Goal: Task Accomplishment & Management: Manage account settings

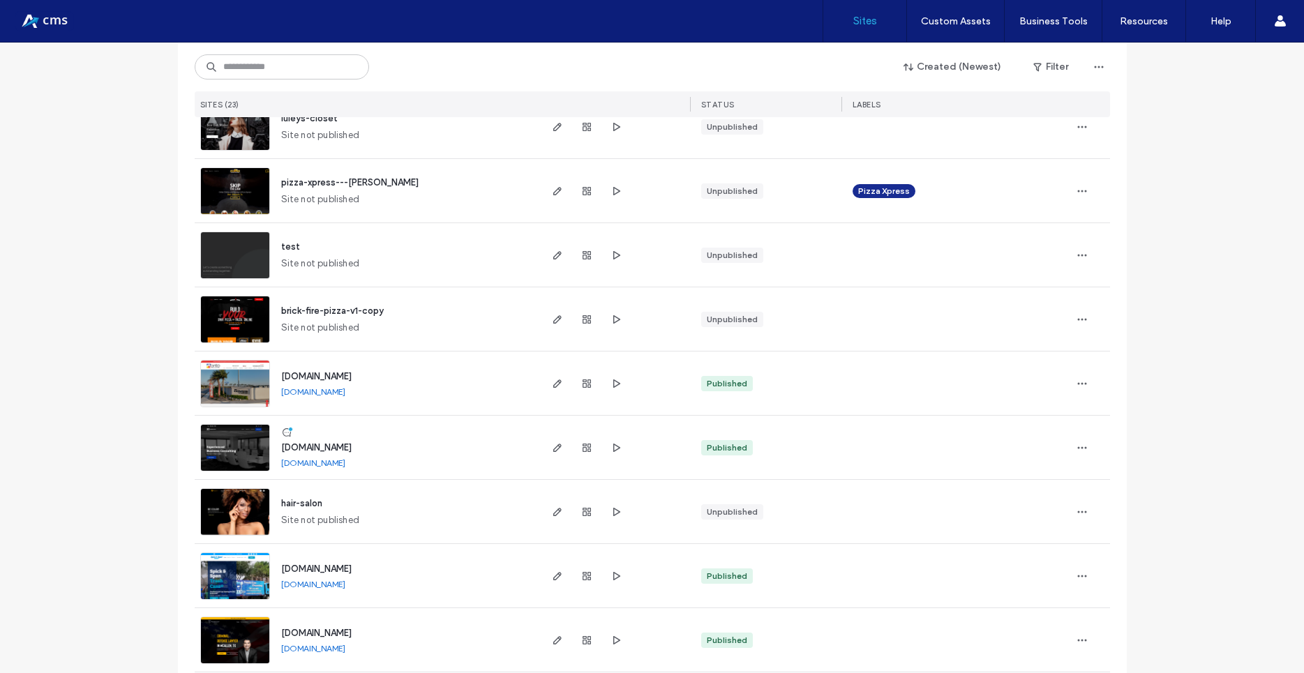
scroll to position [753, 0]
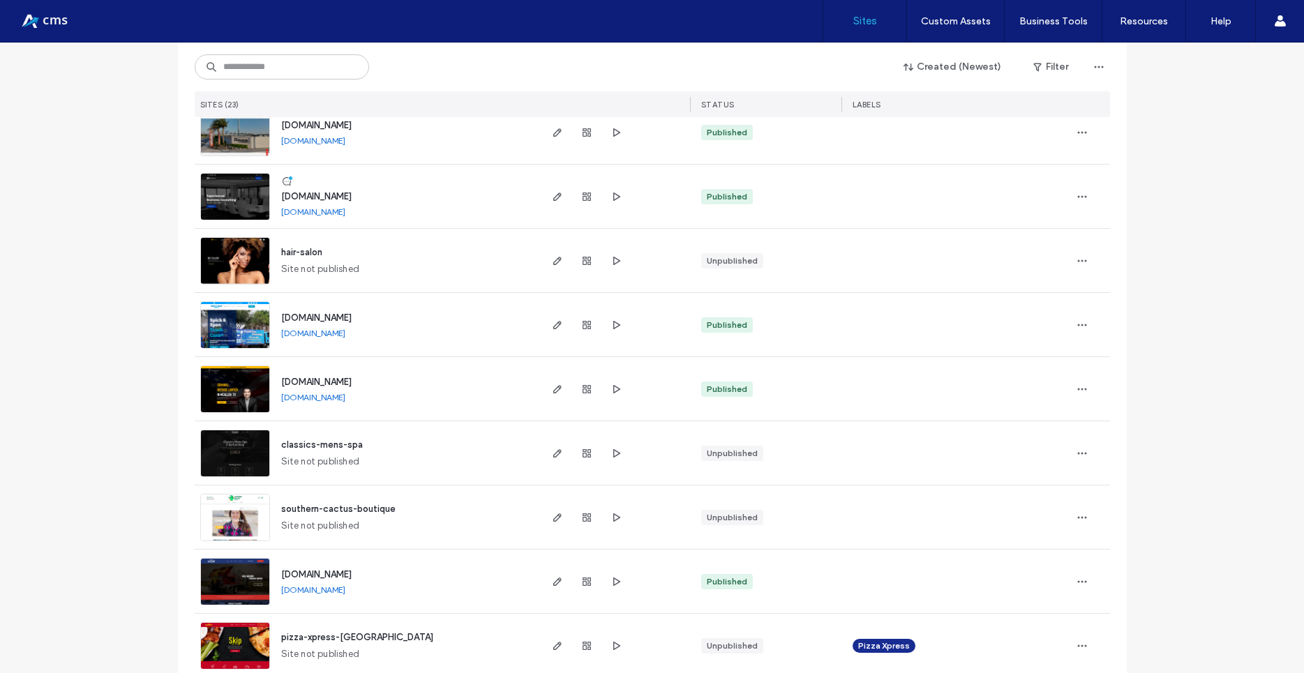
click at [220, 397] on img at bounding box center [235, 413] width 68 height 95
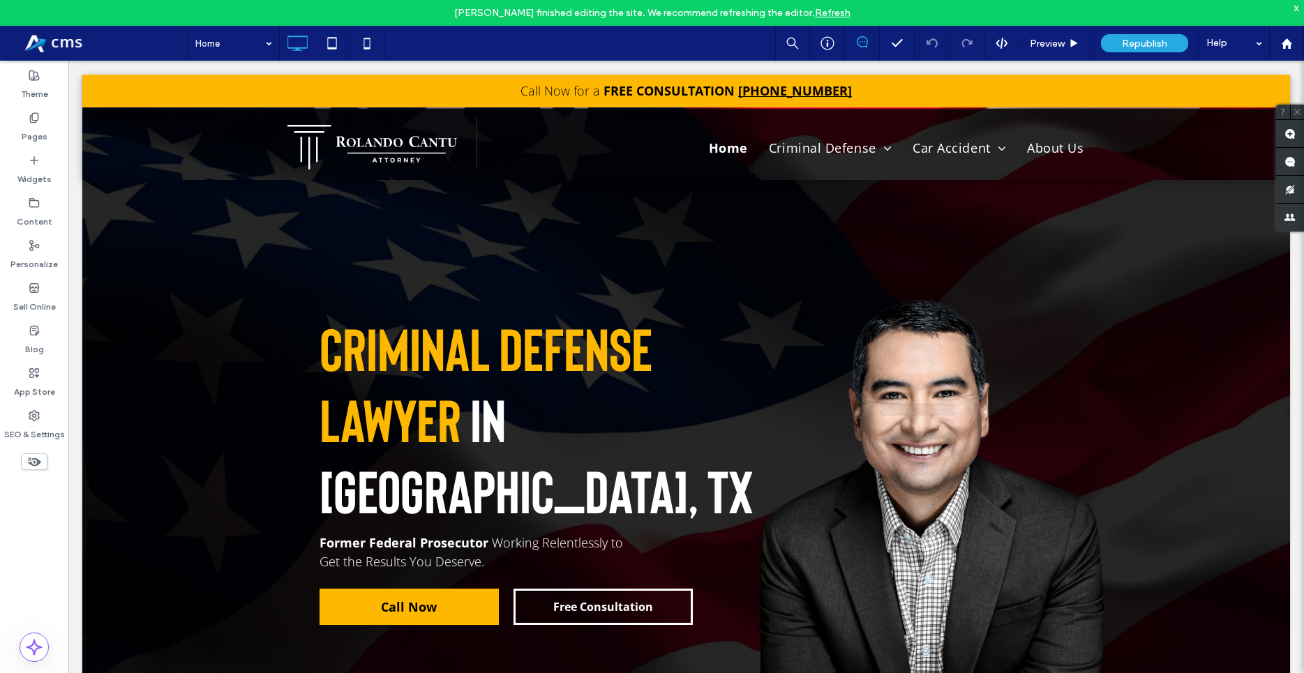
click at [833, 3] on div "Jose Cabrero finished editing the site. We recommend refreshing the editor. Ref…" at bounding box center [652, 13] width 1304 height 26
click at [827, 14] on link "Refresh" at bounding box center [833, 13] width 36 height 12
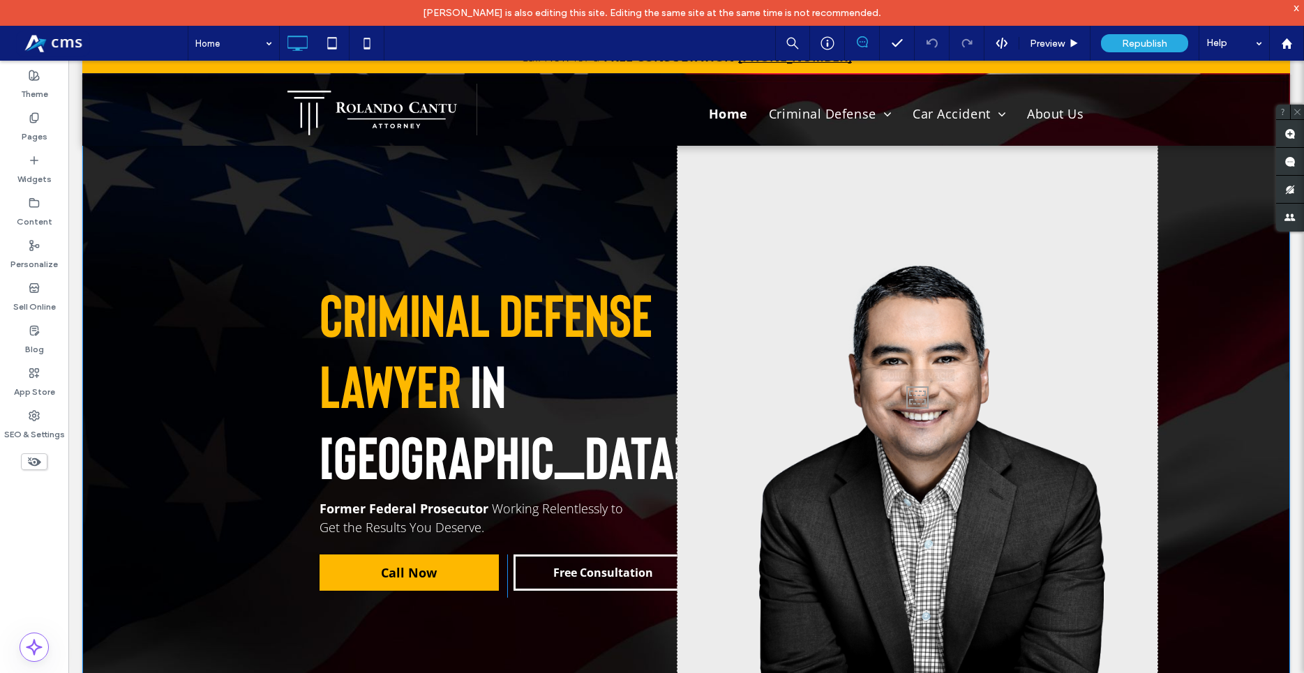
scroll to position [71, 0]
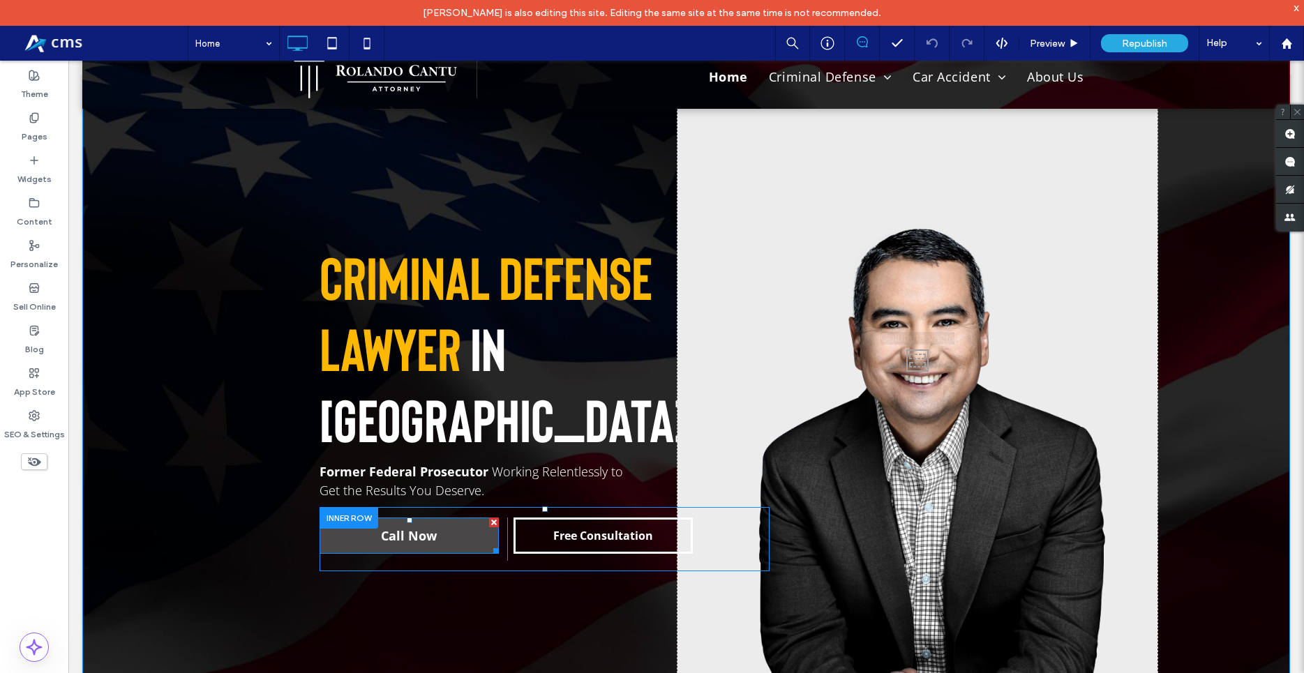
click at [426, 520] on span "Call Now" at bounding box center [409, 535] width 56 height 31
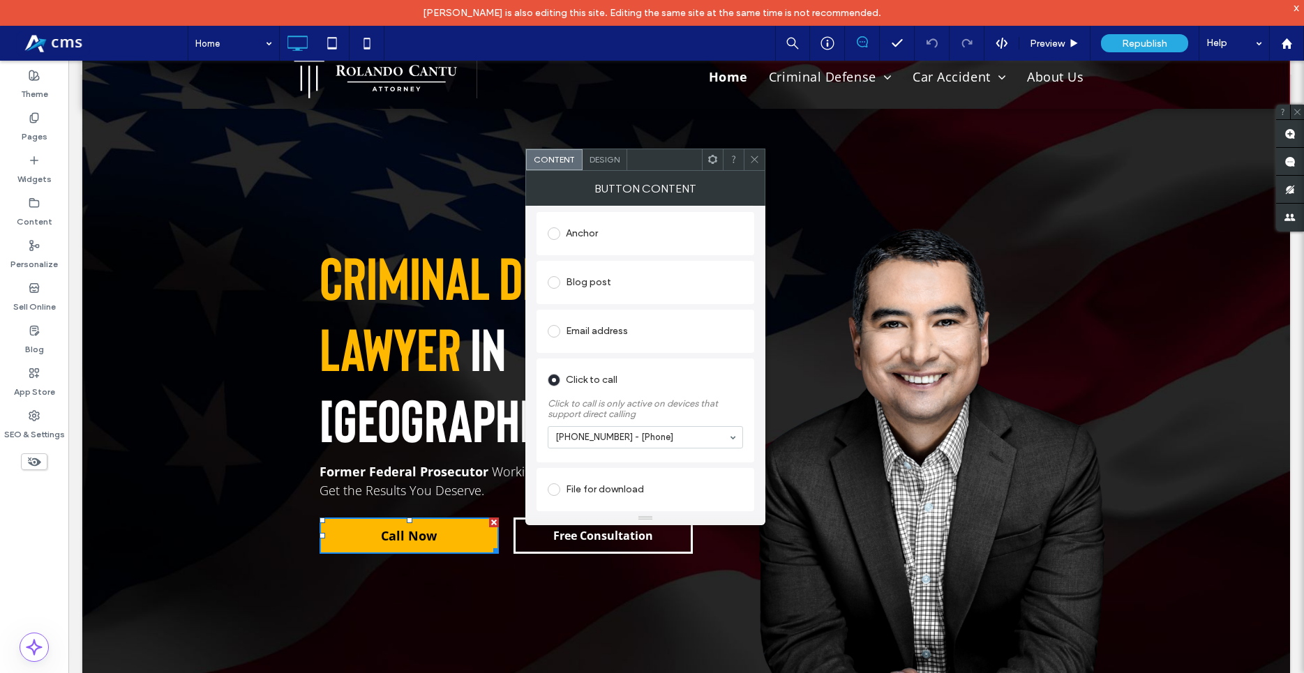
scroll to position [0, 0]
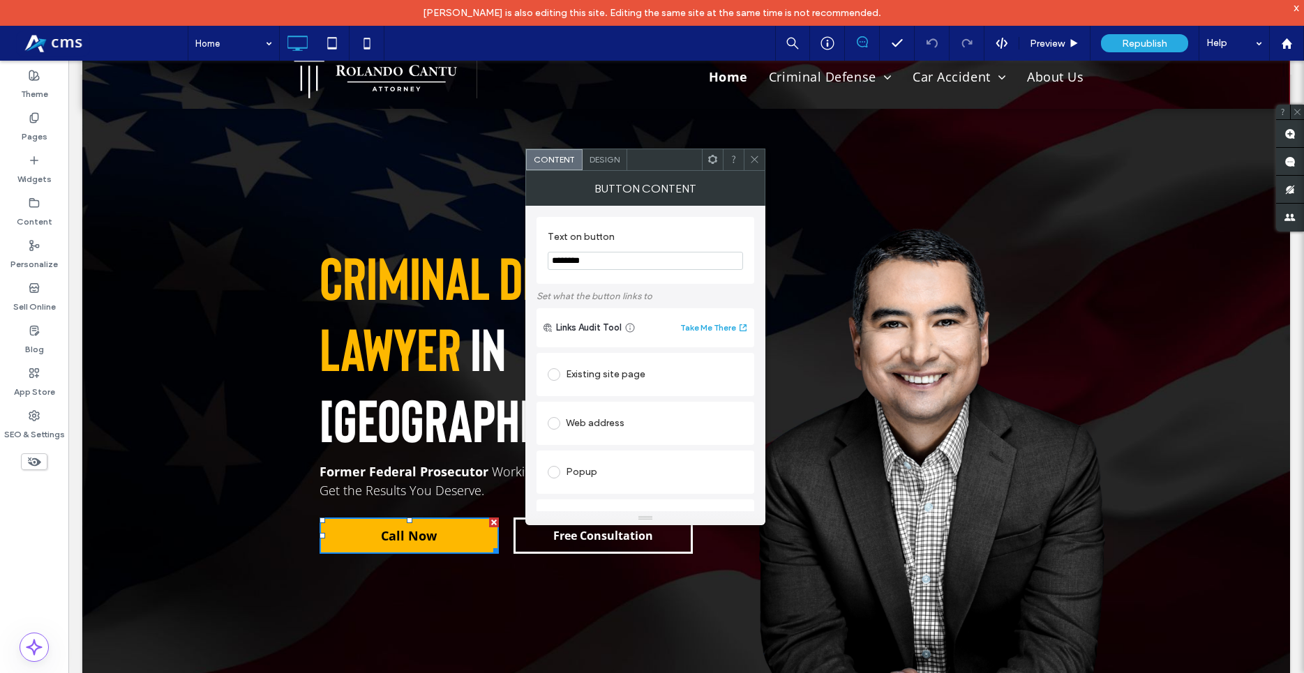
click at [596, 430] on div "Web address" at bounding box center [645, 423] width 195 height 22
click at [618, 445] on input "url" at bounding box center [645, 451] width 195 height 18
paste input "**********"
type input "**********"
click at [748, 420] on div "**********" at bounding box center [645, 477] width 218 height 151
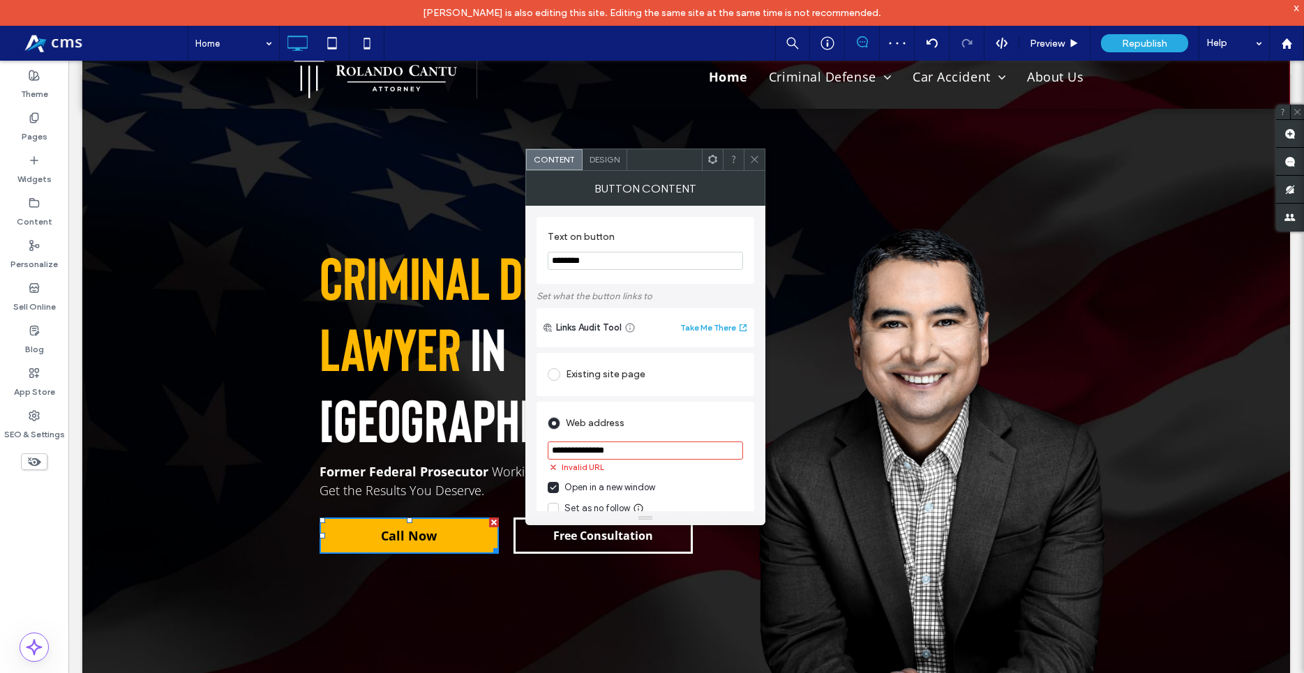
click at [707, 448] on input "**********" at bounding box center [645, 451] width 195 height 18
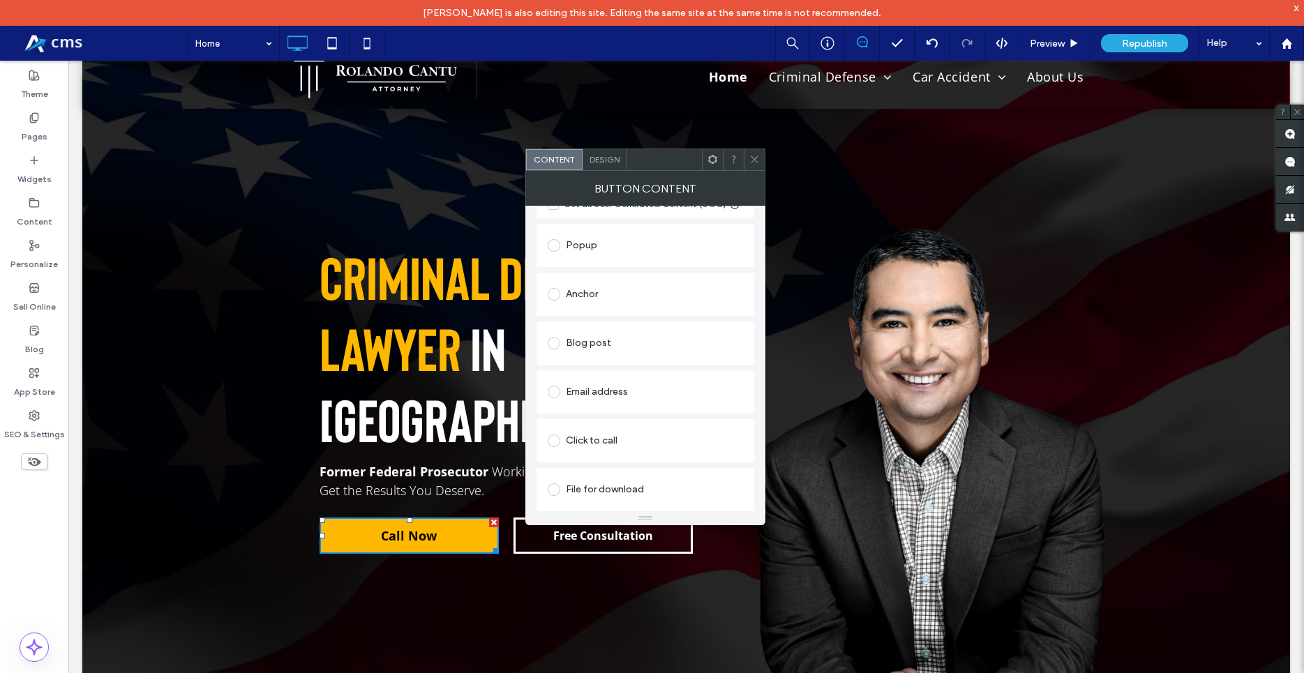
scroll to position [347, 0]
click at [556, 445] on span at bounding box center [554, 441] width 13 height 13
click at [760, 160] on div at bounding box center [754, 159] width 21 height 21
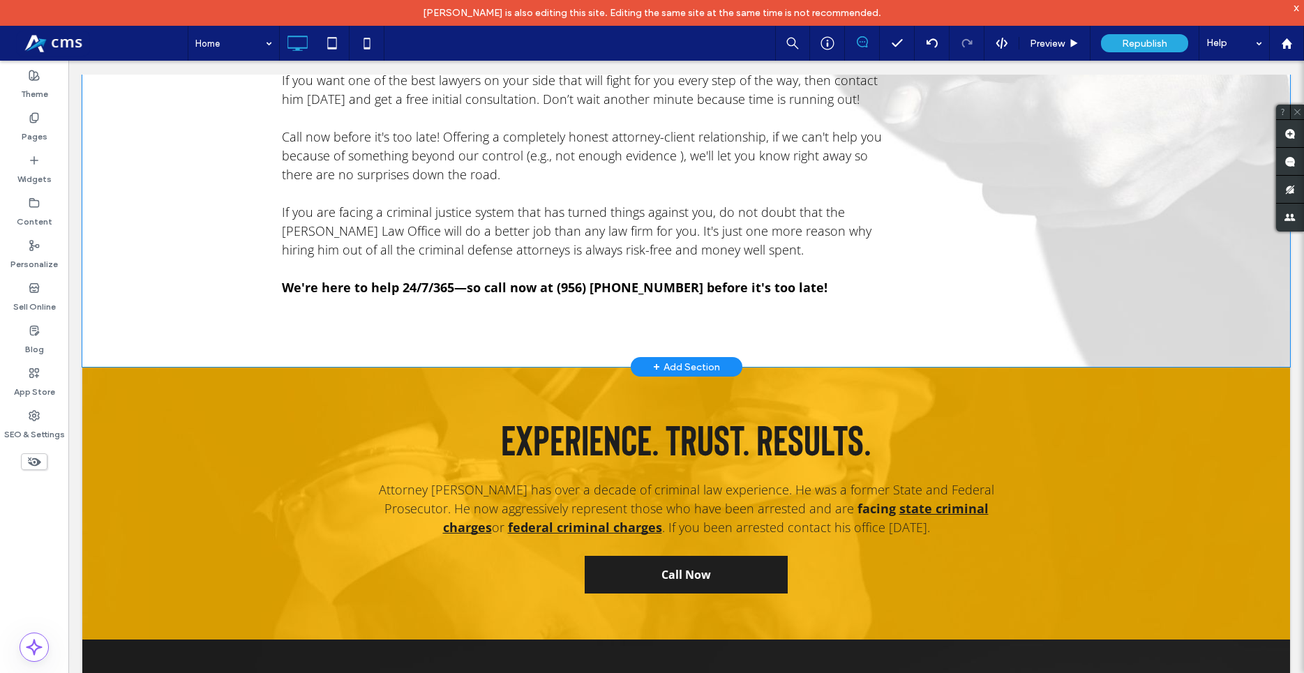
scroll to position [1067, 0]
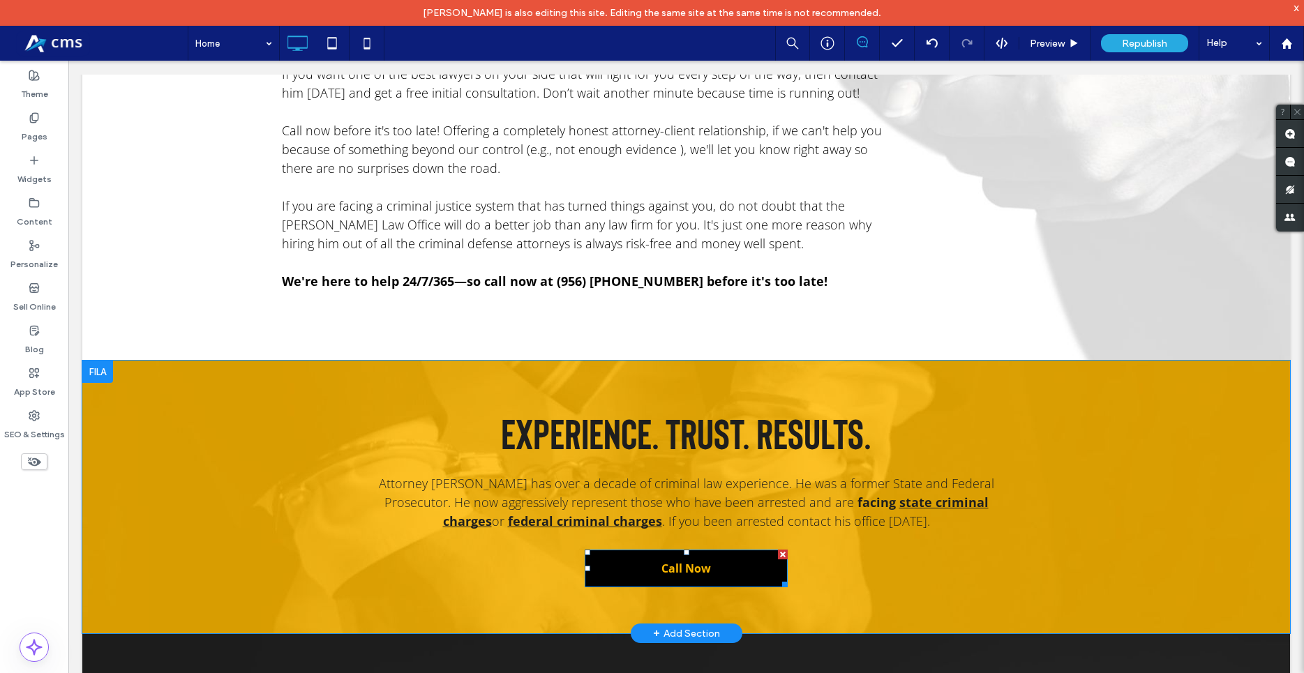
click at [745, 550] on link "Call Now" at bounding box center [685, 569] width 203 height 38
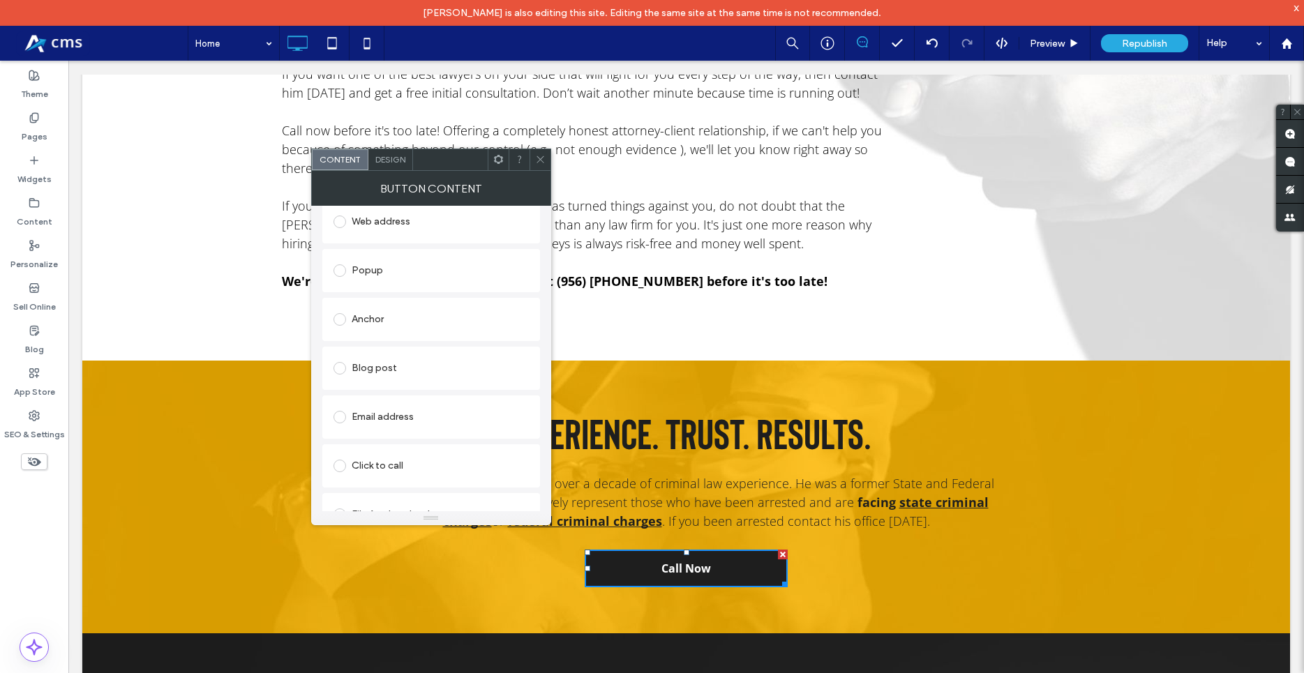
scroll to position [271, 0]
click at [345, 444] on span at bounding box center [339, 441] width 13 height 13
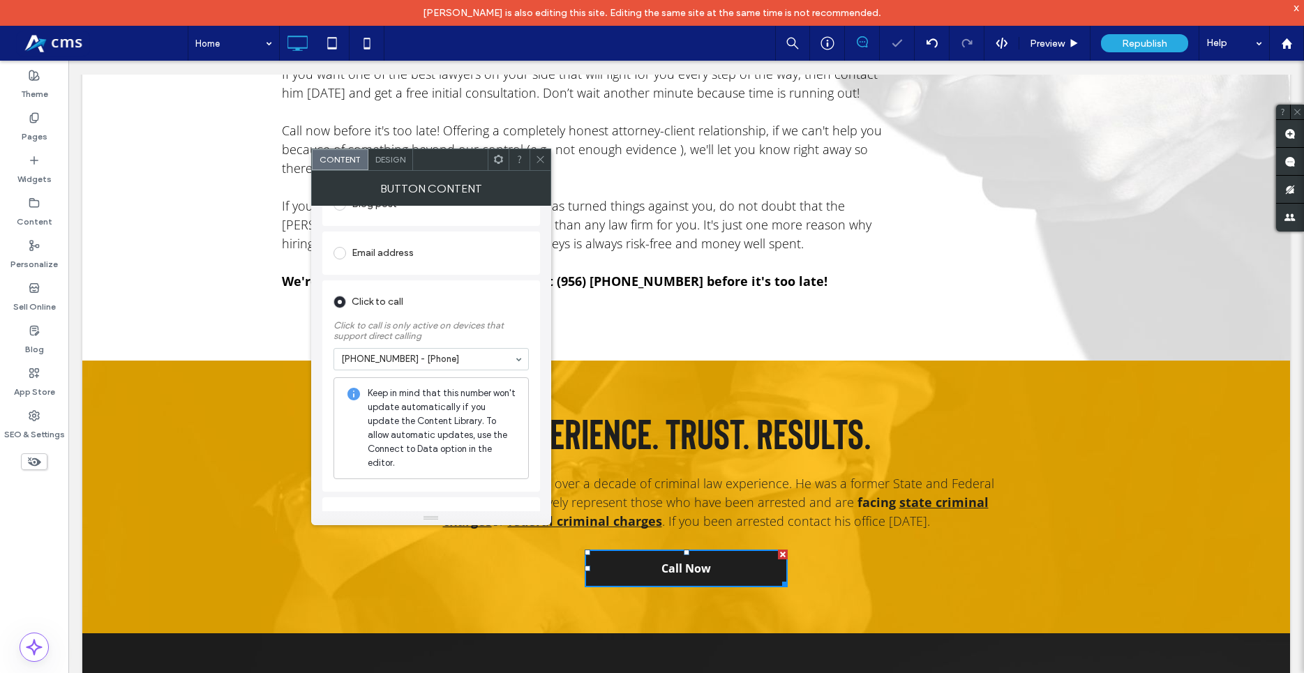
scroll to position [368, 0]
click at [537, 158] on icon at bounding box center [540, 159] width 10 height 10
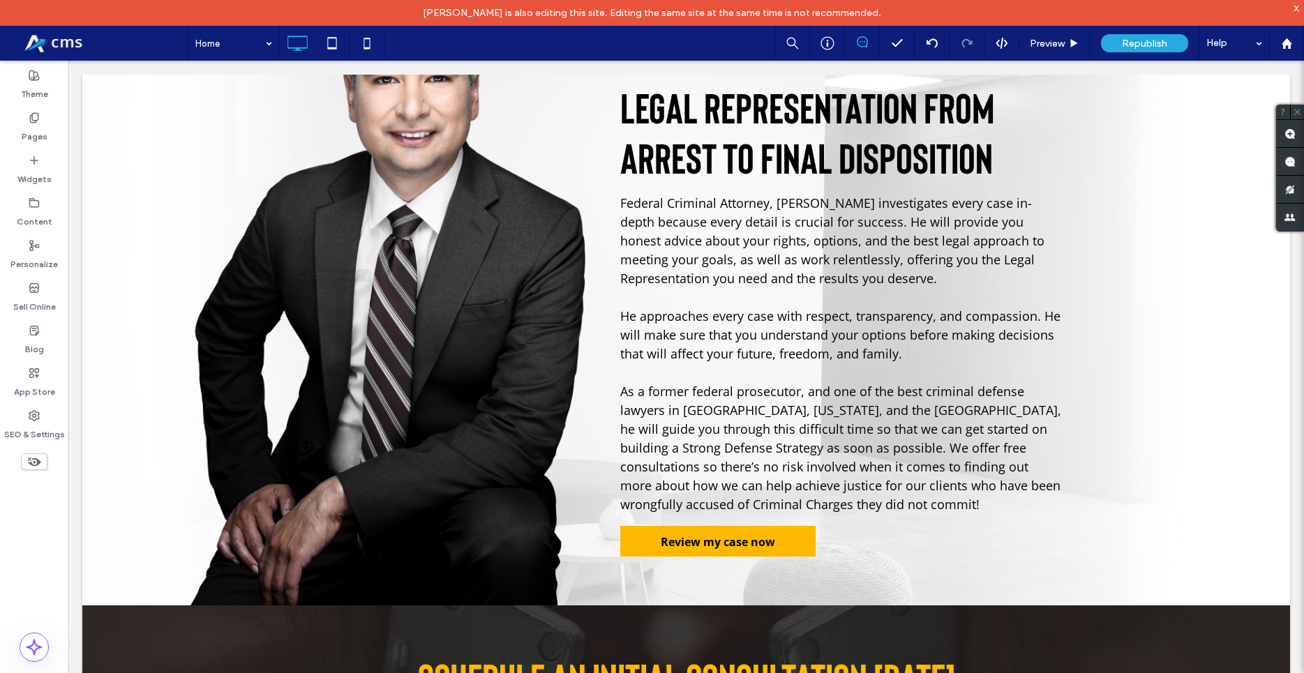
scroll to position [2632, 0]
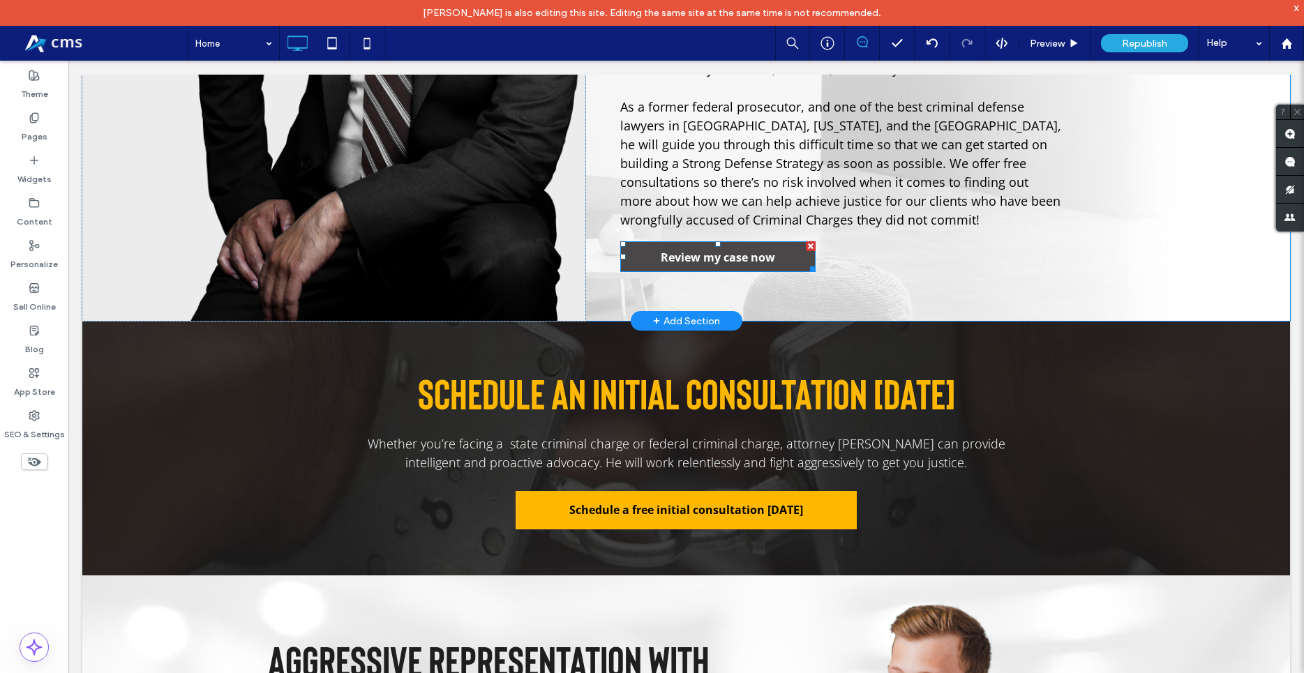
click at [758, 241] on link "Review my case now" at bounding box center [717, 256] width 195 height 31
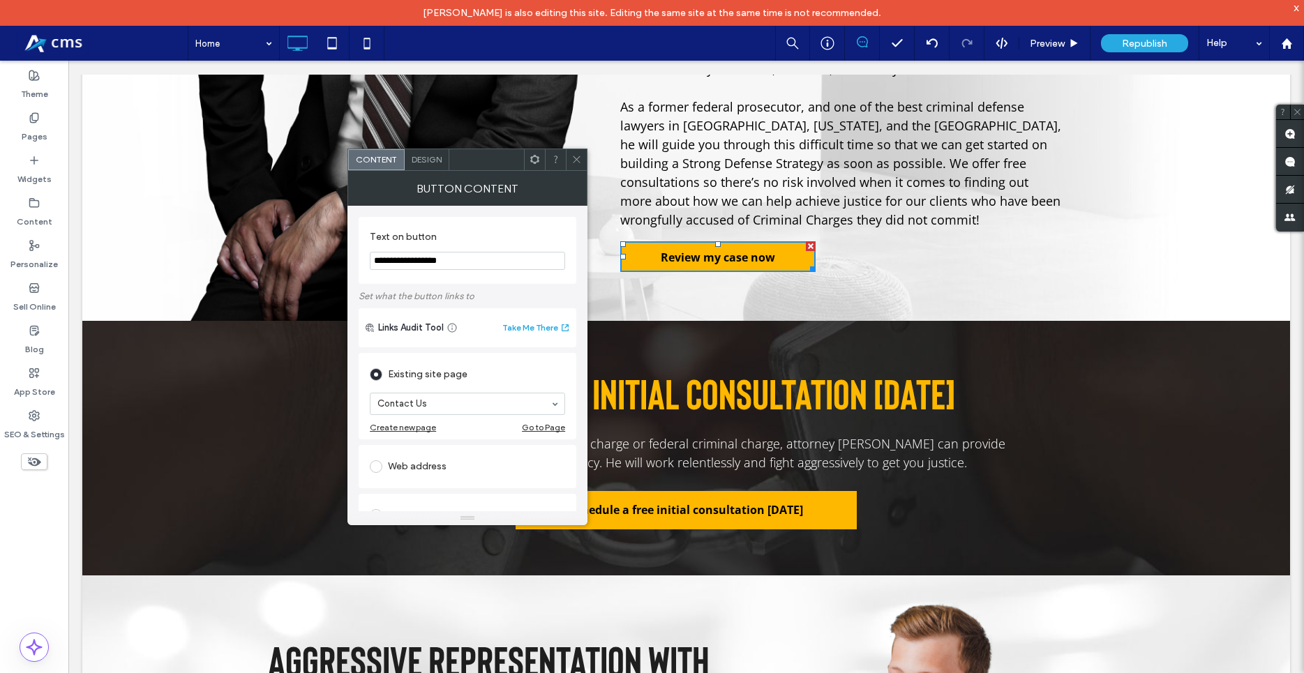
click at [583, 156] on div at bounding box center [576, 159] width 21 height 21
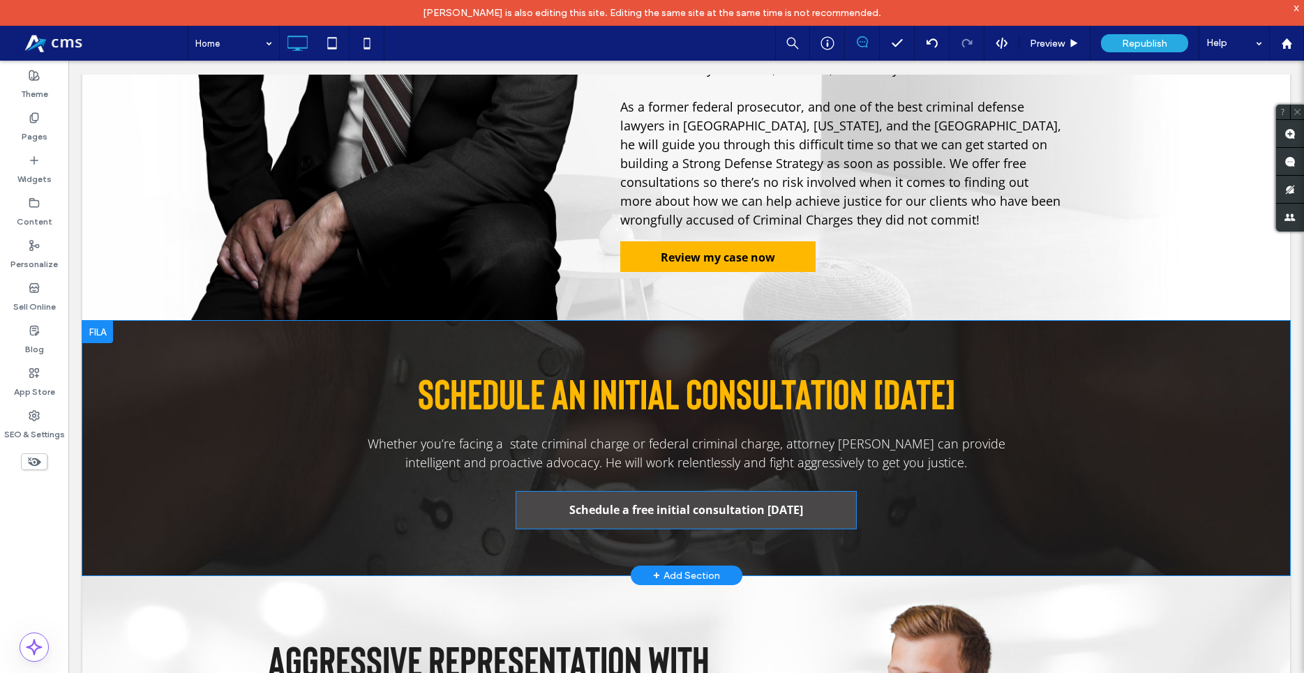
click at [610, 491] on link "Schedule a free initial consultation today" at bounding box center [685, 510] width 340 height 38
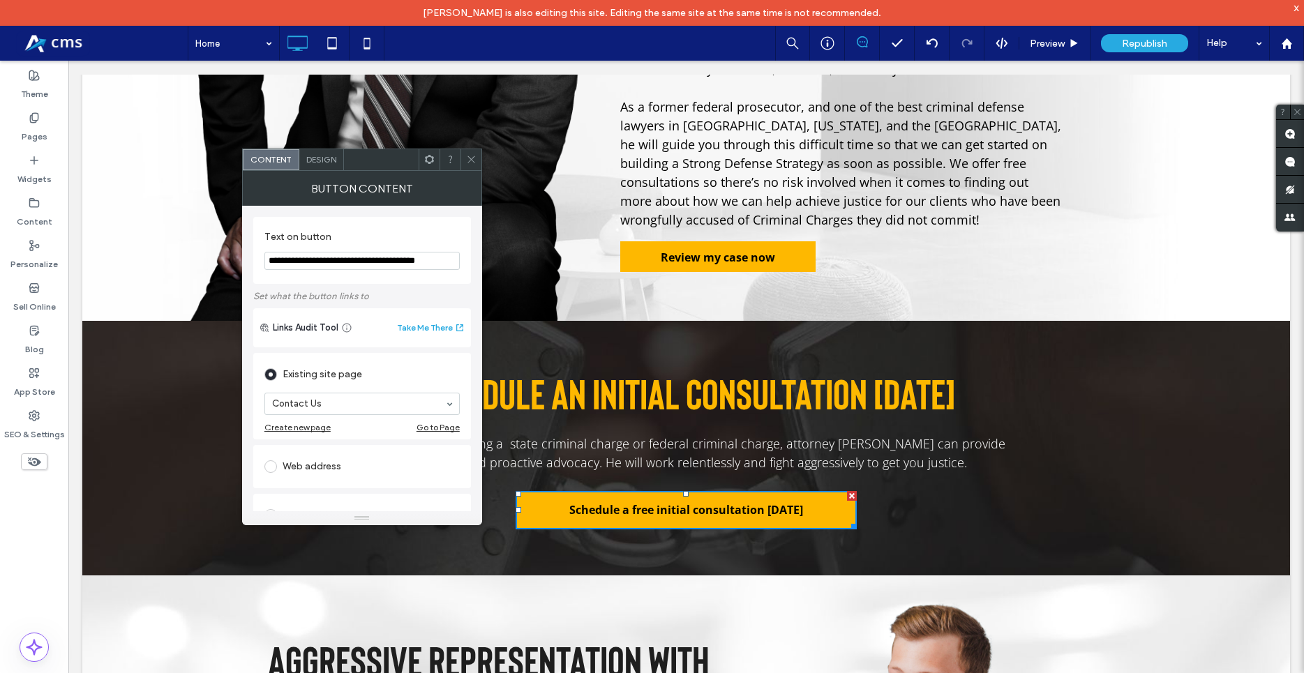
click at [474, 154] on icon at bounding box center [471, 159] width 10 height 10
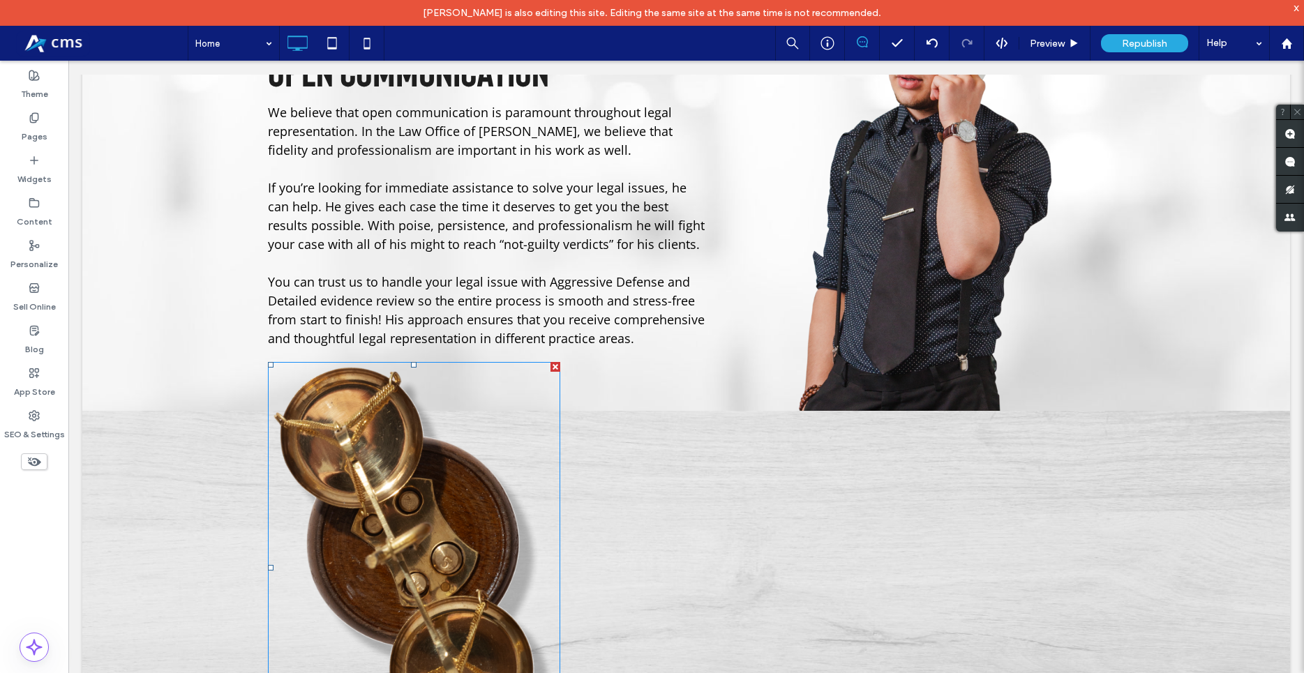
scroll to position [3628, 0]
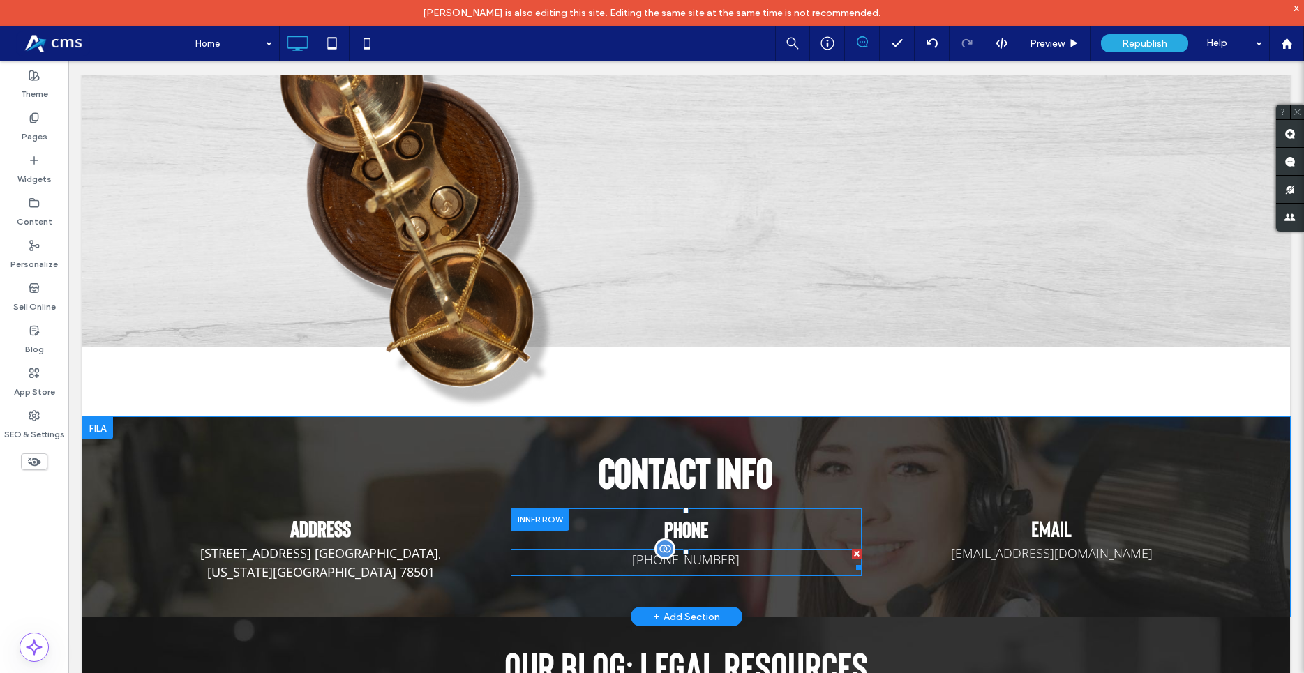
click at [700, 551] on span "956-267-9898" at bounding box center [685, 559] width 107 height 17
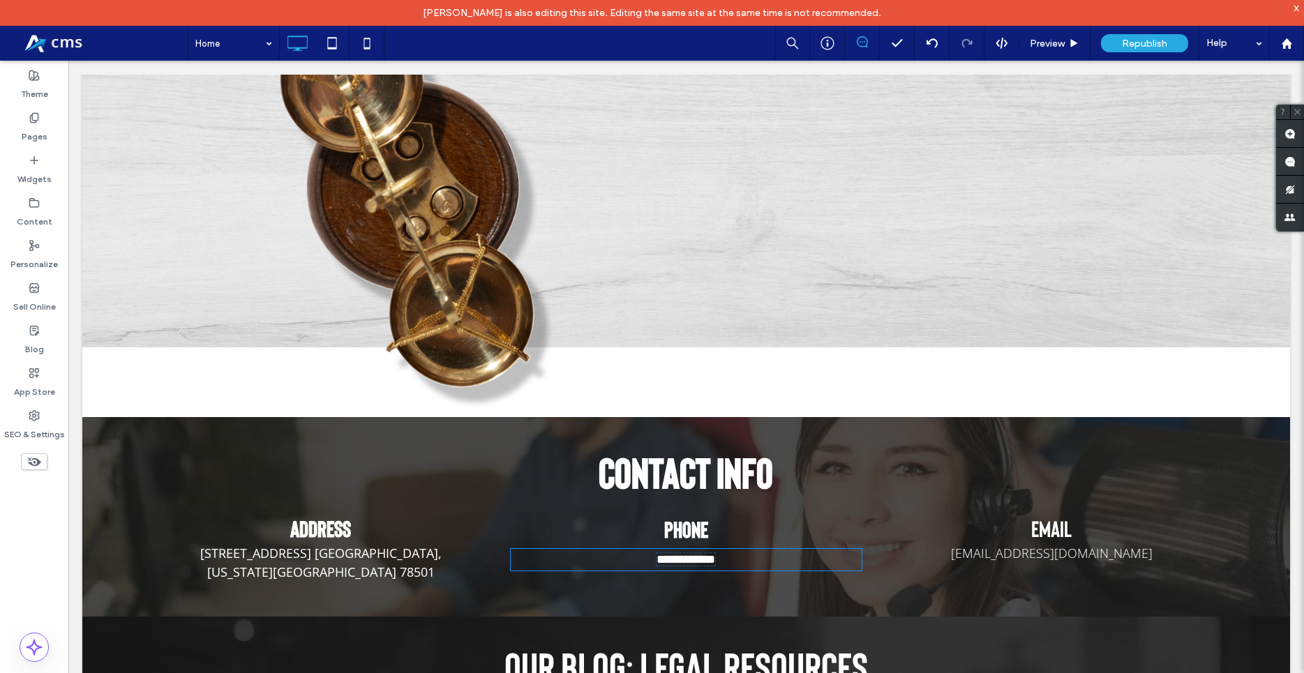
type input "*********"
type input "**"
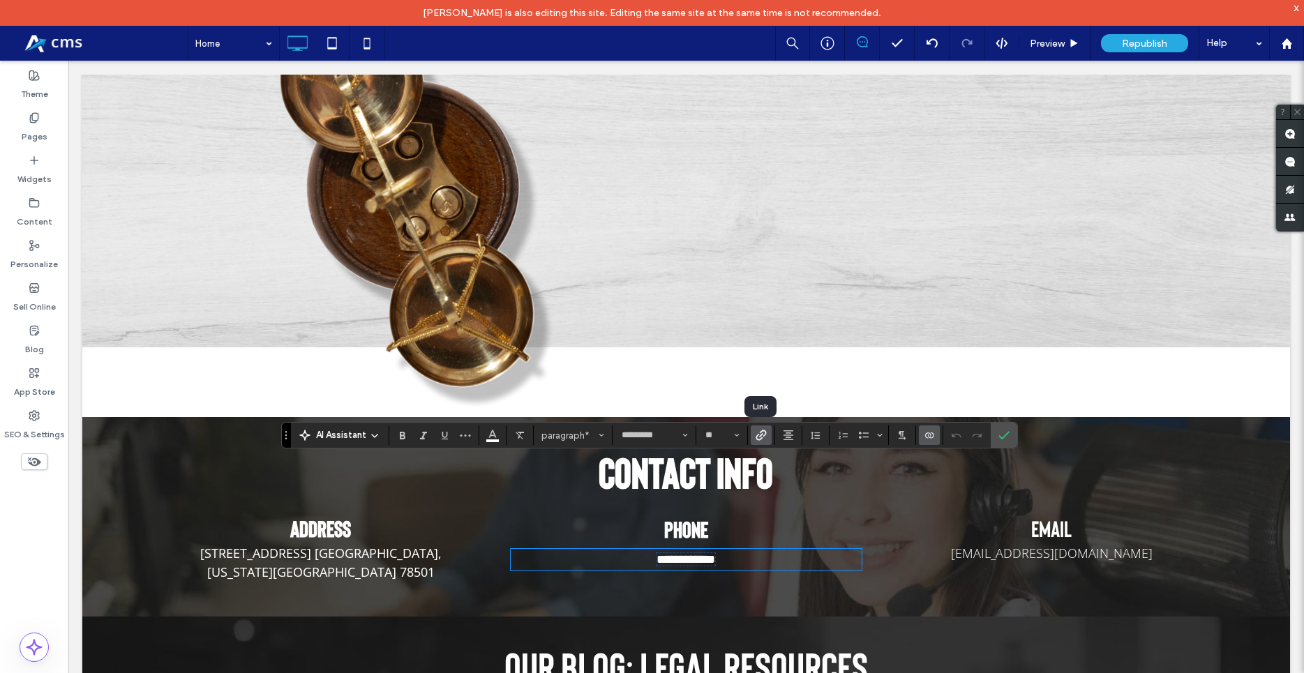
click at [761, 442] on span "Link" at bounding box center [760, 435] width 11 height 18
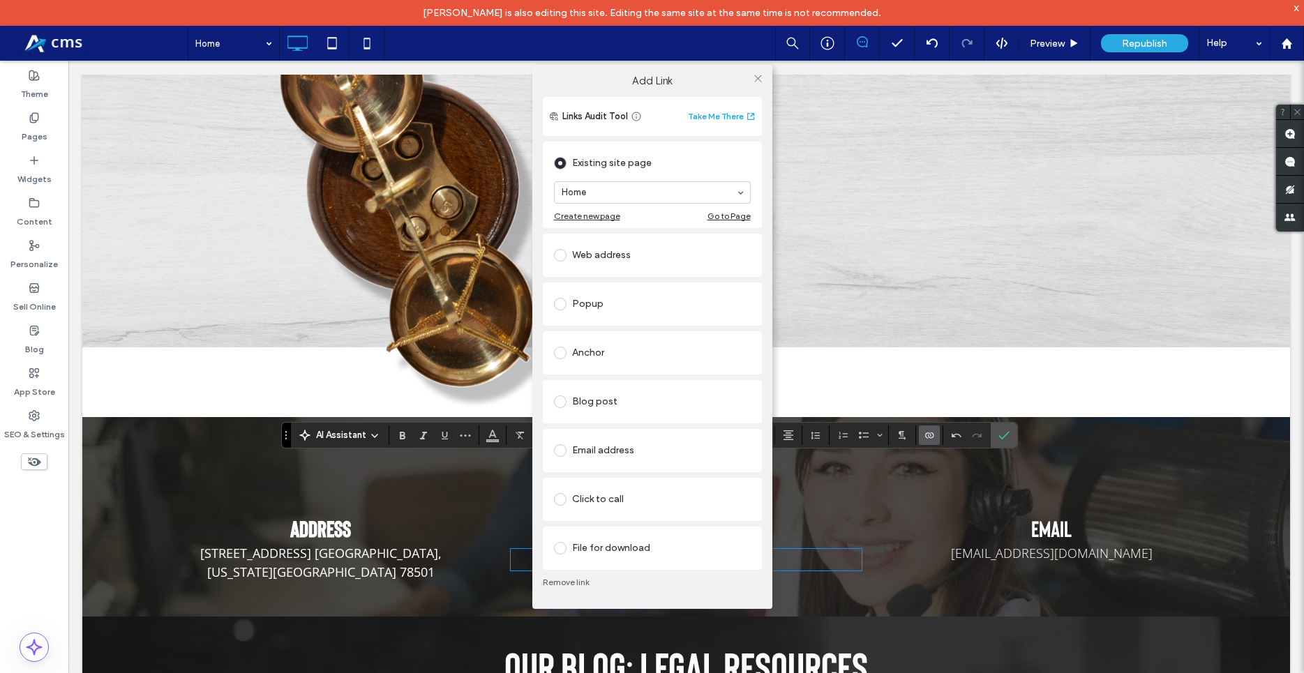
click at [570, 496] on label at bounding box center [563, 499] width 18 height 13
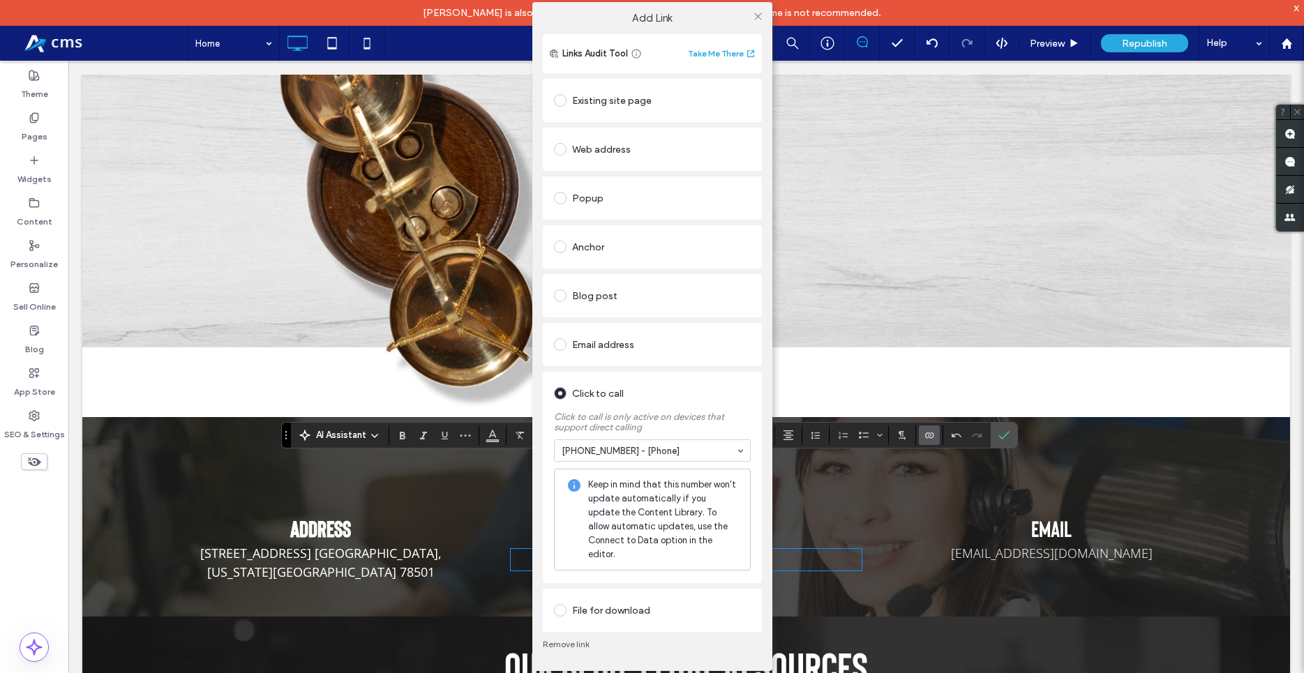
click at [579, 160] on div "Web address" at bounding box center [652, 149] width 197 height 22
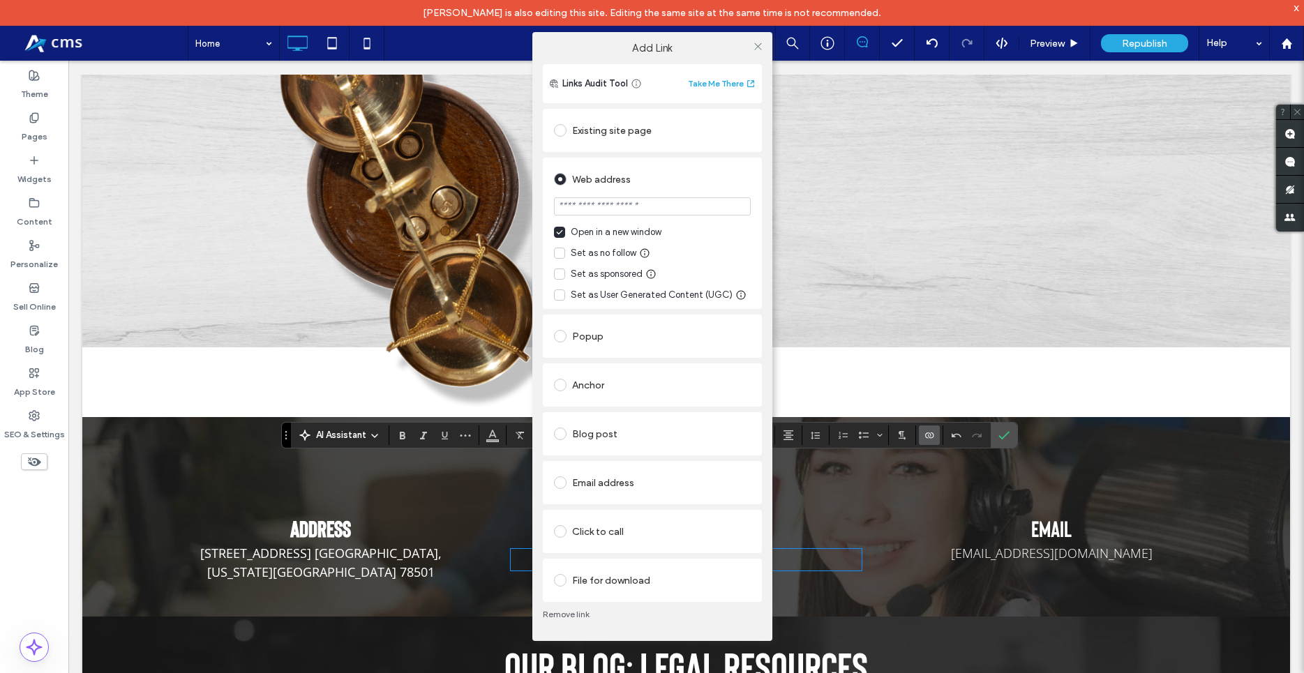
click at [608, 203] on input "url" at bounding box center [652, 206] width 197 height 18
type input "**********"
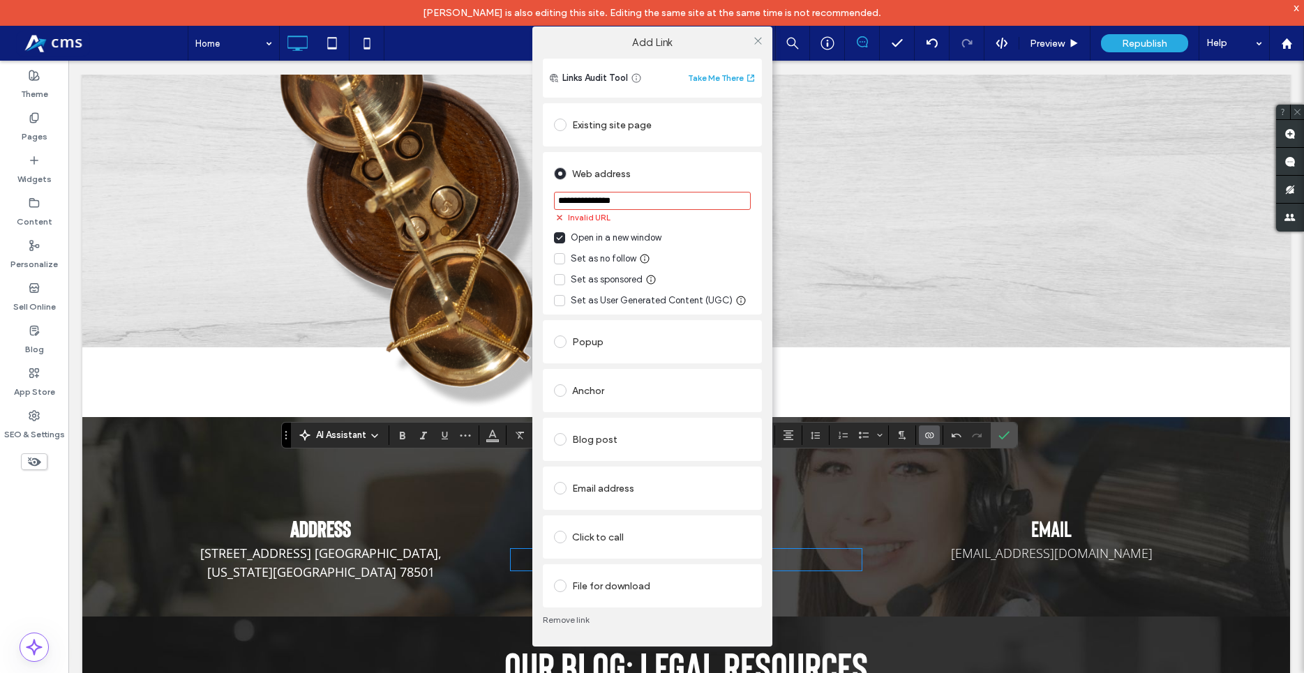
click at [757, 206] on div "**********" at bounding box center [652, 233] width 219 height 163
click at [554, 536] on div "Click to call Click to call is only active on devices that support direct calli…" at bounding box center [652, 536] width 219 height 43
click at [561, 540] on span at bounding box center [560, 537] width 13 height 13
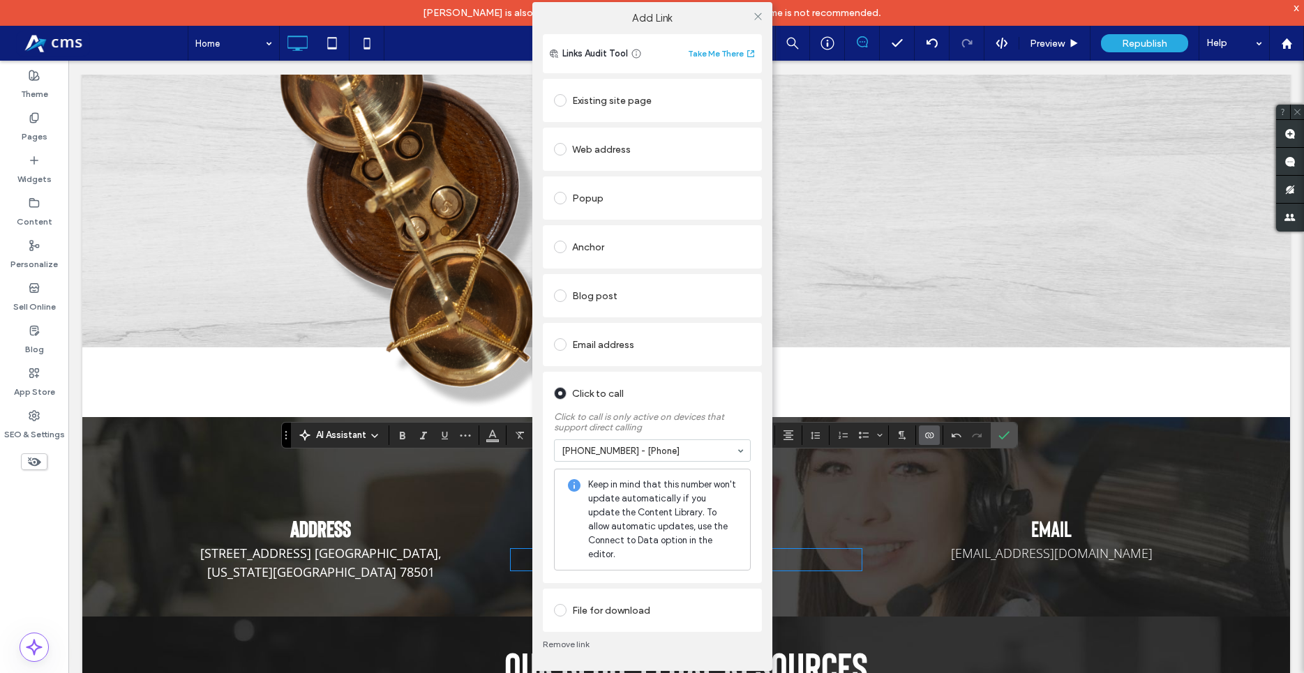
click at [762, 504] on div "**********" at bounding box center [652, 352] width 240 height 637
click at [756, 22] on icon at bounding box center [758, 16] width 10 height 10
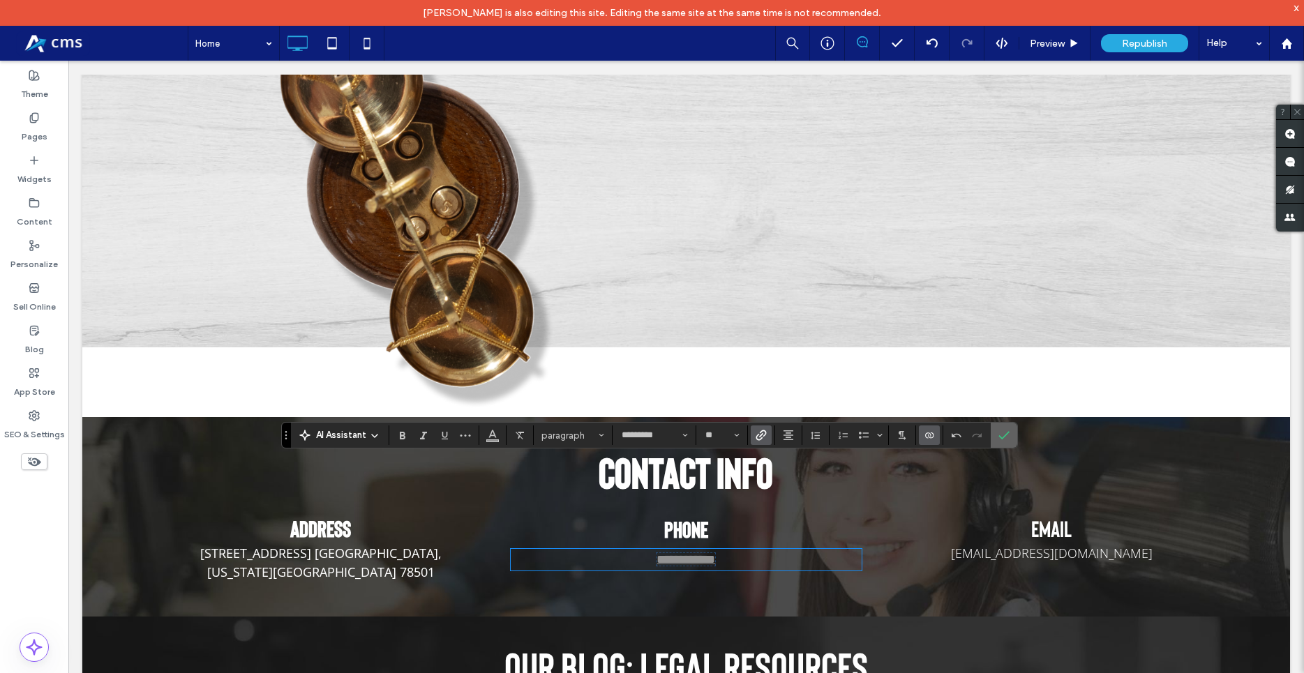
click at [1003, 435] on icon "Confirm" at bounding box center [1003, 435] width 11 height 11
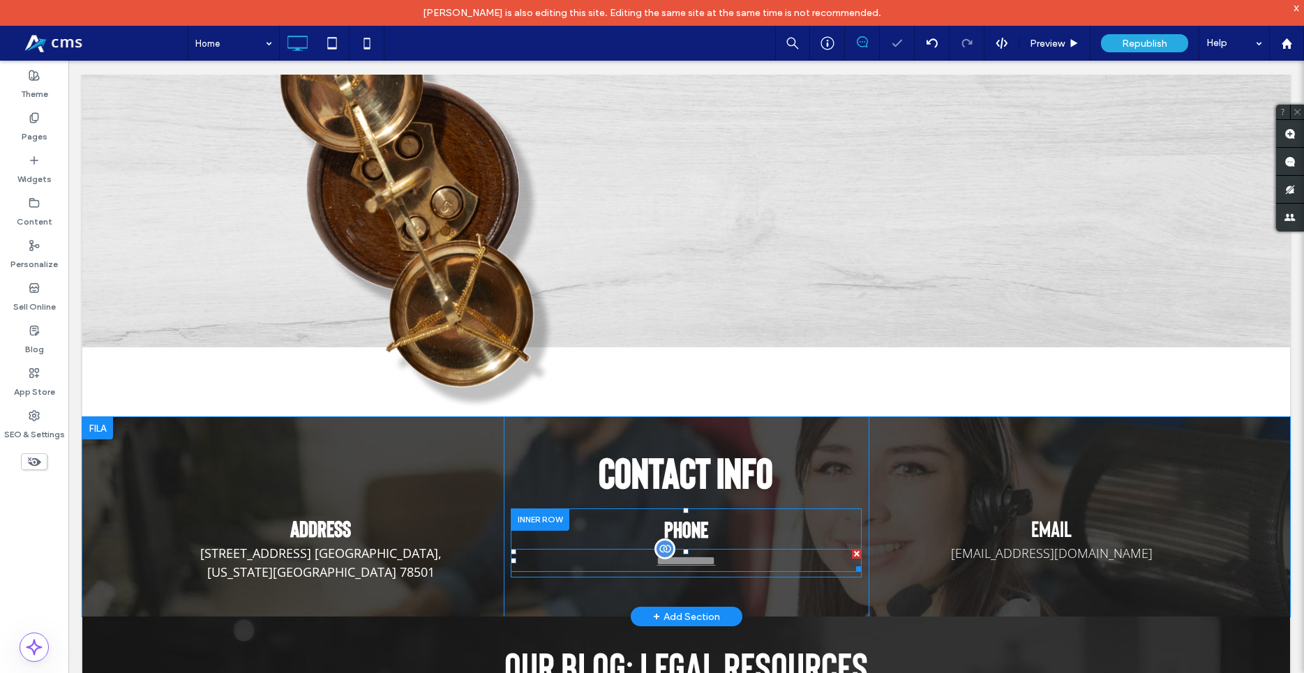
click at [753, 550] on p "**********" at bounding box center [687, 560] width 352 height 20
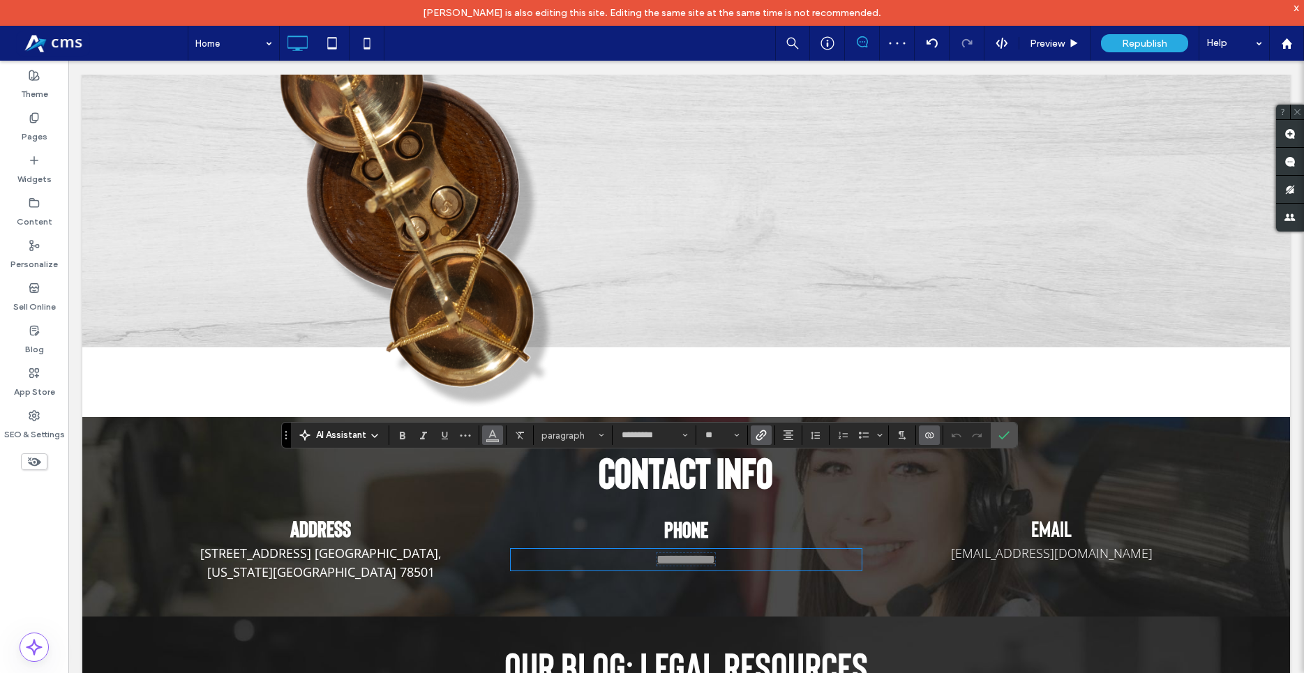
click at [497, 434] on icon "Color" at bounding box center [492, 433] width 11 height 11
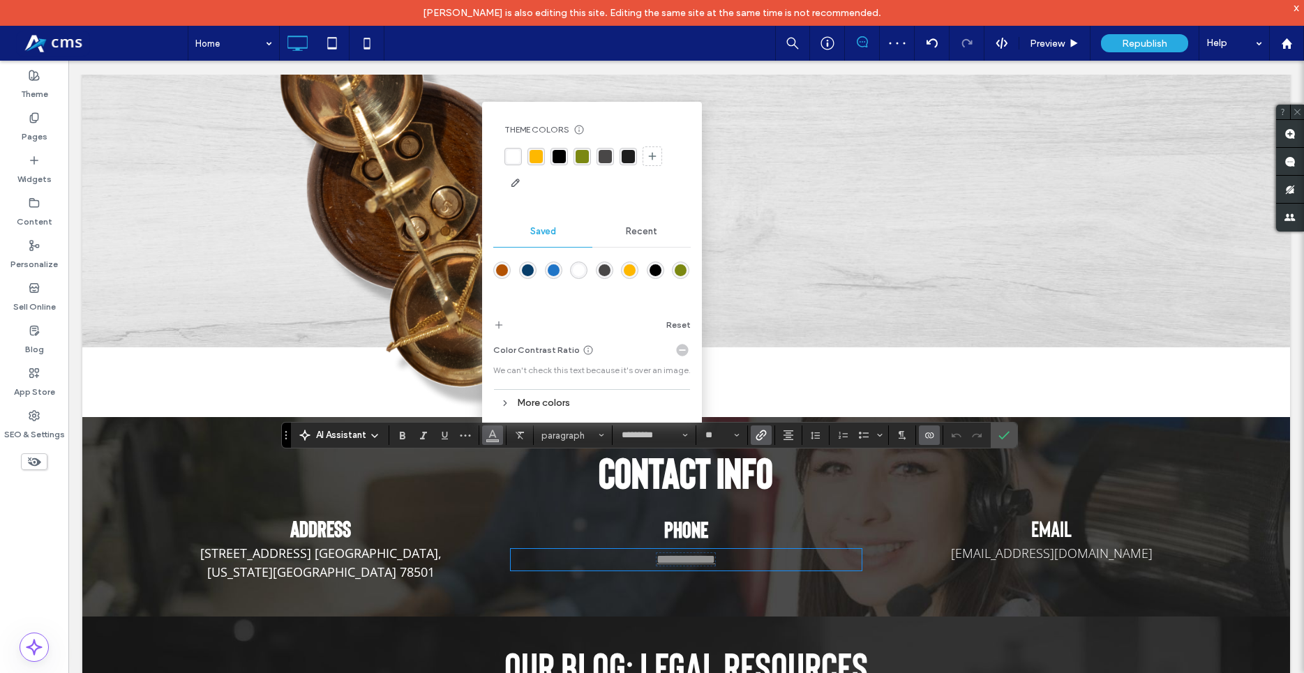
click at [575, 273] on div "rgba(255,255,255,1)" at bounding box center [579, 270] width 12 height 12
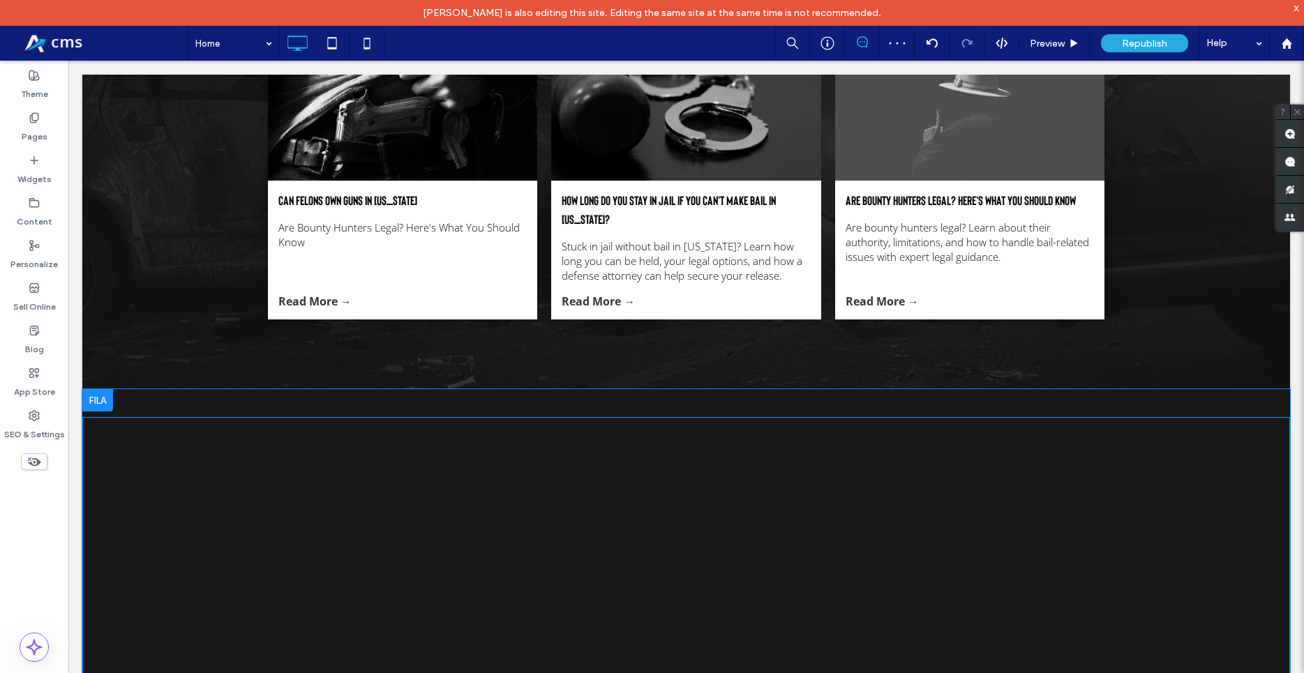
scroll to position [4624, 0]
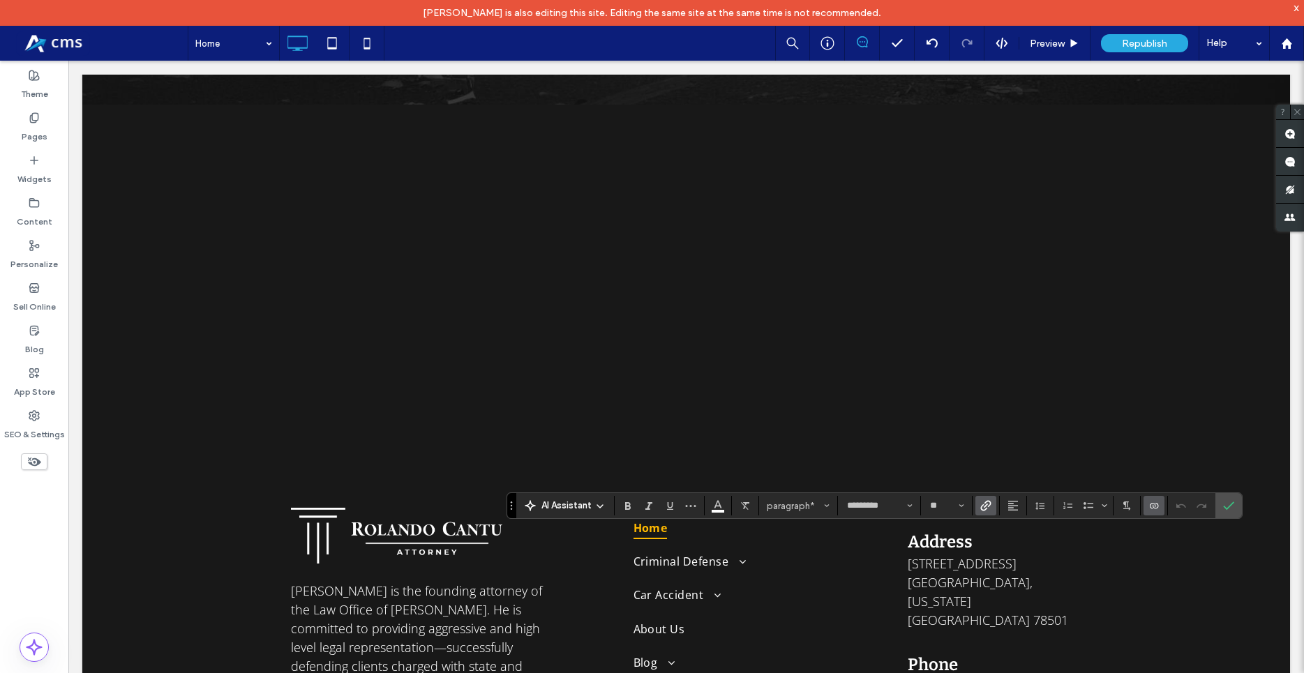
click at [990, 504] on use "Link" at bounding box center [985, 506] width 10 height 10
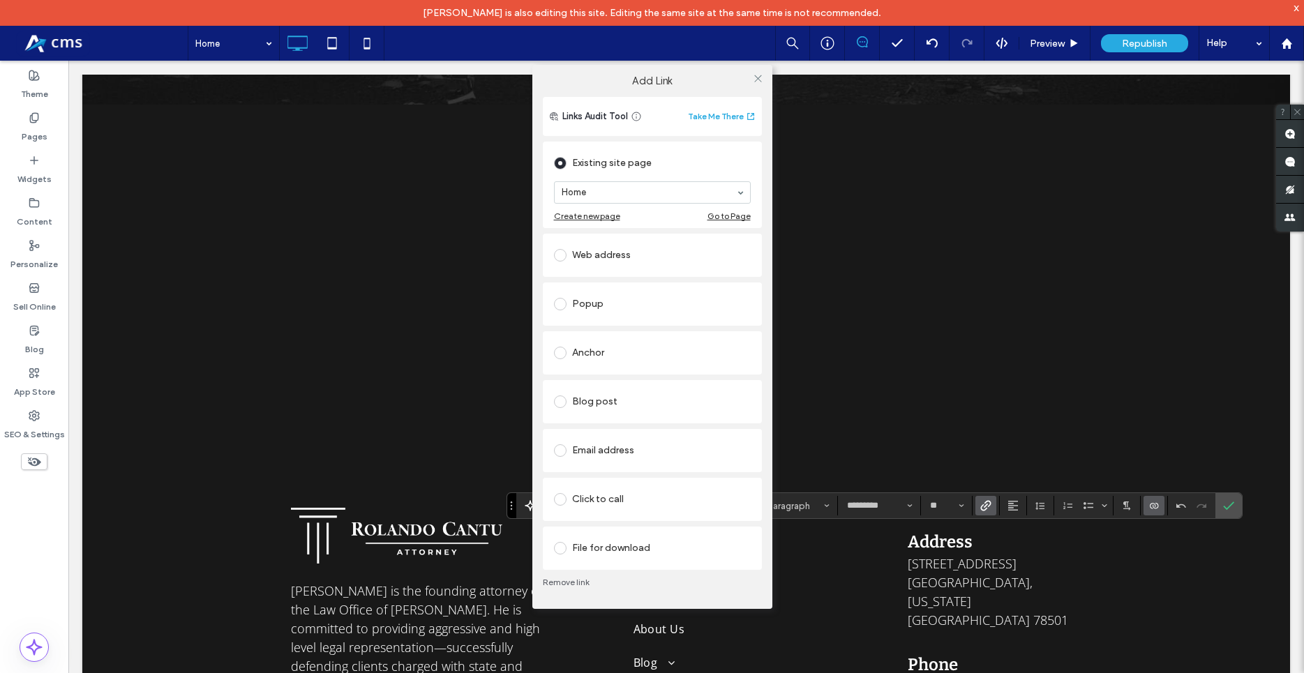
click at [578, 501] on div "Click to call" at bounding box center [652, 499] width 197 height 22
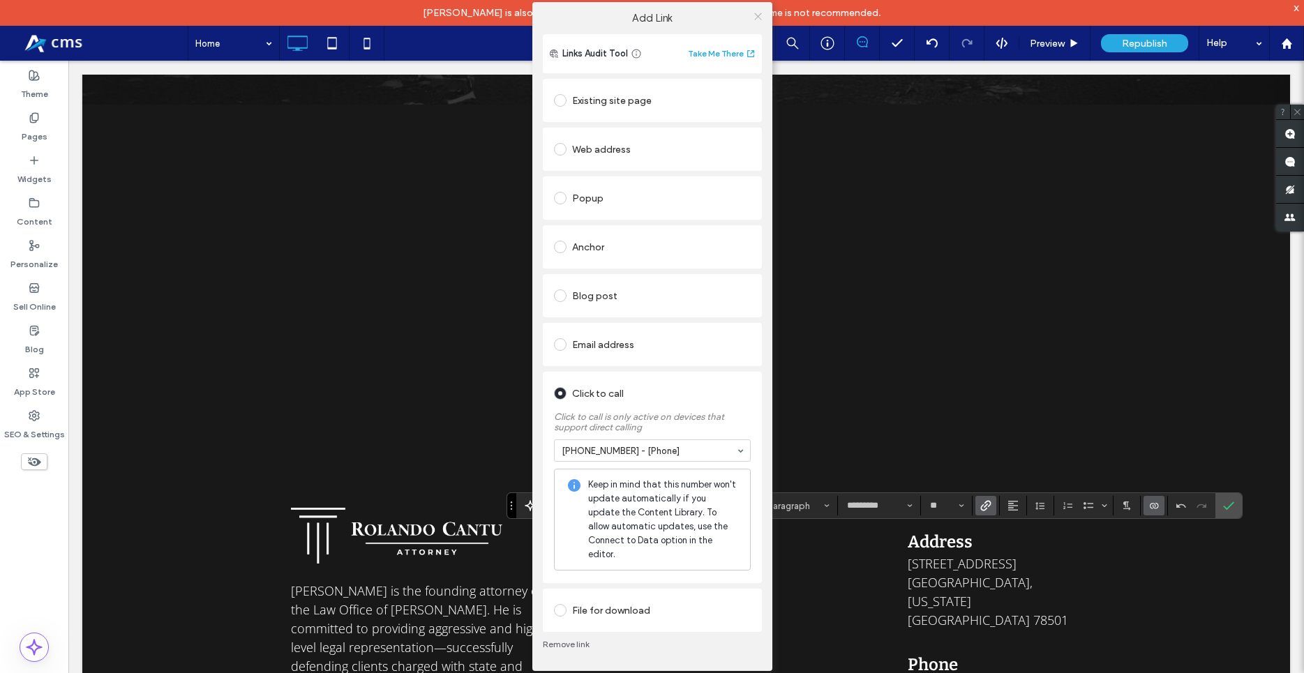
click at [762, 22] on icon at bounding box center [758, 16] width 10 height 10
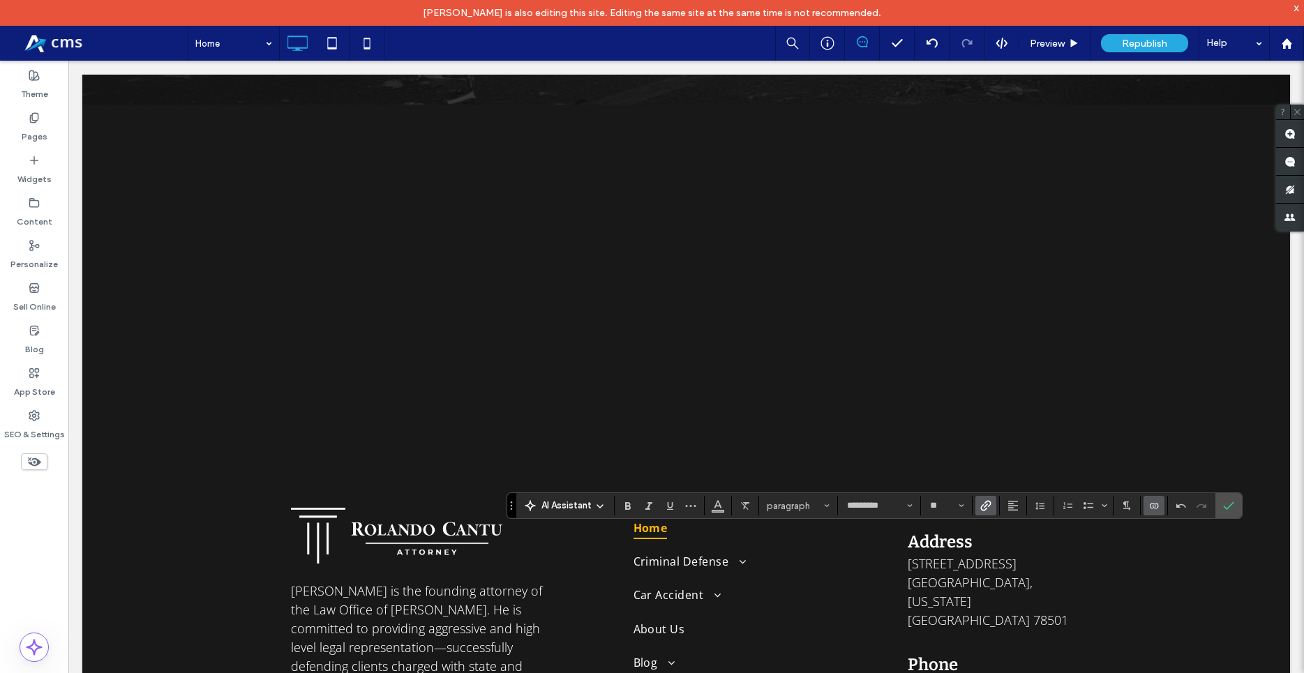
drag, startPoint x: 720, startPoint y: 504, endPoint x: 729, endPoint y: 507, distance: 9.5
click at [720, 505] on use "Color" at bounding box center [718, 505] width 8 height 8
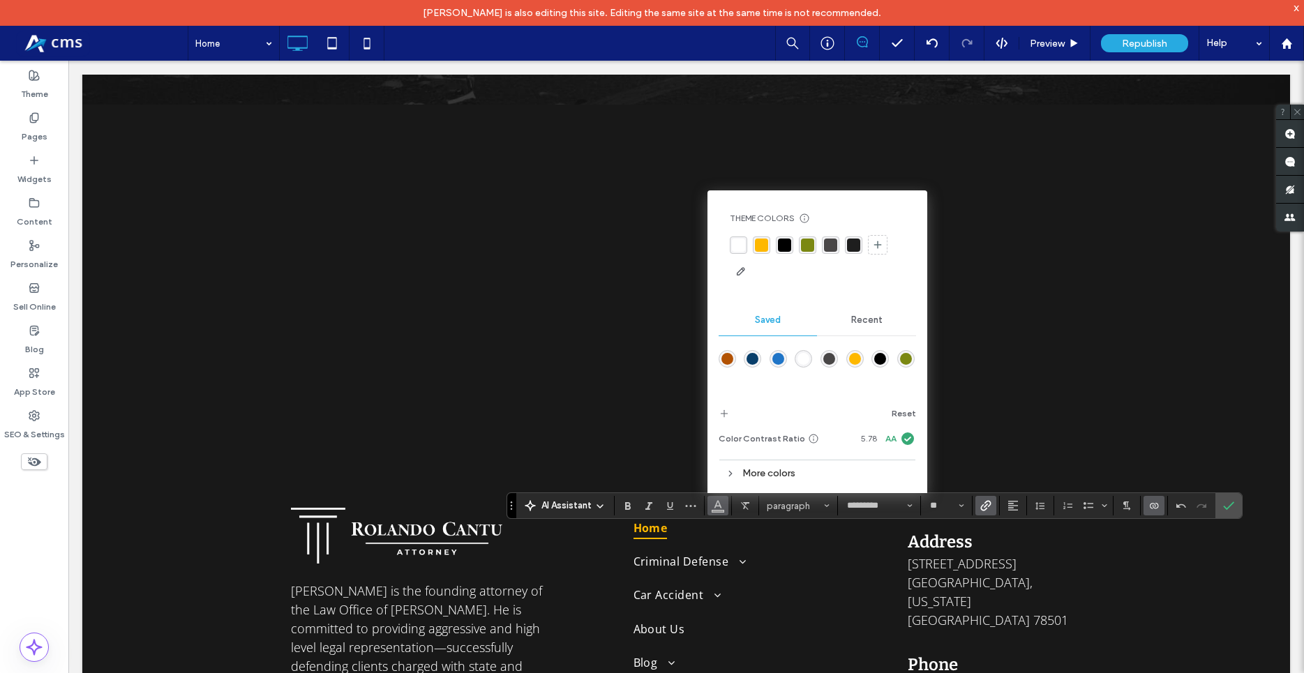
click at [736, 251] on div "rgba(255,255,255,1)" at bounding box center [738, 245] width 13 height 13
click at [1225, 504] on icon "Confirm" at bounding box center [1228, 505] width 11 height 11
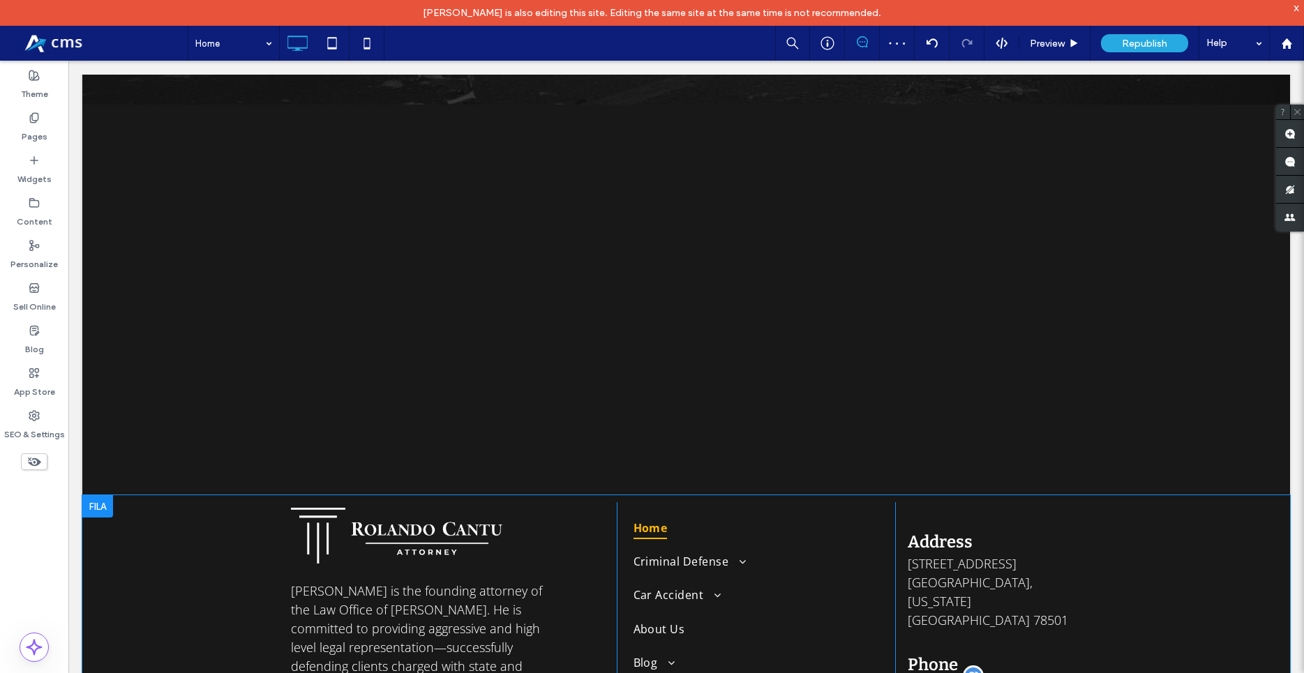
type input "*********"
type input "**"
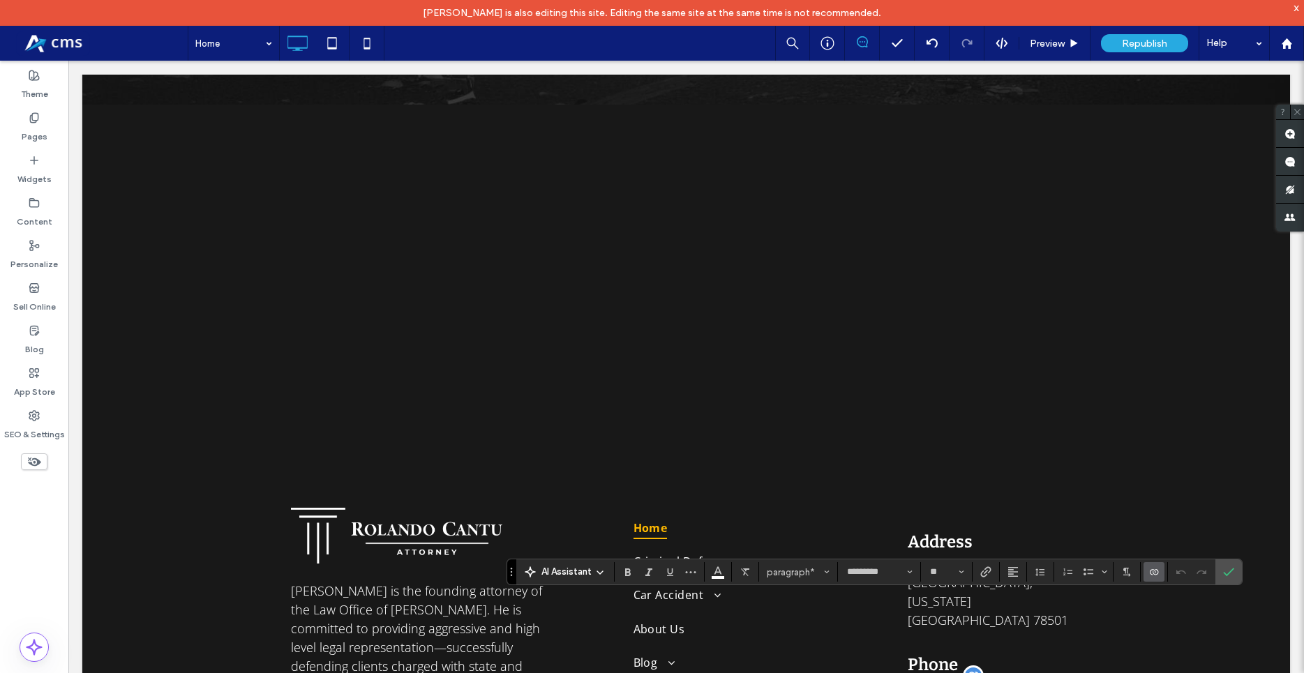
click at [983, 575] on icon "Link" at bounding box center [985, 571] width 11 height 11
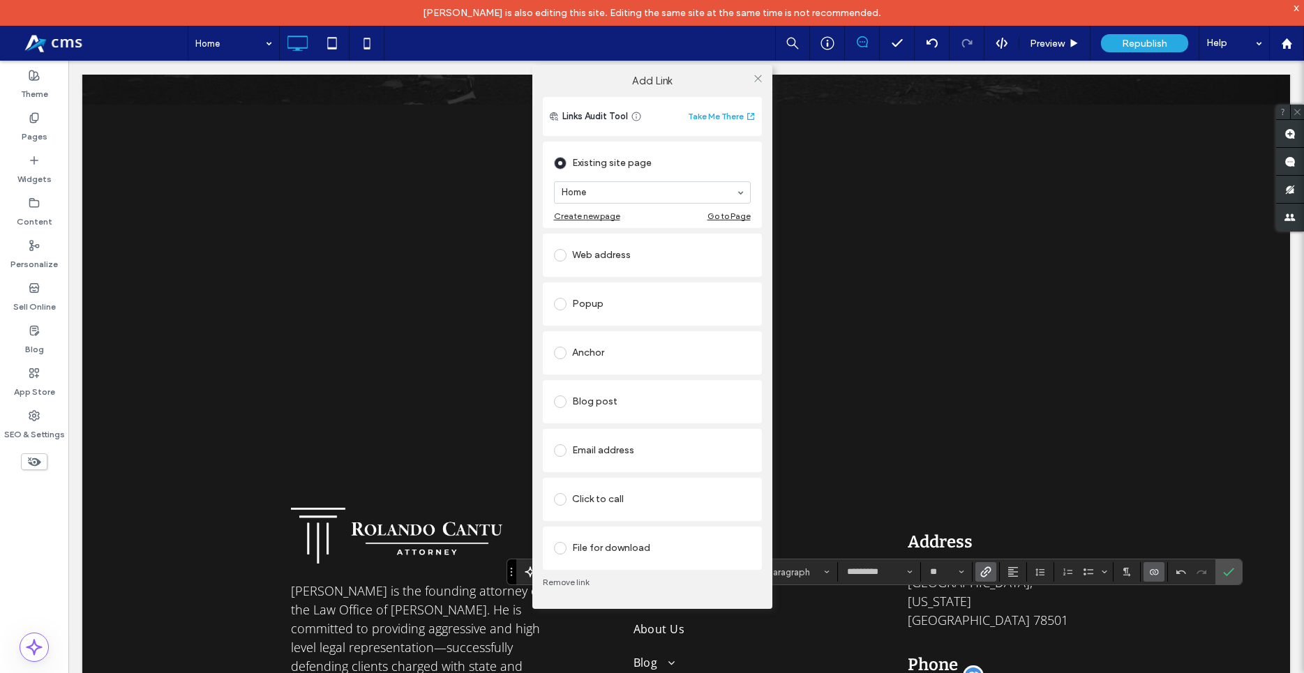
click at [609, 448] on div "Email address" at bounding box center [652, 450] width 197 height 22
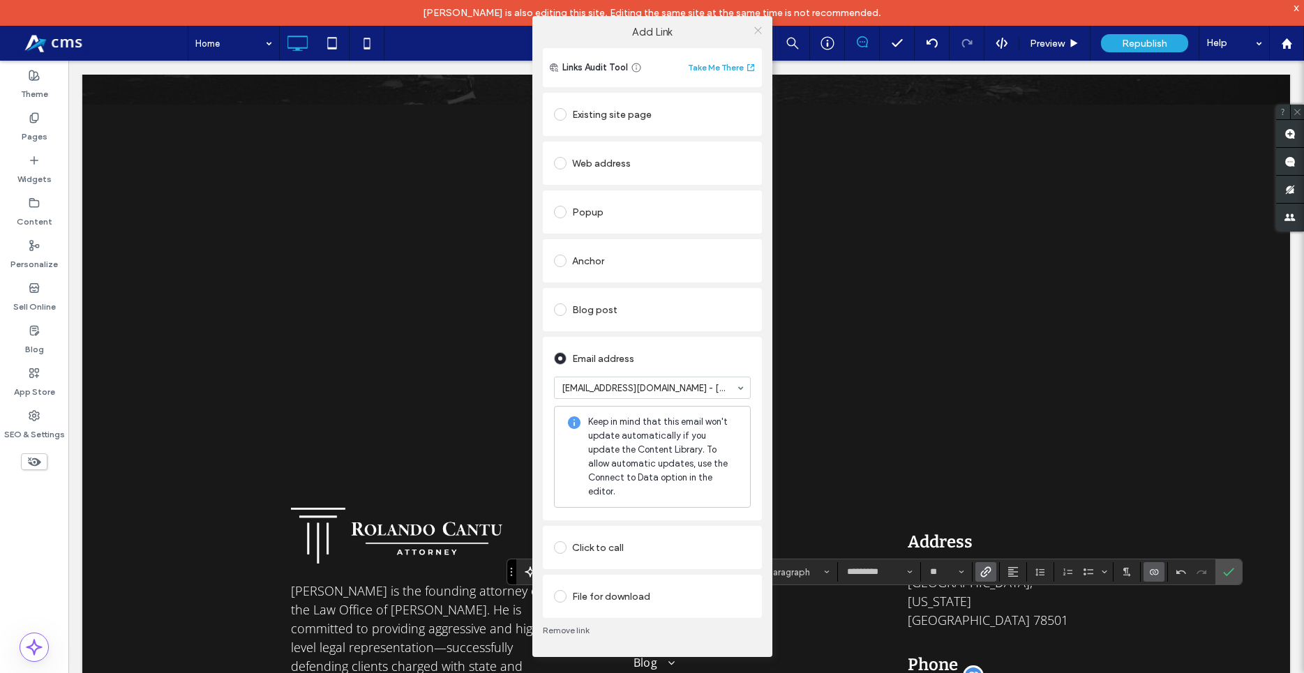
click at [756, 36] on icon at bounding box center [758, 30] width 10 height 10
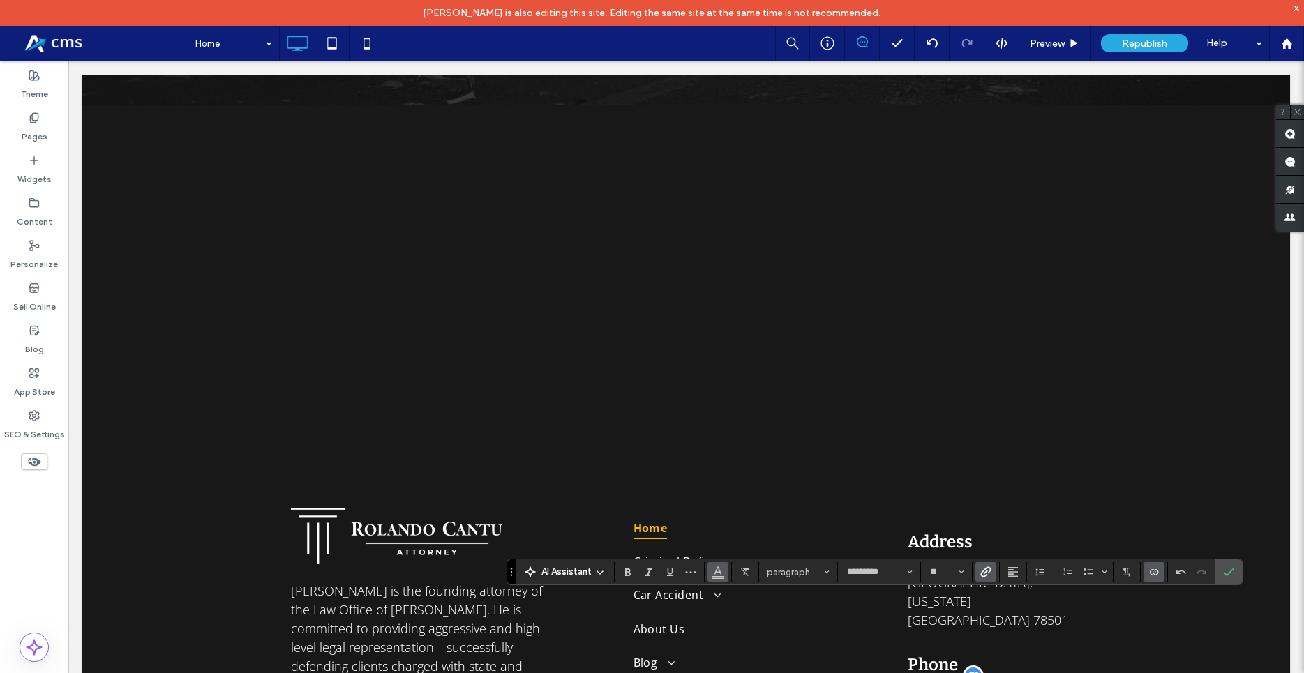
click at [714, 570] on icon "Color" at bounding box center [717, 570] width 11 height 11
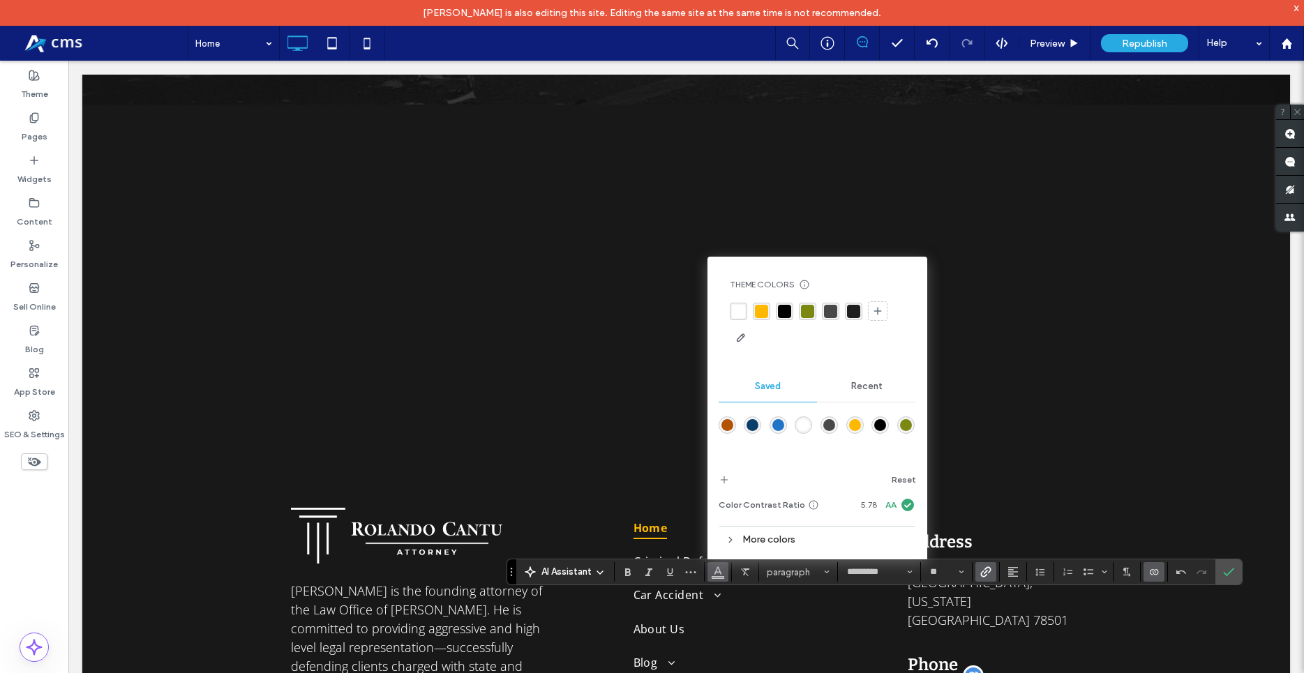
drag, startPoint x: 739, startPoint y: 309, endPoint x: 756, endPoint y: 324, distance: 22.8
click at [739, 308] on div "rgba(255,255,255,1)" at bounding box center [738, 311] width 13 height 13
click at [1230, 573] on icon "Confirm" at bounding box center [1228, 571] width 11 height 11
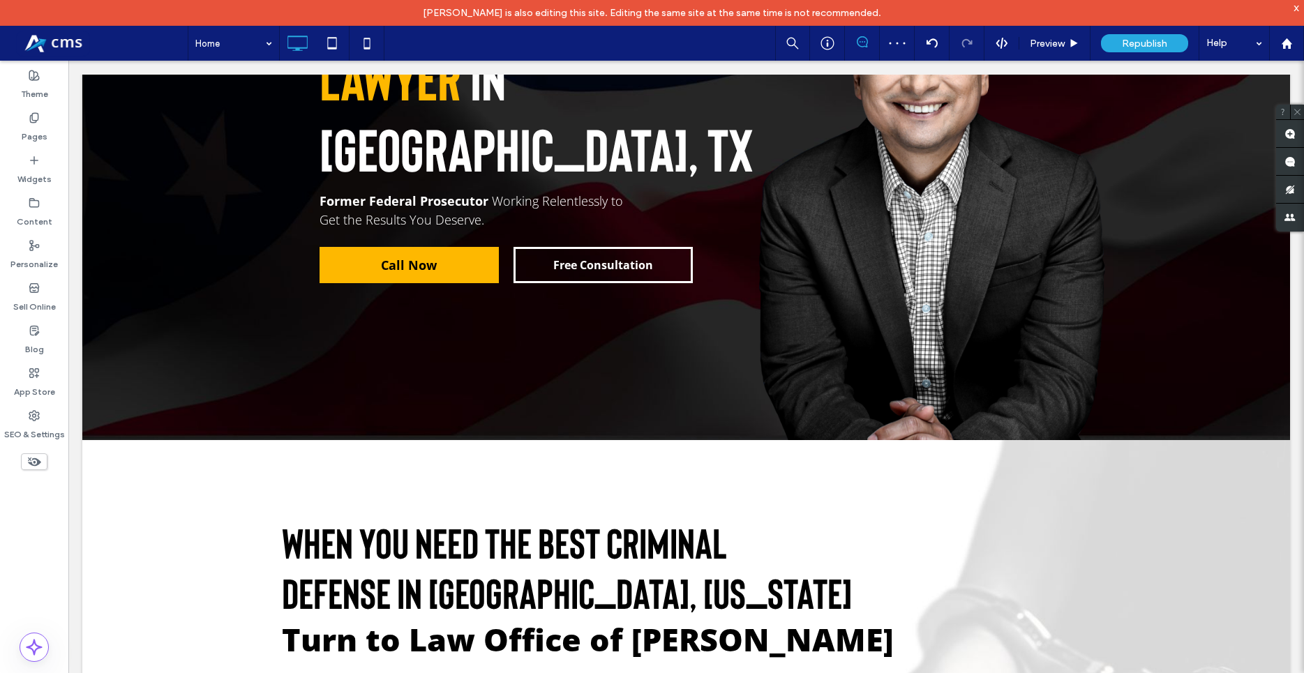
scroll to position [0, 0]
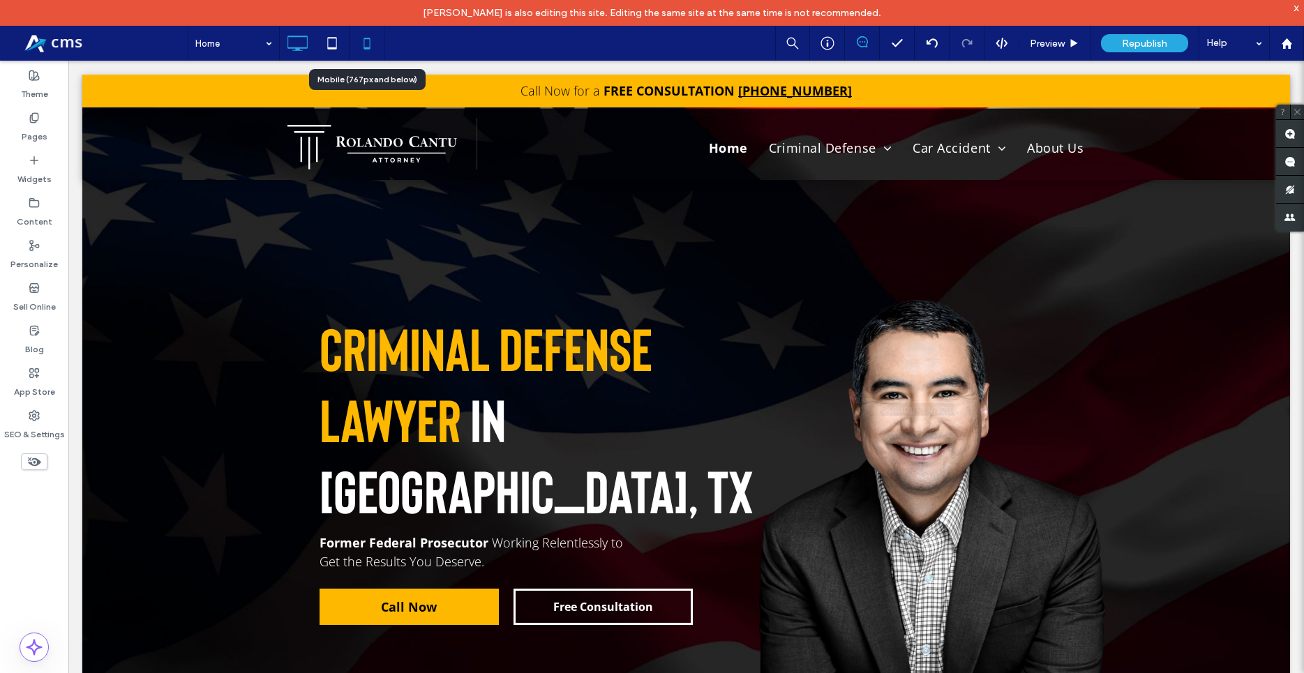
click at [374, 49] on icon at bounding box center [367, 43] width 28 height 28
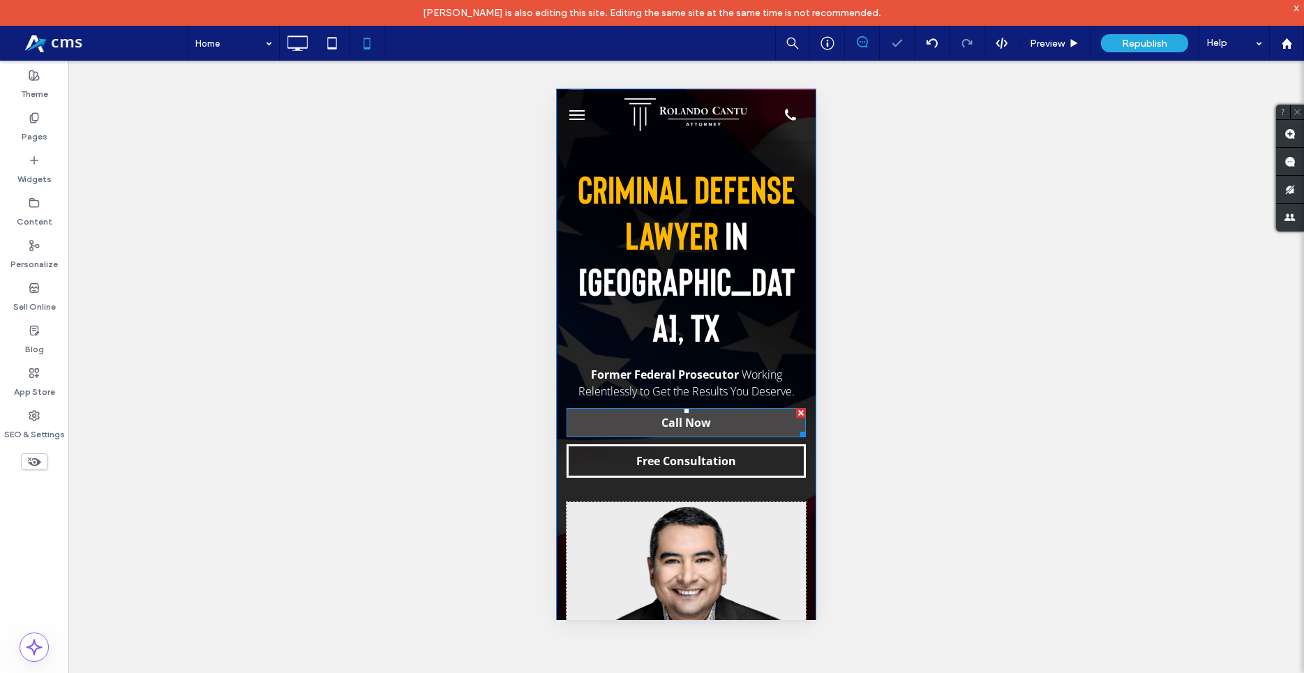
click at [741, 408] on link "Call Now" at bounding box center [685, 422] width 239 height 29
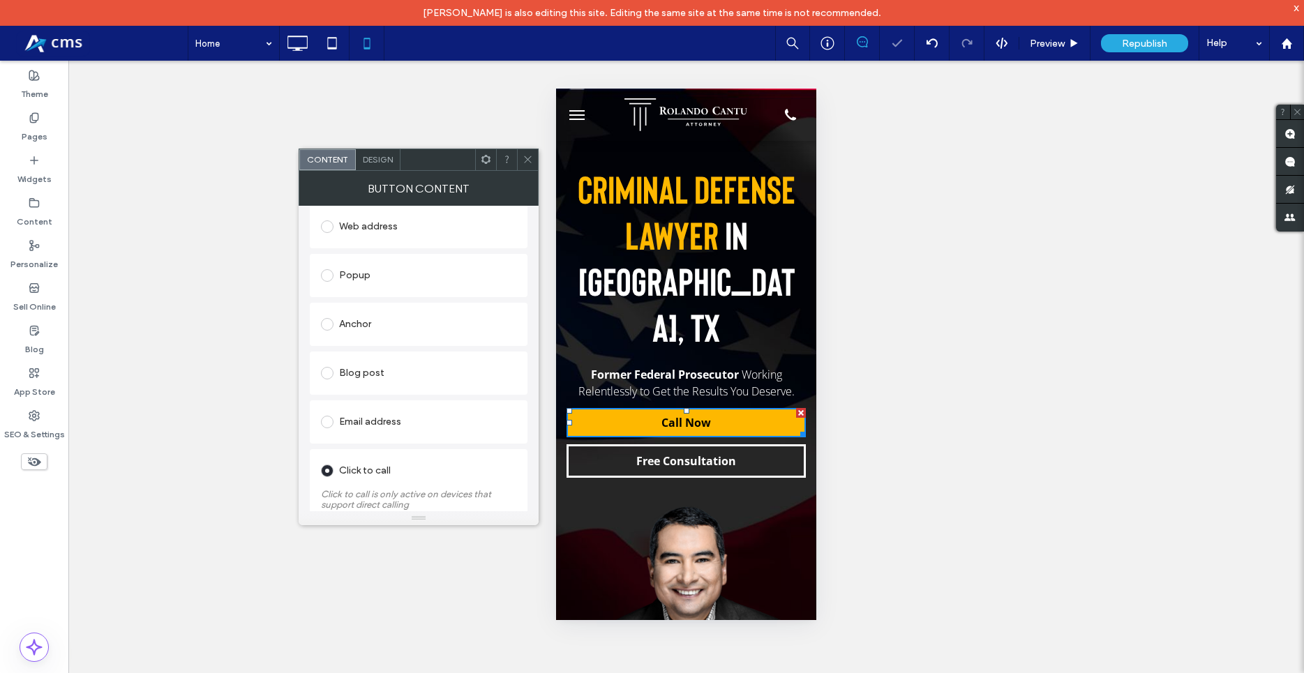
scroll to position [288, 0]
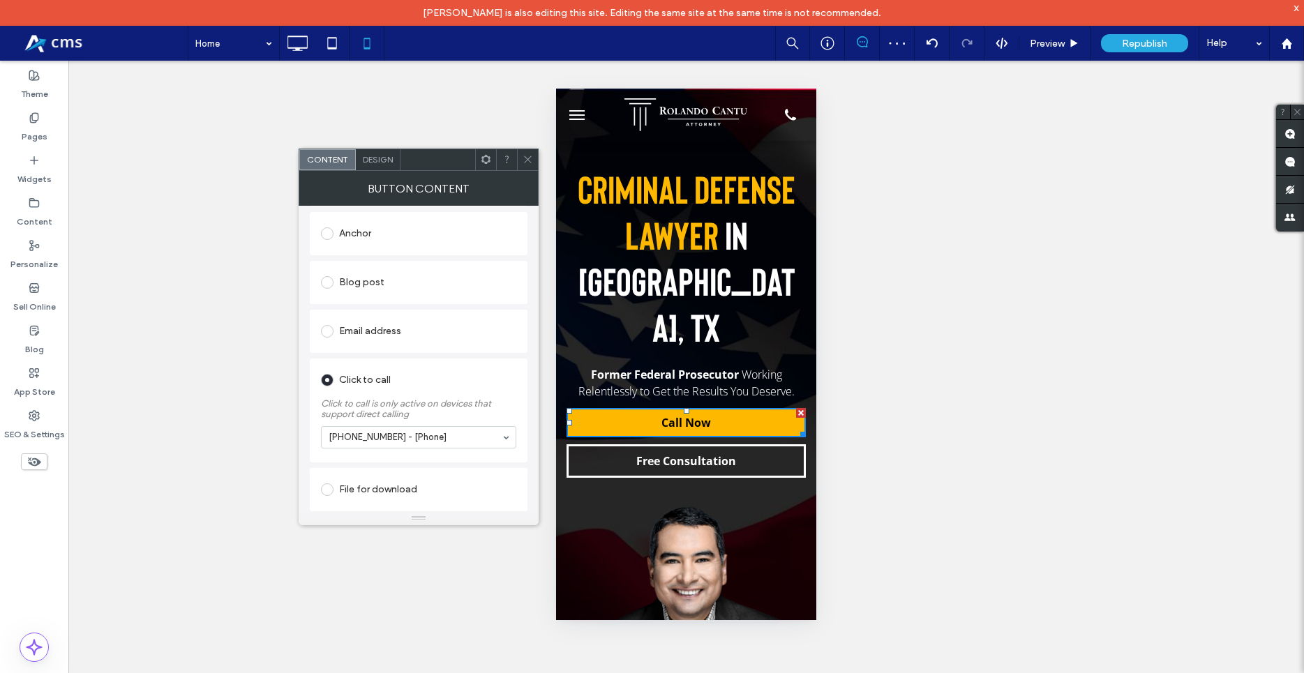
click at [528, 156] on icon at bounding box center [527, 159] width 10 height 10
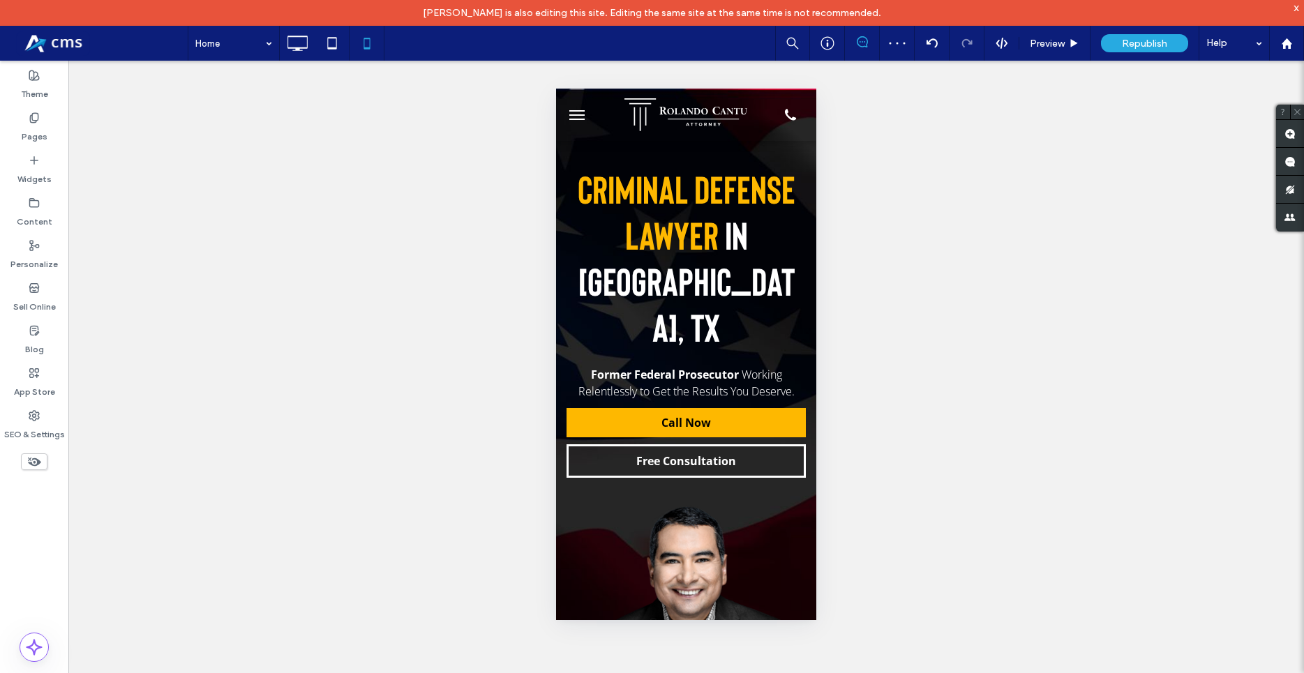
click at [580, 114] on span "menu" at bounding box center [576, 114] width 15 height 1
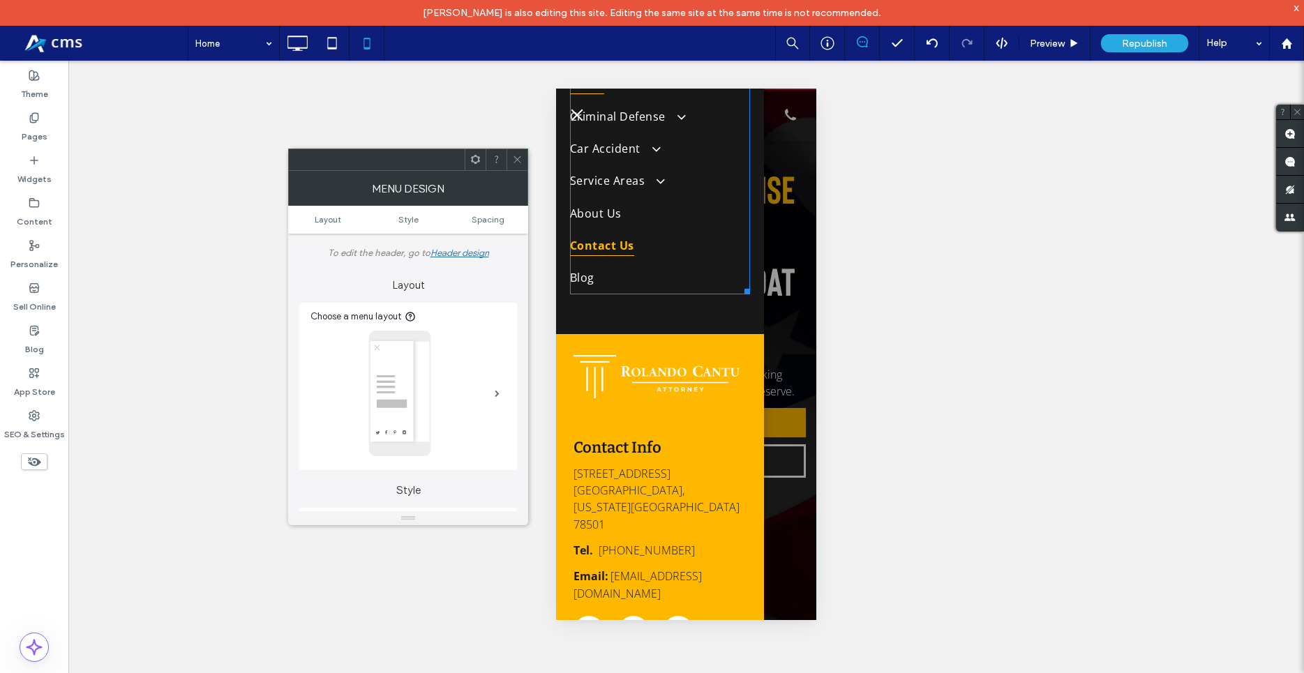
scroll to position [79, 0]
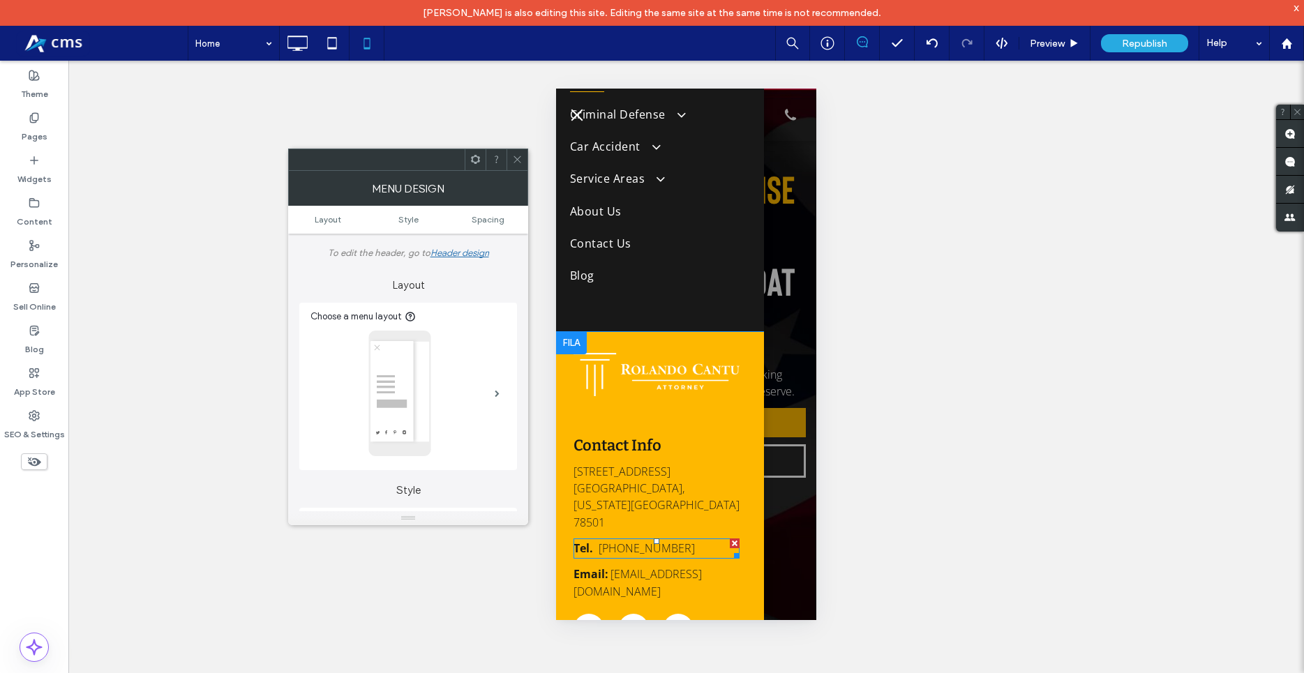
click at [689, 540] on h6 "Tel. +1 956-267-9898" at bounding box center [656, 548] width 166 height 17
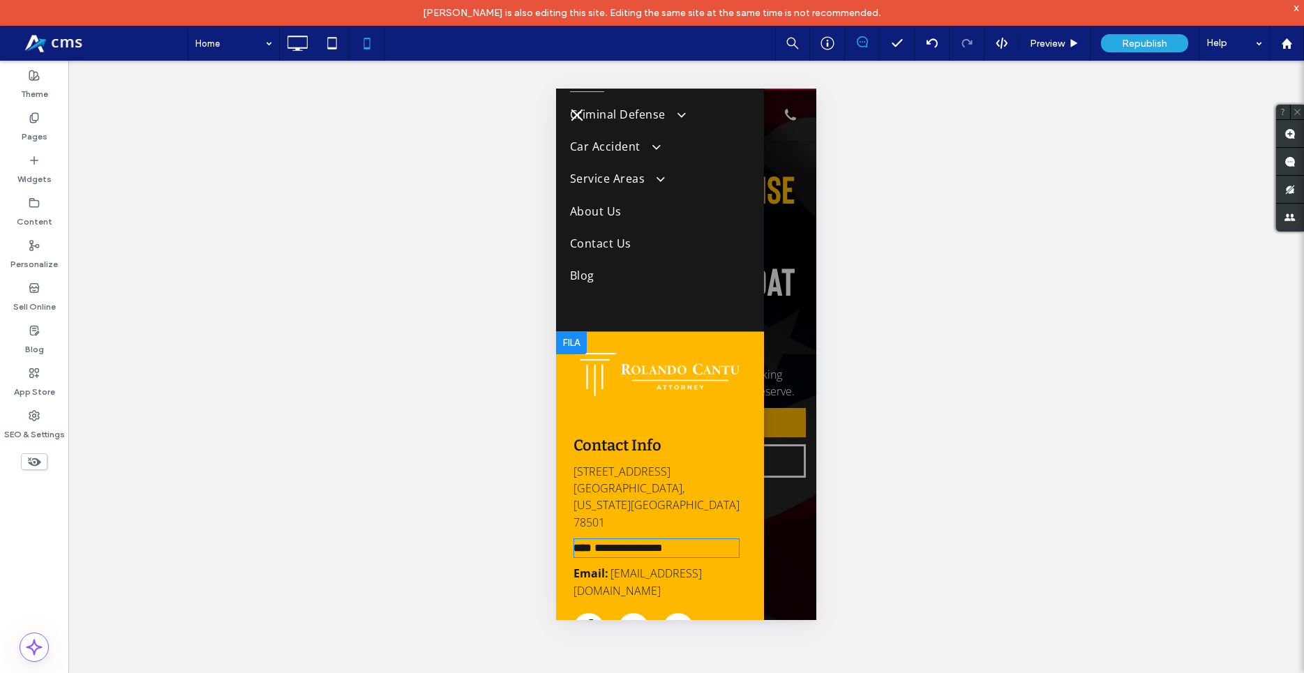
type input "**"
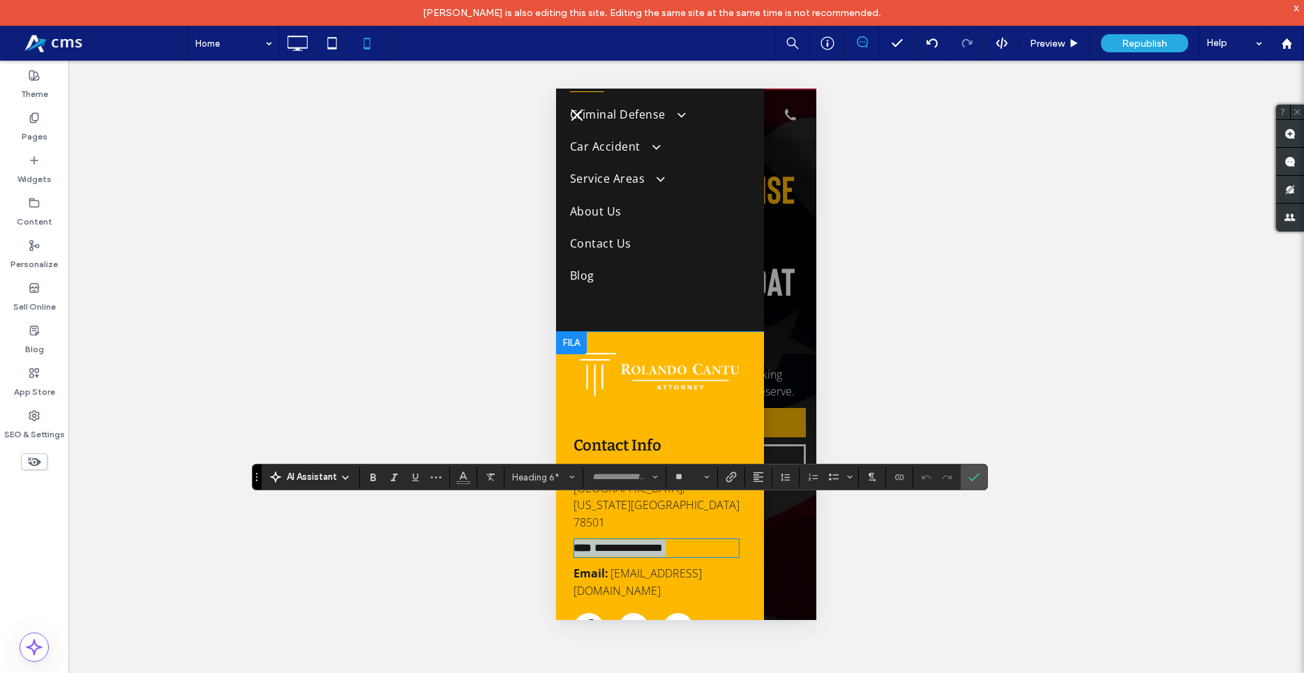
click at [695, 540] on h6 "**********" at bounding box center [656, 548] width 166 height 17
type input "*********"
drag, startPoint x: 690, startPoint y: 504, endPoint x: 601, endPoint y: 511, distance: 88.9
click at [601, 540] on h6 "**********" at bounding box center [656, 548] width 166 height 17
click at [732, 474] on icon "Link" at bounding box center [730, 476] width 11 height 11
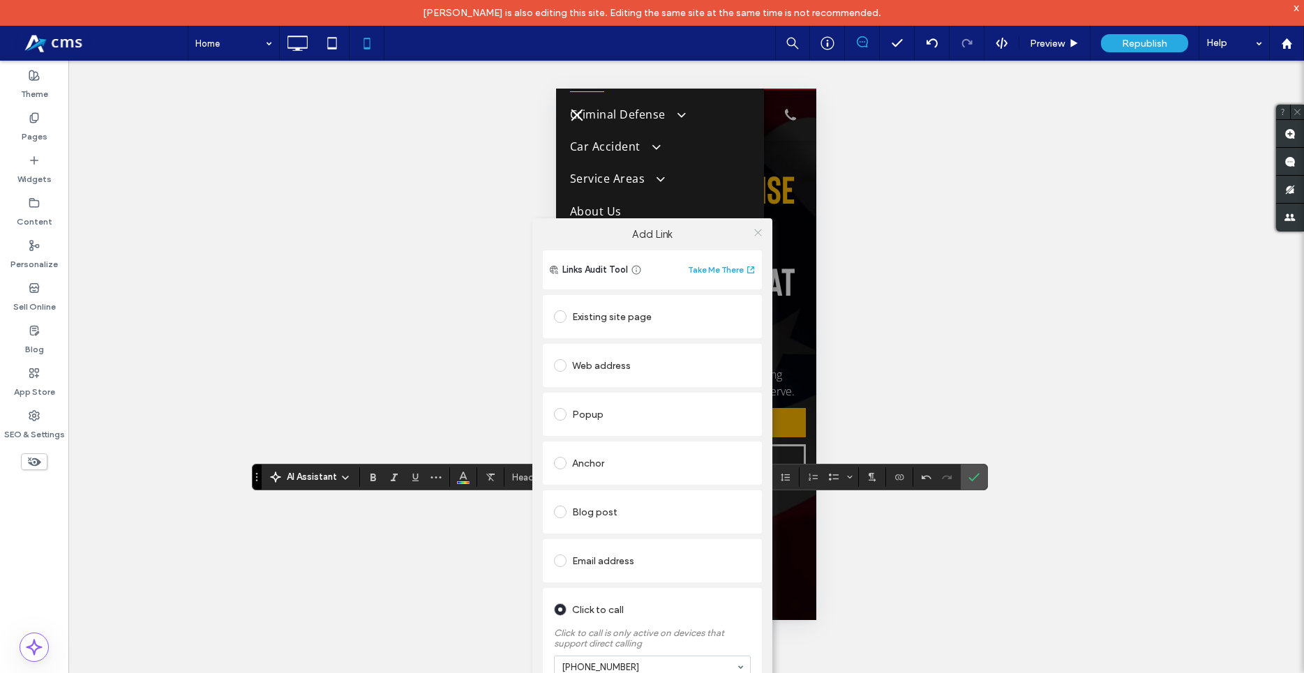
click at [755, 232] on icon at bounding box center [758, 232] width 10 height 10
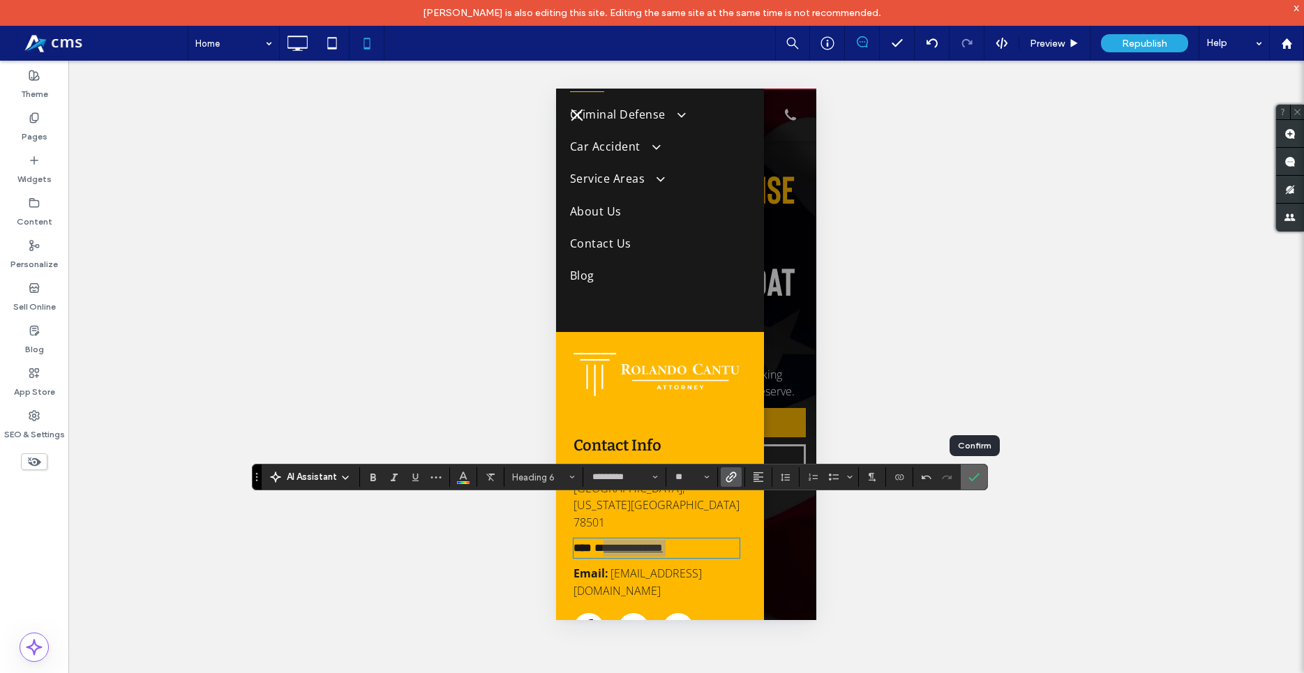
click at [971, 483] on span "Confirm" at bounding box center [971, 477] width 6 height 25
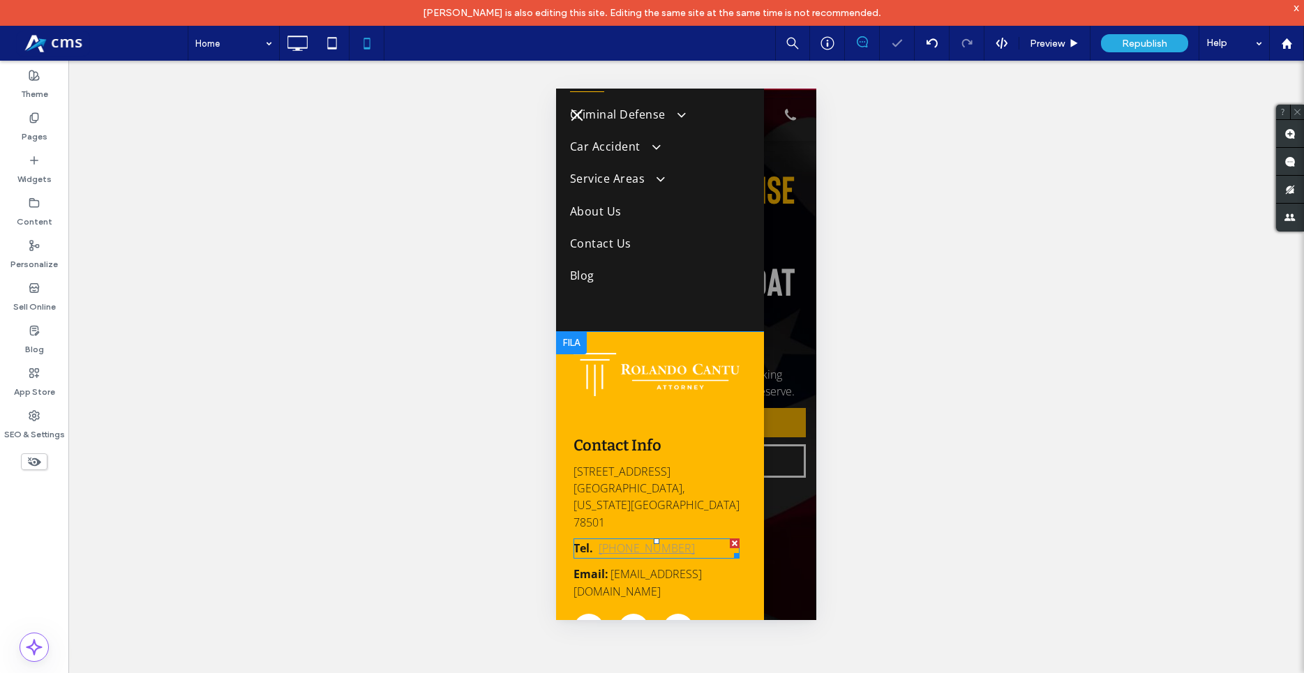
click at [697, 540] on h6 "Tel. +1 956-267-9898" at bounding box center [656, 548] width 166 height 17
type input "*********"
type input "**"
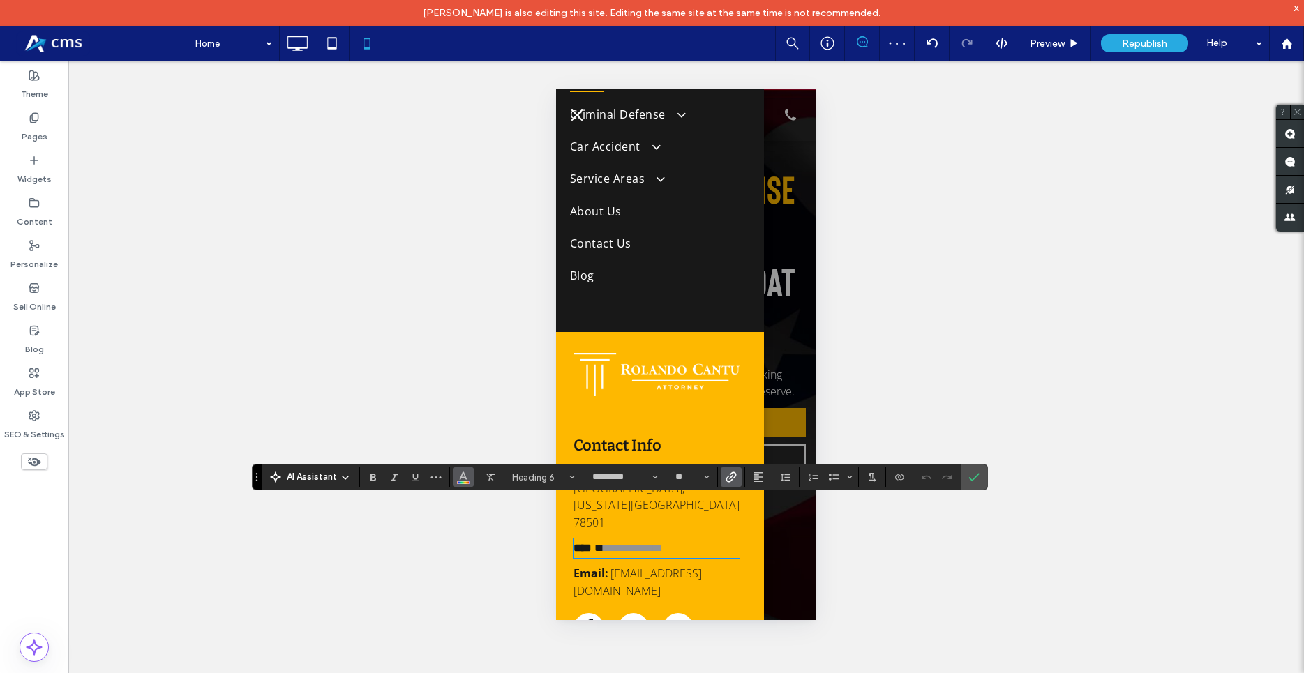
click at [462, 478] on icon "Color" at bounding box center [463, 475] width 11 height 11
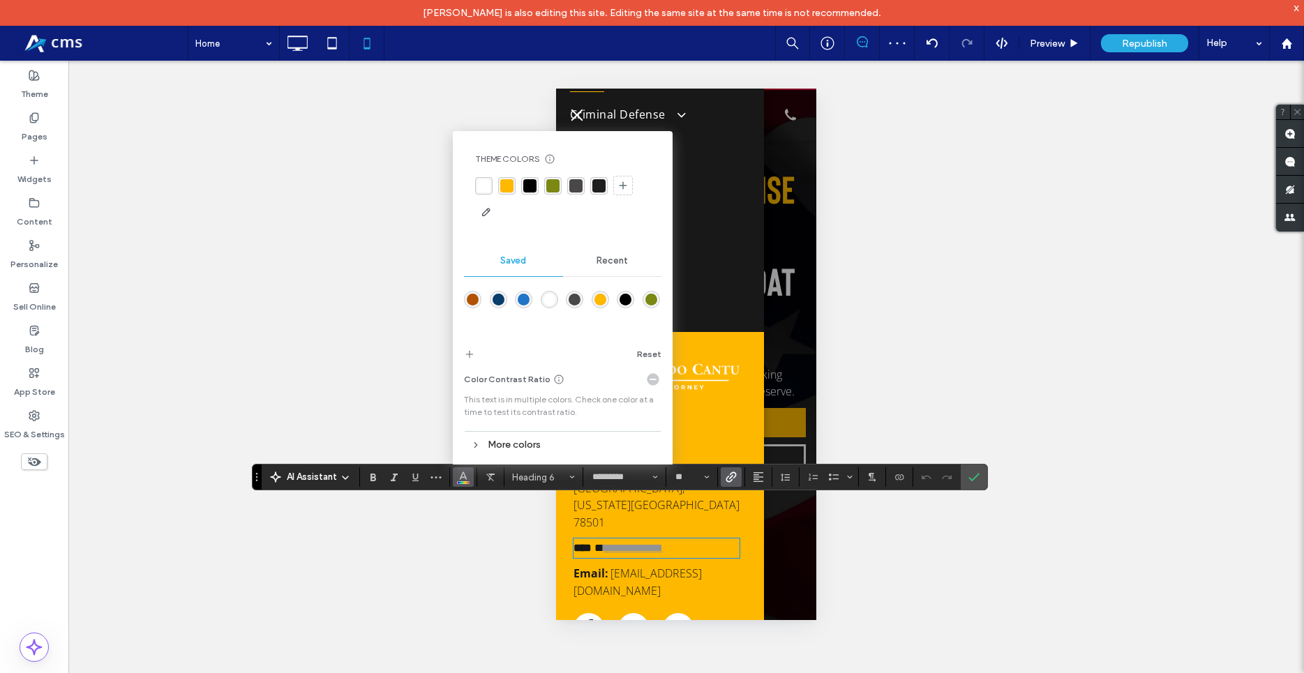
click at [527, 192] on div "rgba(0,0,0,1)" at bounding box center [529, 185] width 13 height 13
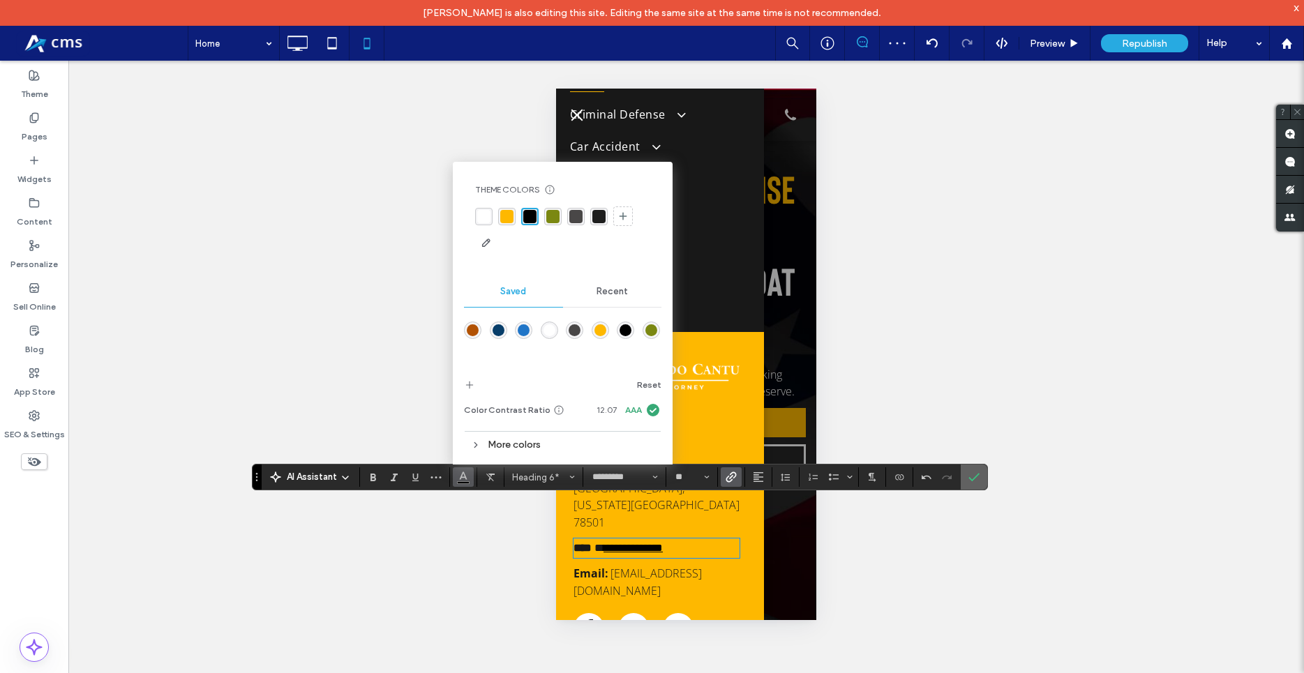
click at [972, 480] on use "Confirm" at bounding box center [974, 478] width 11 height 8
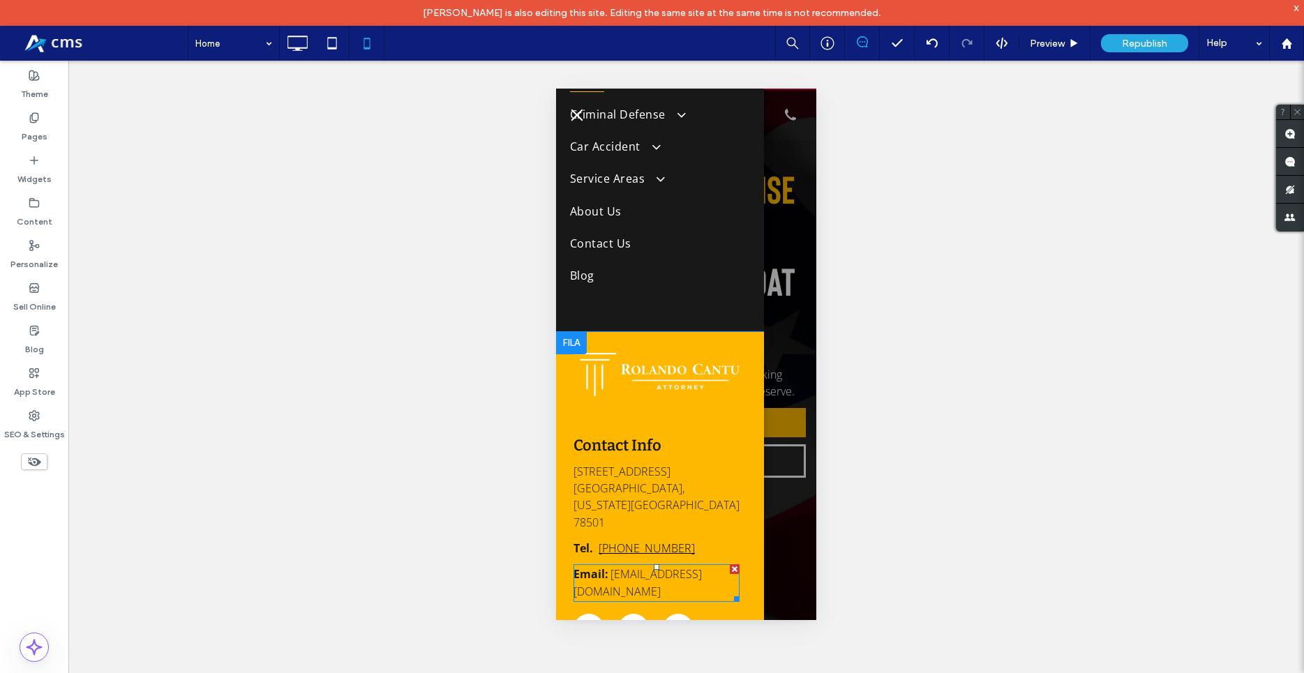
click at [629, 566] on link "cantulaw@outlook.com" at bounding box center [637, 582] width 128 height 33
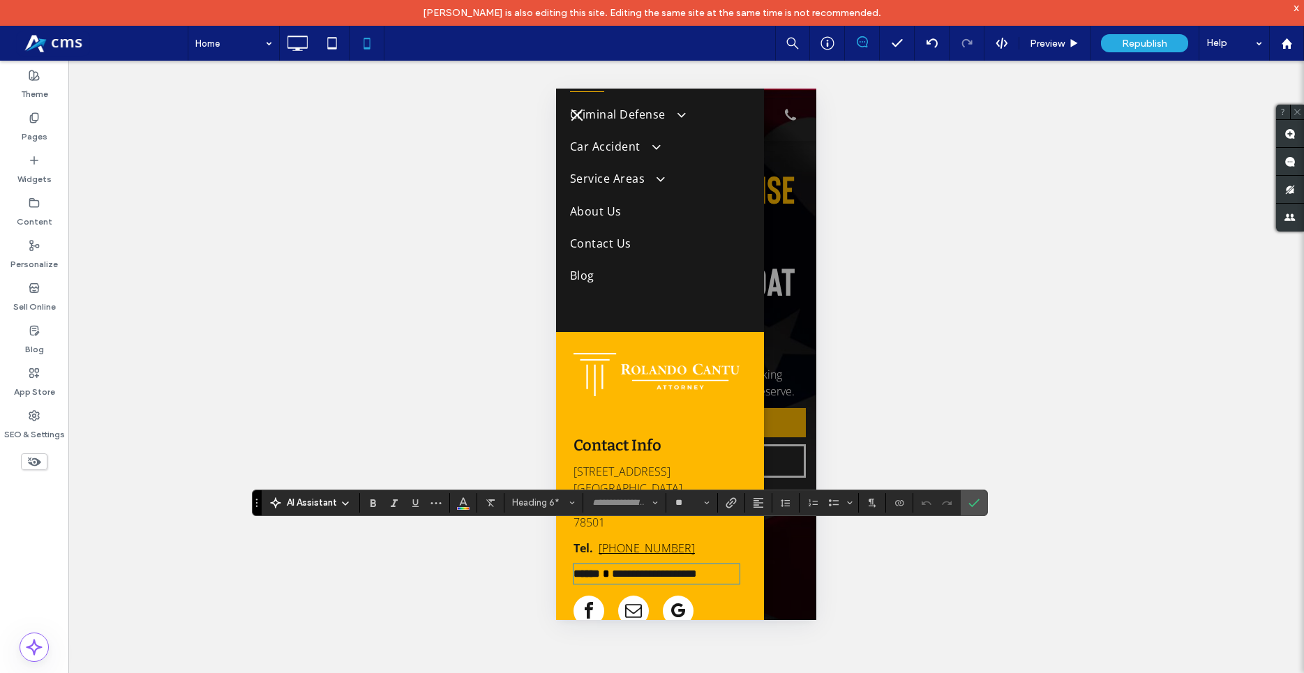
click at [612, 568] on link "**********" at bounding box center [654, 573] width 85 height 10
drag, startPoint x: 611, startPoint y: 545, endPoint x: 739, endPoint y: 549, distance: 127.7
click at [739, 549] on div "**********" at bounding box center [660, 495] width 208 height 326
type input "*********"
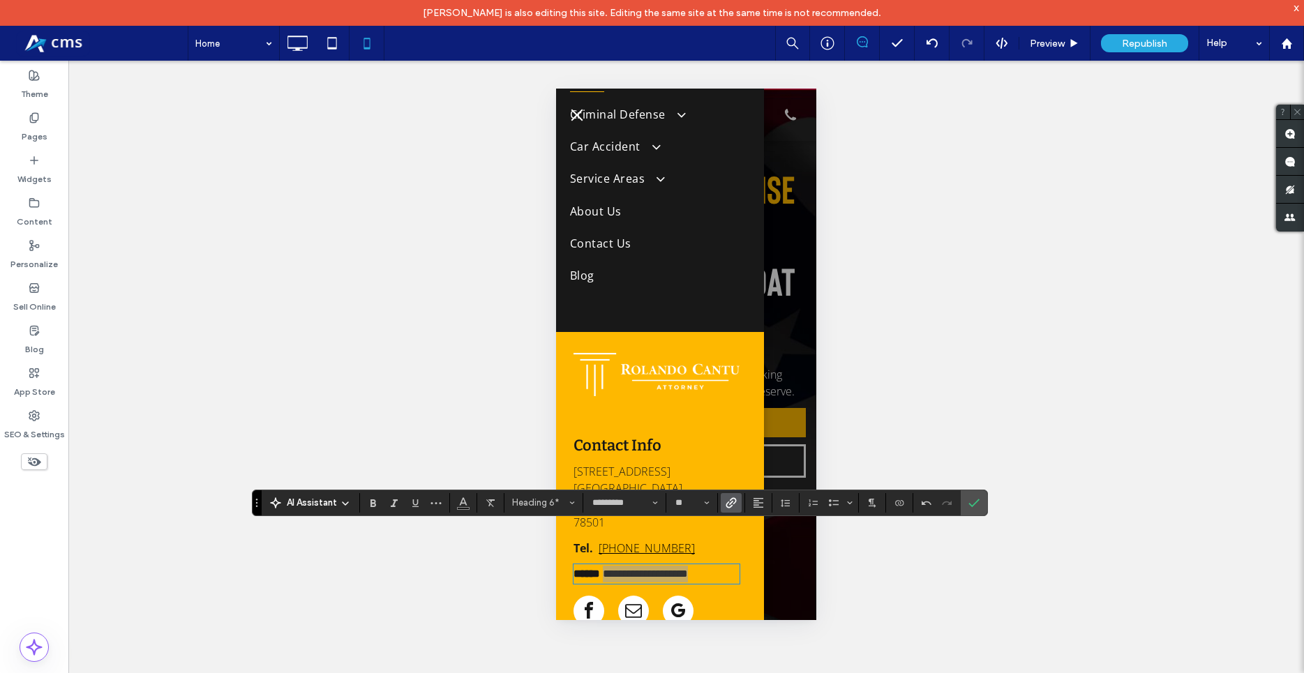
click at [728, 508] on span "Link" at bounding box center [728, 503] width 6 height 20
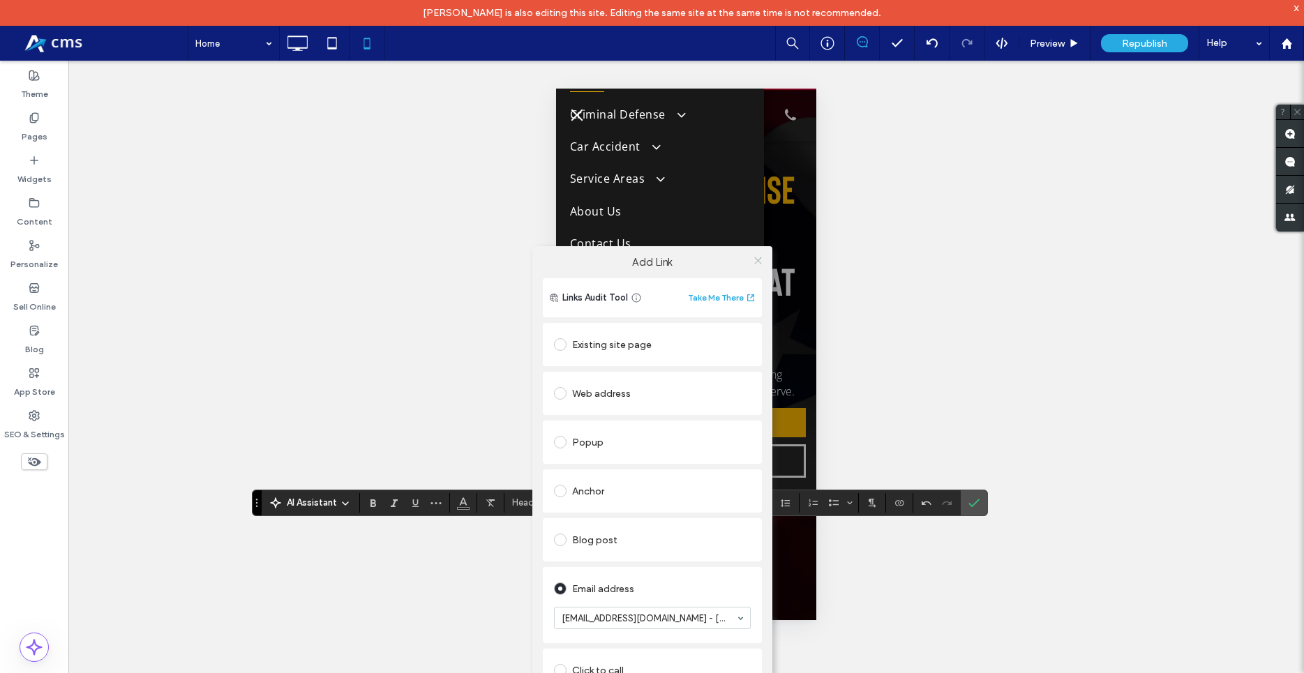
click at [759, 262] on icon at bounding box center [758, 260] width 10 height 10
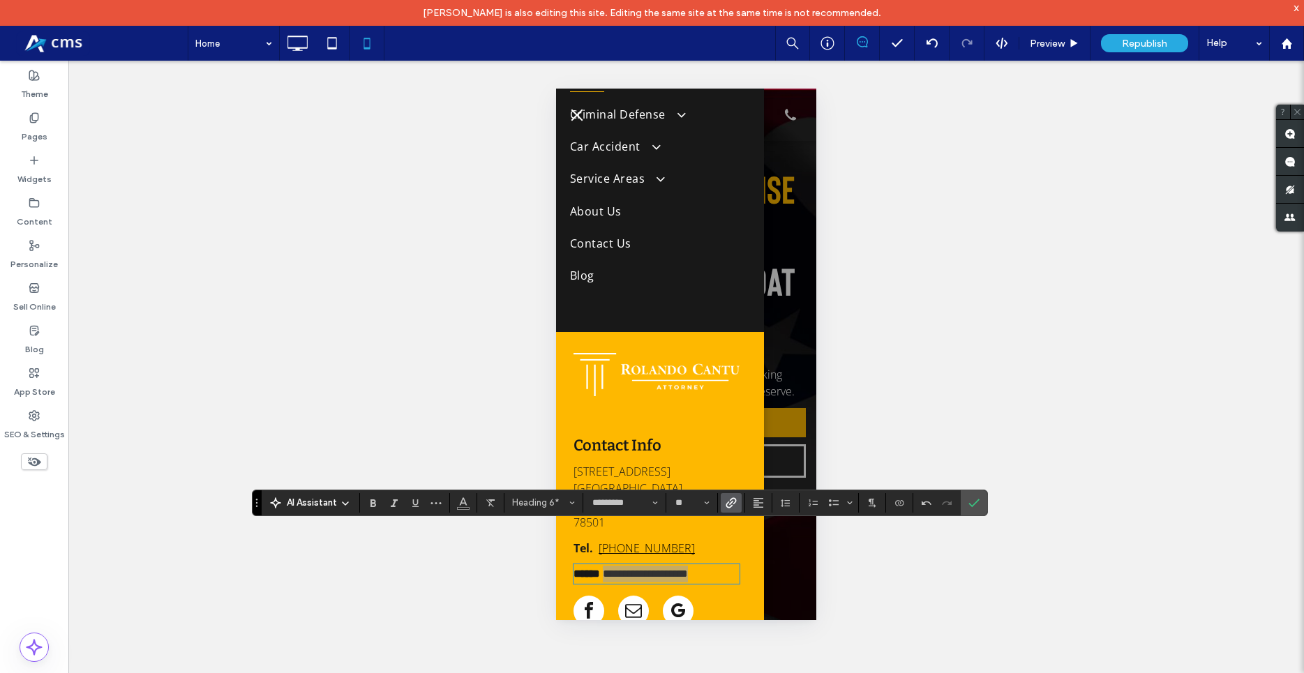
click at [465, 492] on div "AI Assistant Heading 6* ********* **" at bounding box center [620, 503] width 736 height 27
click at [465, 502] on use "Color" at bounding box center [464, 501] width 8 height 8
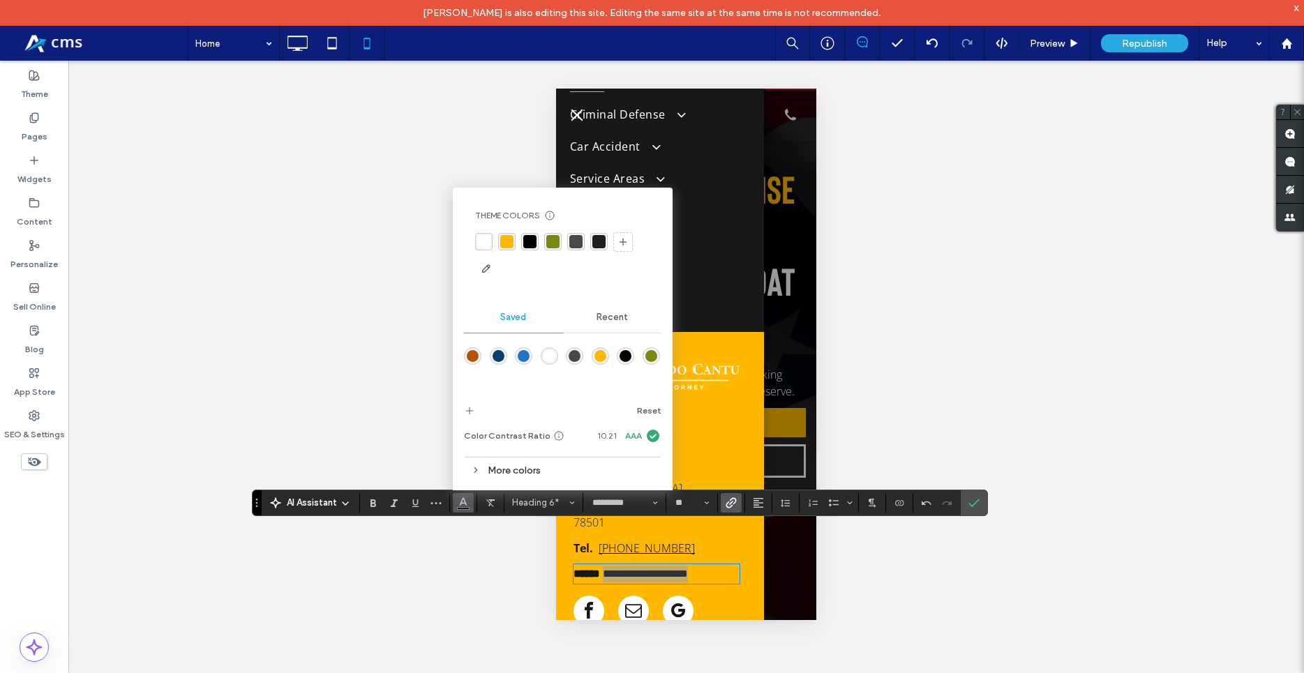
click at [524, 242] on div "rgba(0,0,0,1)" at bounding box center [529, 241] width 13 height 13
click at [961, 504] on section at bounding box center [973, 502] width 27 height 25
click at [974, 505] on icon "Confirm" at bounding box center [973, 502] width 11 height 11
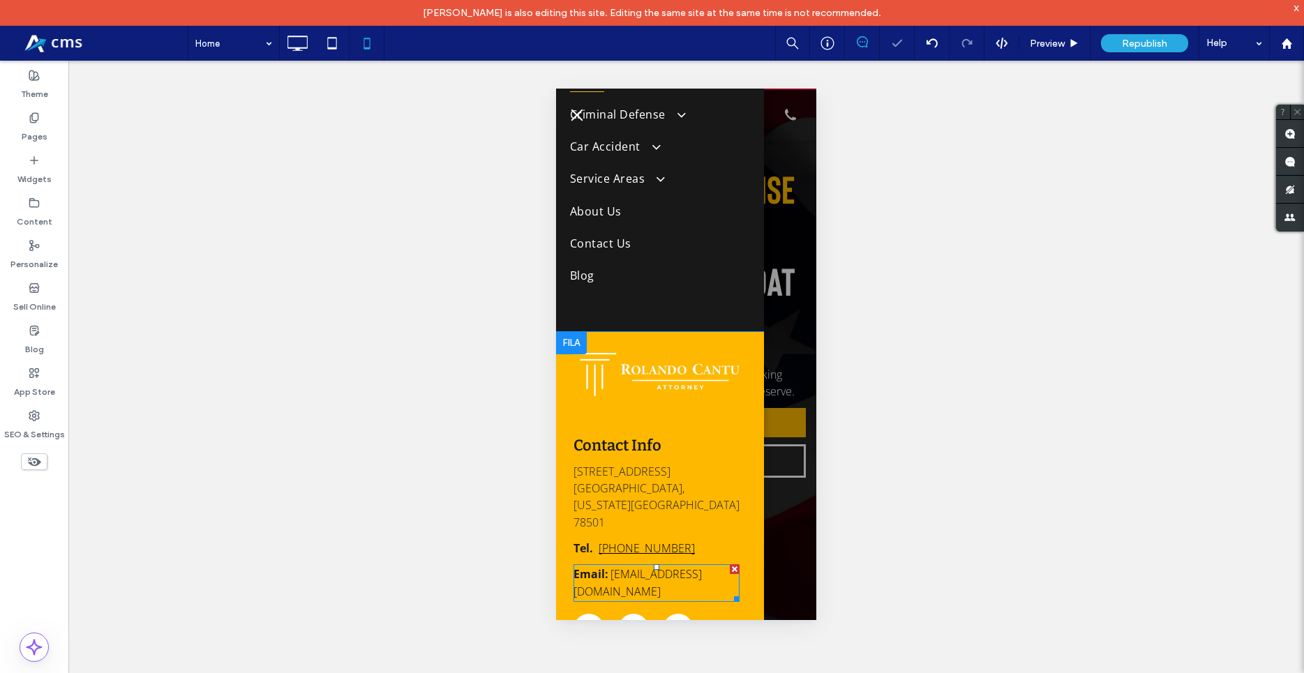
click at [702, 566] on link "cantulaw@outlook.com" at bounding box center [637, 582] width 128 height 33
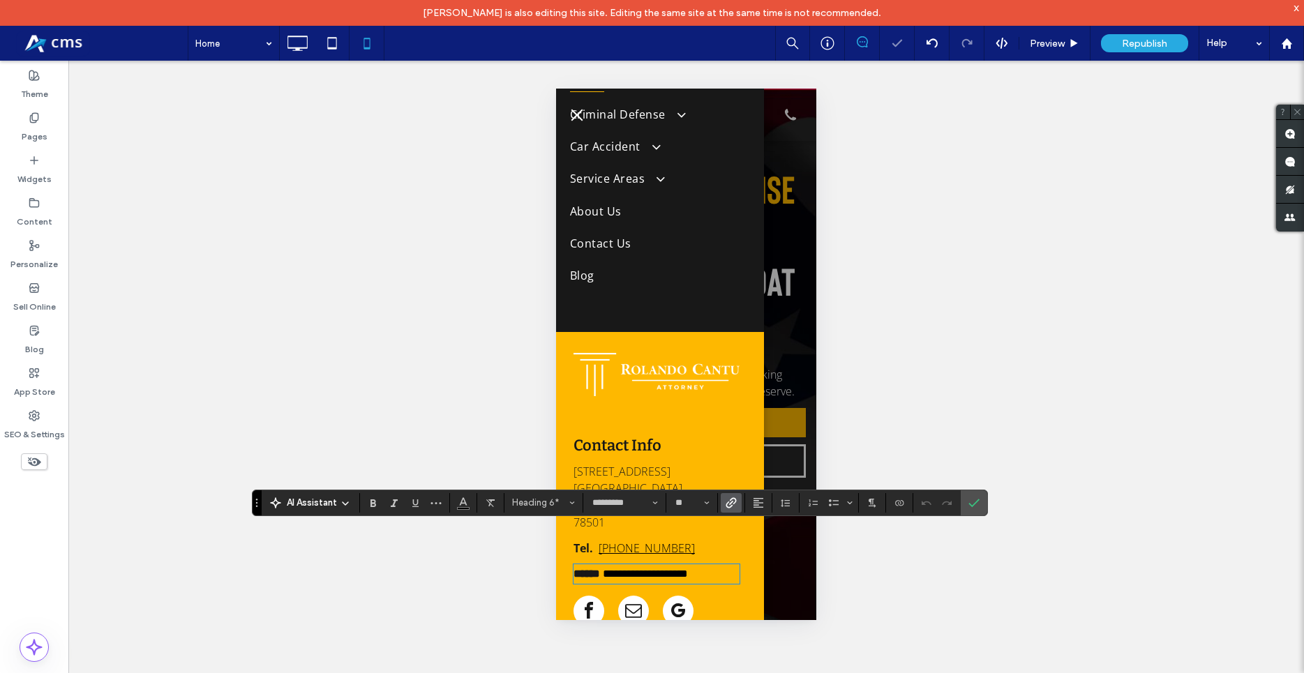
click at [618, 566] on h6 "**********" at bounding box center [656, 574] width 166 height 17
drag, startPoint x: 611, startPoint y: 543, endPoint x: 741, endPoint y: 546, distance: 129.8
click at [739, 566] on div "**********" at bounding box center [656, 574] width 166 height 17
click at [412, 501] on icon "Underline" at bounding box center [414, 502] width 11 height 11
click at [973, 507] on icon "Confirm" at bounding box center [973, 502] width 11 height 11
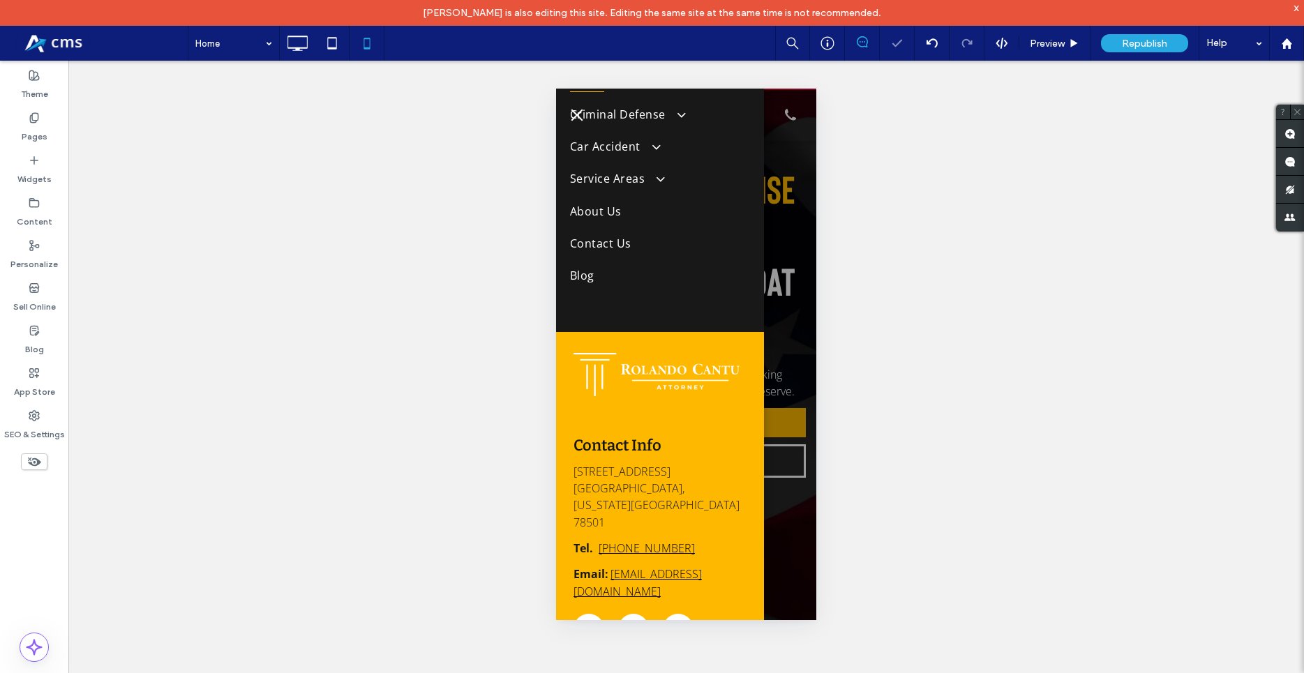
click at [773, 322] on div at bounding box center [686, 354] width 260 height 531
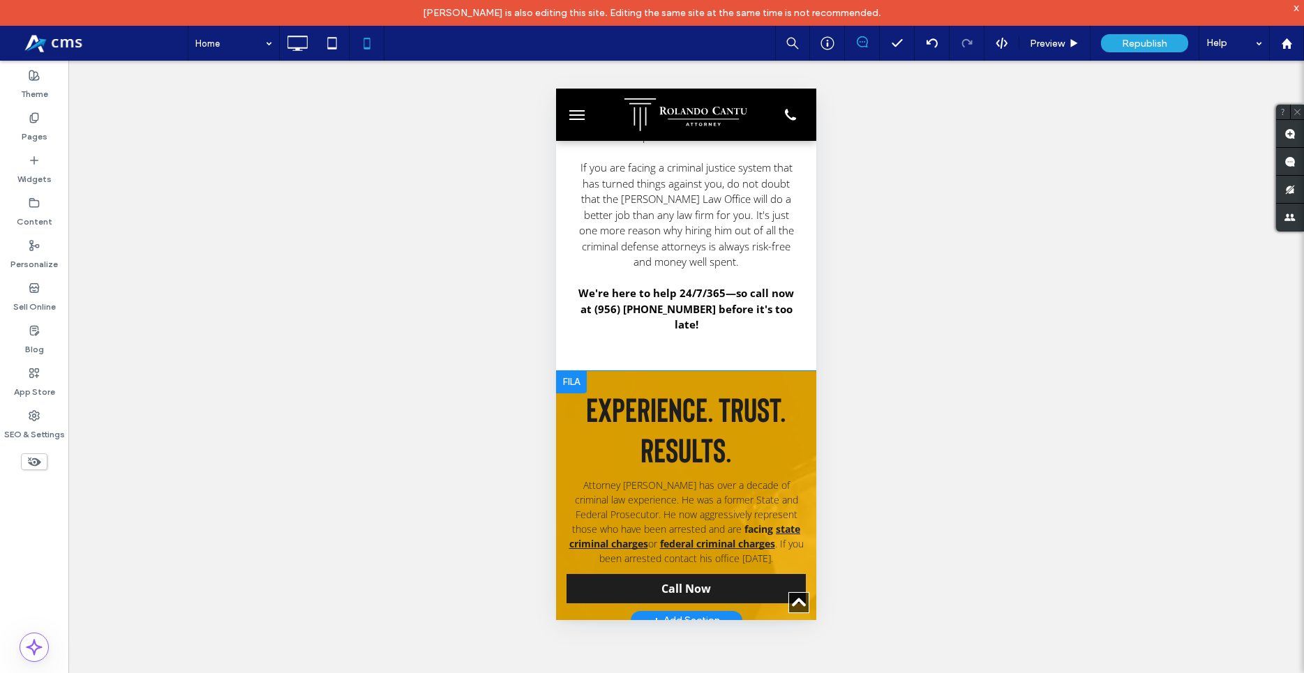
scroll to position [1636, 0]
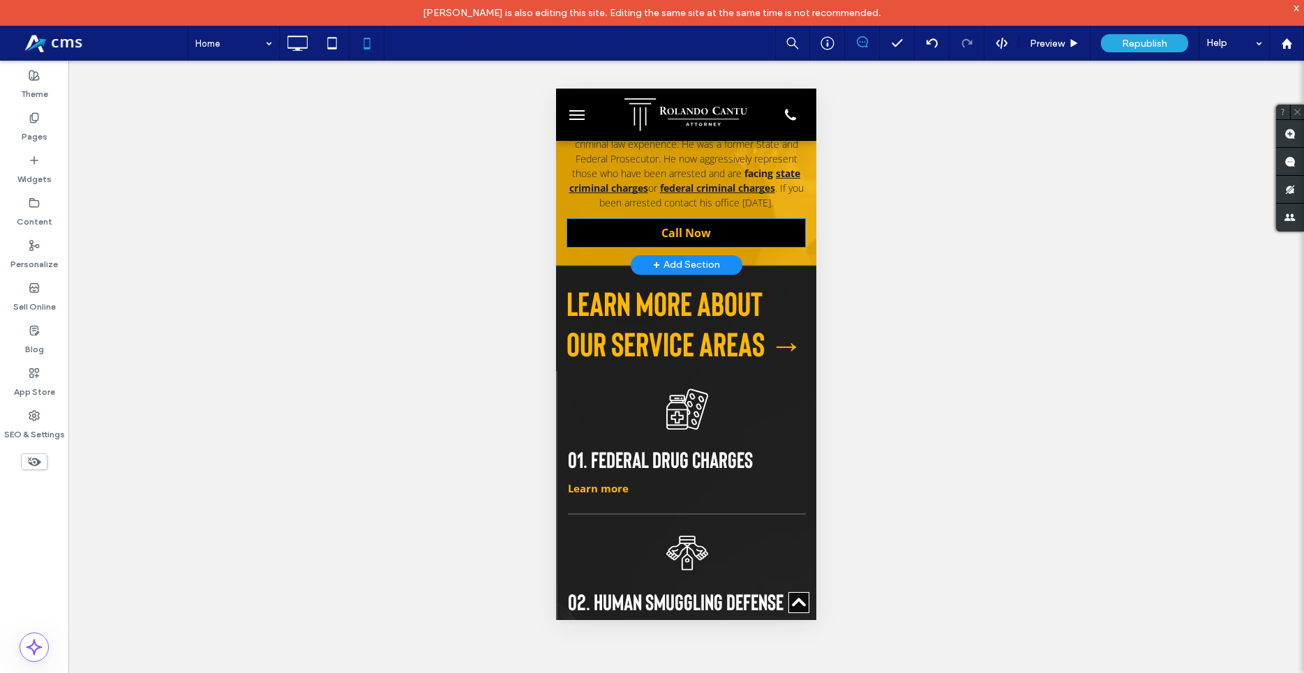
click at [724, 218] on link "Call Now" at bounding box center [685, 232] width 239 height 29
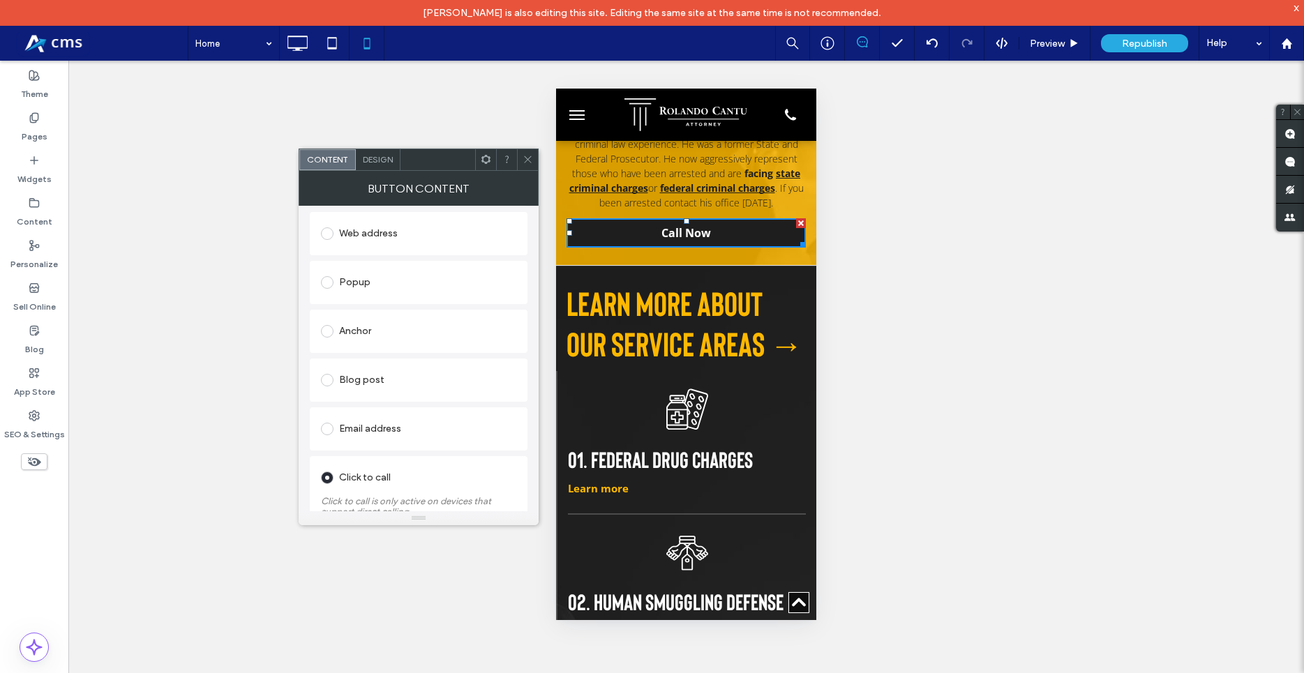
scroll to position [288, 0]
click at [525, 162] on icon at bounding box center [527, 159] width 10 height 10
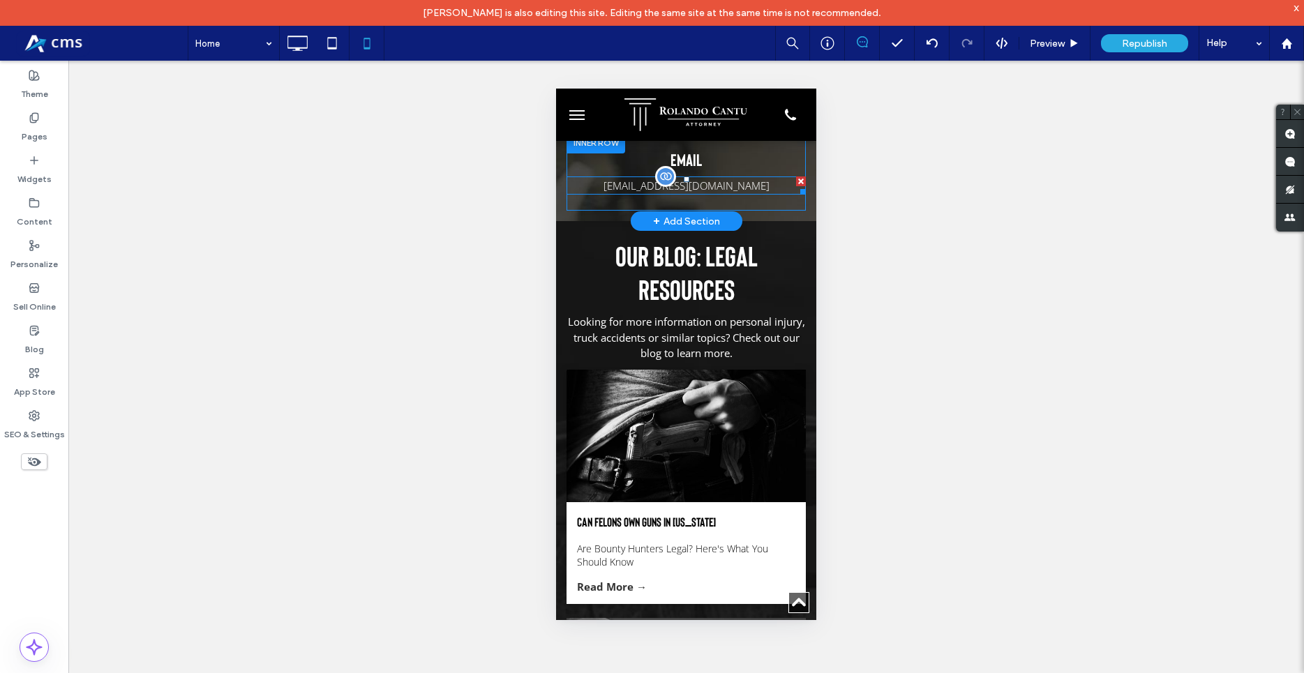
scroll to position [4126, 0]
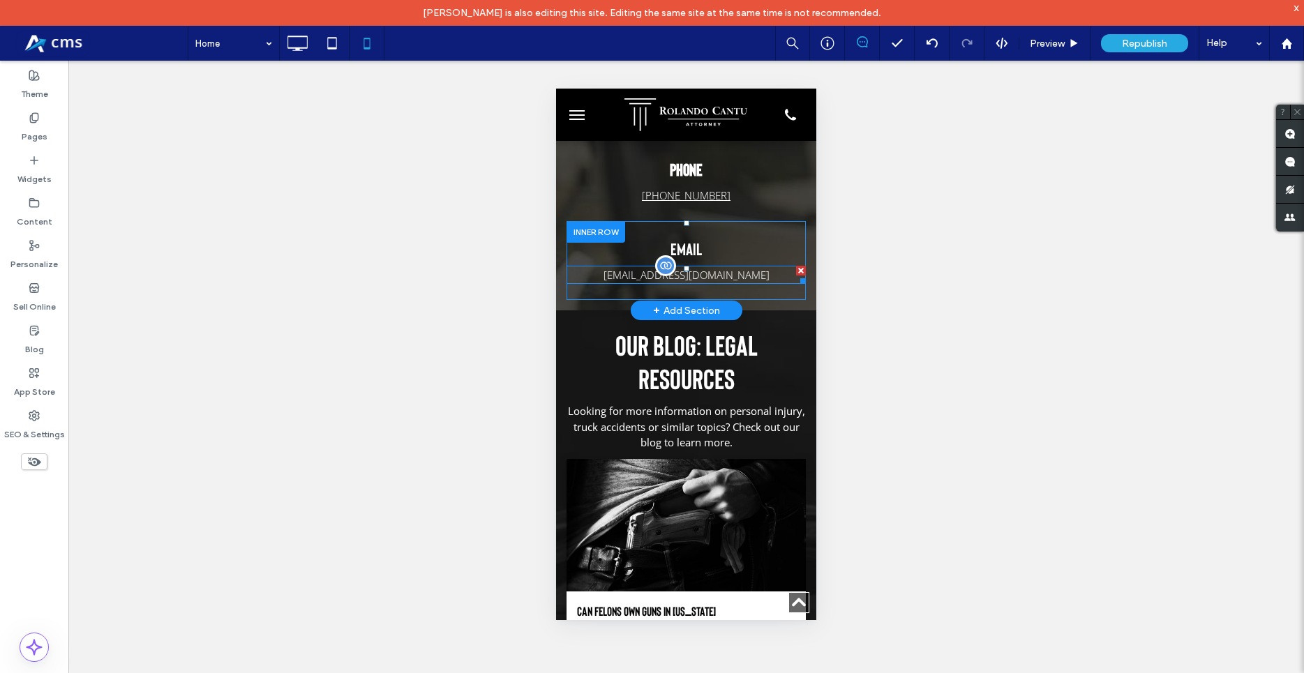
click at [718, 282] on span "cantulaw@outlook.com" at bounding box center [686, 275] width 166 height 14
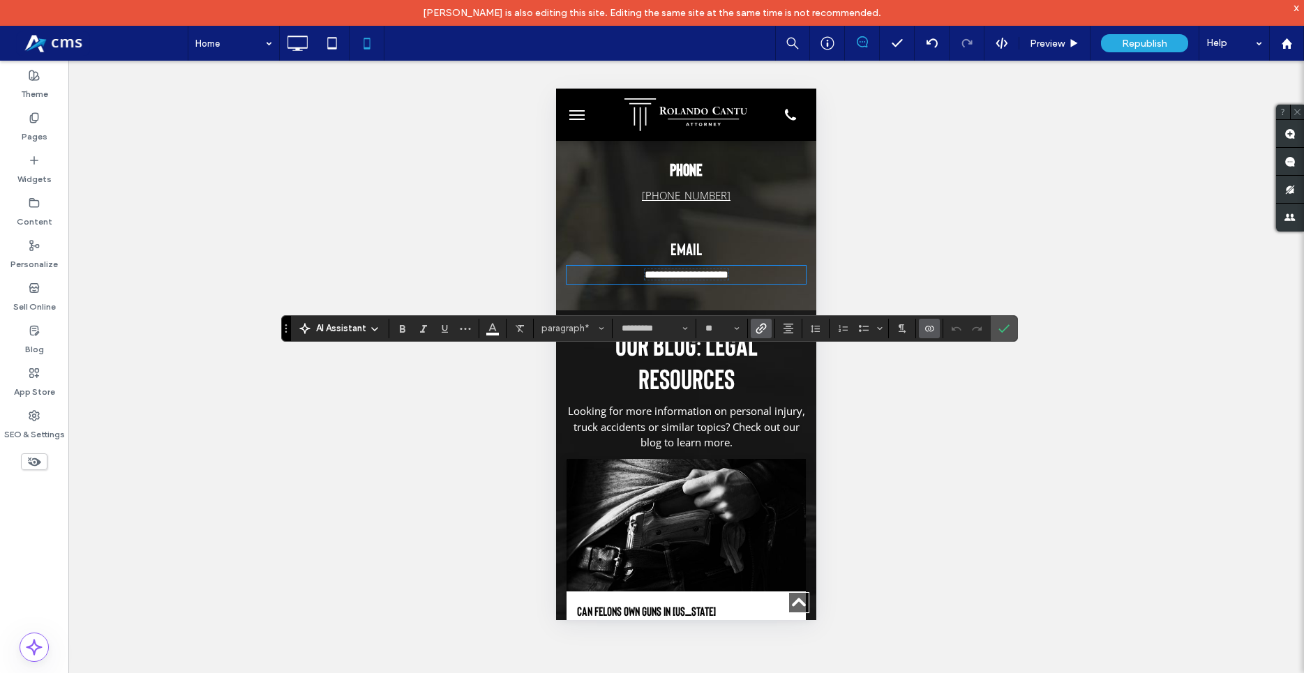
click at [762, 326] on icon "Link" at bounding box center [760, 328] width 11 height 11
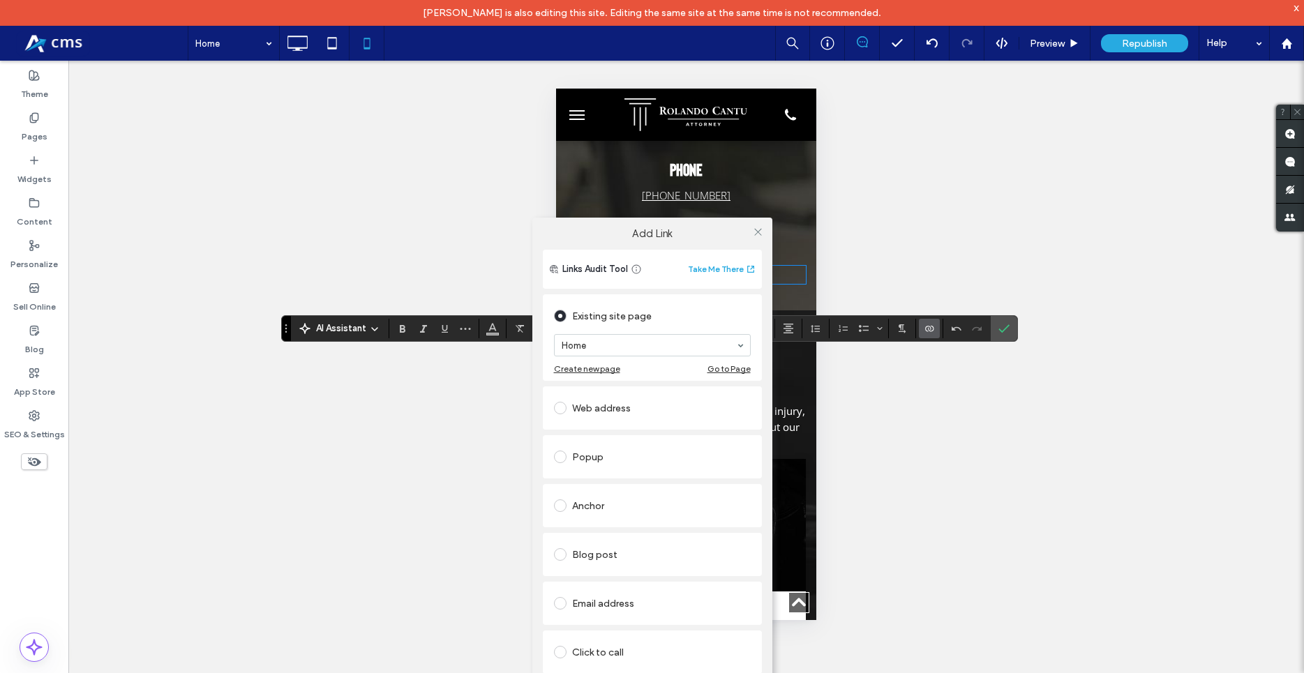
click at [568, 605] on label at bounding box center [563, 603] width 18 height 13
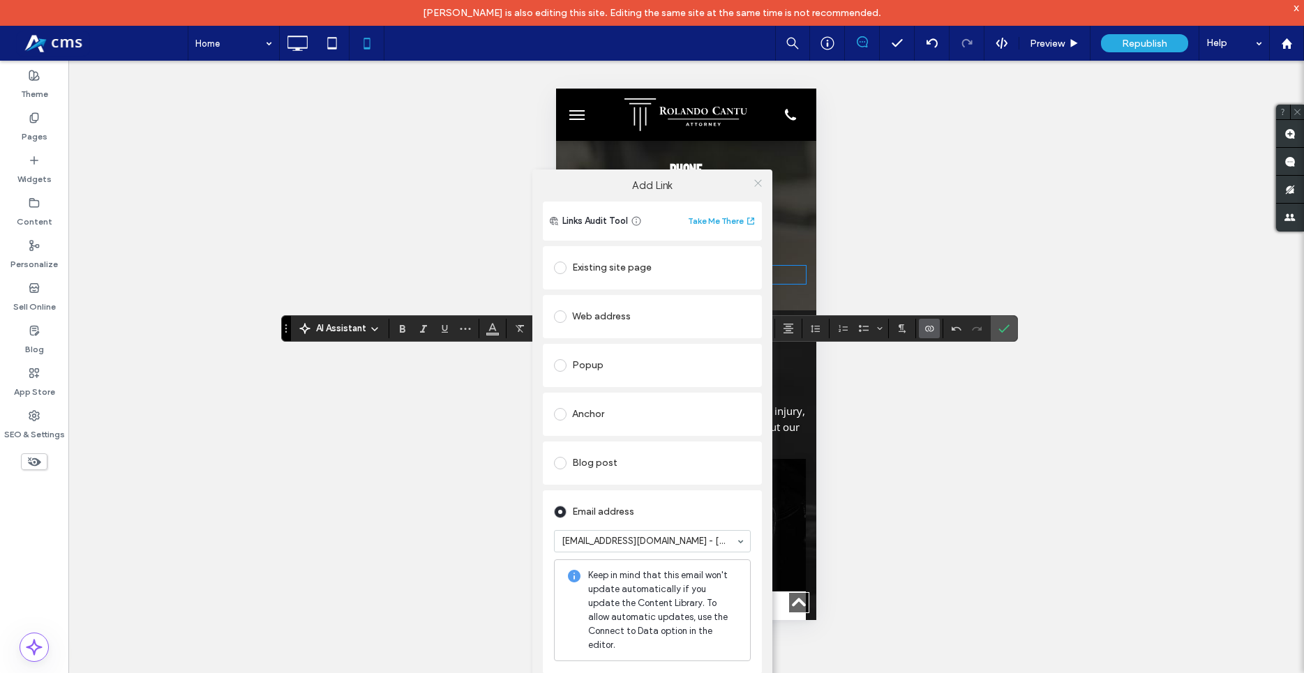
click at [756, 188] on icon at bounding box center [758, 183] width 10 height 10
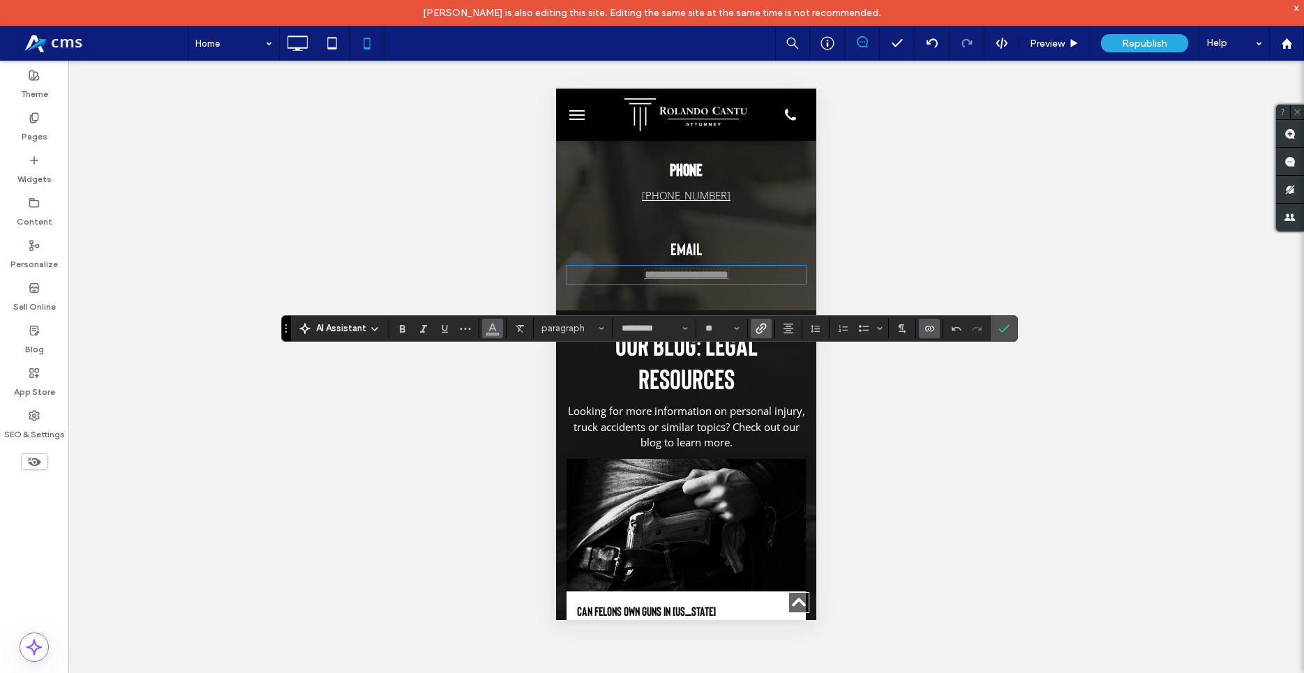
click at [496, 329] on icon "Color" at bounding box center [492, 327] width 11 height 11
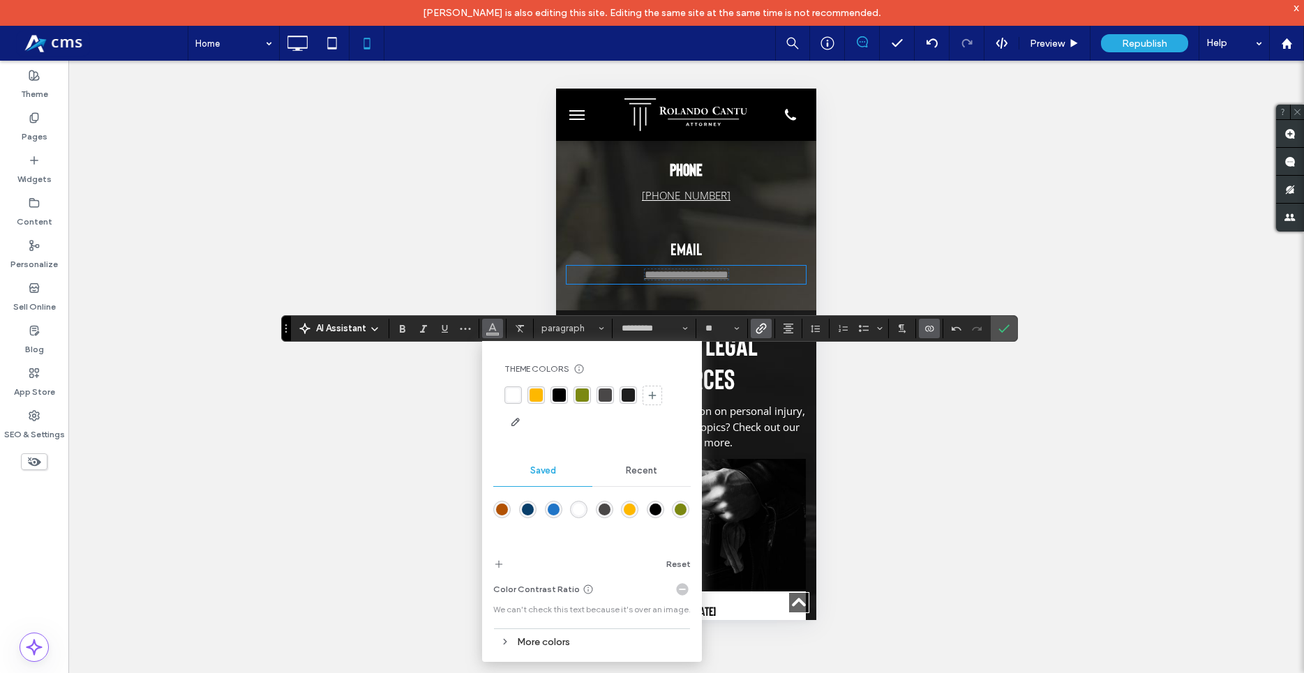
click at [515, 393] on div "rgba(255,255,255,1)" at bounding box center [512, 394] width 13 height 13
drag, startPoint x: 444, startPoint y: 330, endPoint x: 195, endPoint y: 263, distance: 257.8
click at [444, 330] on use "Underline" at bounding box center [445, 329] width 6 height 8
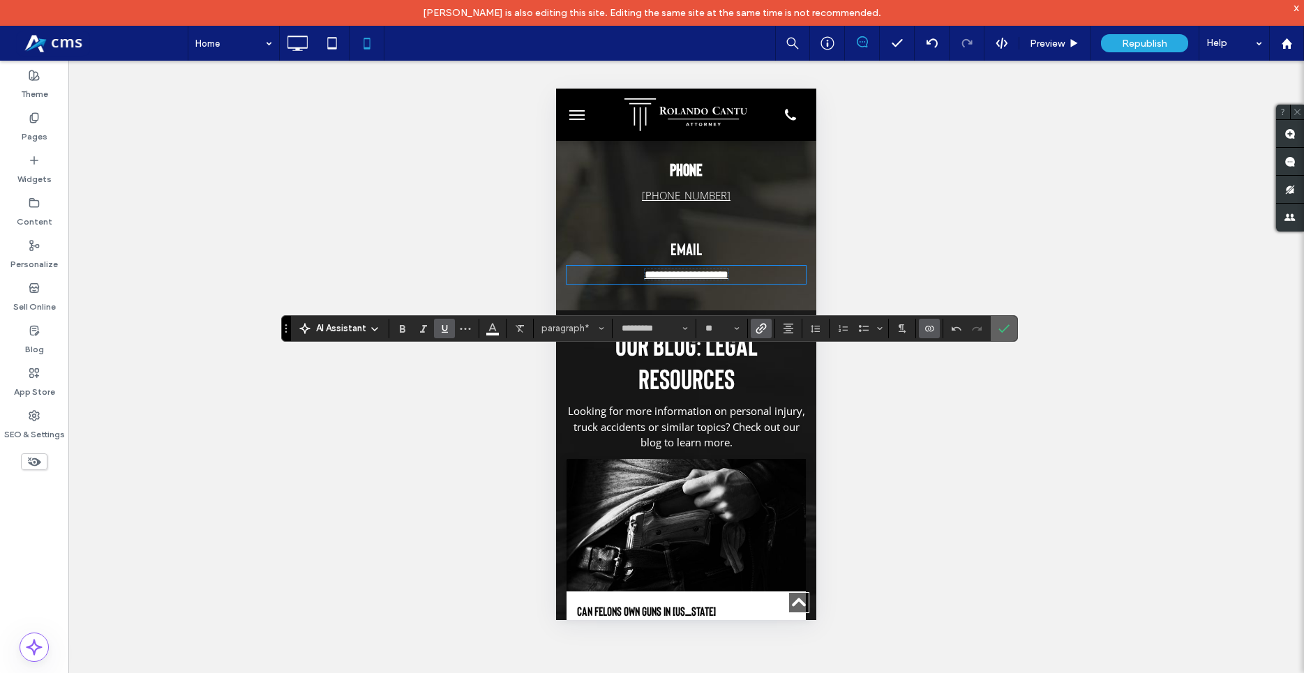
click at [1001, 333] on icon "Confirm" at bounding box center [1003, 328] width 11 height 11
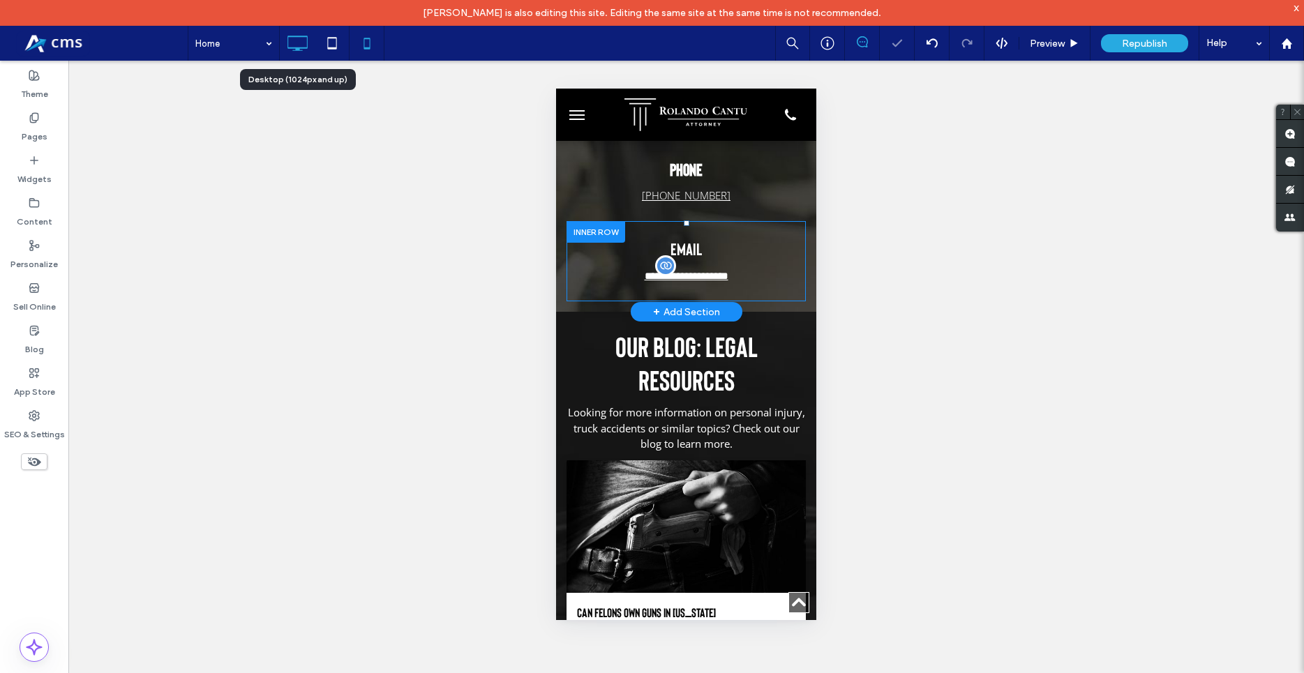
click at [308, 52] on icon at bounding box center [297, 43] width 28 height 28
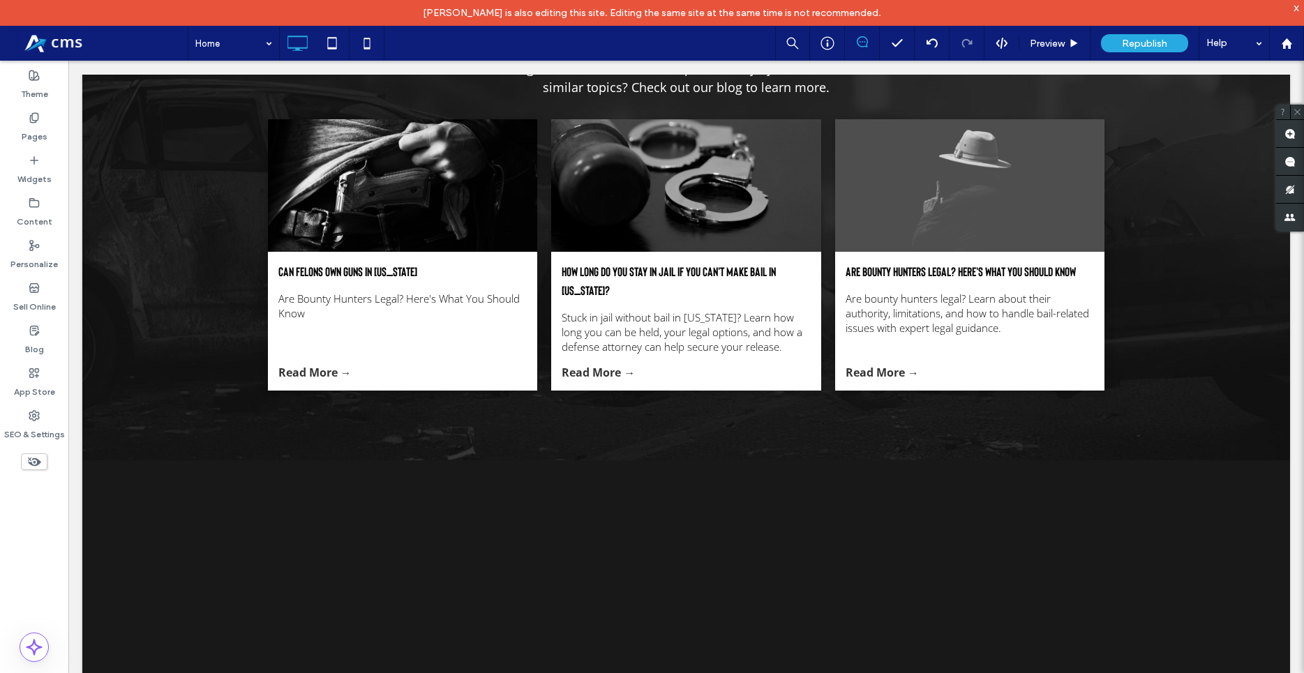
scroll to position [4665, 0]
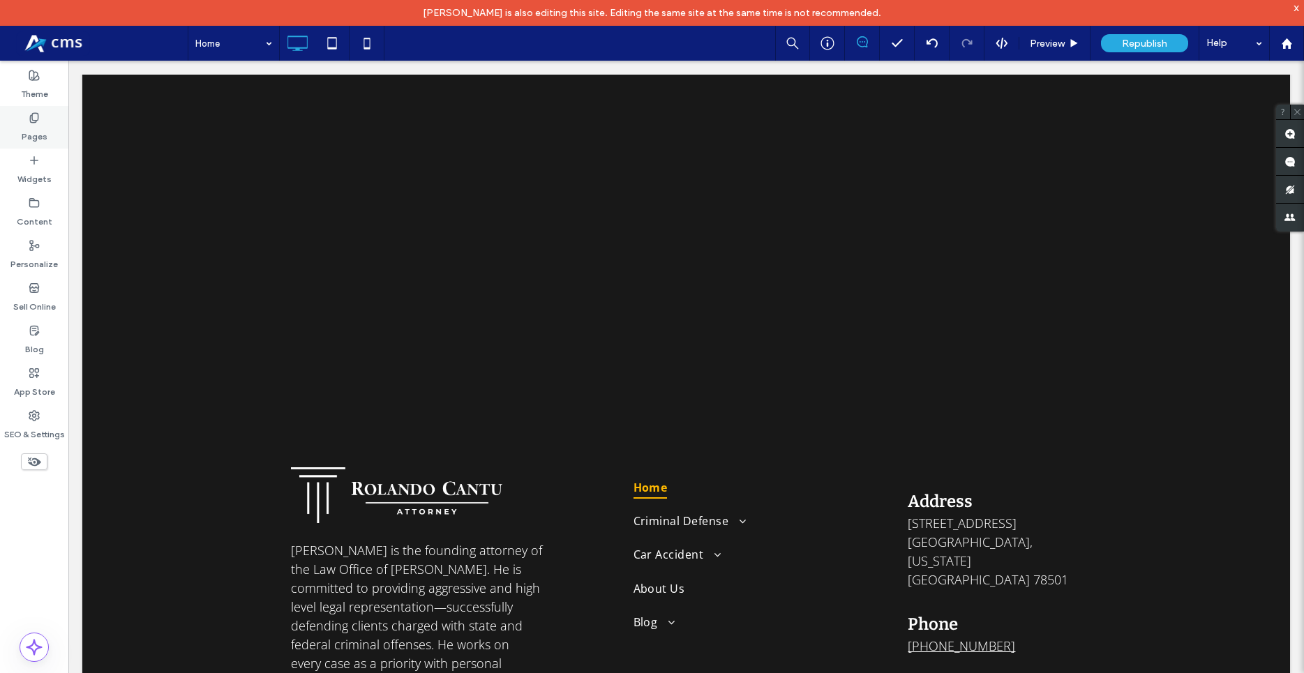
click at [25, 121] on div "Pages" at bounding box center [34, 127] width 68 height 43
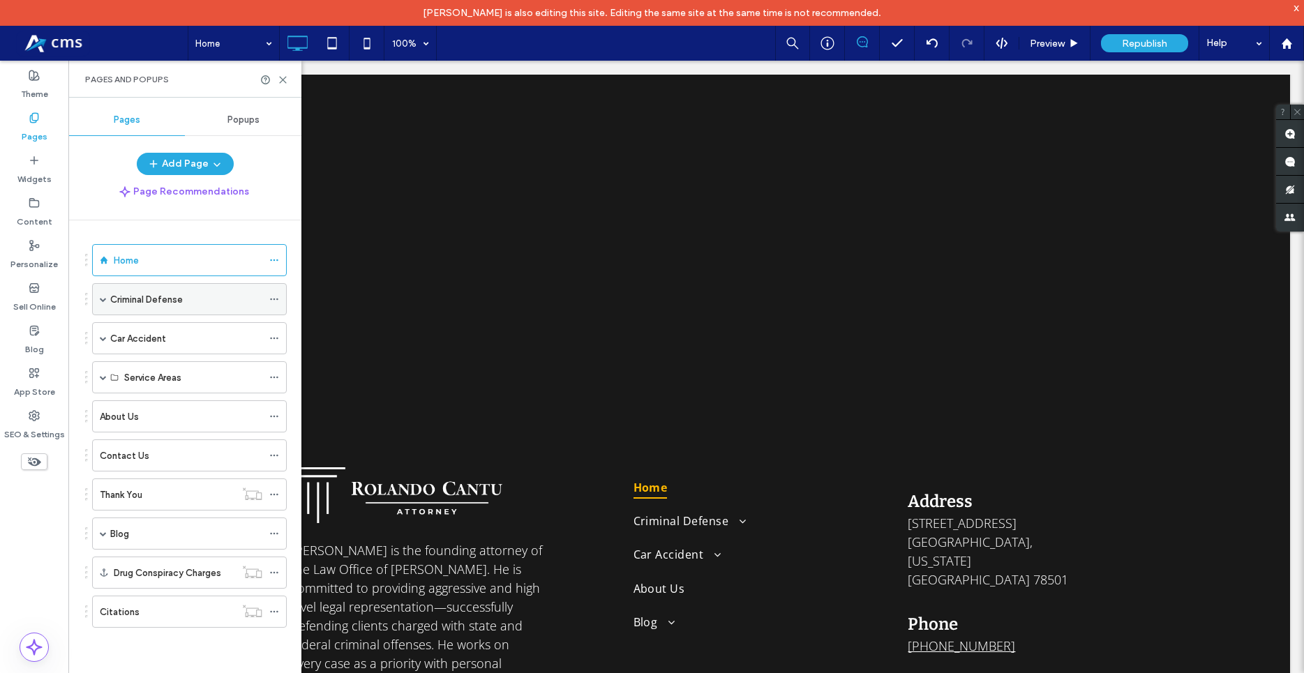
click at [128, 299] on label "Criminal Defense" at bounding box center [146, 299] width 73 height 24
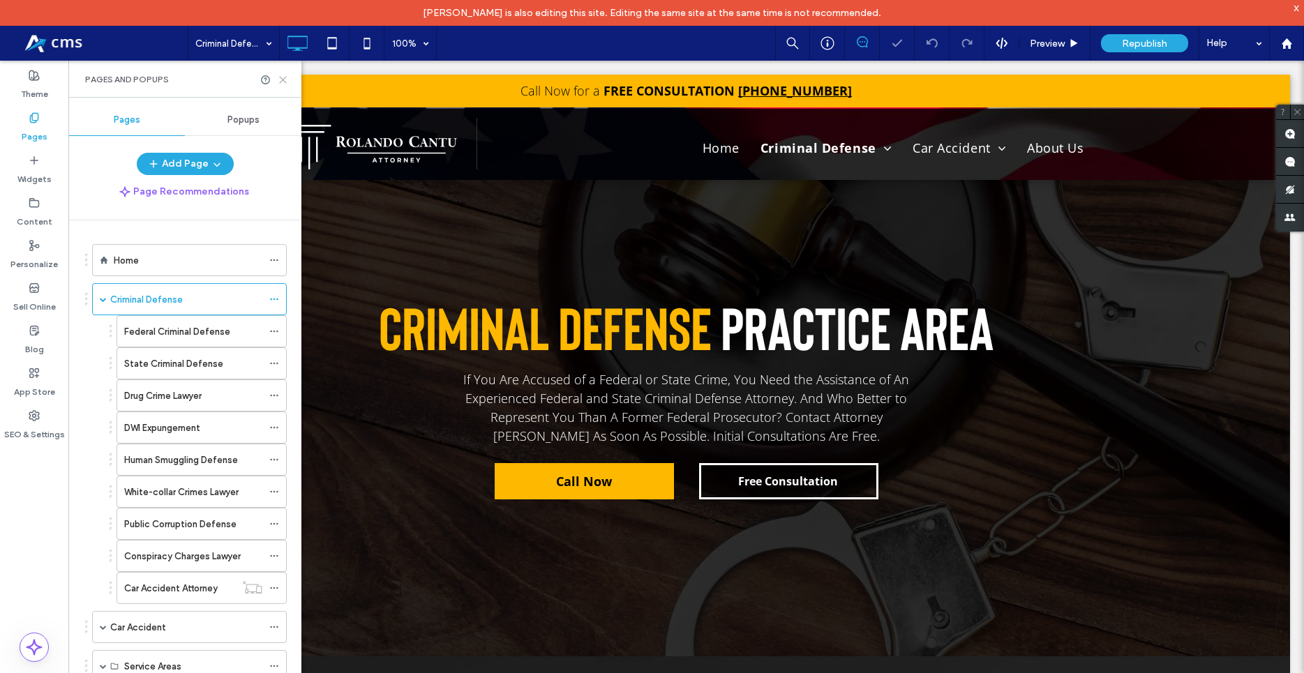
click at [282, 82] on icon at bounding box center [283, 80] width 10 height 10
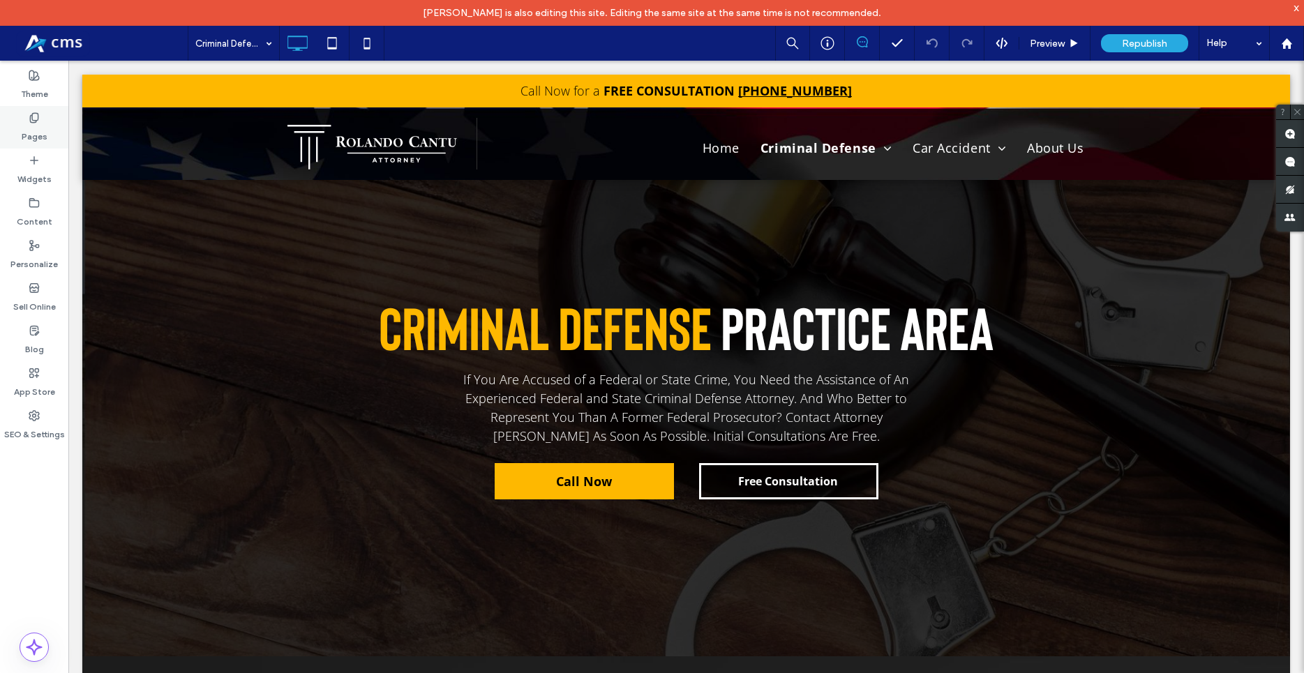
click at [43, 127] on label "Pages" at bounding box center [35, 133] width 26 height 20
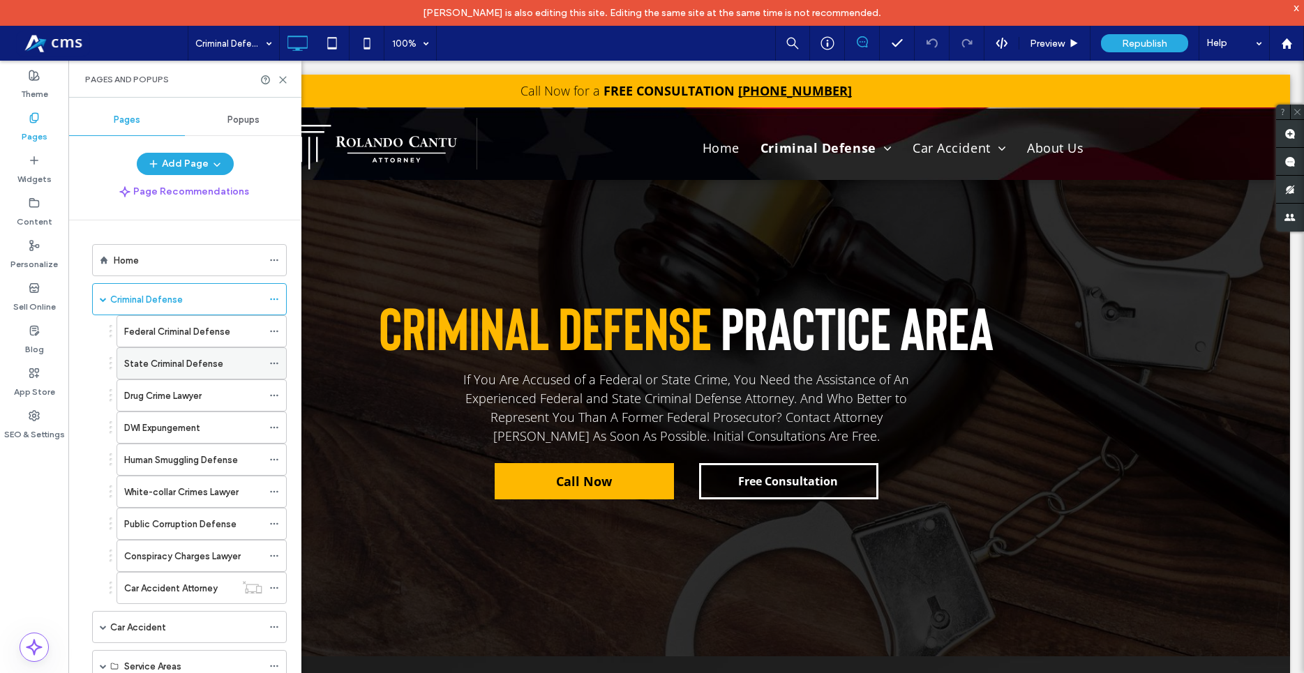
click at [172, 379] on div "State Criminal Defense" at bounding box center [201, 363] width 170 height 32
click at [169, 356] on label "State Criminal Defense" at bounding box center [173, 364] width 99 height 24
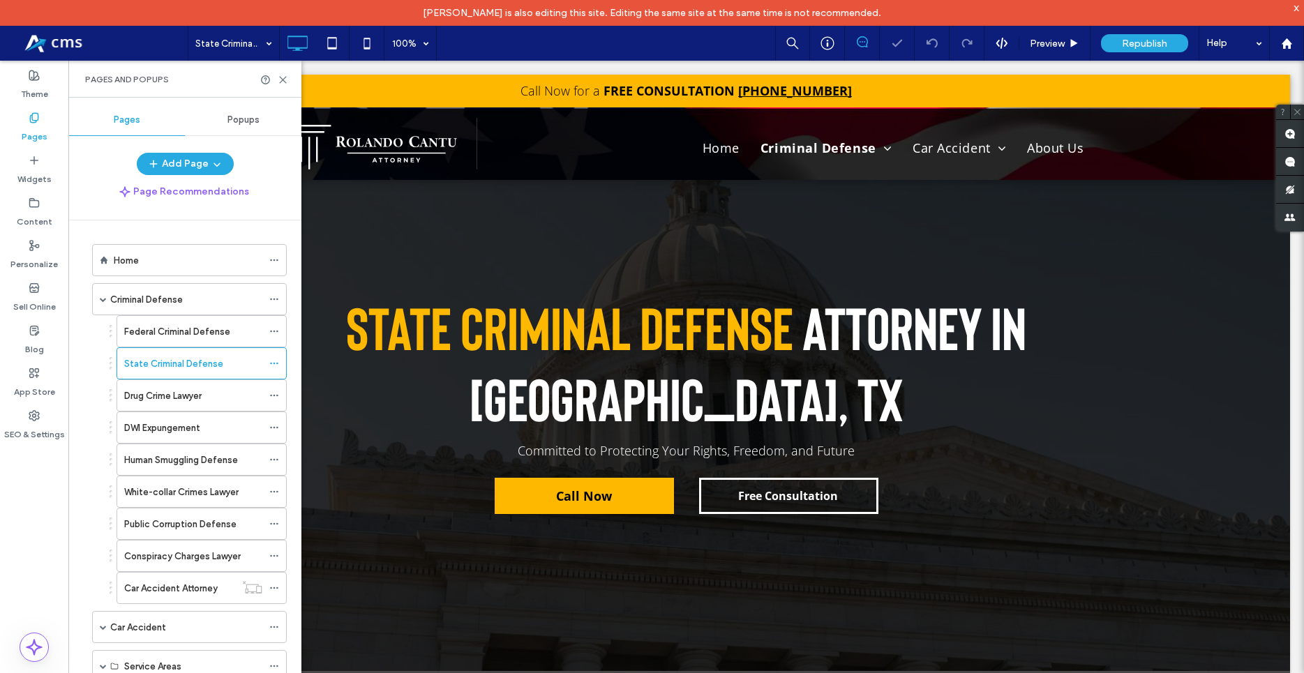
click at [17, 114] on div "Pages" at bounding box center [34, 127] width 68 height 43
click at [165, 300] on label "Criminal Defense" at bounding box center [146, 299] width 73 height 24
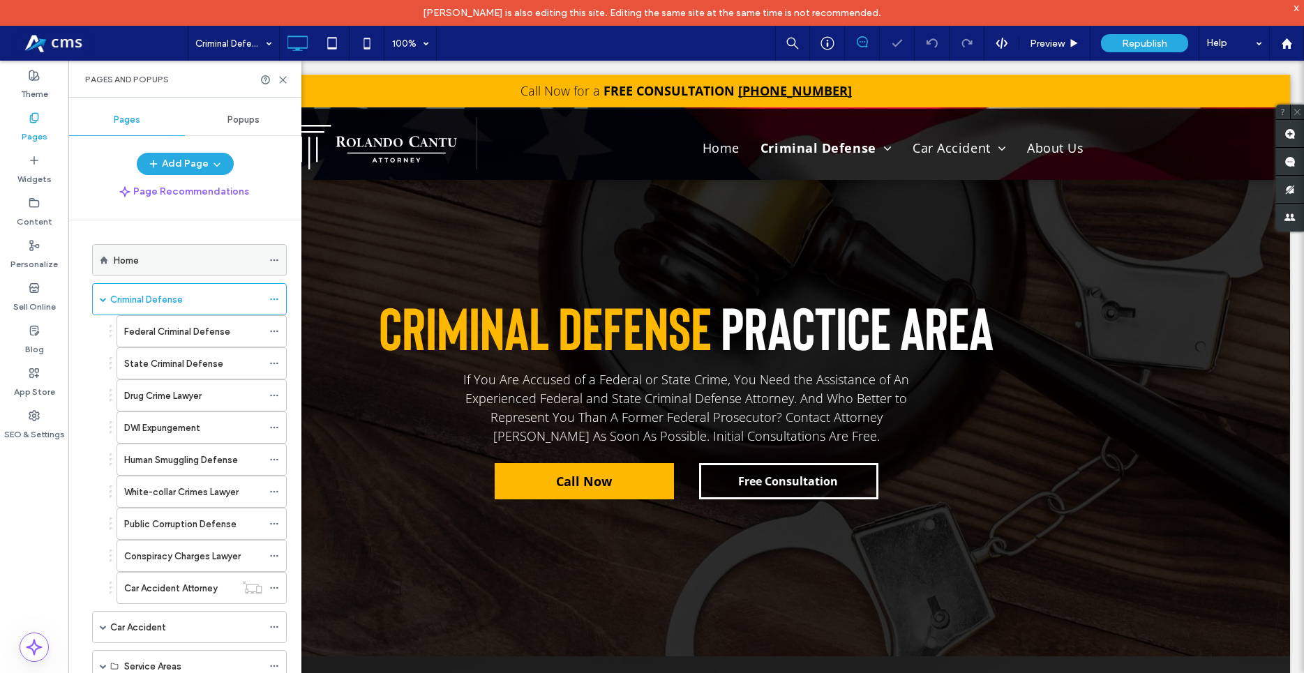
click at [158, 264] on div "Home" at bounding box center [188, 260] width 149 height 15
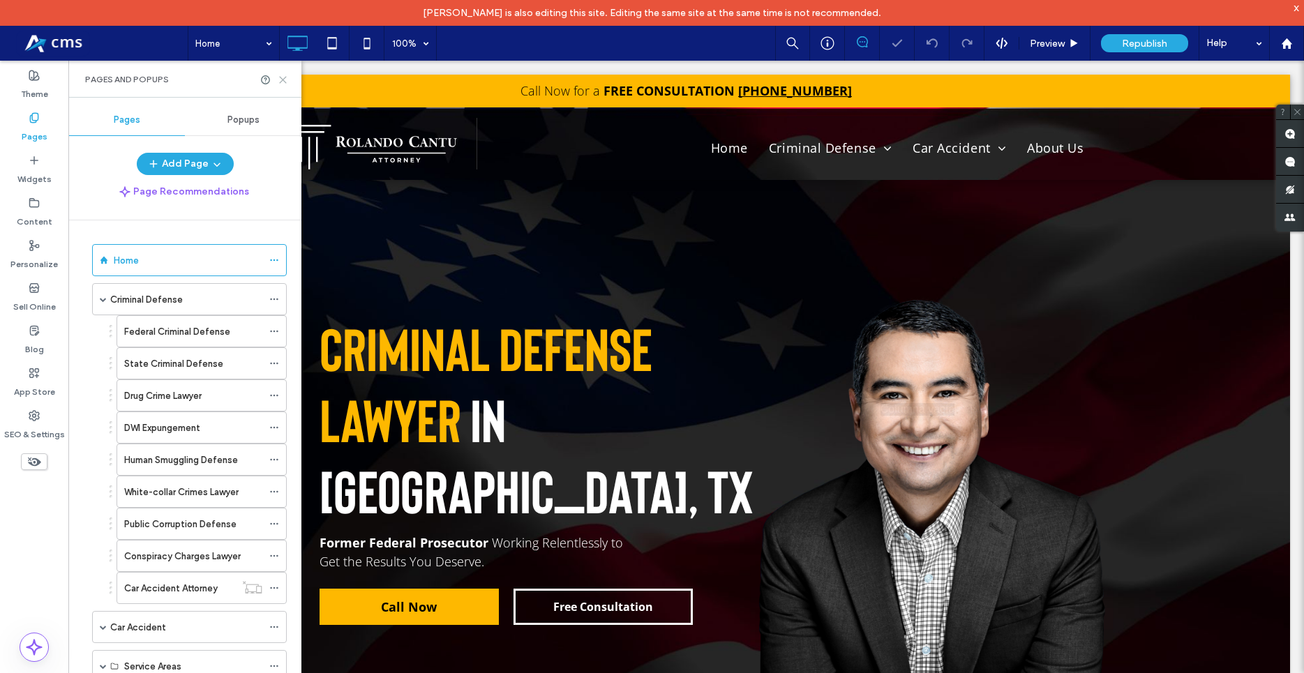
click at [283, 80] on use at bounding box center [283, 80] width 6 height 6
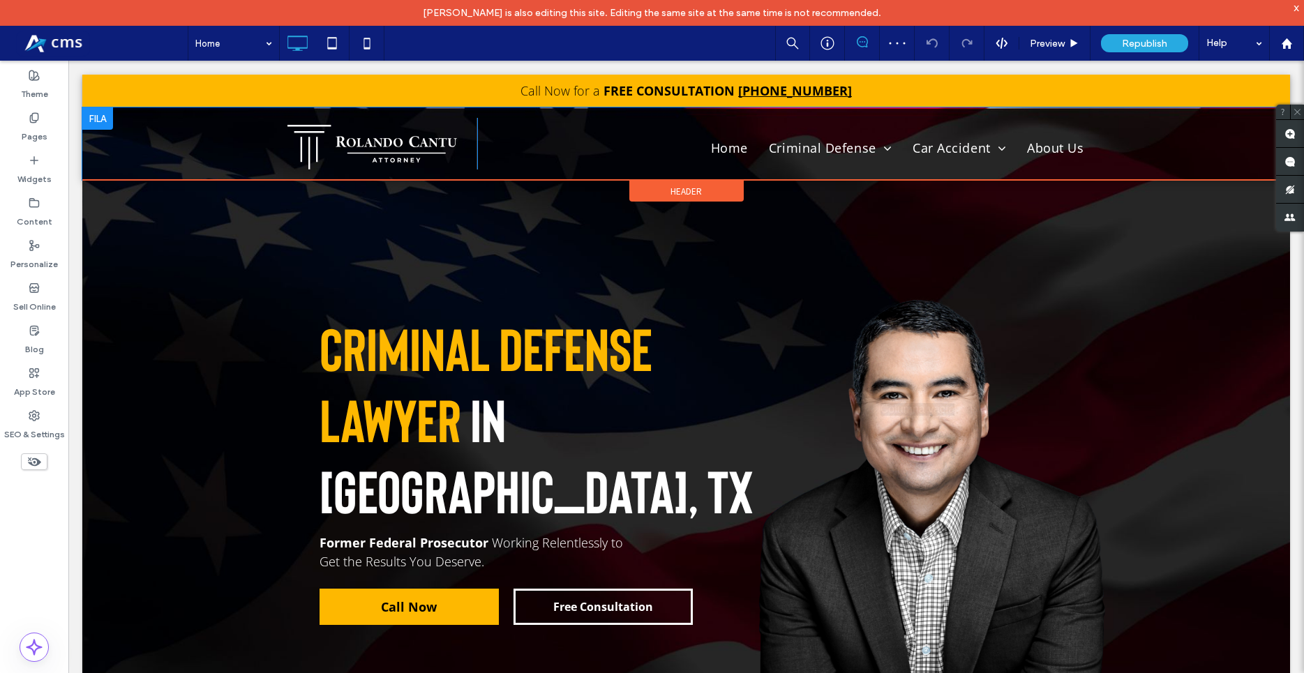
click at [112, 136] on div "Click To Paste Home Criminal Defense Federal Criminal Defense State Criminal De…" at bounding box center [685, 143] width 1207 height 73
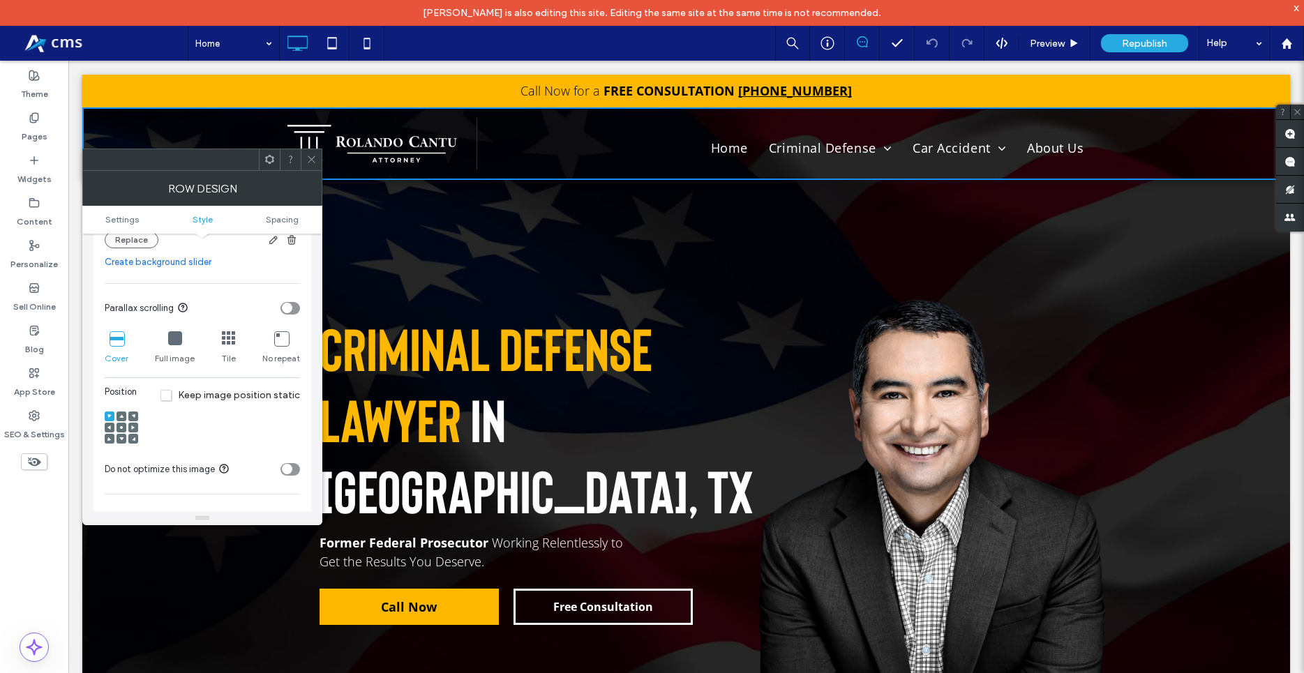
scroll to position [398, 0]
click at [308, 154] on icon at bounding box center [311, 159] width 10 height 10
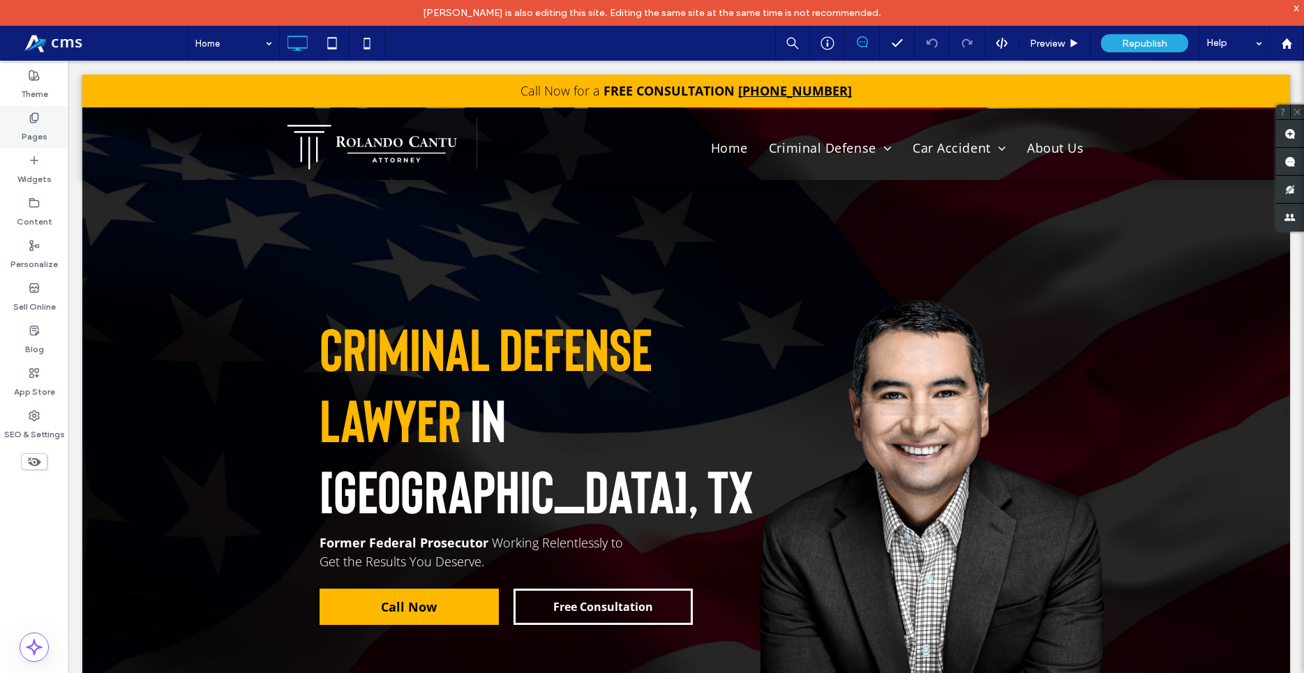
click at [20, 120] on div "Pages" at bounding box center [34, 127] width 68 height 43
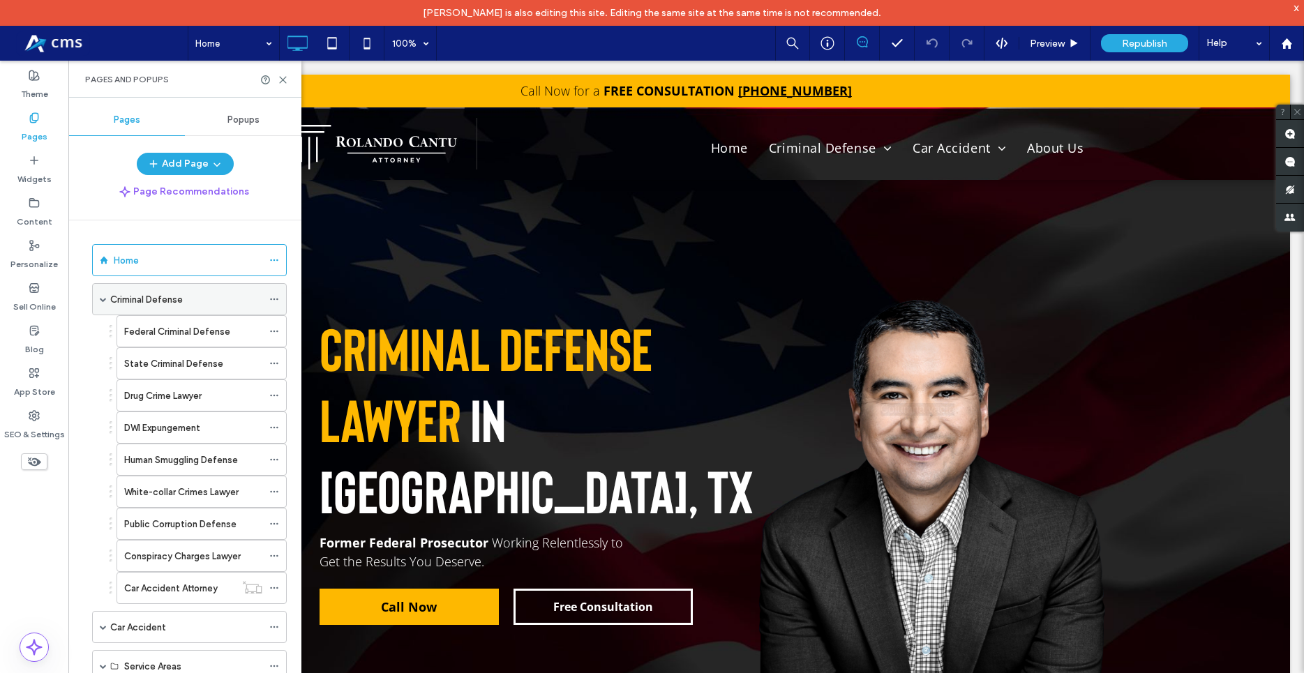
click at [165, 292] on label "Criminal Defense" at bounding box center [146, 299] width 73 height 24
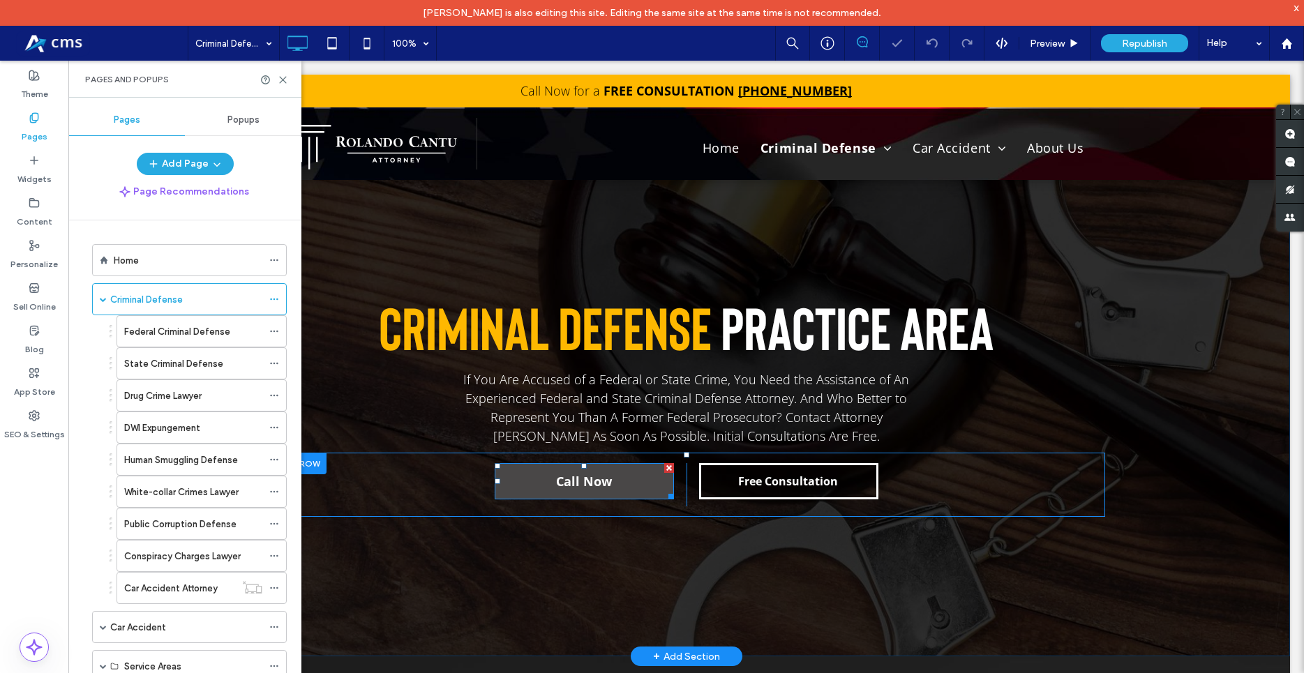
click at [559, 472] on span "Call Now" at bounding box center [584, 481] width 56 height 31
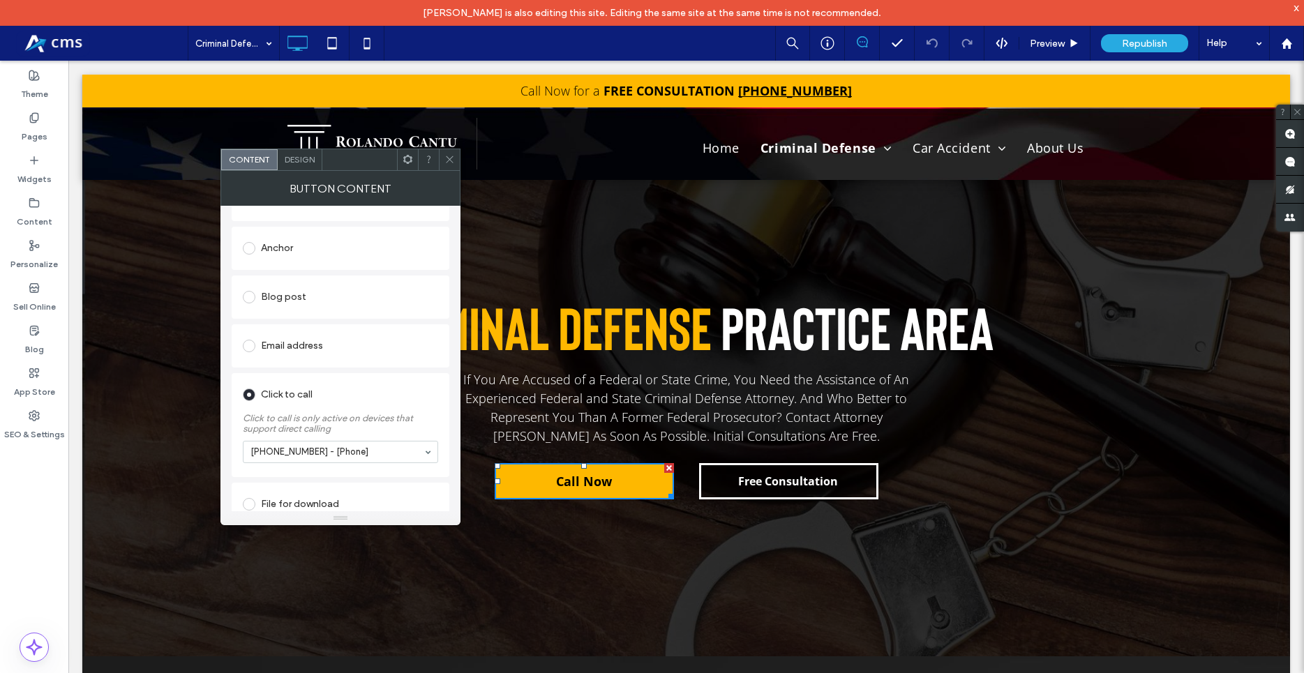
scroll to position [288, 0]
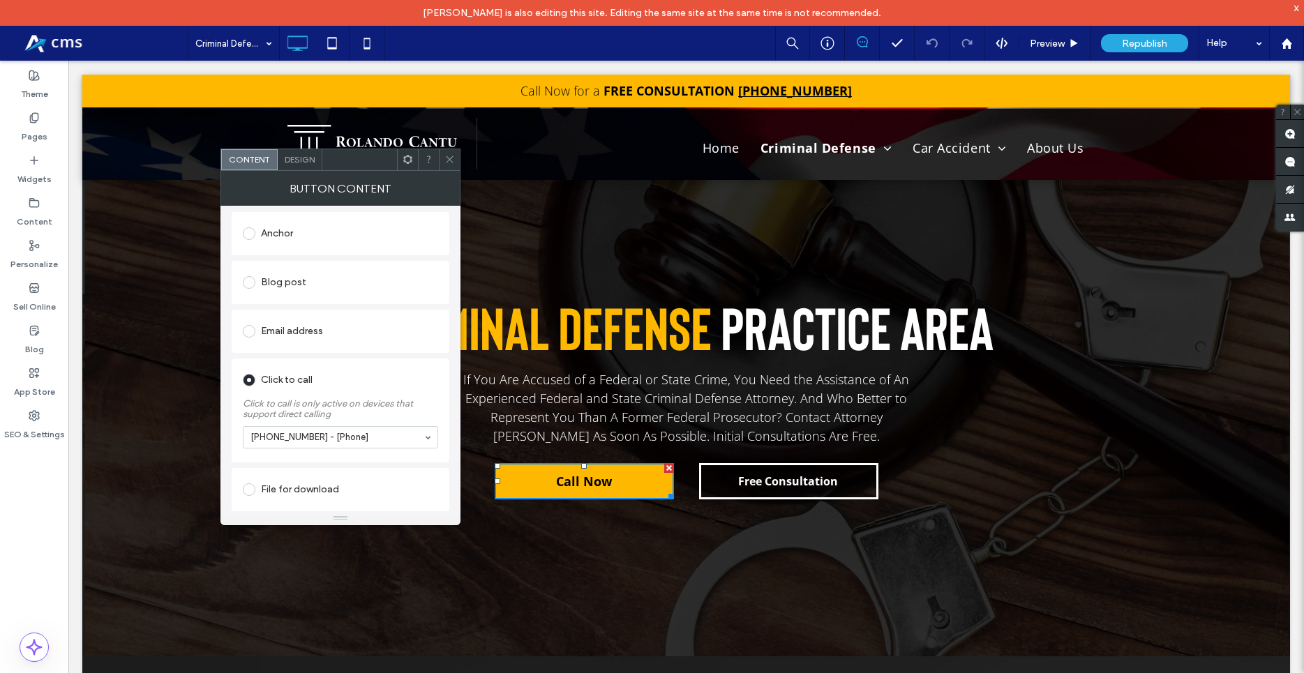
click at [452, 151] on span at bounding box center [449, 159] width 10 height 21
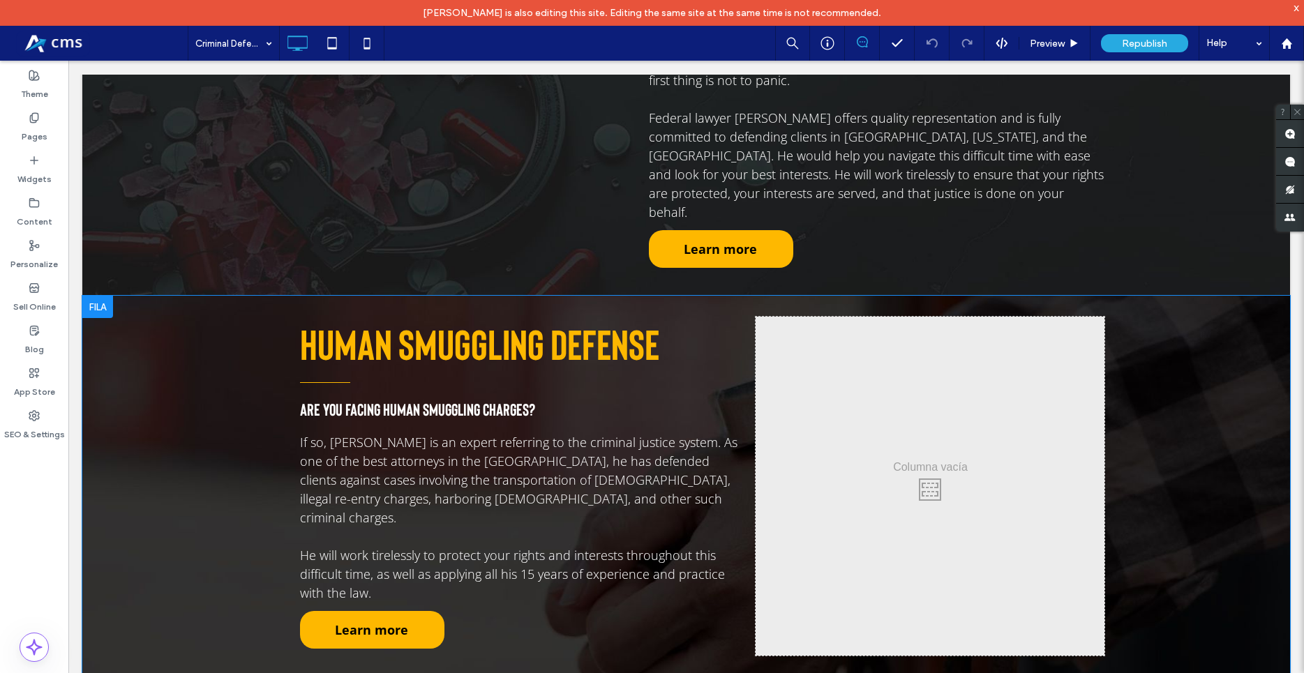
scroll to position [1423, 0]
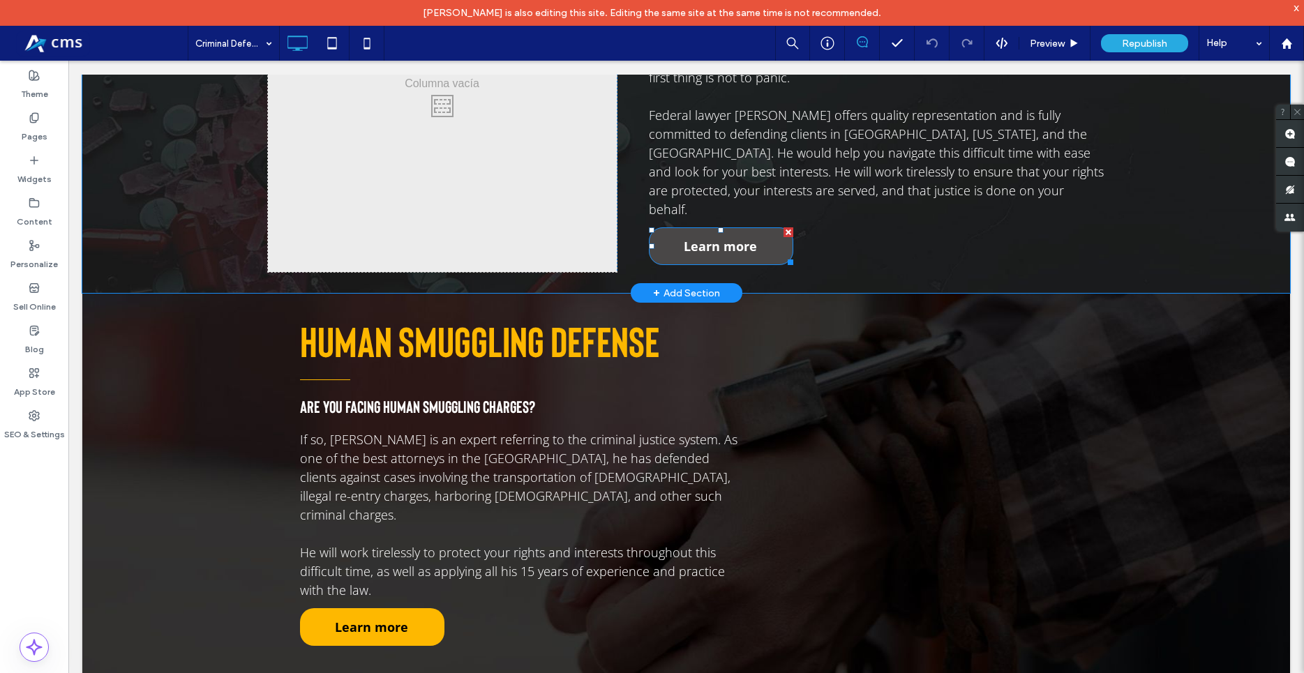
click at [703, 231] on span "Learn more" at bounding box center [720, 246] width 73 height 31
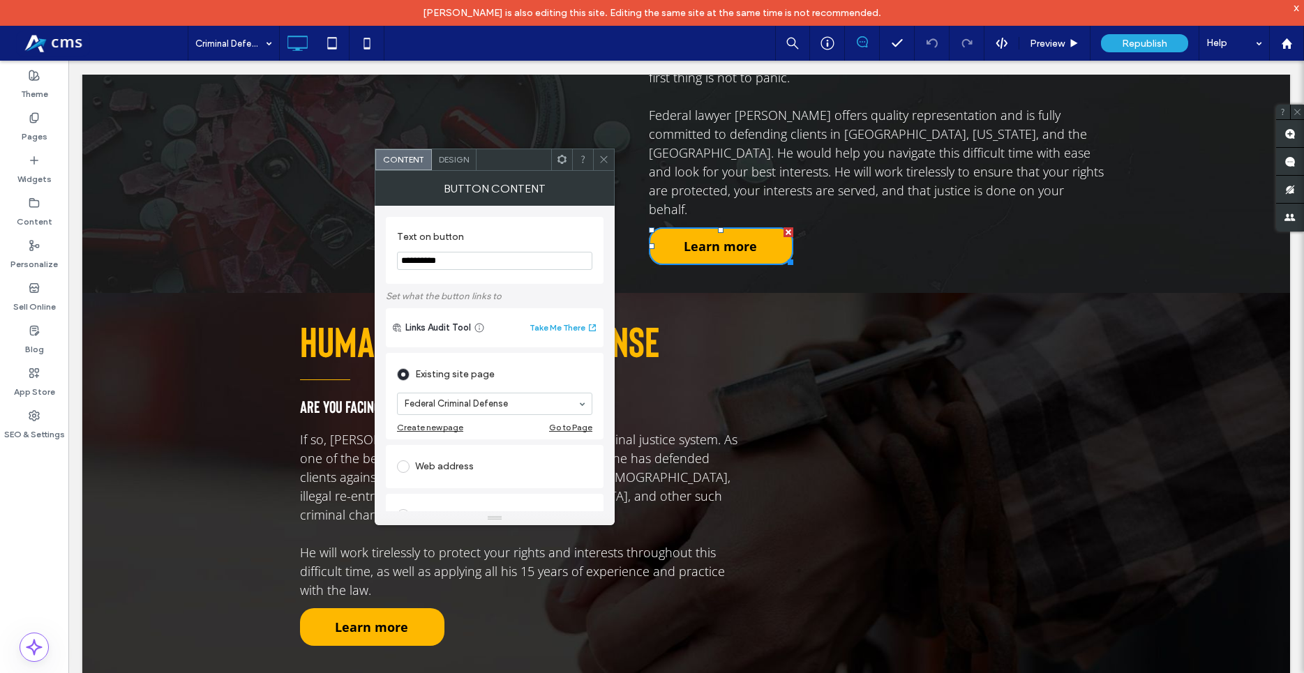
click at [605, 159] on icon at bounding box center [603, 159] width 10 height 10
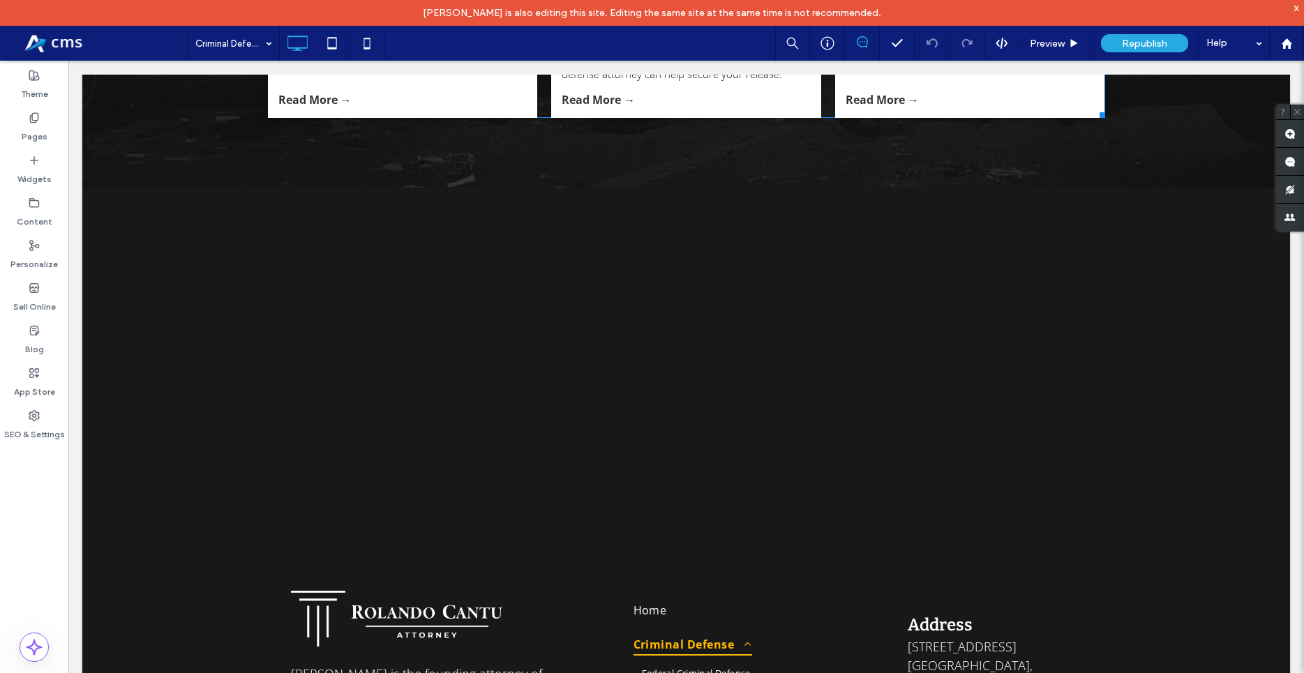
scroll to position [4502, 0]
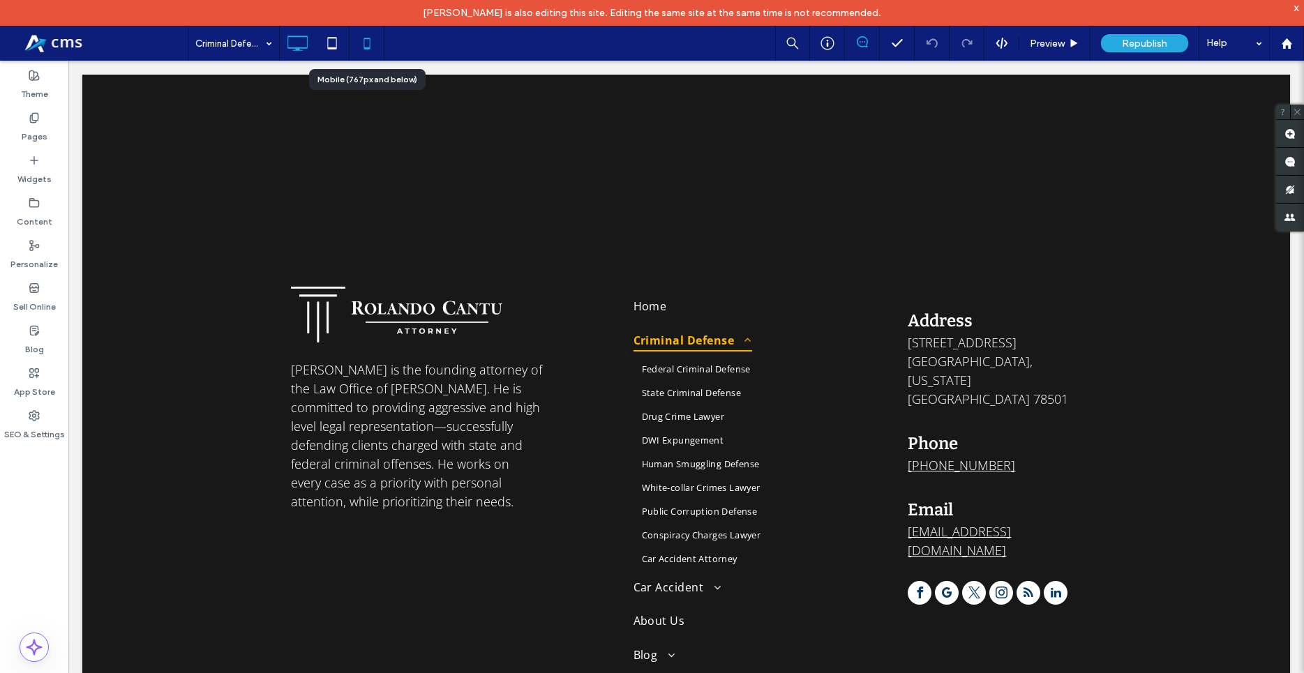
click at [374, 38] on icon at bounding box center [367, 43] width 28 height 28
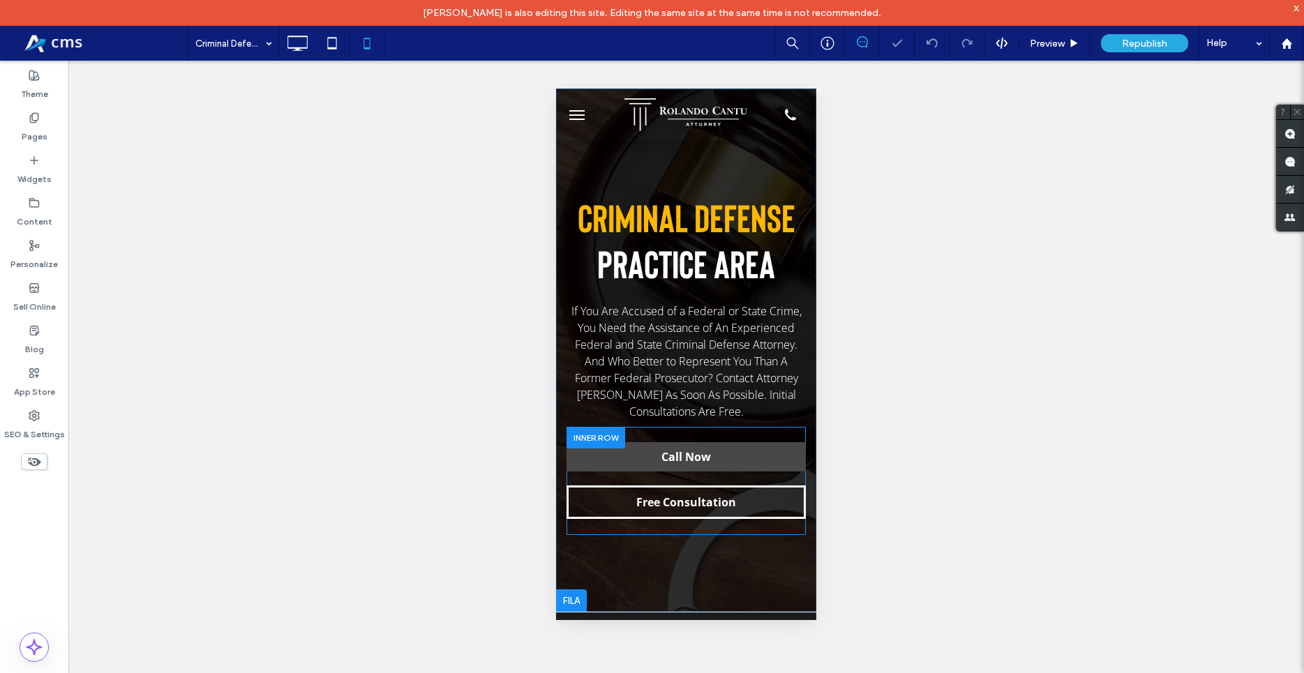
scroll to position [0, 0]
click at [753, 467] on link "Call Now" at bounding box center [685, 456] width 239 height 29
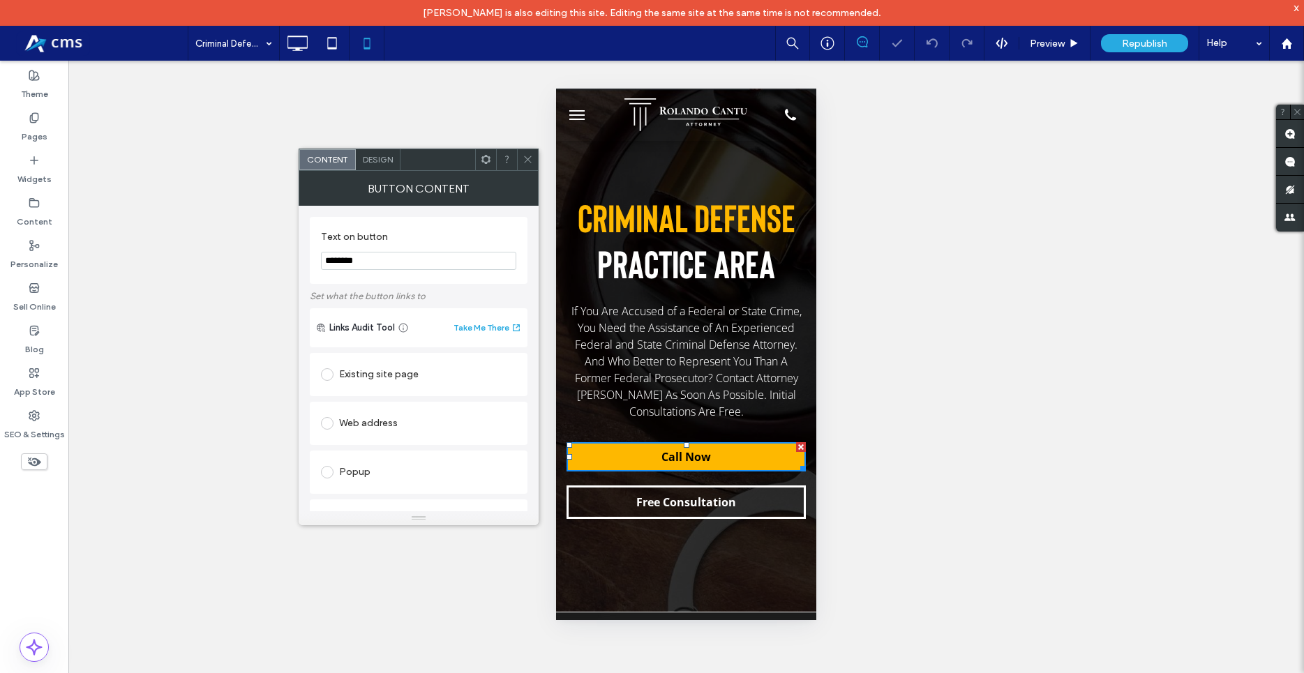
scroll to position [288, 0]
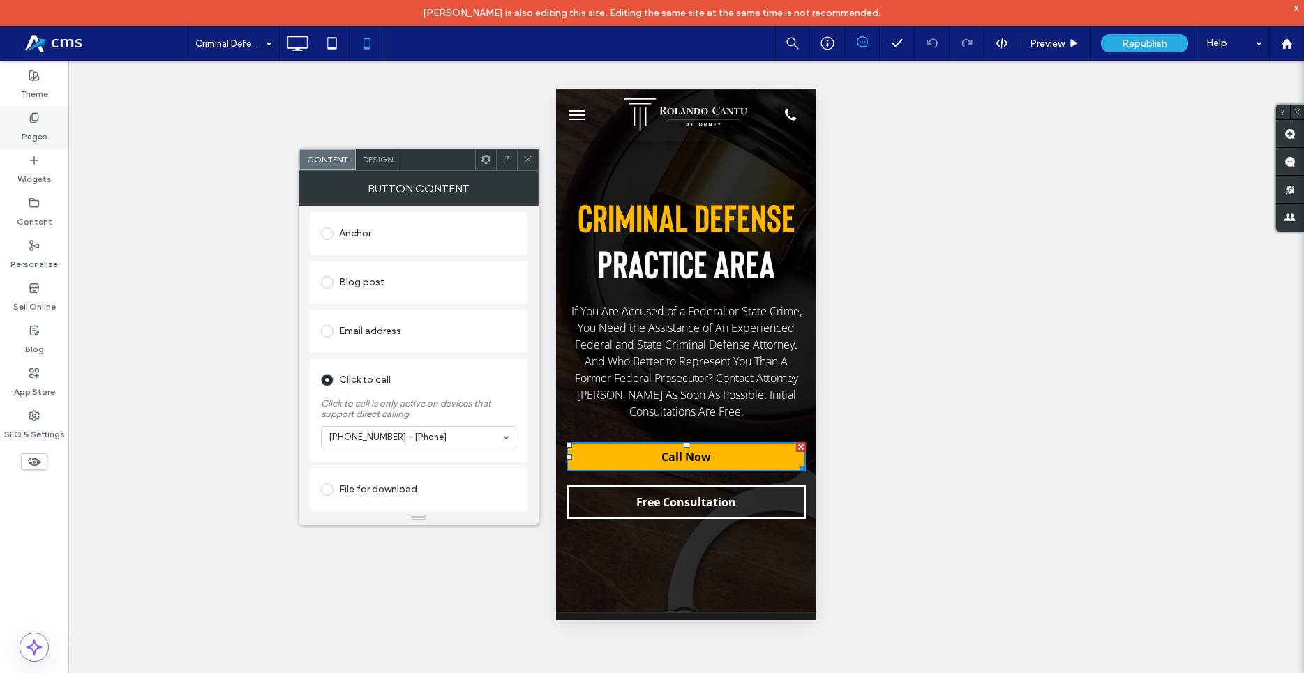
click at [43, 119] on div "Pages" at bounding box center [34, 127] width 68 height 43
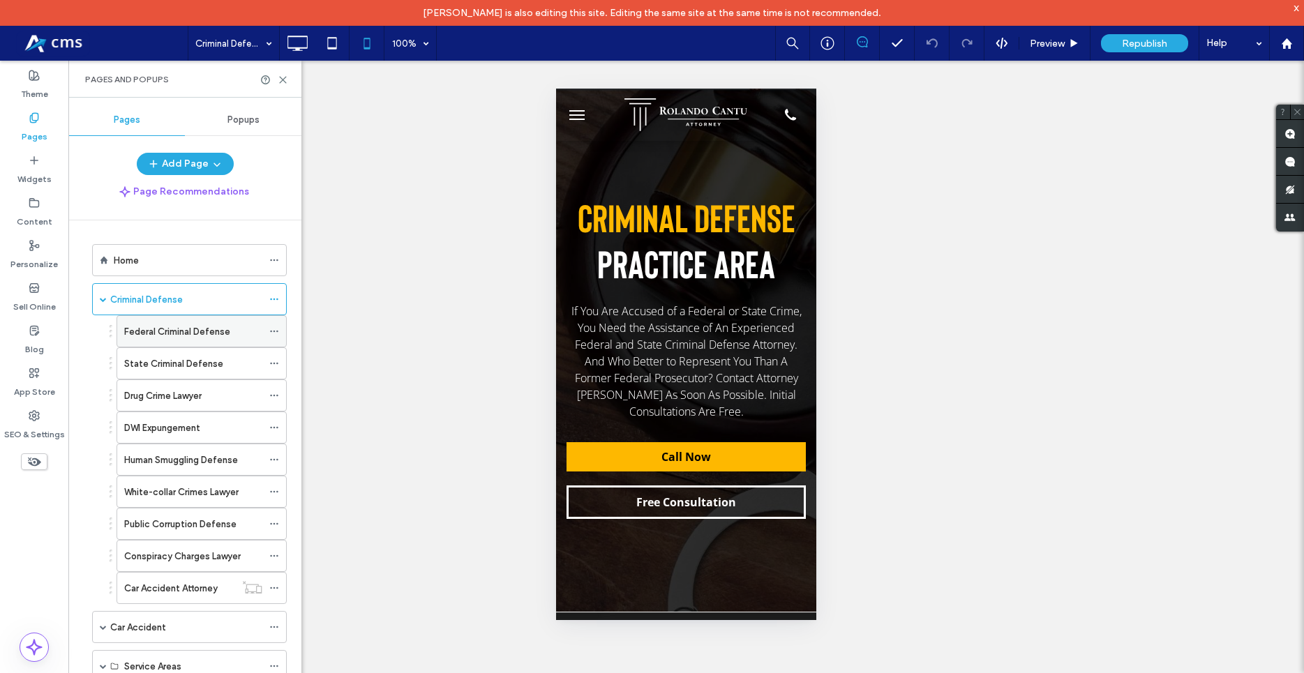
click at [172, 322] on div "Federal Criminal Defense" at bounding box center [193, 331] width 138 height 31
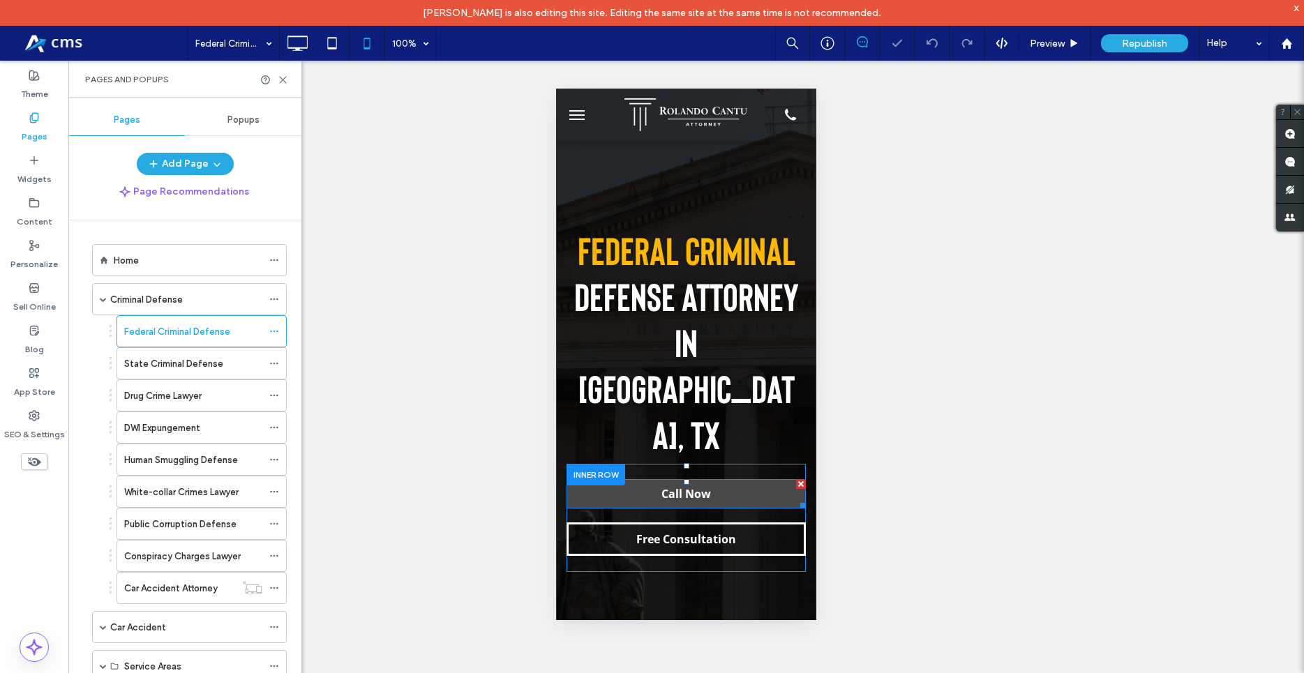
click at [649, 479] on link "Call Now" at bounding box center [685, 493] width 239 height 29
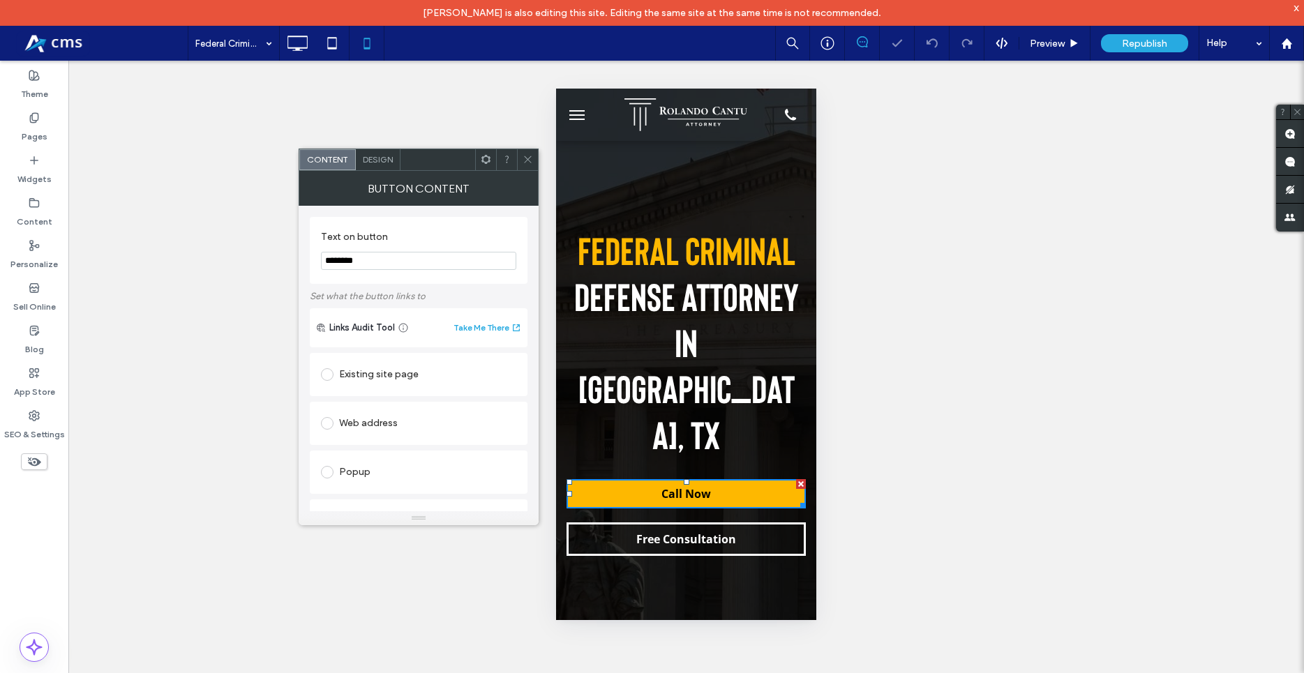
scroll to position [288, 0]
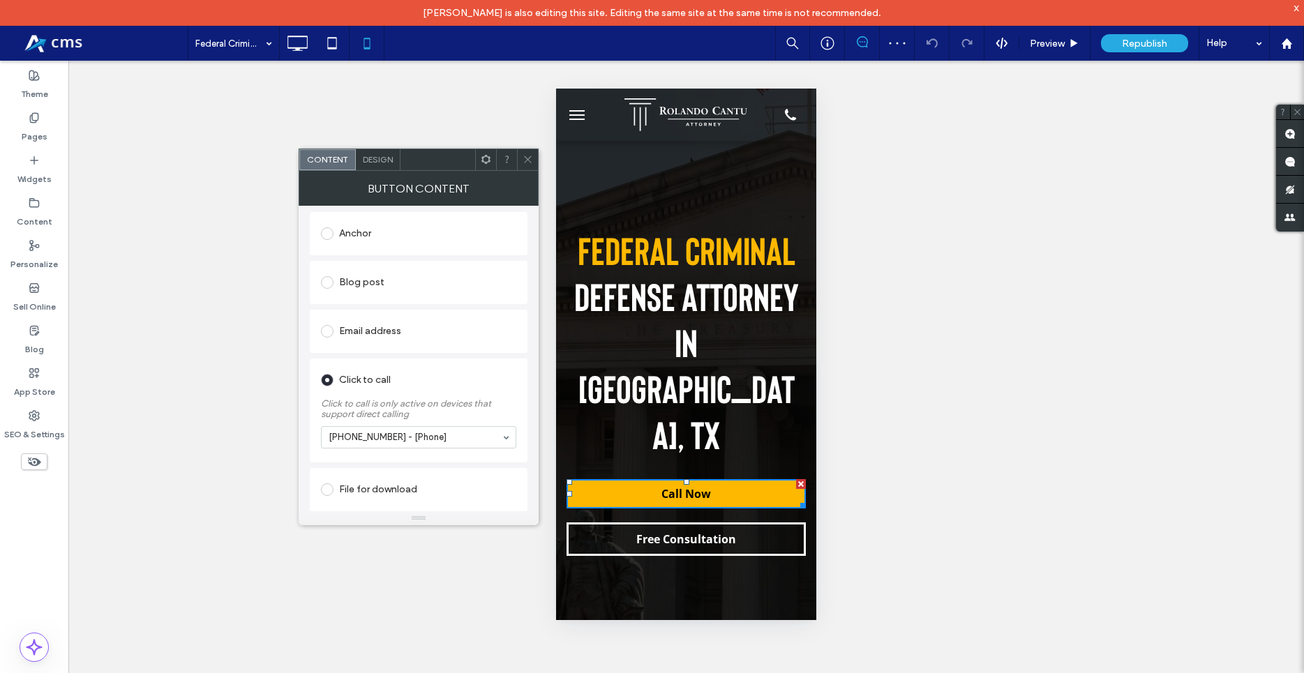
click at [527, 159] on use at bounding box center [527, 159] width 7 height 7
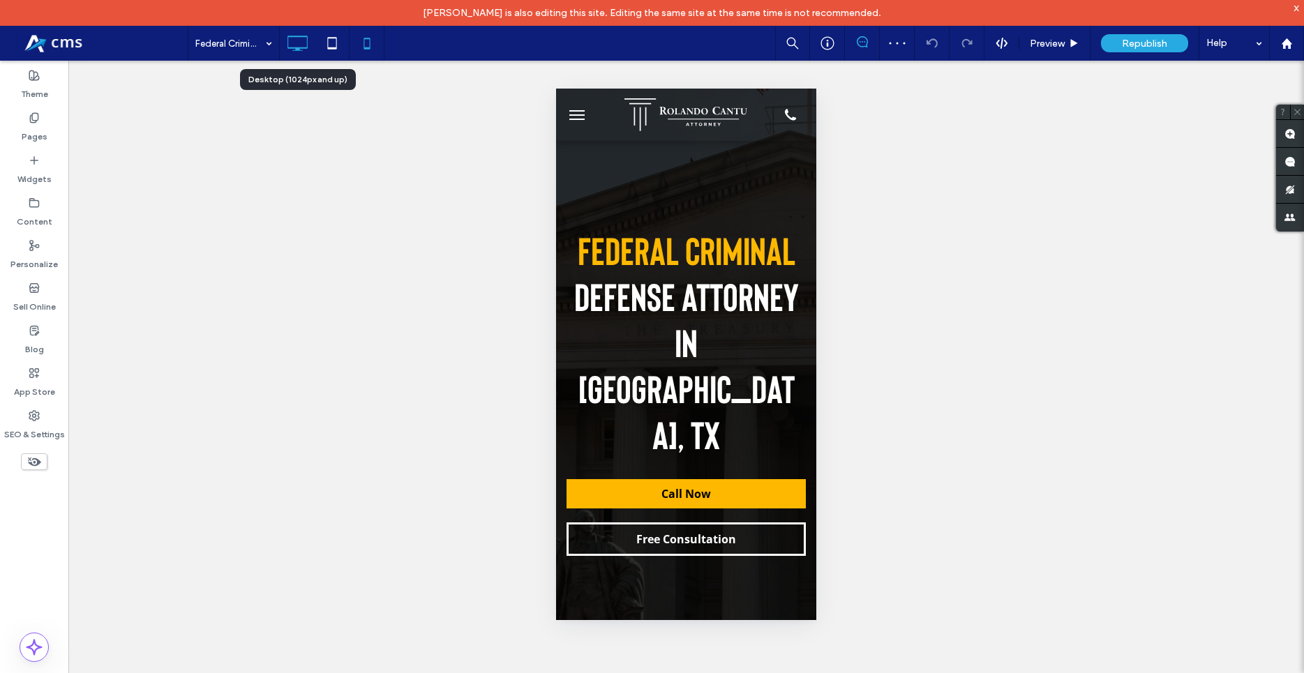
click at [297, 56] on icon at bounding box center [297, 43] width 28 height 28
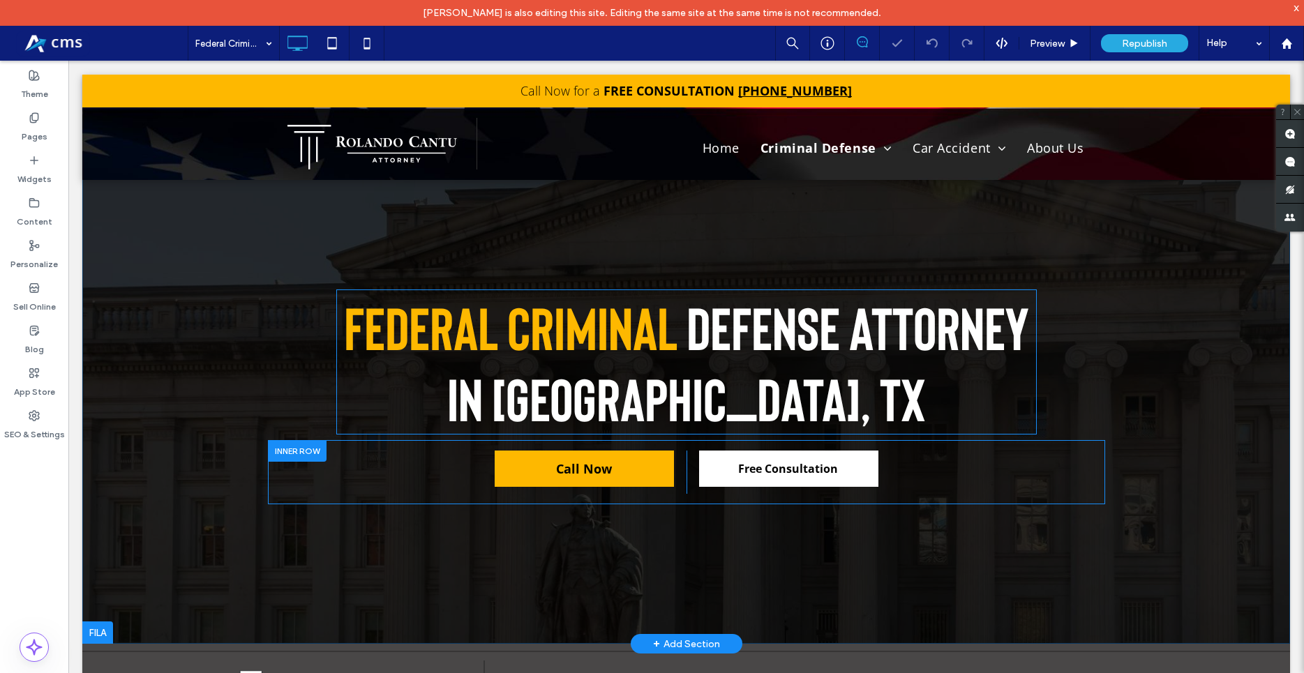
scroll to position [0, 0]
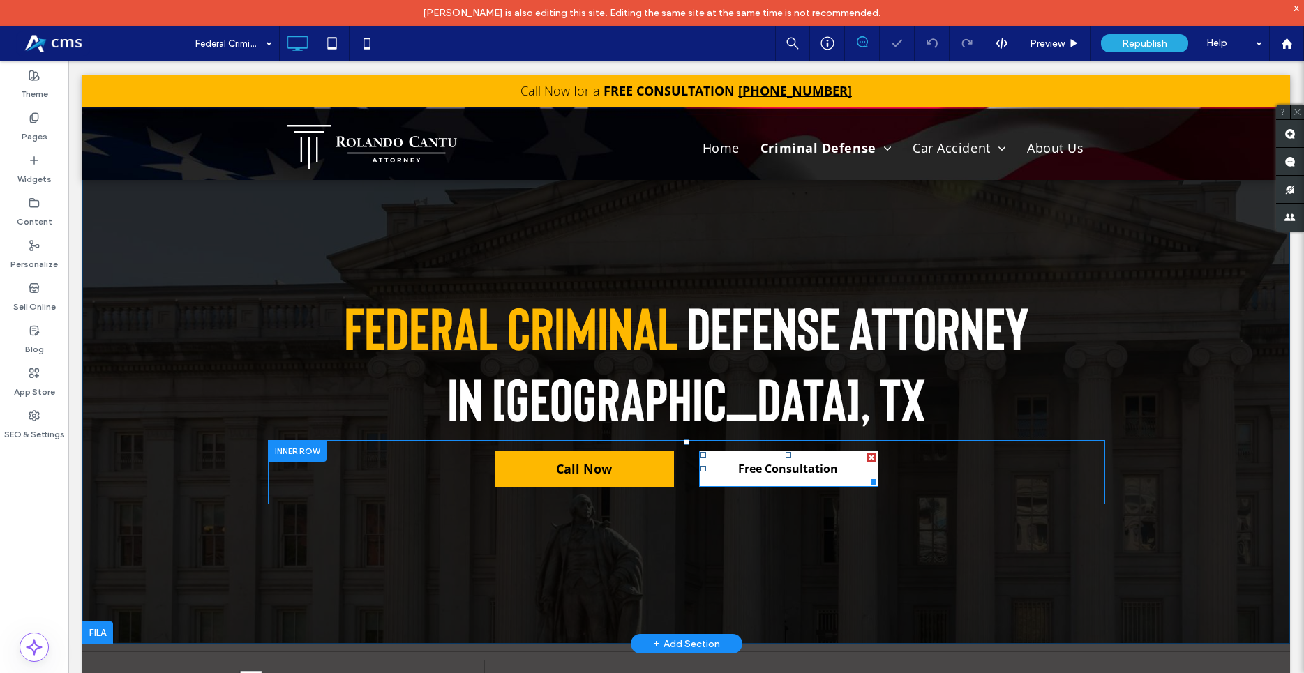
click at [843, 469] on link "Free Consultation" at bounding box center [788, 469] width 179 height 36
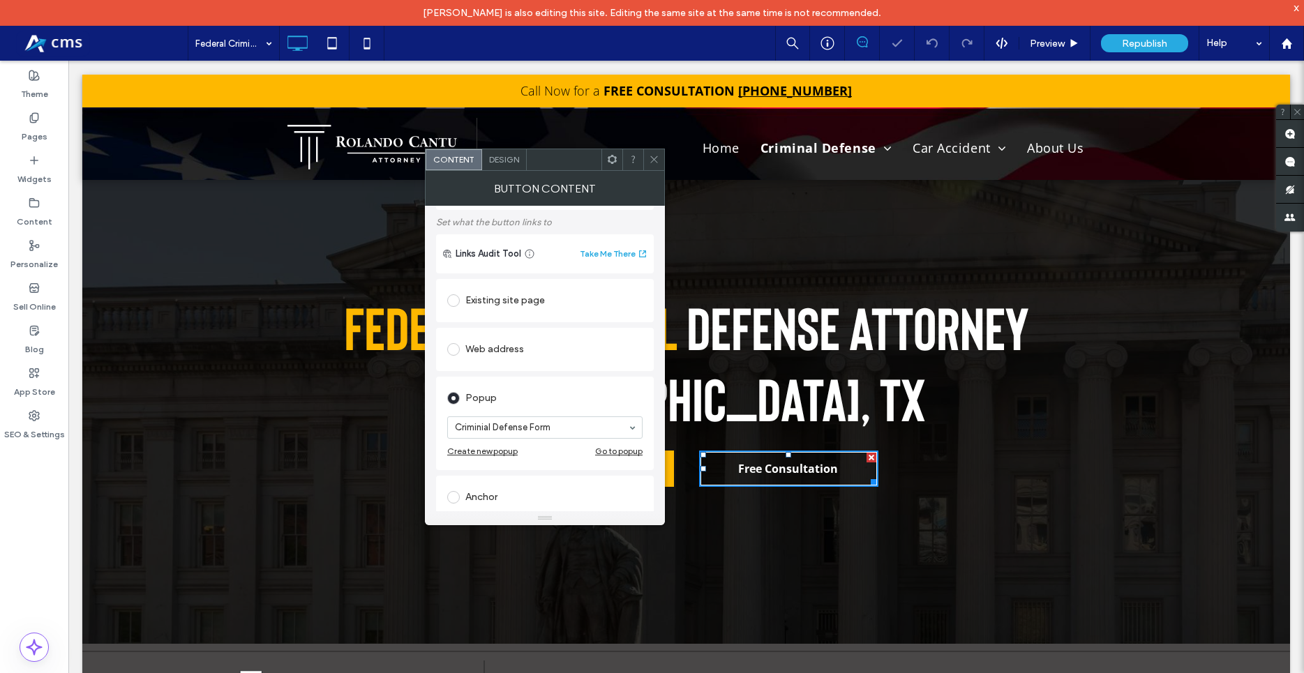
scroll to position [80, 0]
click at [657, 155] on icon at bounding box center [654, 159] width 10 height 10
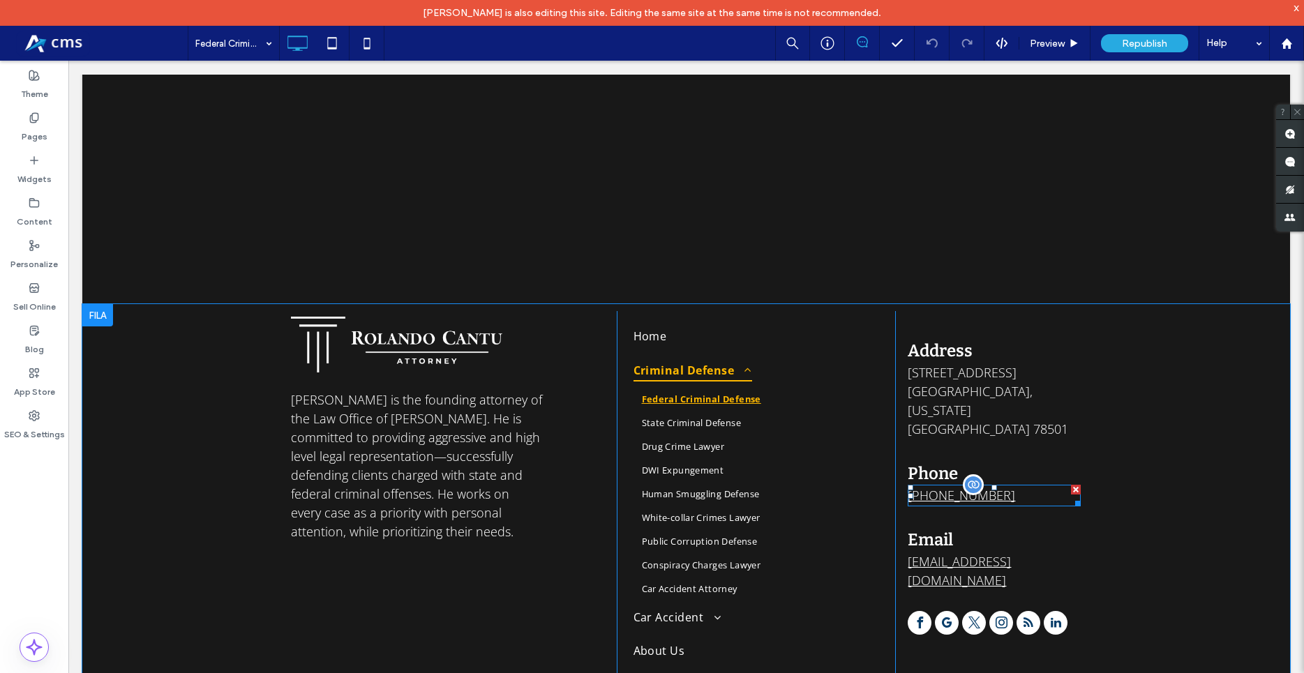
scroll to position [4853, 0]
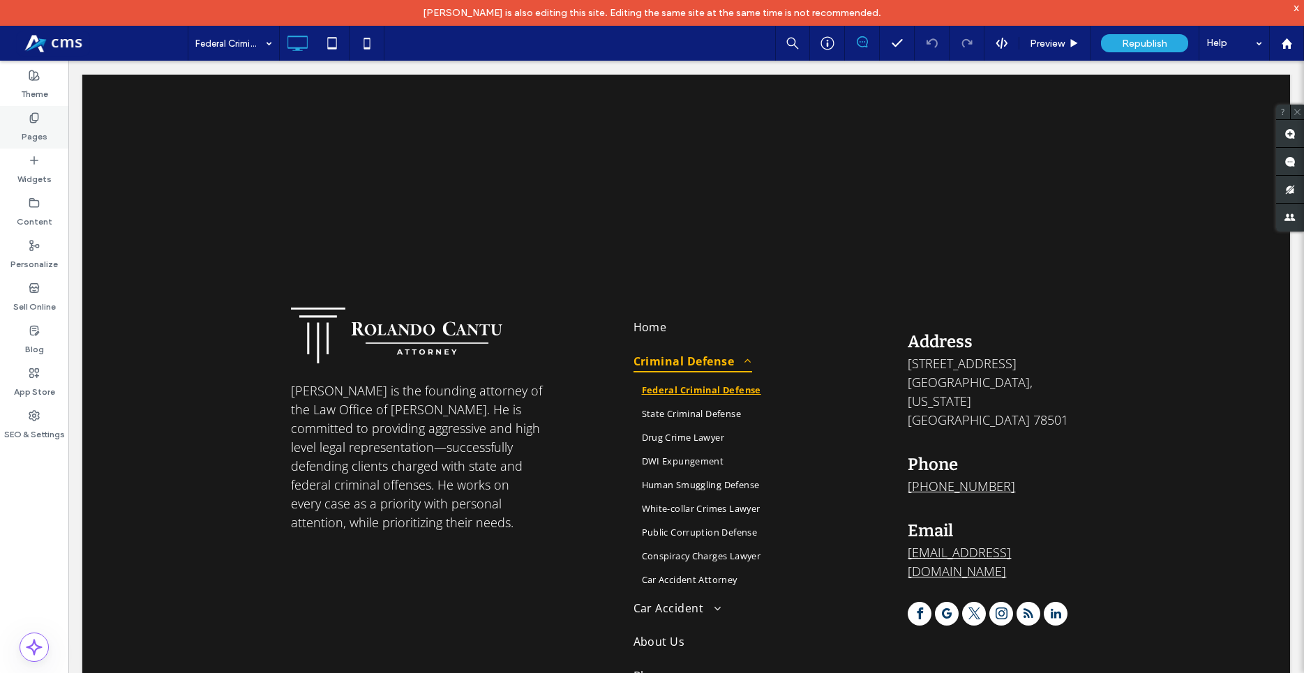
click at [10, 123] on div "Pages" at bounding box center [34, 127] width 68 height 43
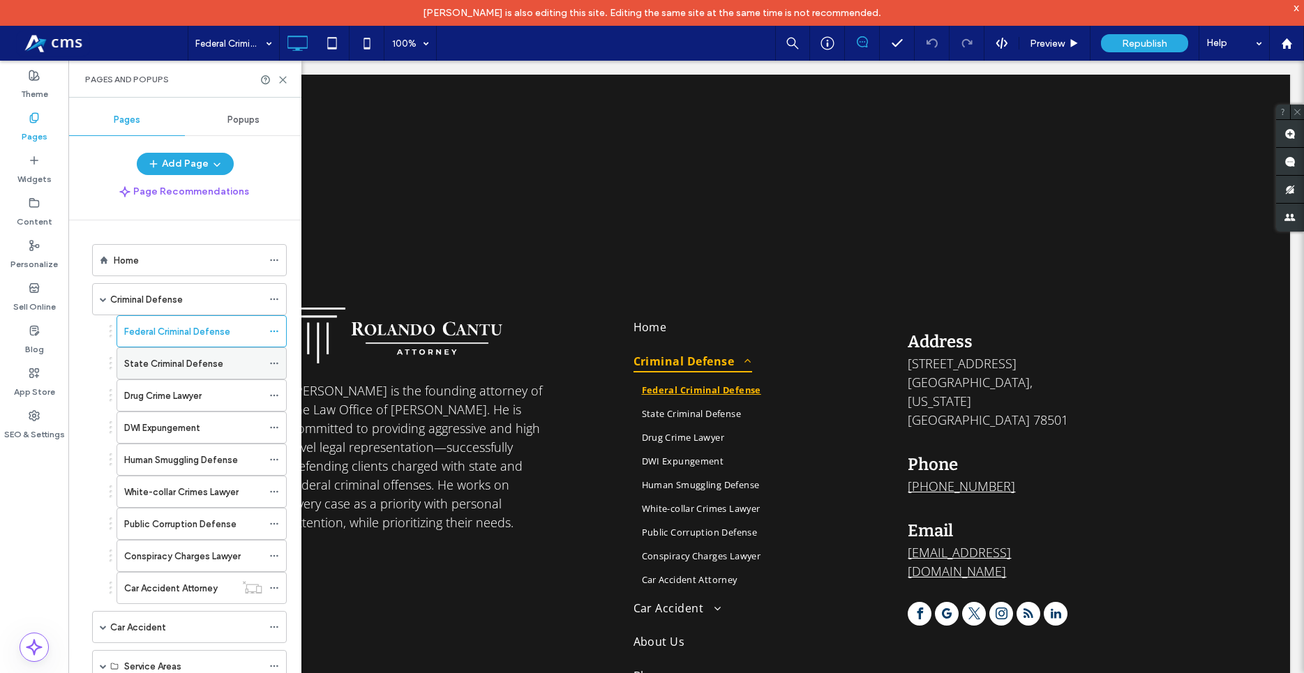
click at [178, 370] on label "State Criminal Defense" at bounding box center [173, 364] width 99 height 24
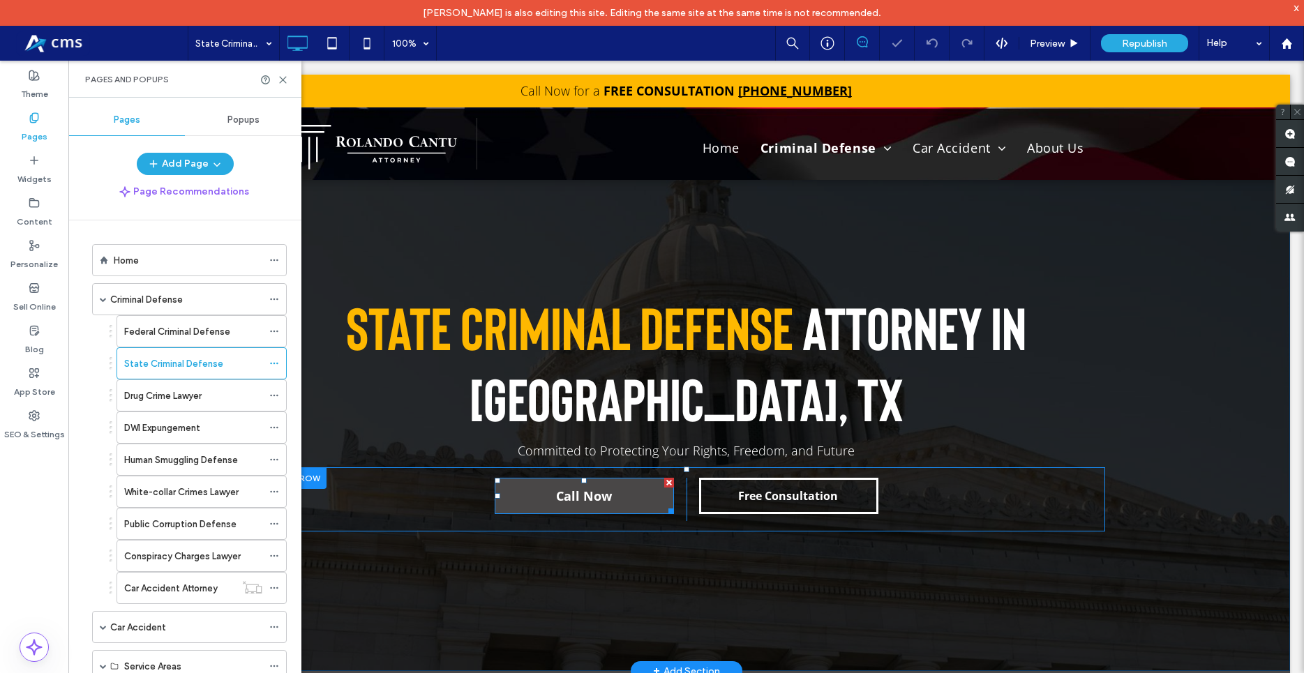
click at [633, 499] on link "Call Now" at bounding box center [584, 496] width 179 height 36
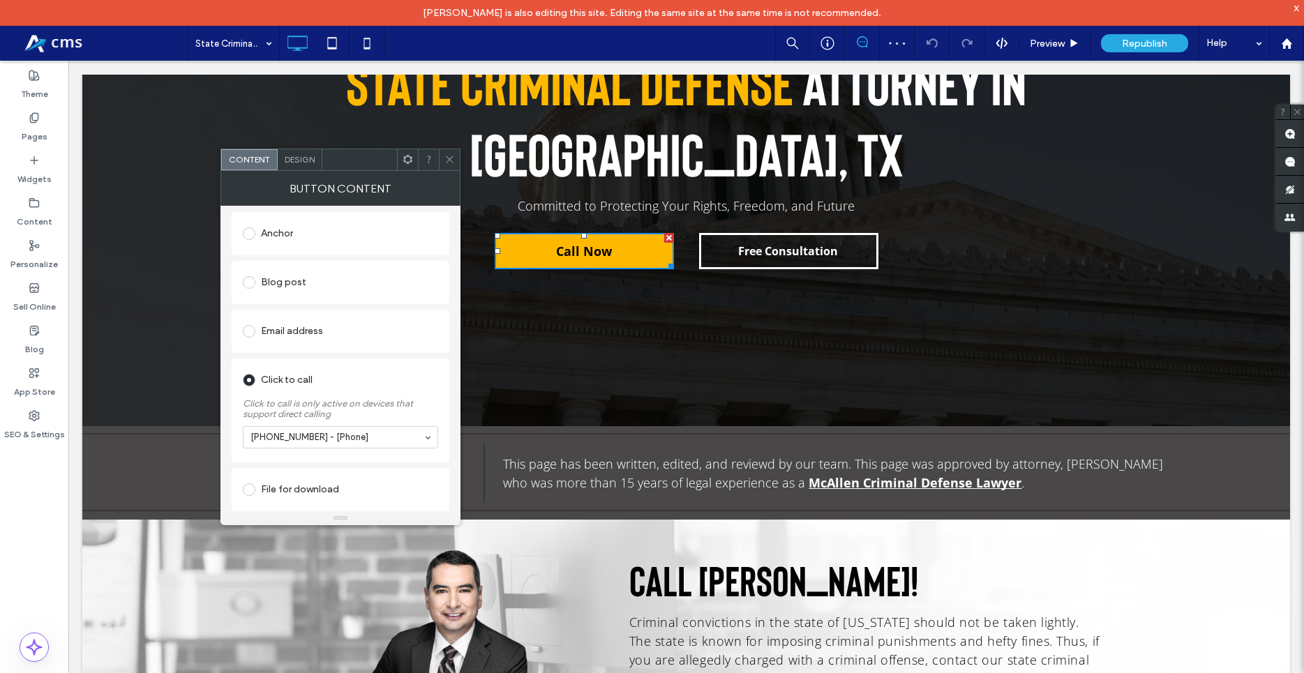
scroll to position [285, 0]
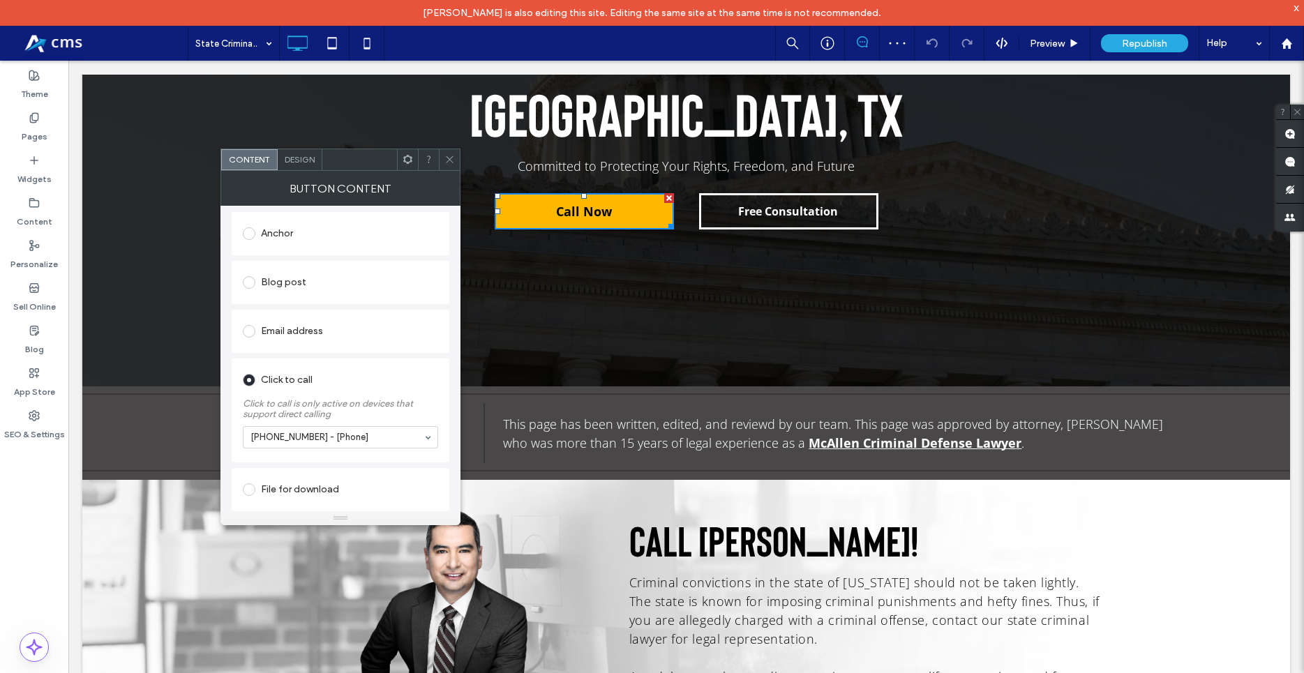
click at [448, 158] on use at bounding box center [449, 159] width 7 height 7
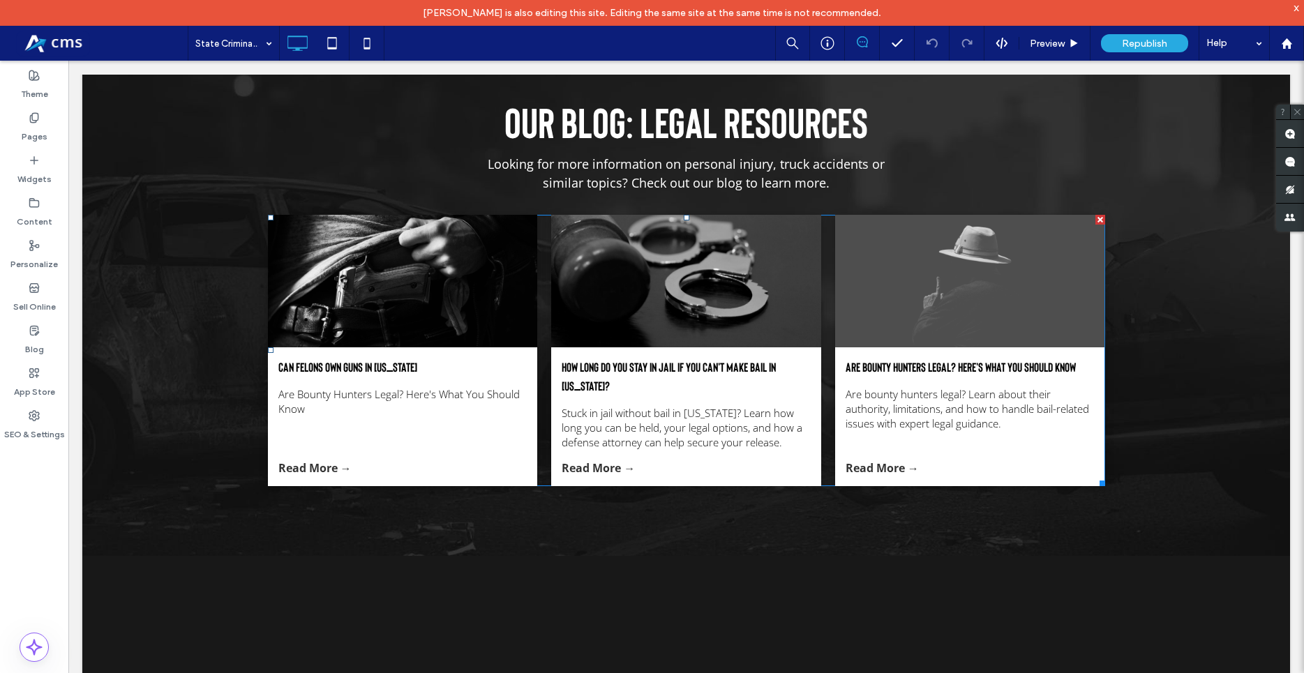
scroll to position [3842, 0]
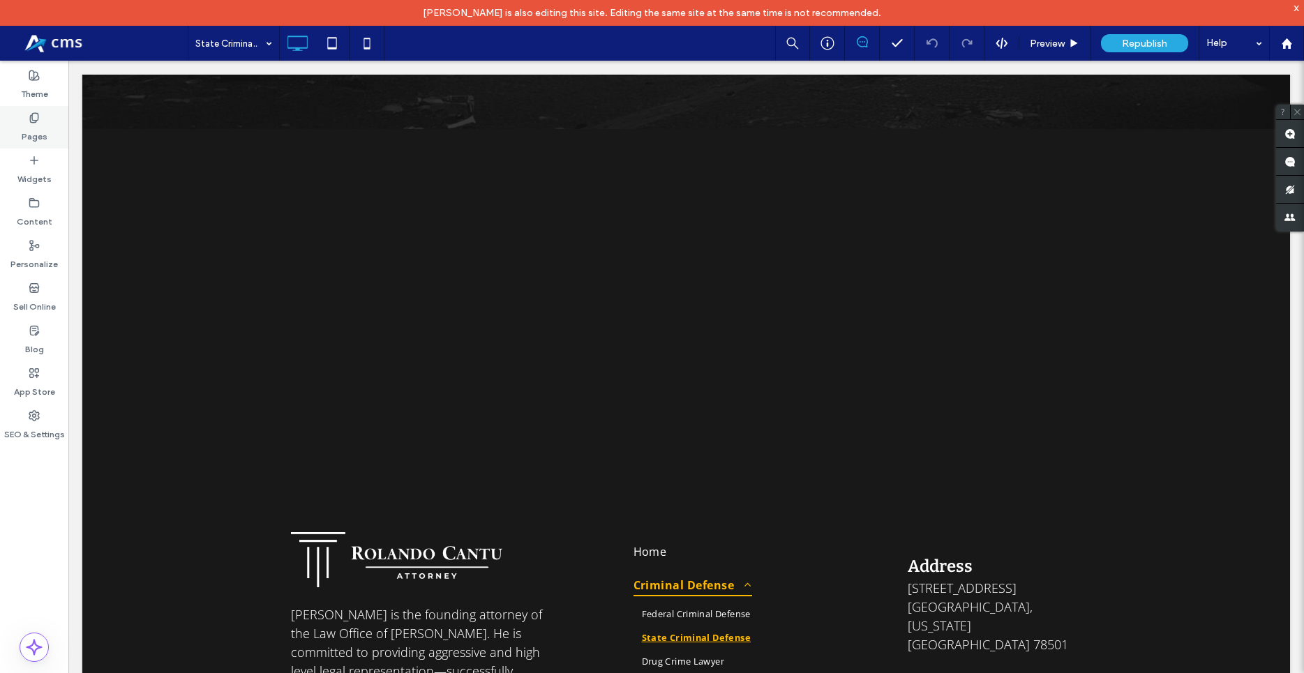
click at [54, 127] on div "Pages" at bounding box center [34, 127] width 68 height 43
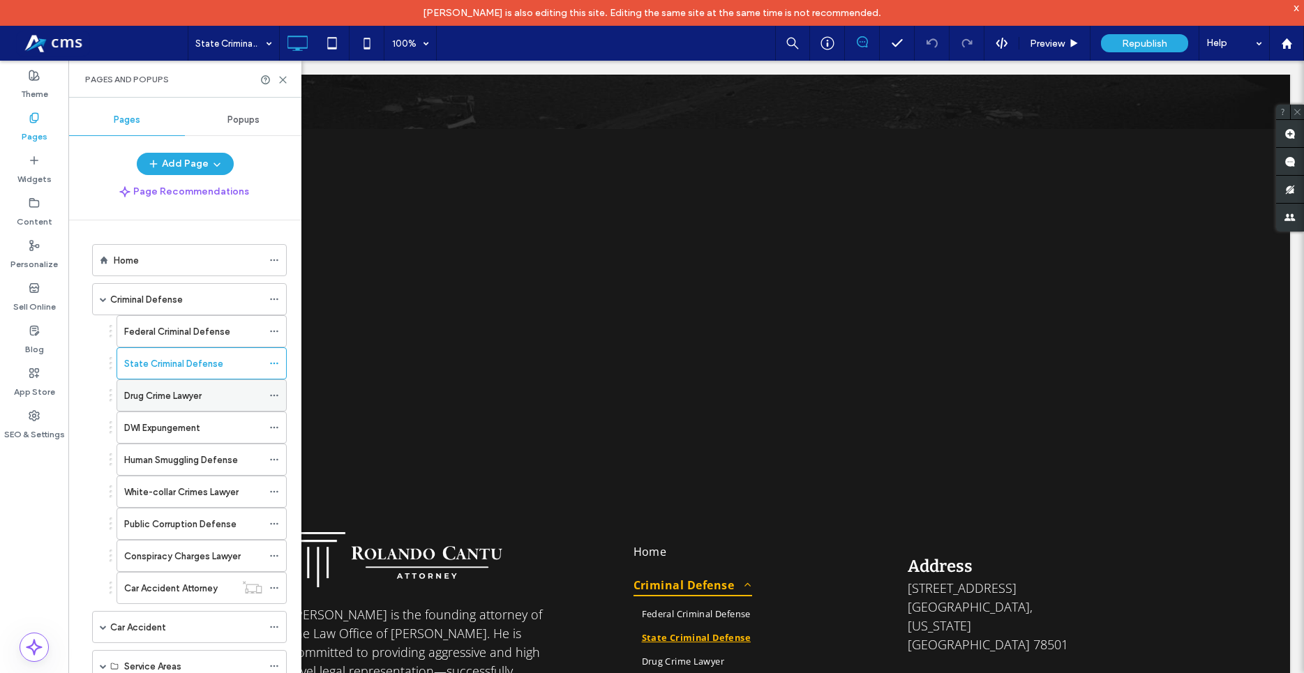
click at [195, 400] on label "Drug Crime Lawyer" at bounding box center [162, 396] width 77 height 24
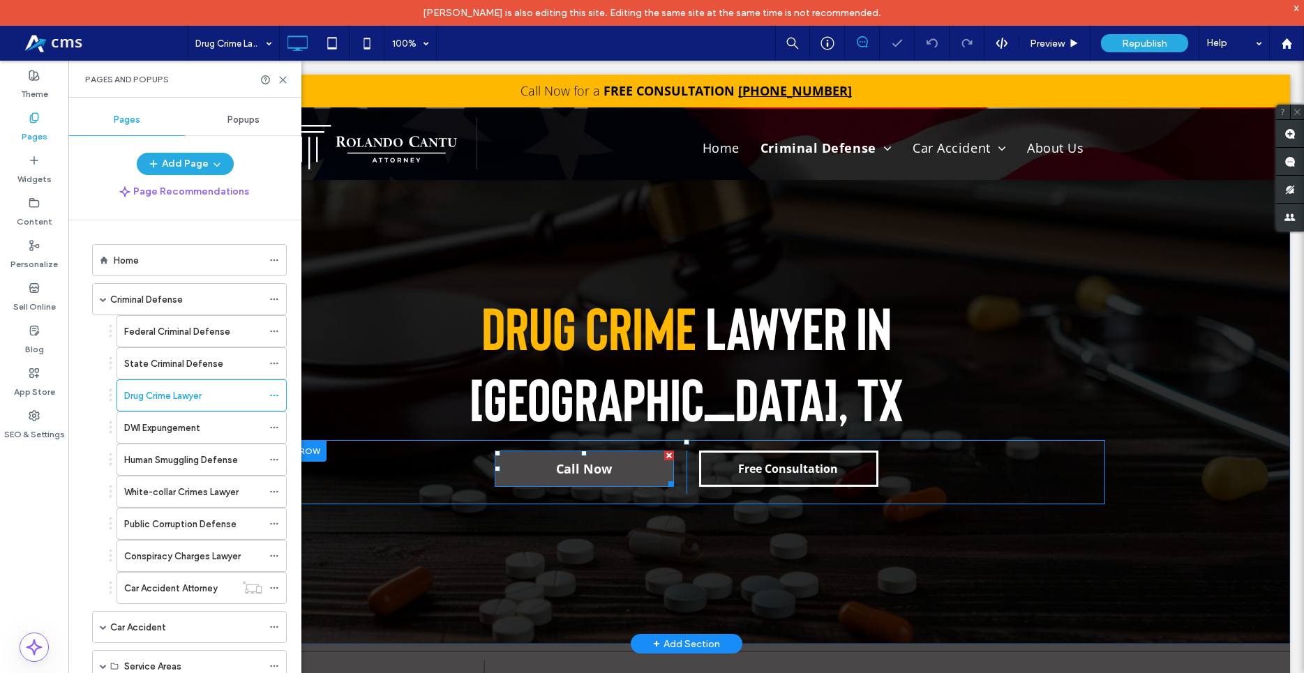
click at [618, 476] on link "Call Now" at bounding box center [584, 469] width 179 height 36
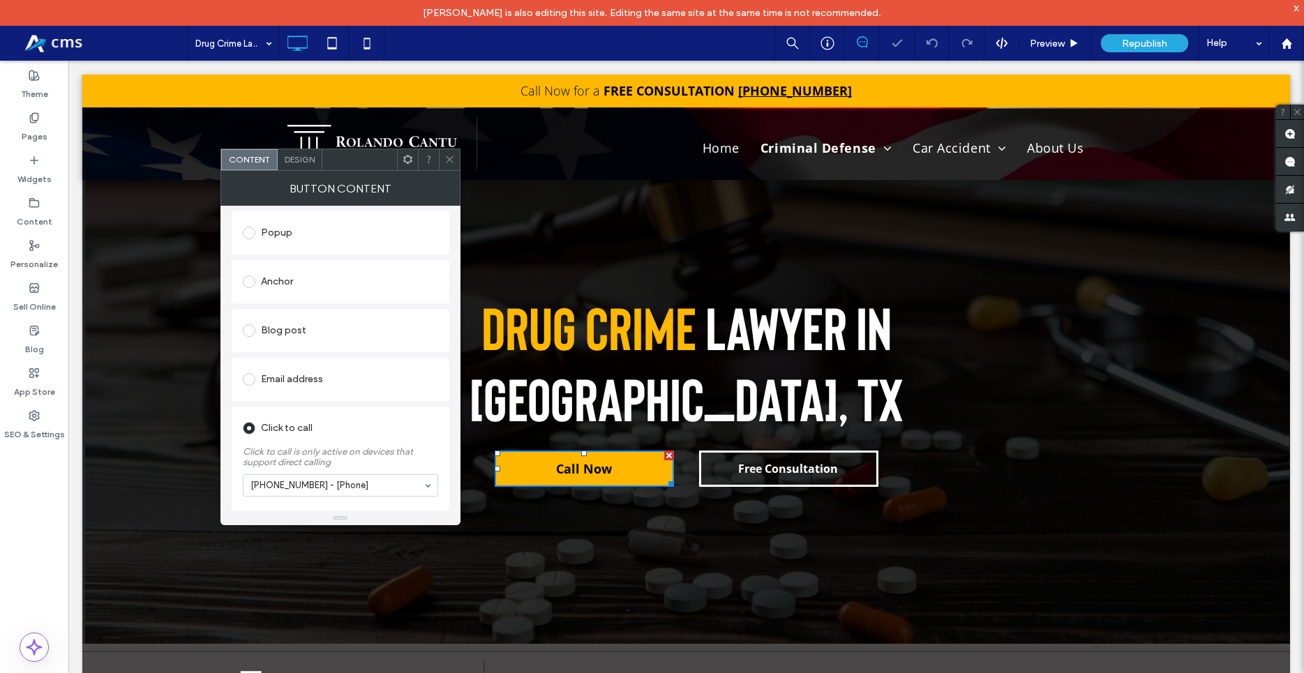
scroll to position [288, 0]
click at [445, 157] on icon at bounding box center [449, 159] width 10 height 10
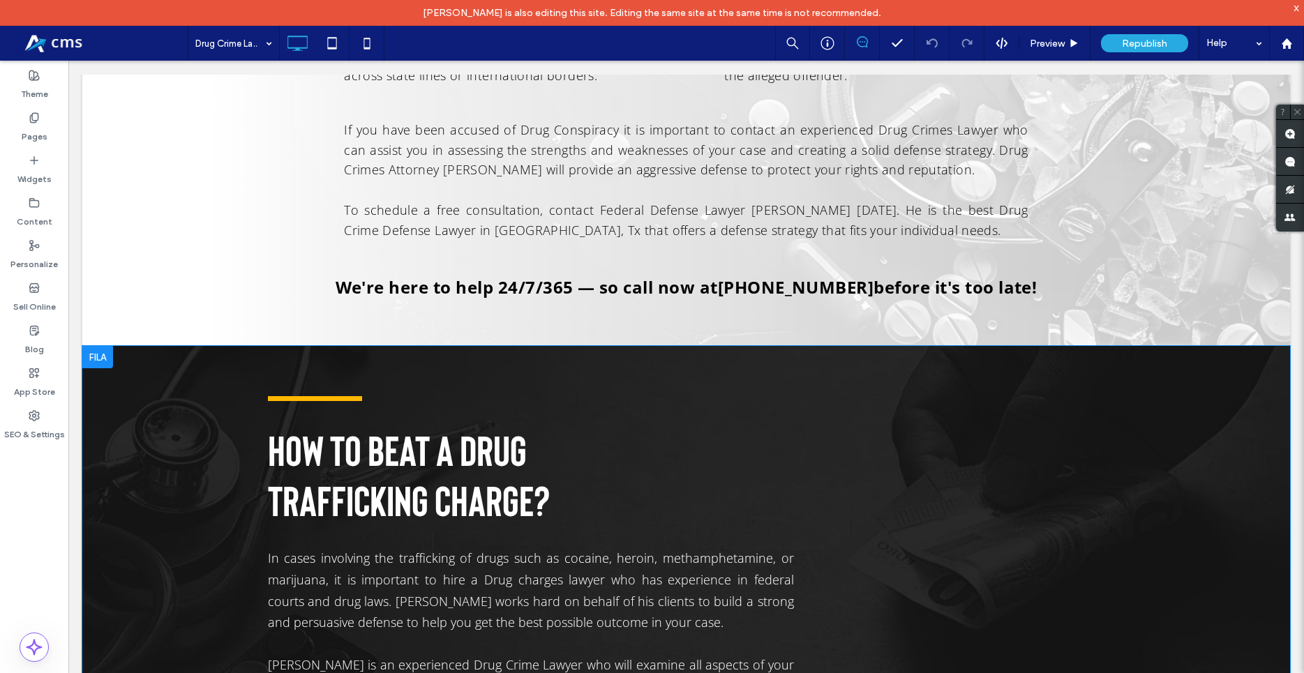
scroll to position [1921, 0]
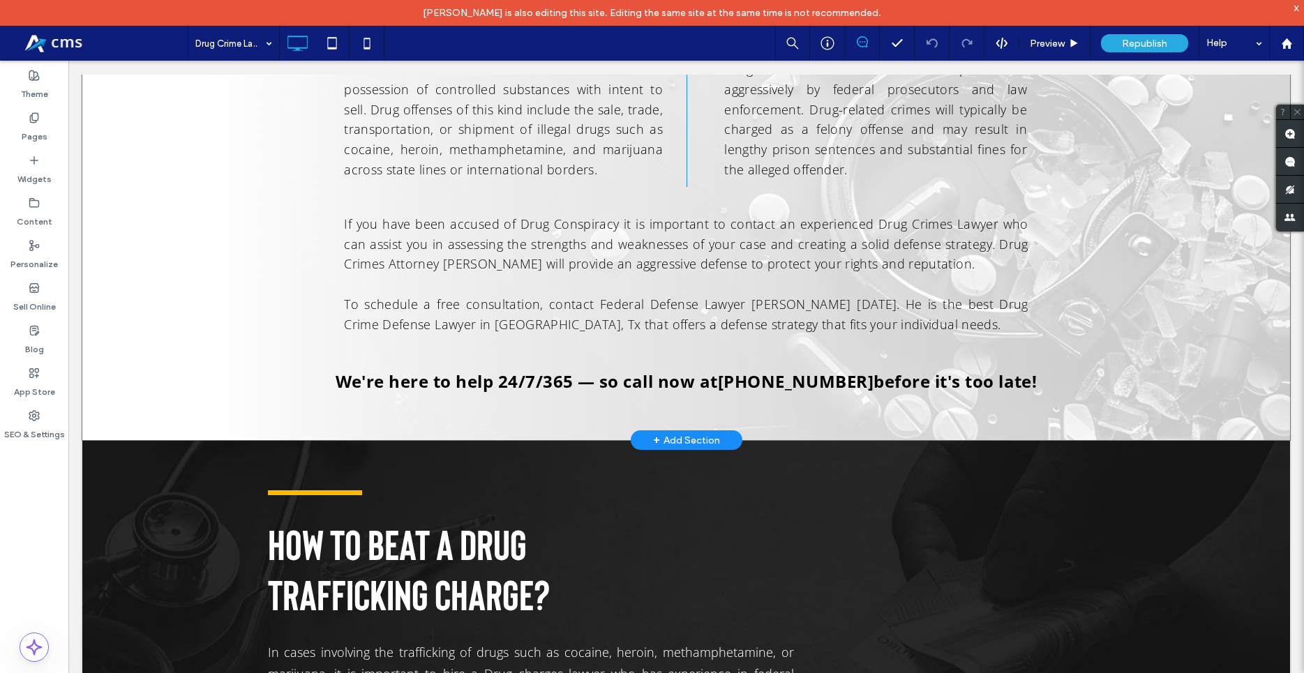
click at [852, 314] on div "What is Drug Trafficking? Is a serious federal crime that involves the possessi…" at bounding box center [686, 172] width 837 height 452
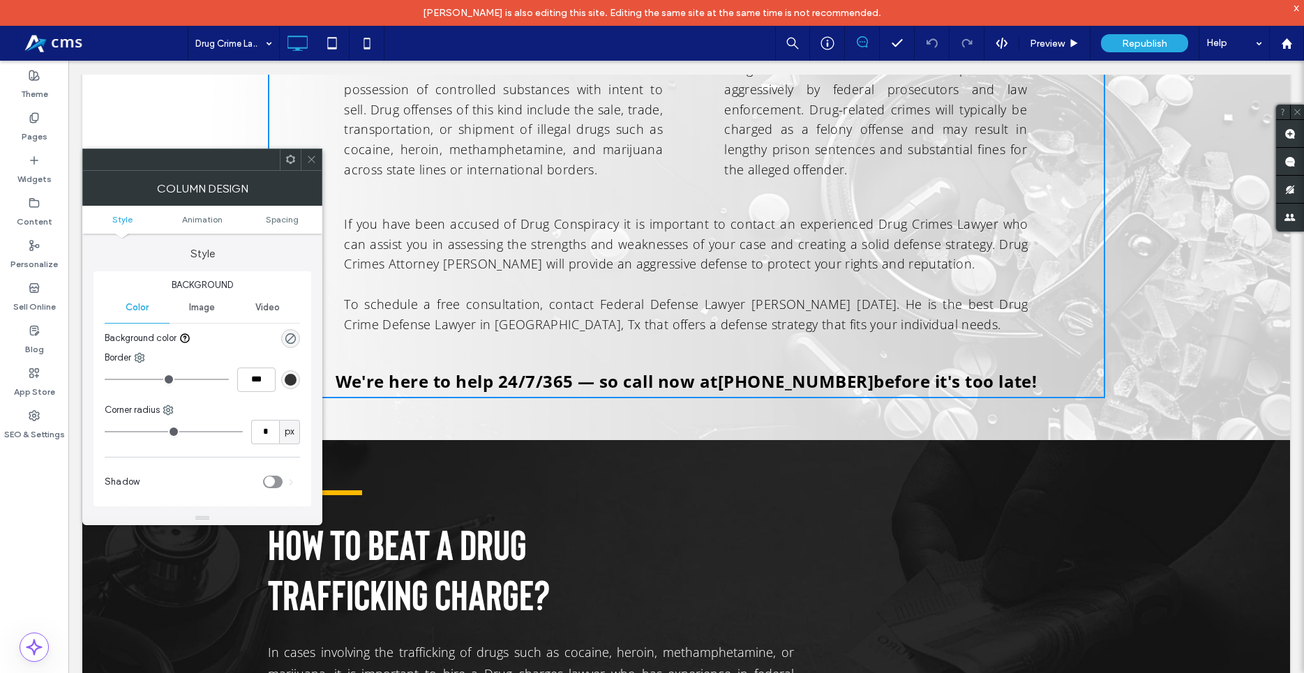
scroll to position [2373, 0]
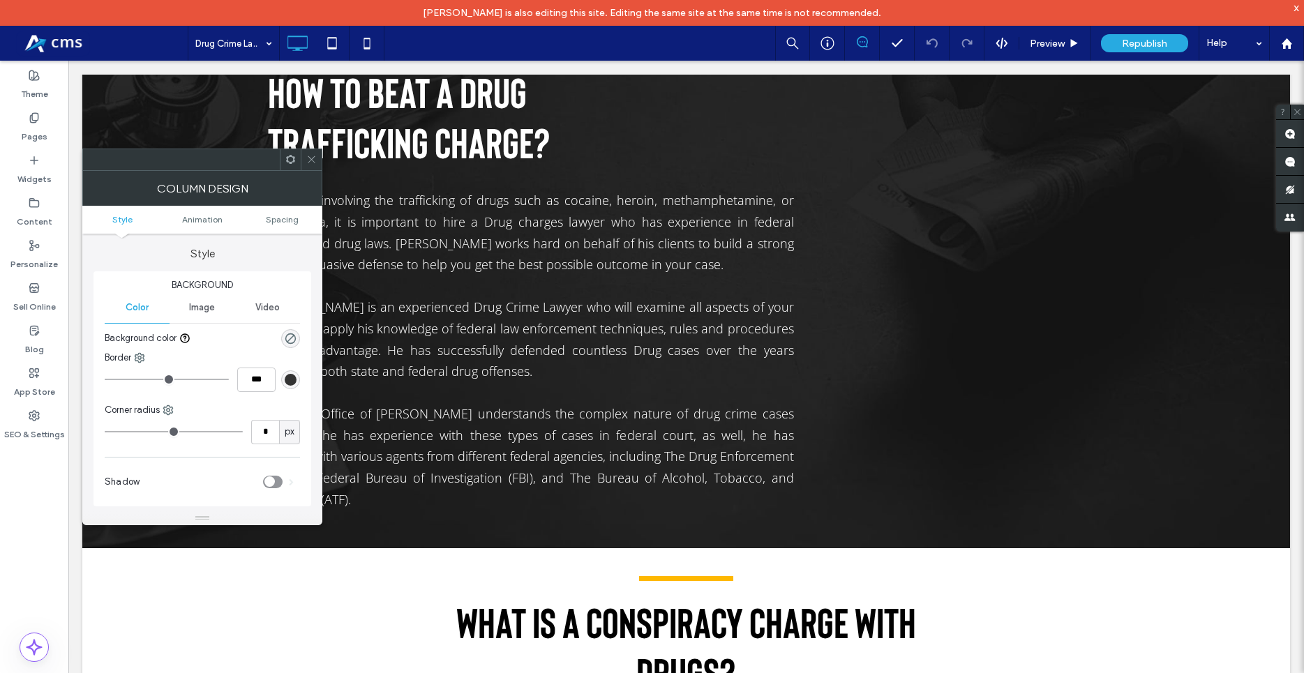
click at [315, 157] on icon at bounding box center [311, 159] width 10 height 10
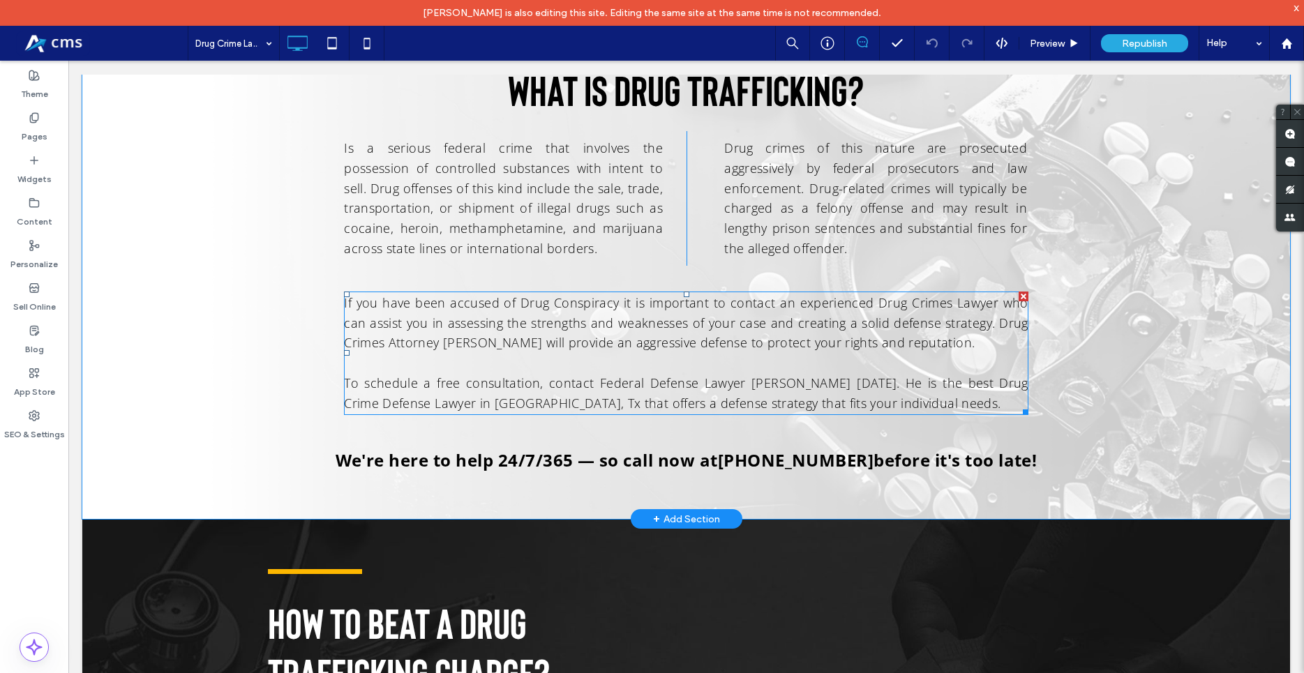
scroll to position [1875, 0]
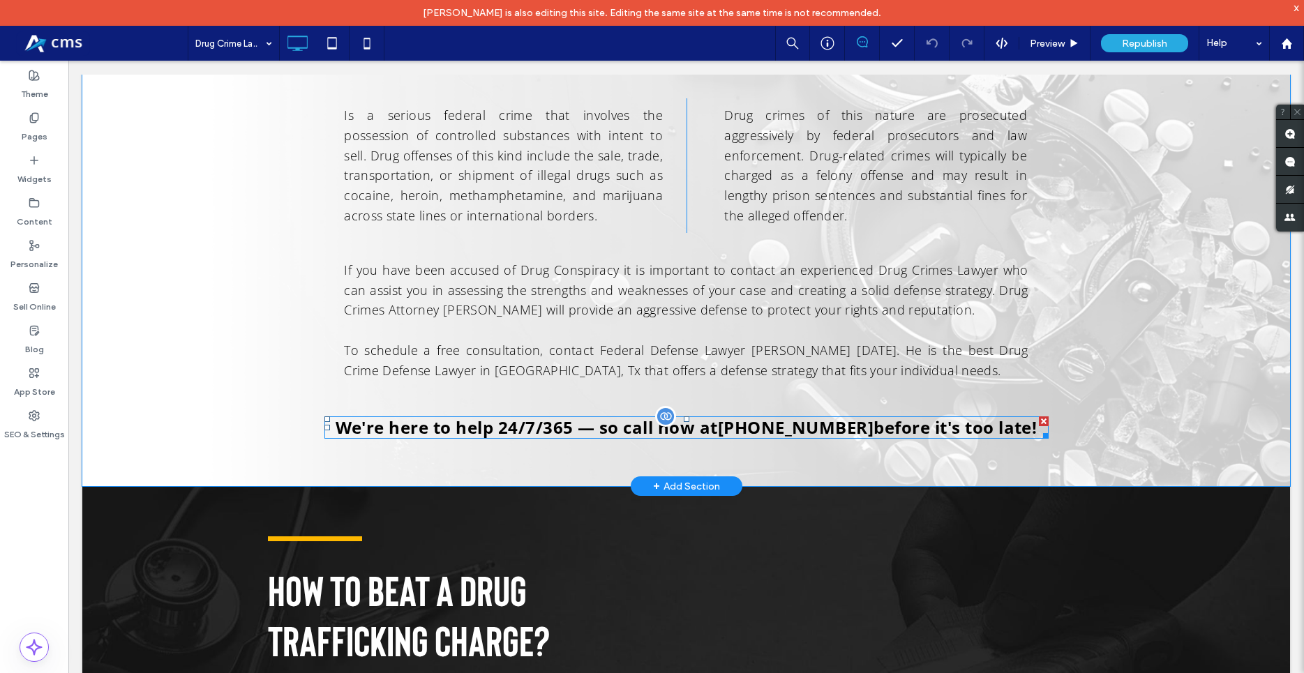
click at [759, 416] on span "956-267-9898" at bounding box center [796, 427] width 156 height 23
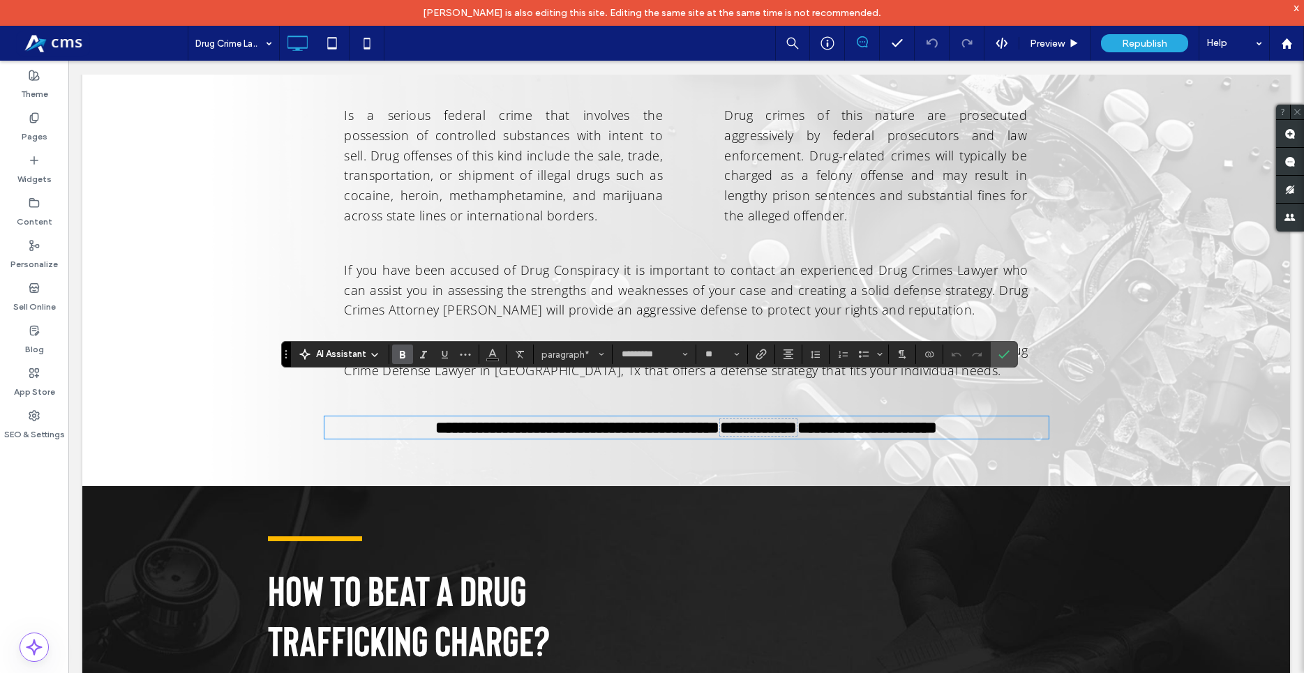
click at [767, 419] on span "**********" at bounding box center [758, 427] width 77 height 17
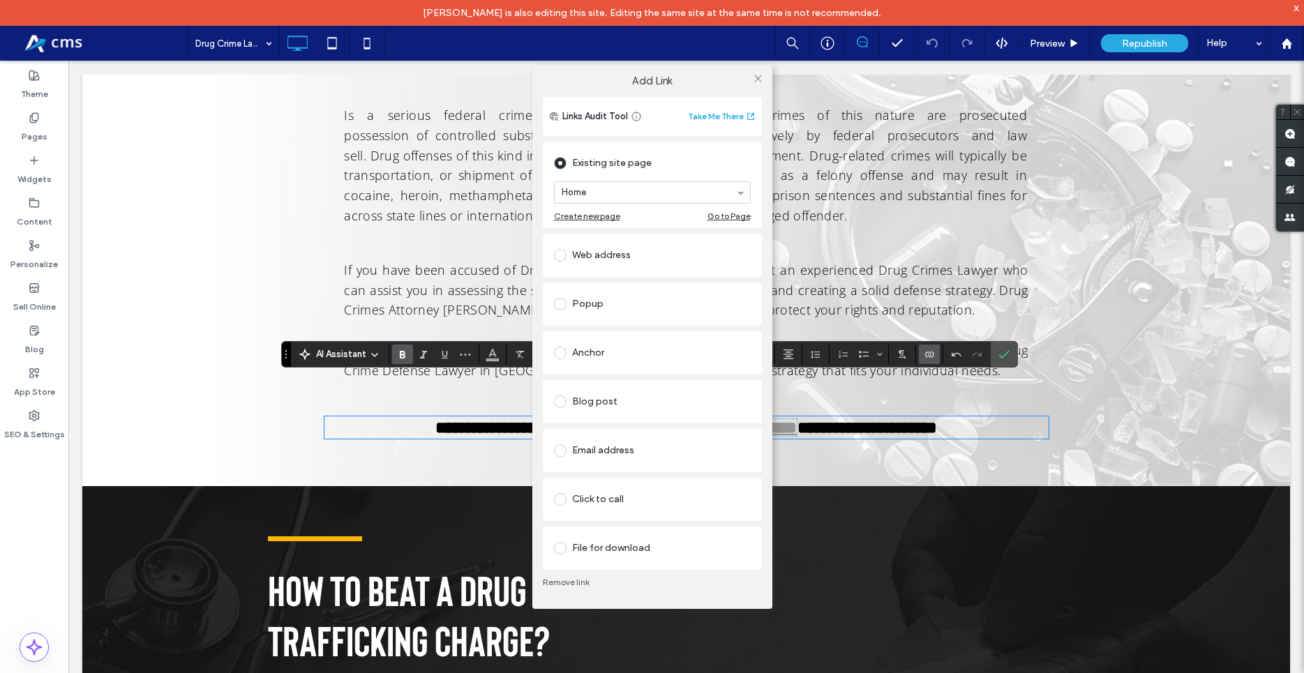
click at [595, 496] on div "Click to call" at bounding box center [652, 499] width 197 height 22
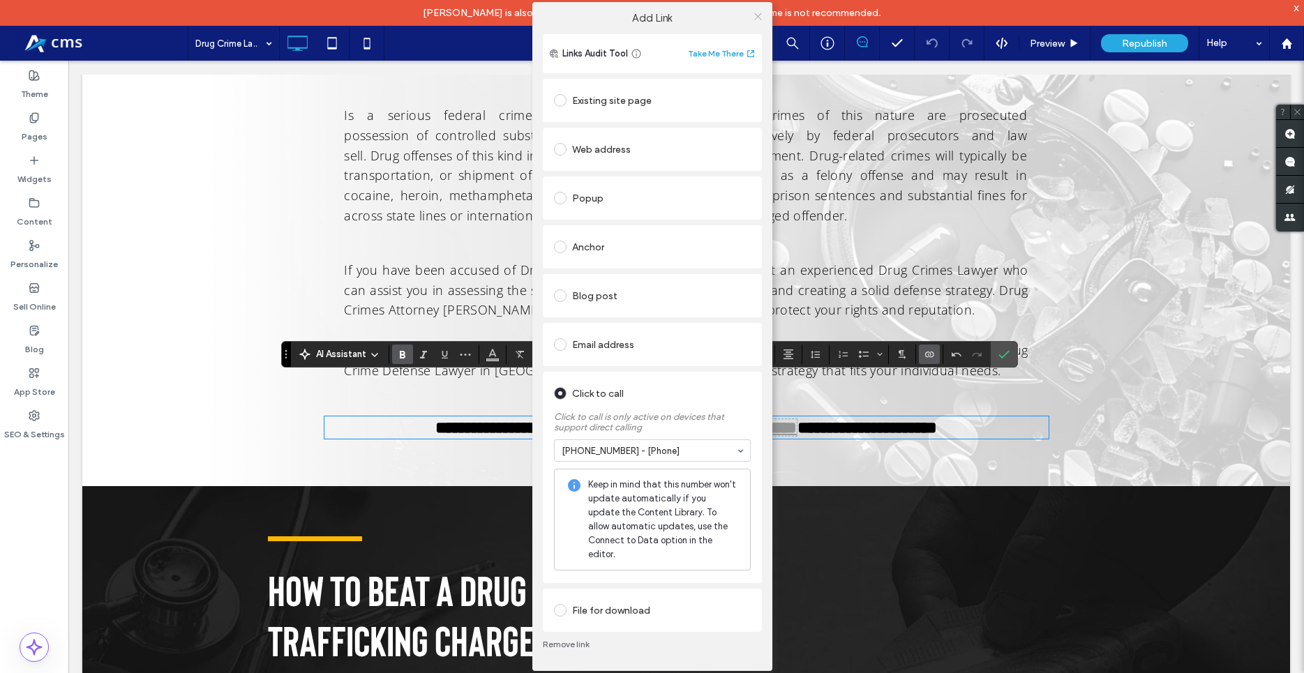
click at [755, 15] on span at bounding box center [758, 16] width 10 height 21
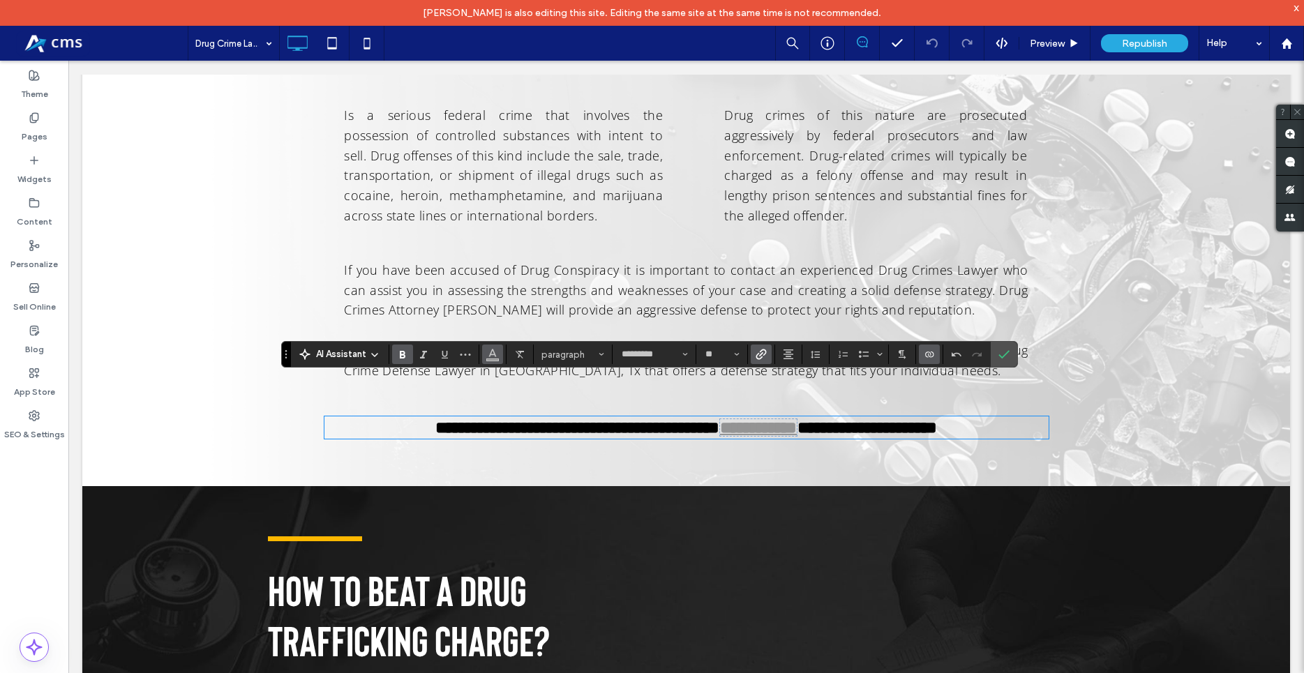
click at [490, 356] on use "Color" at bounding box center [493, 353] width 8 height 8
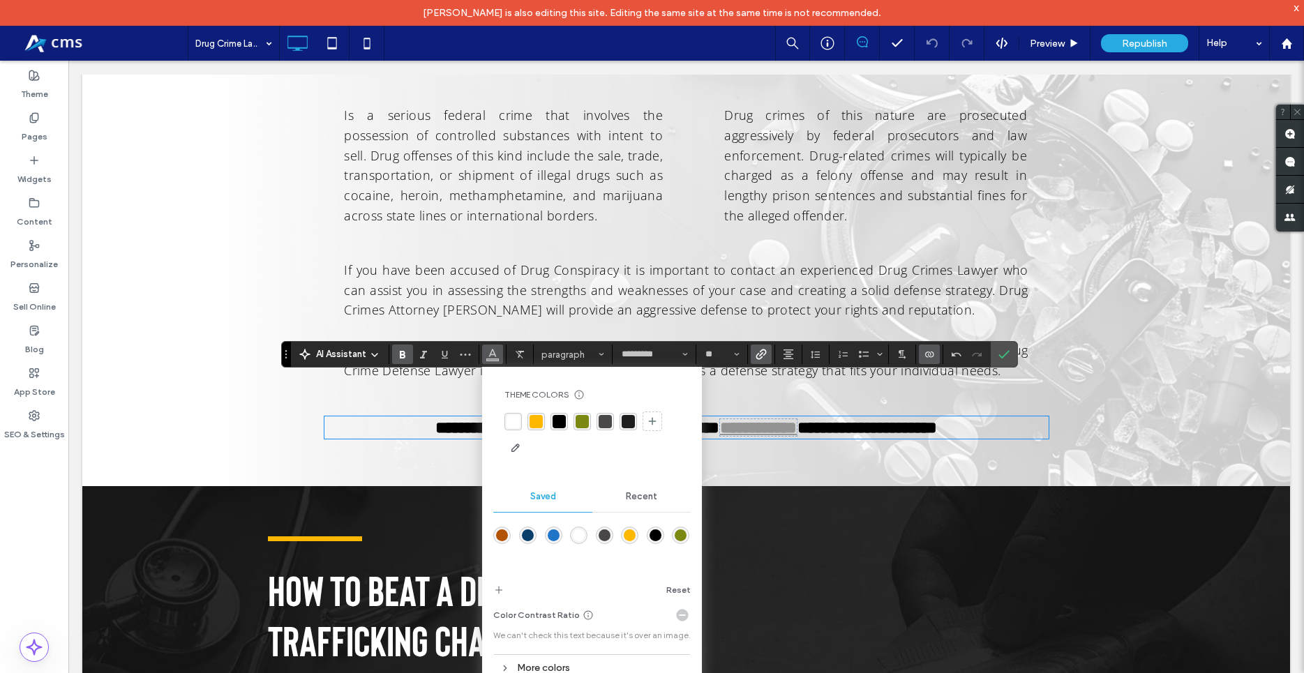
click at [559, 423] on div "rgba(0,0,0,1)" at bounding box center [558, 421] width 13 height 13
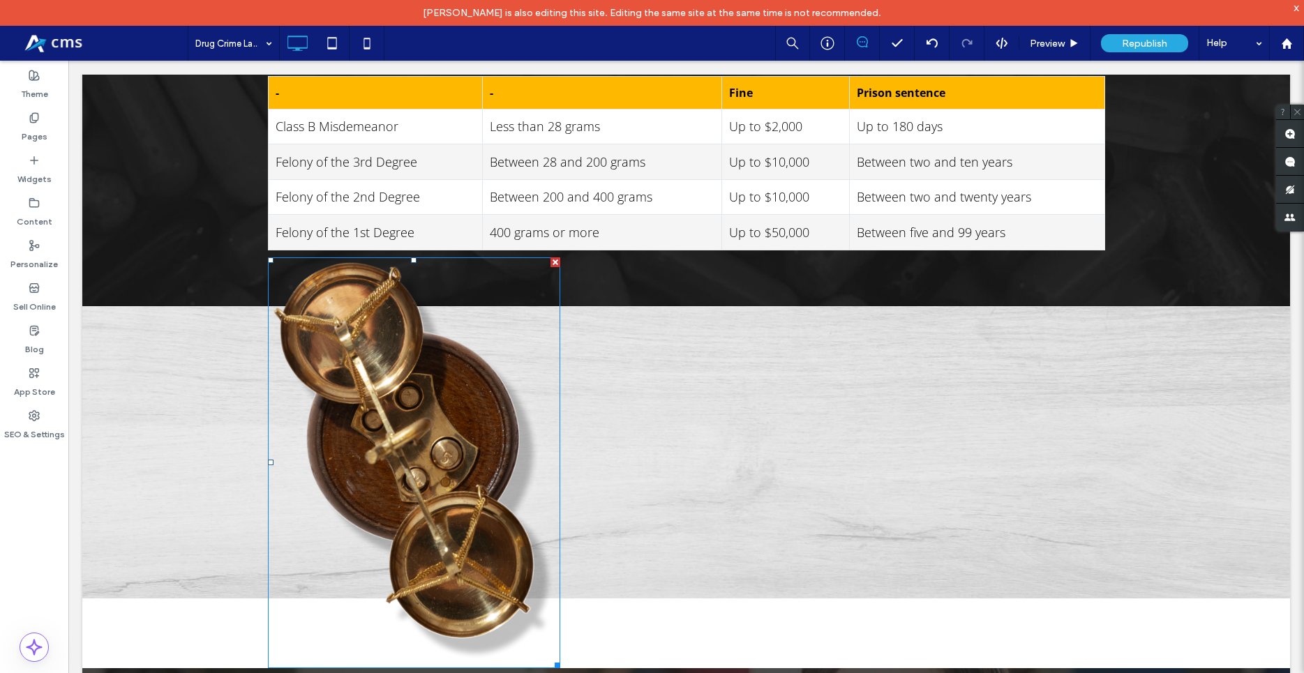
scroll to position [5574, 0]
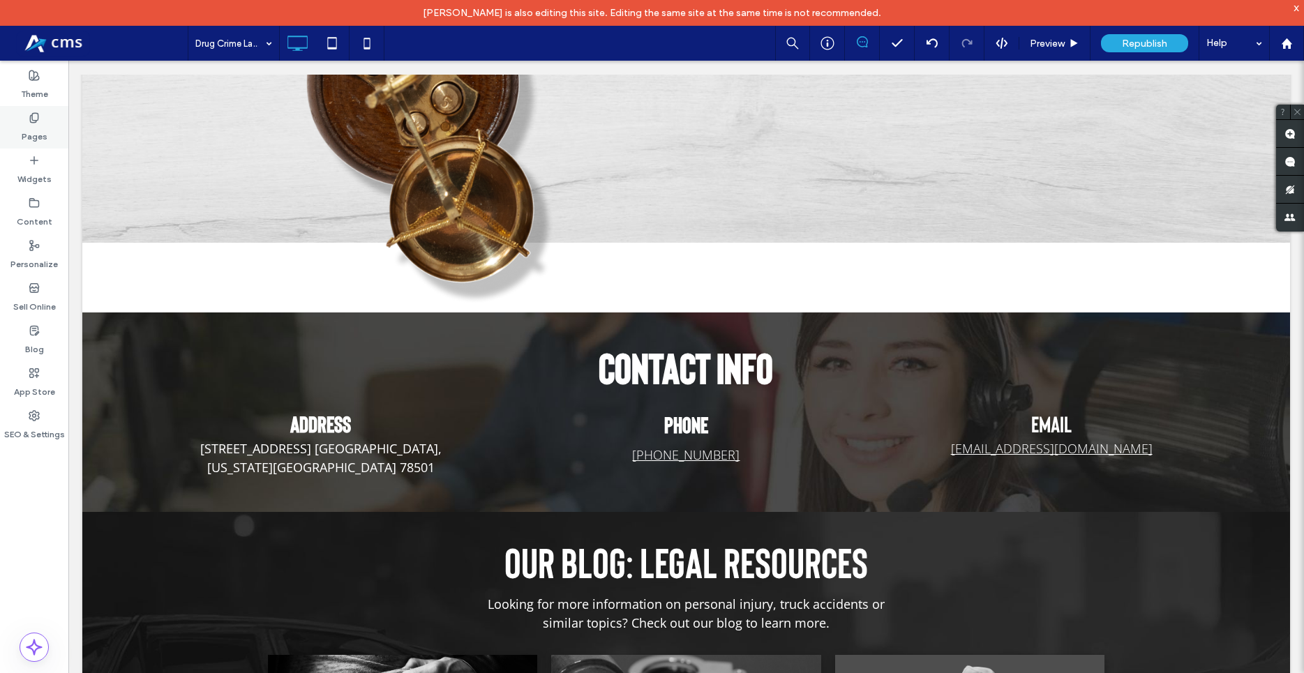
click at [40, 126] on label "Pages" at bounding box center [35, 133] width 26 height 20
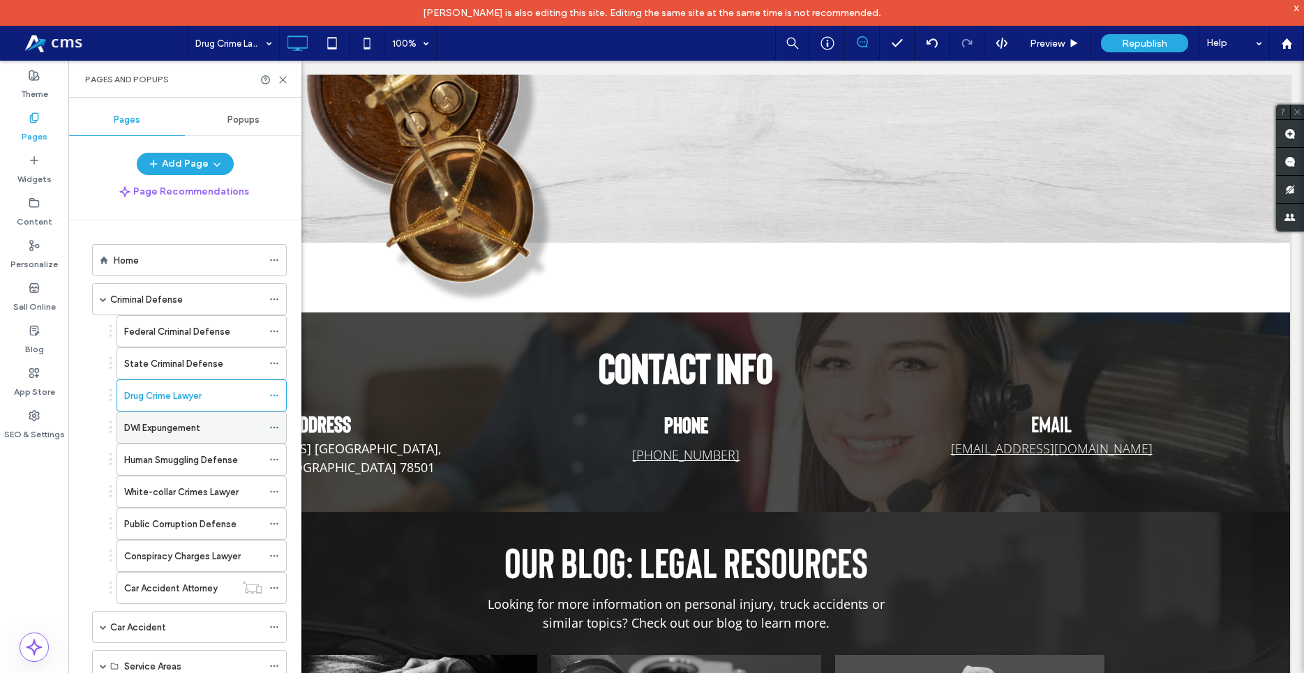
click at [183, 435] on label "DWI Expungement" at bounding box center [162, 428] width 76 height 24
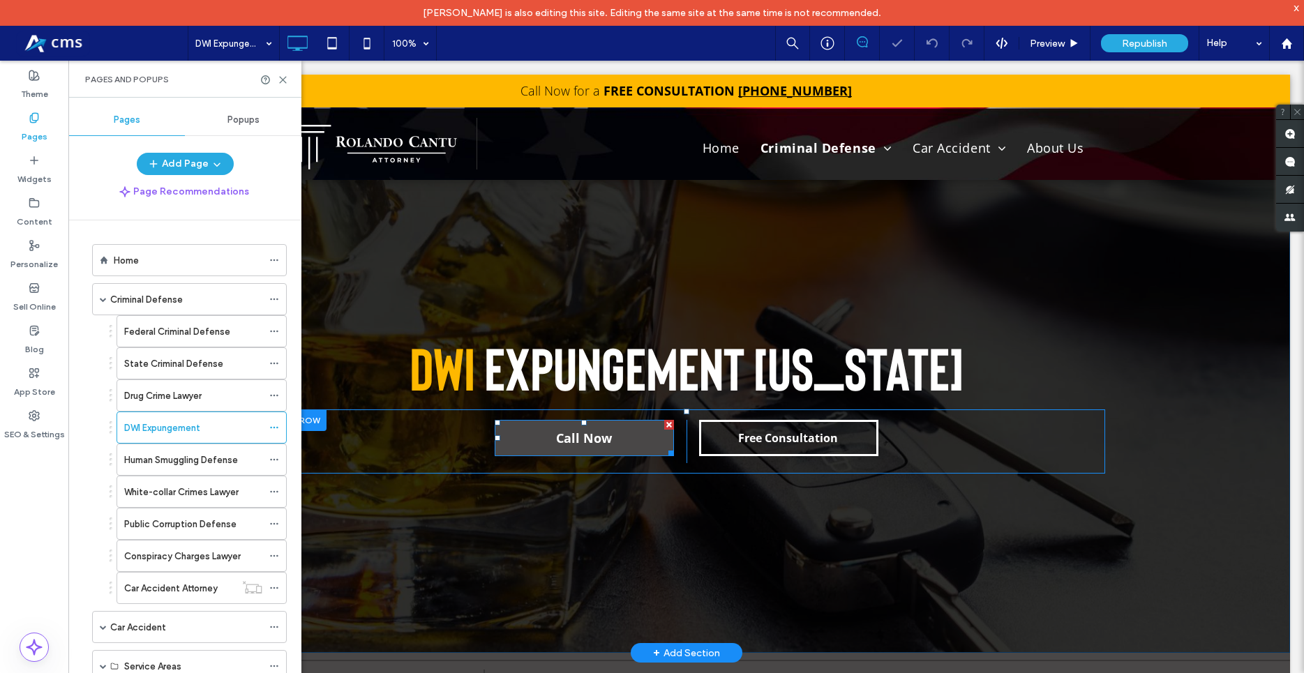
click at [615, 442] on link "Call Now" at bounding box center [584, 438] width 179 height 36
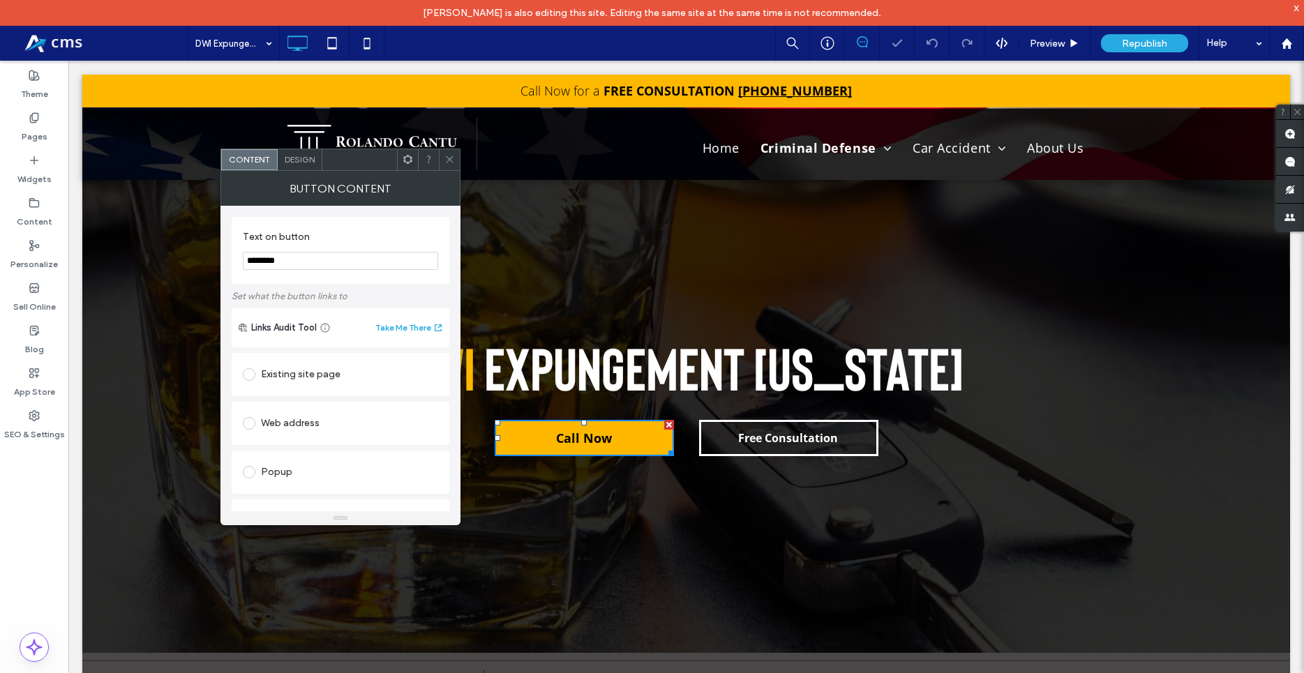
scroll to position [288, 0]
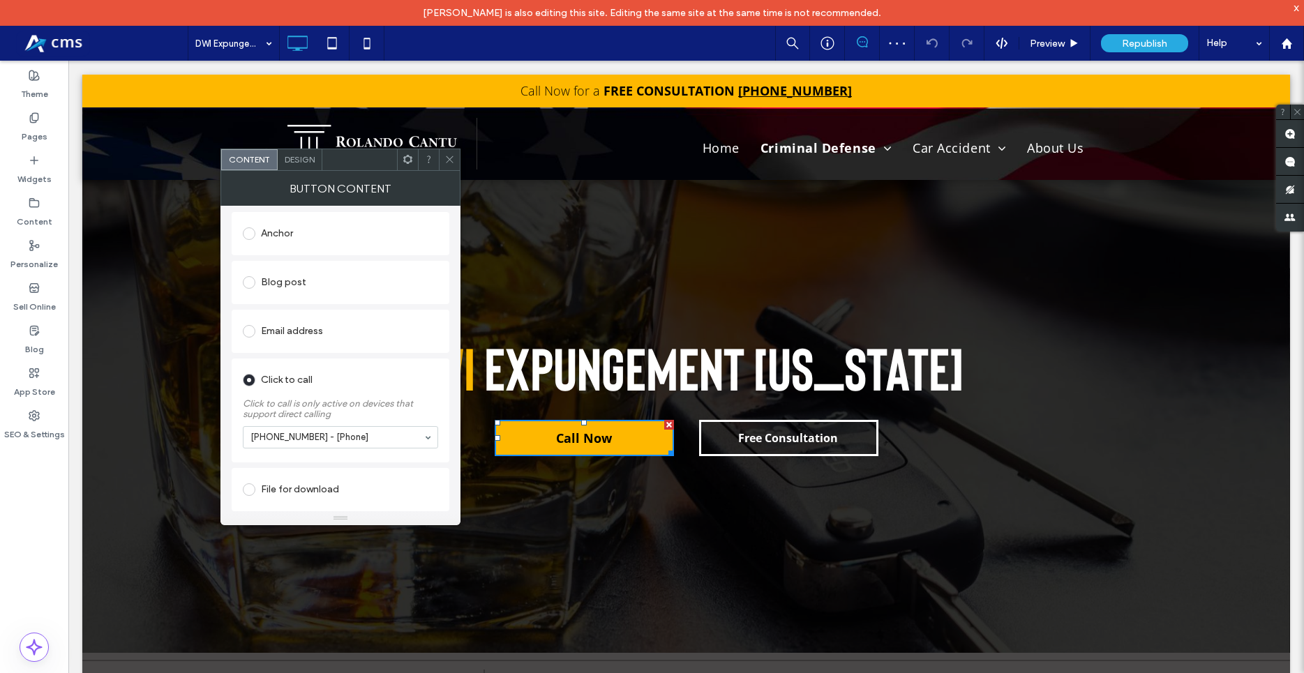
click at [450, 150] on span at bounding box center [449, 159] width 10 height 21
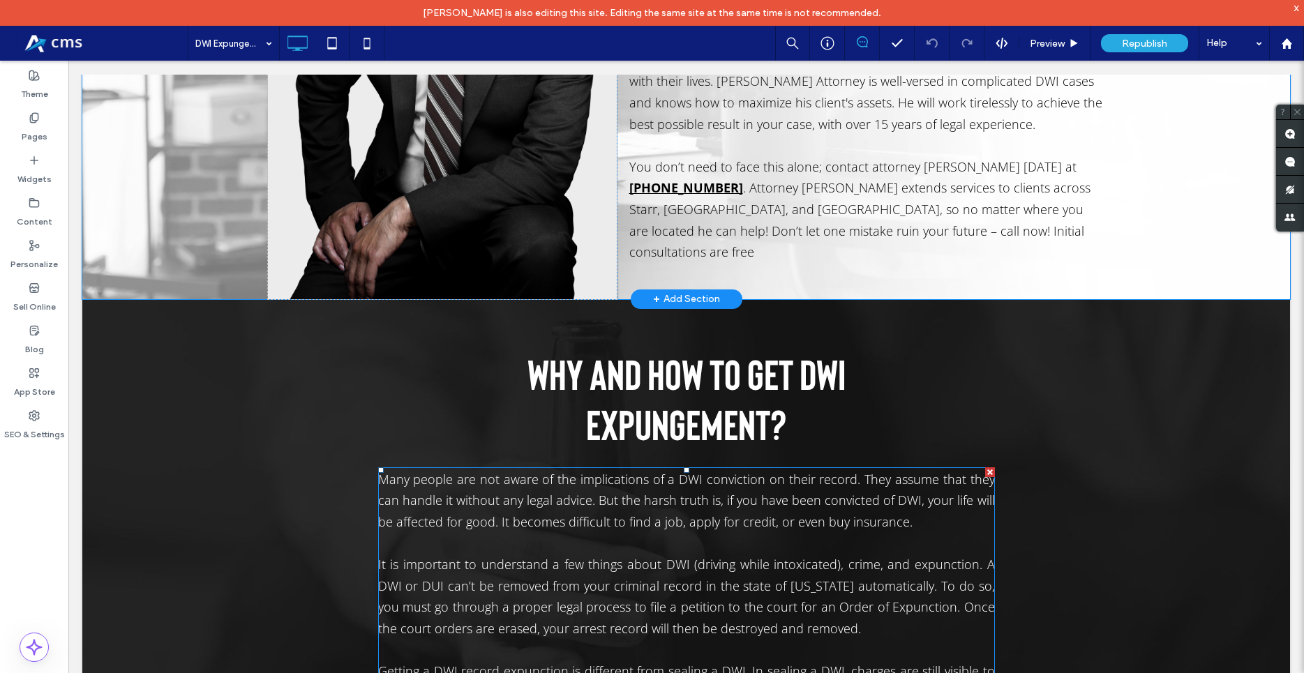
scroll to position [925, 0]
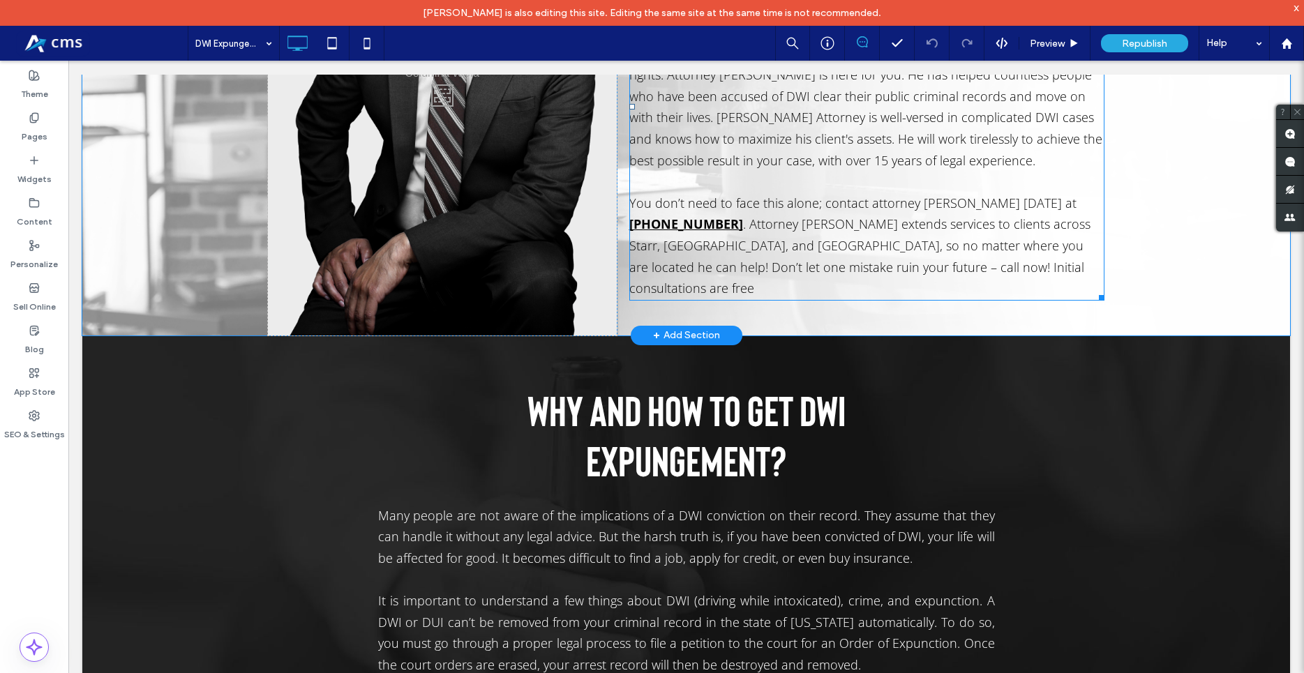
click at [670, 222] on span "956-267-9898" at bounding box center [686, 224] width 114 height 17
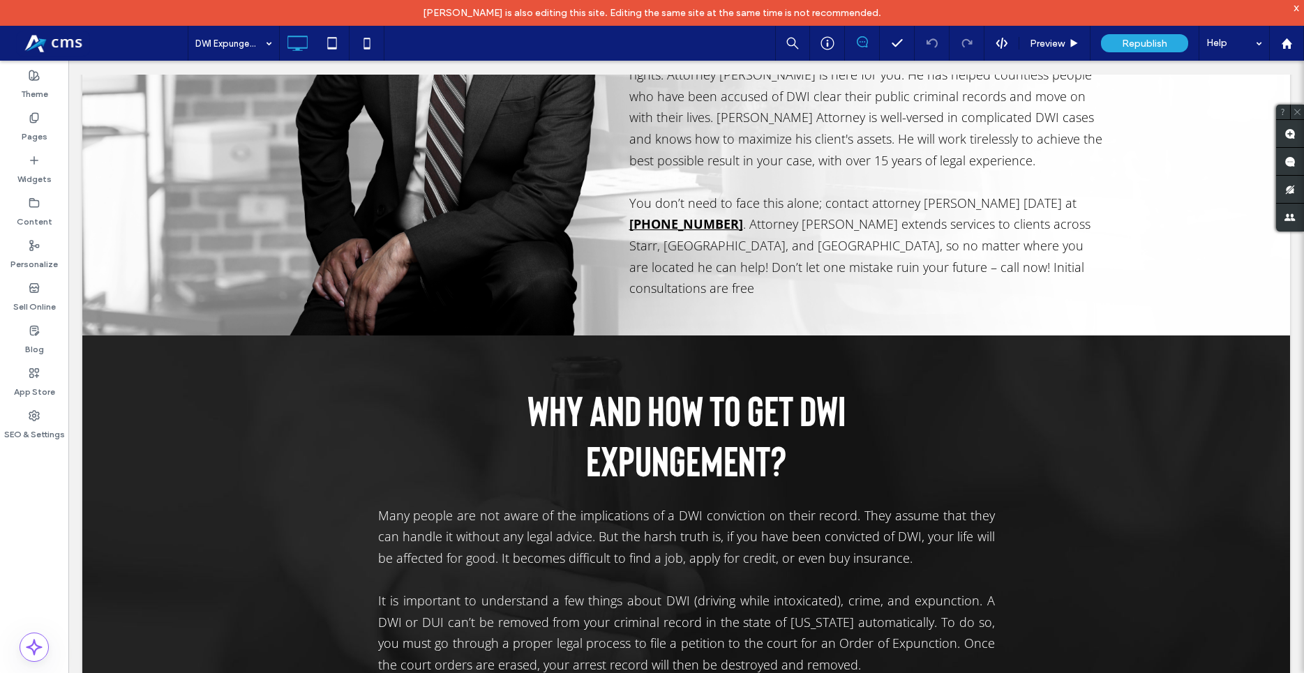
scroll to position [642, 0]
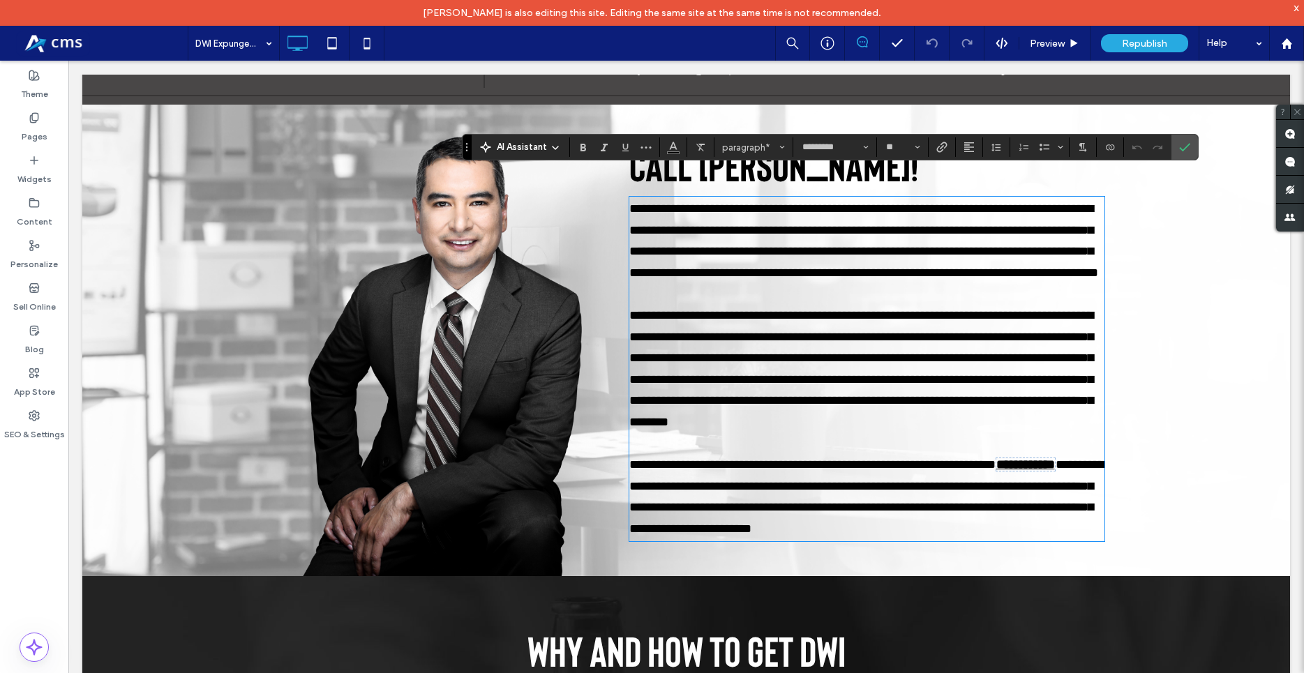
click at [673, 380] on span "**********" at bounding box center [861, 368] width 464 height 119
click at [996, 471] on span "**********" at bounding box center [1025, 464] width 59 height 13
click at [940, 146] on icon "Link" at bounding box center [941, 147] width 11 height 11
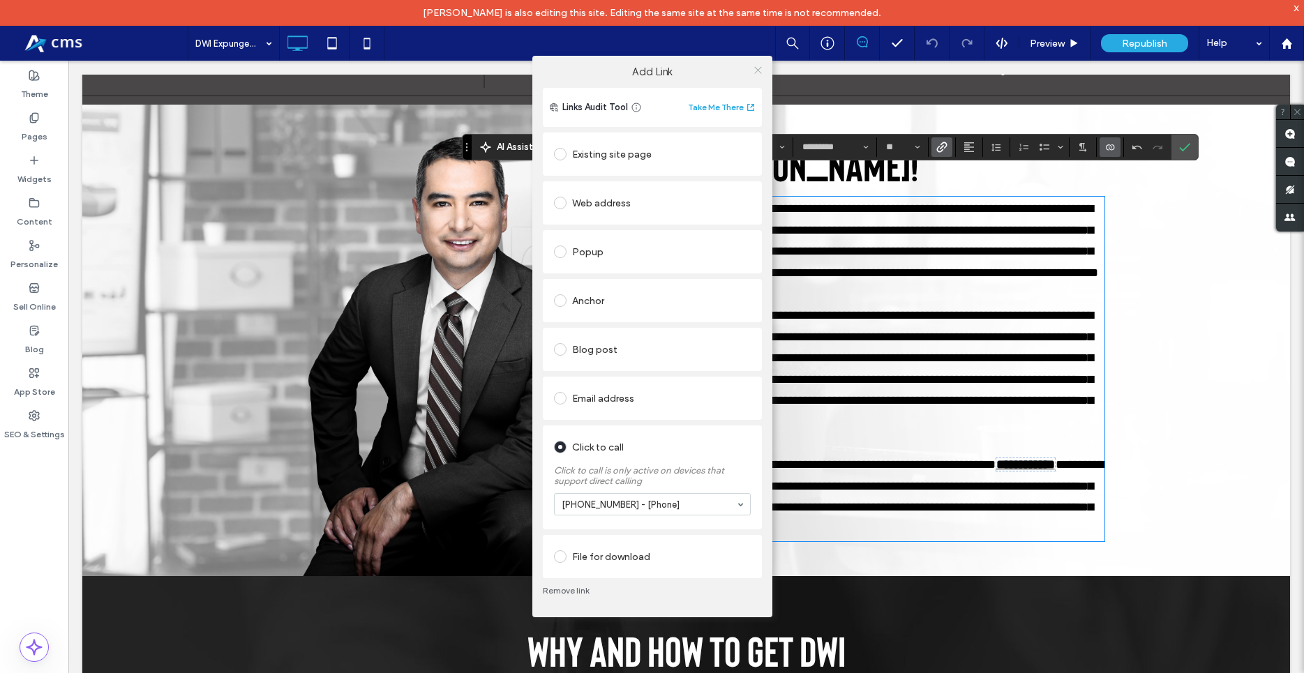
click at [760, 62] on span at bounding box center [758, 69] width 10 height 21
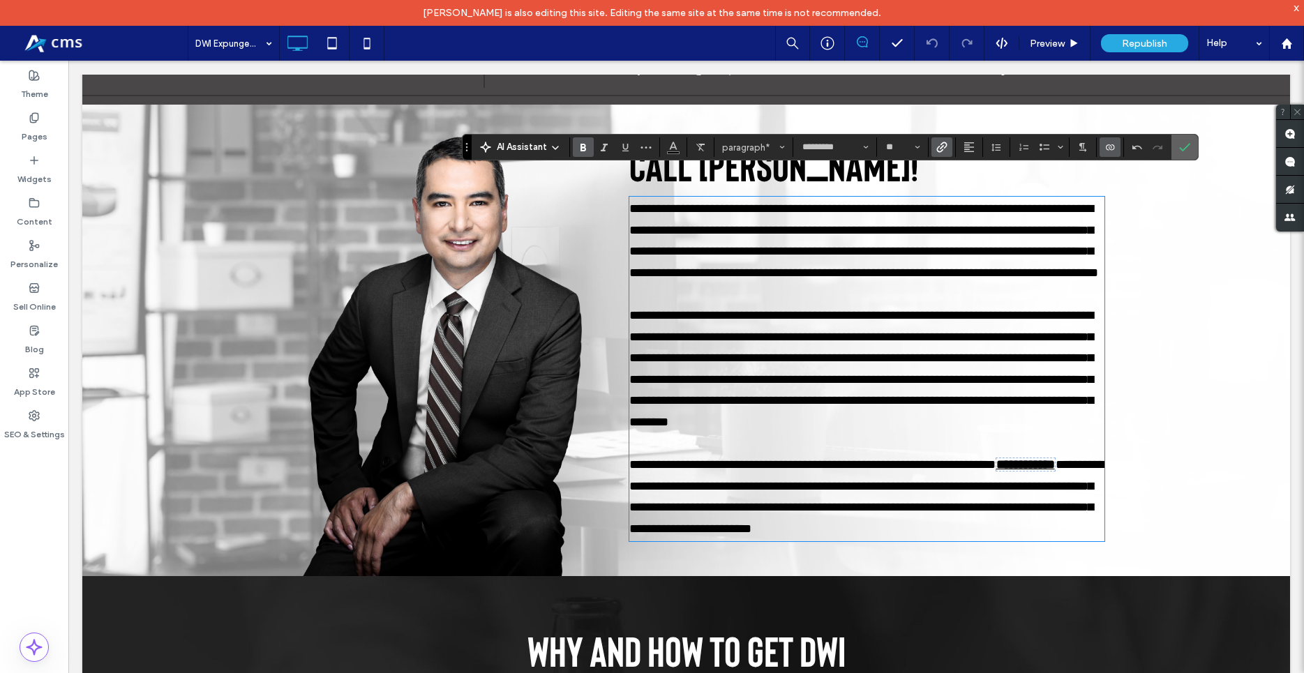
click at [1184, 146] on icon "Confirm" at bounding box center [1184, 147] width 11 height 11
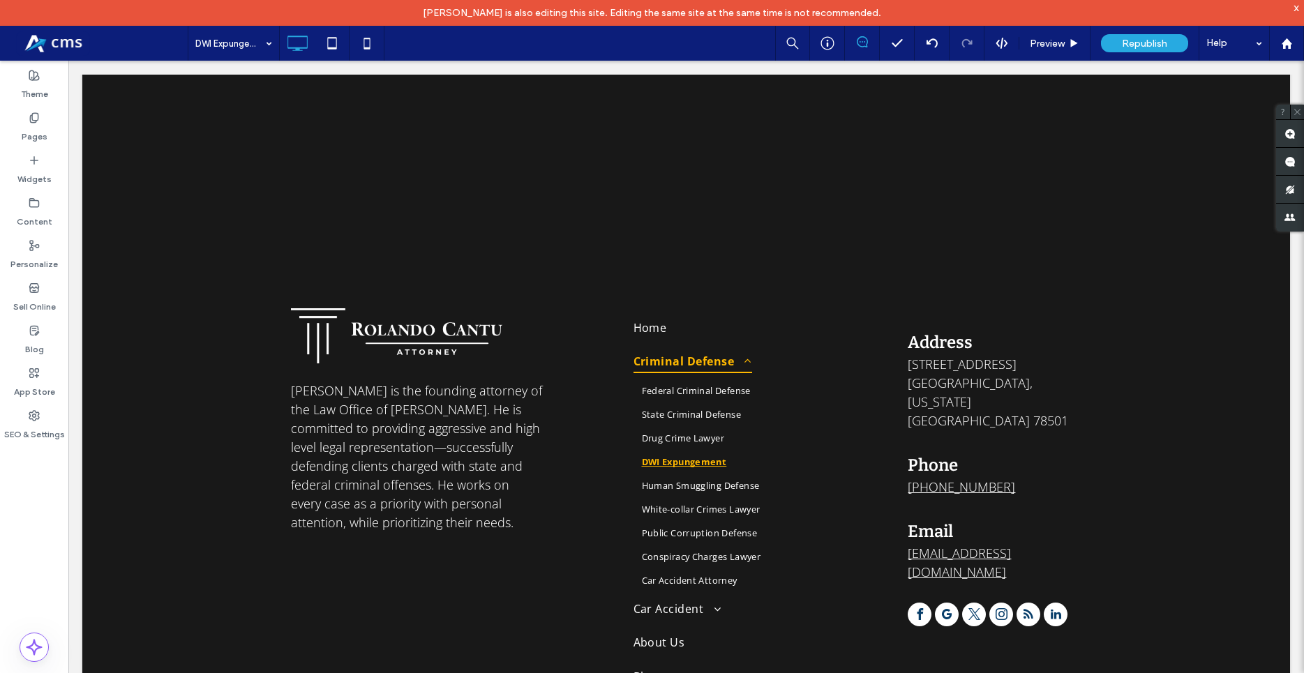
scroll to position [4396, 0]
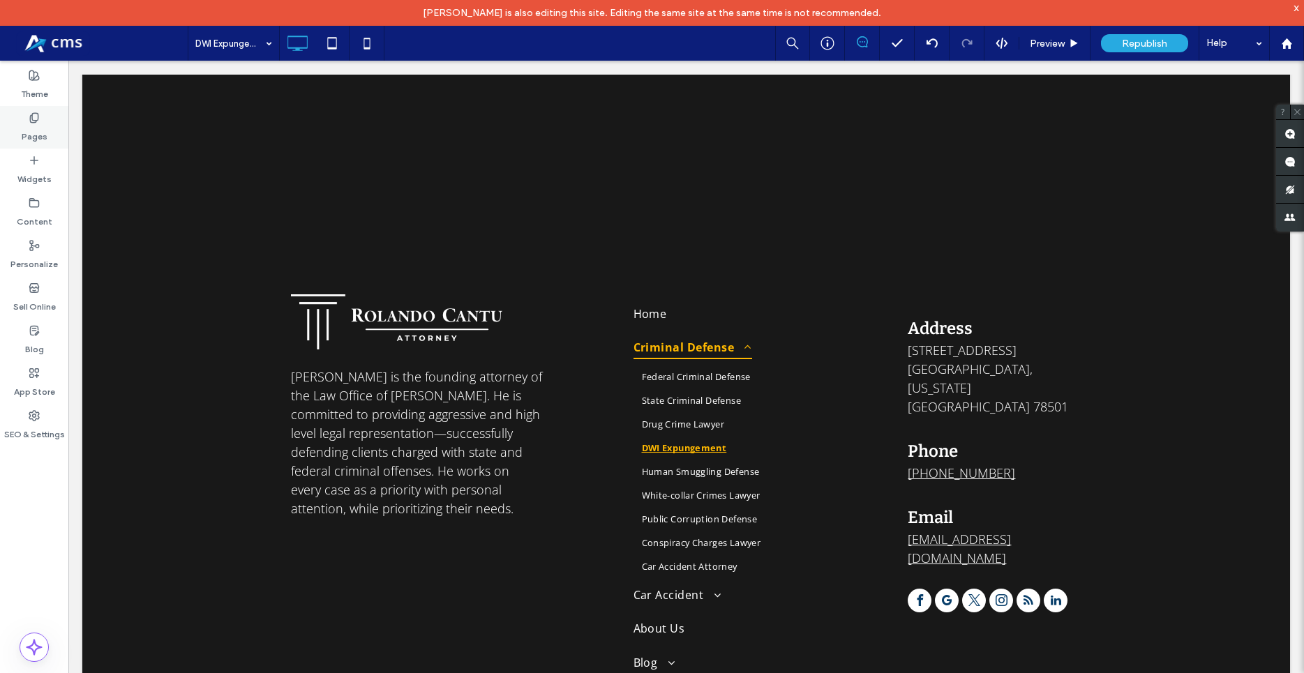
click at [27, 118] on div "Pages" at bounding box center [34, 127] width 68 height 43
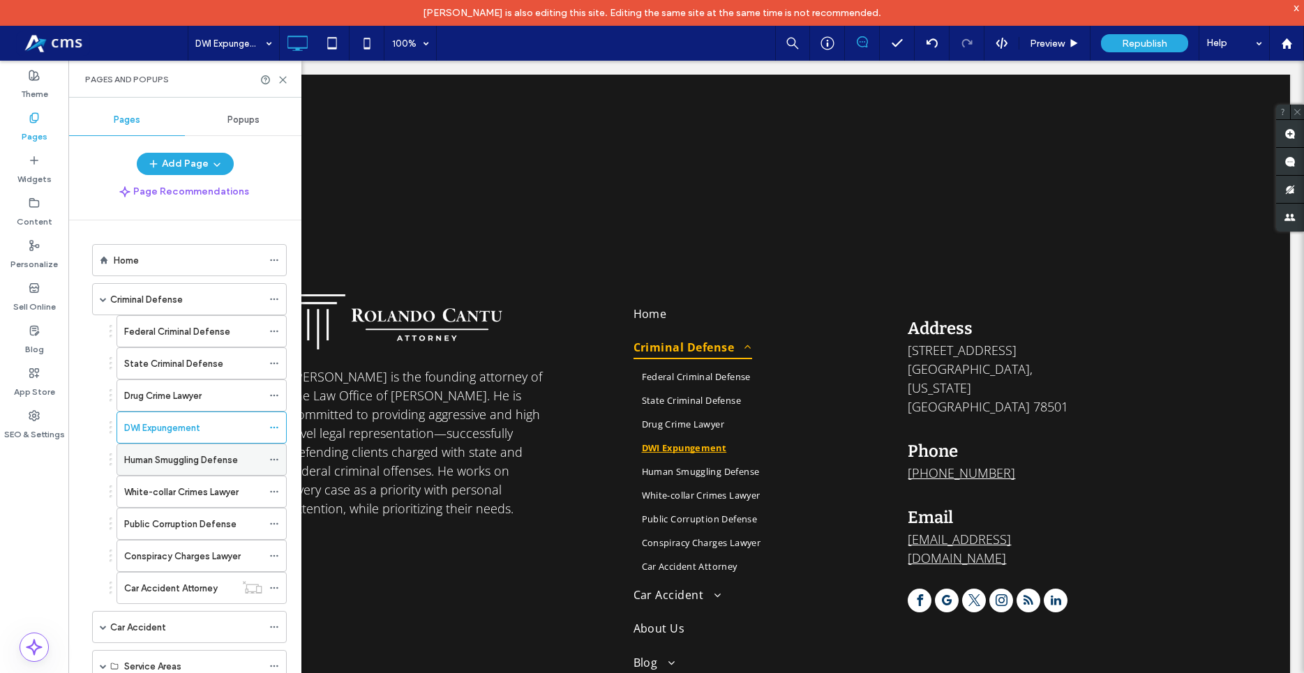
click at [188, 462] on label "Human Smuggling Defense" at bounding box center [181, 460] width 114 height 24
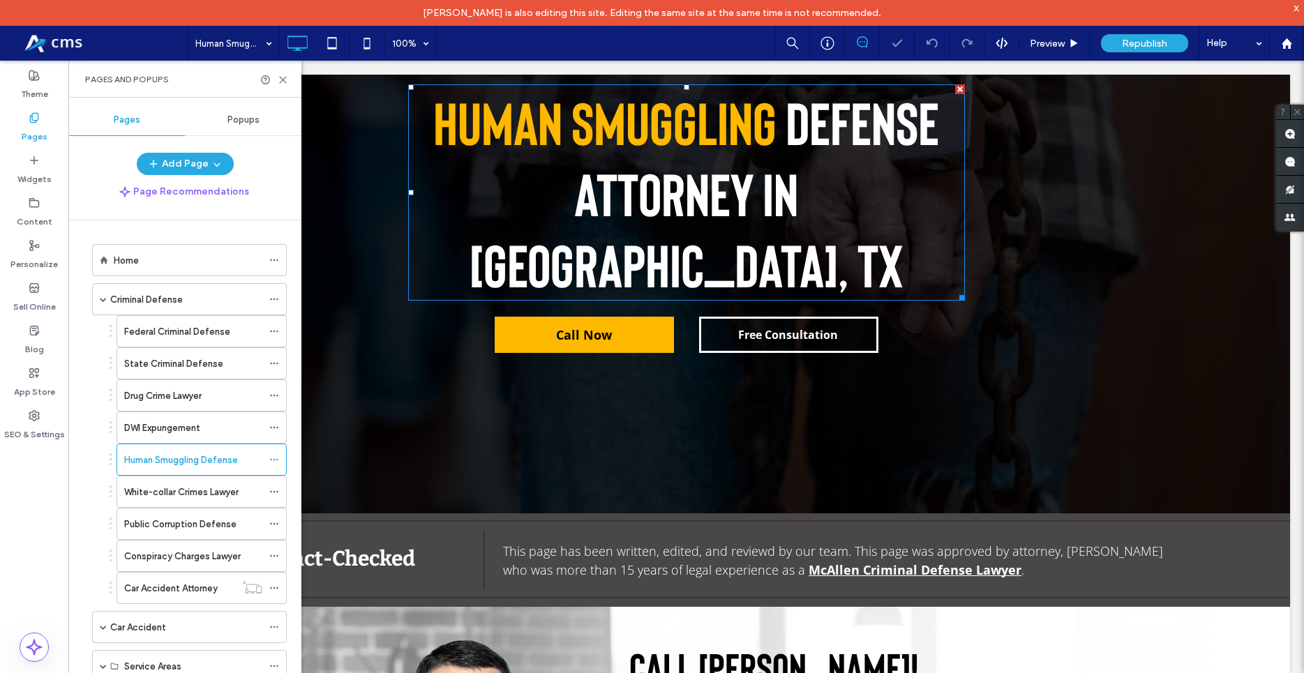
scroll to position [213, 0]
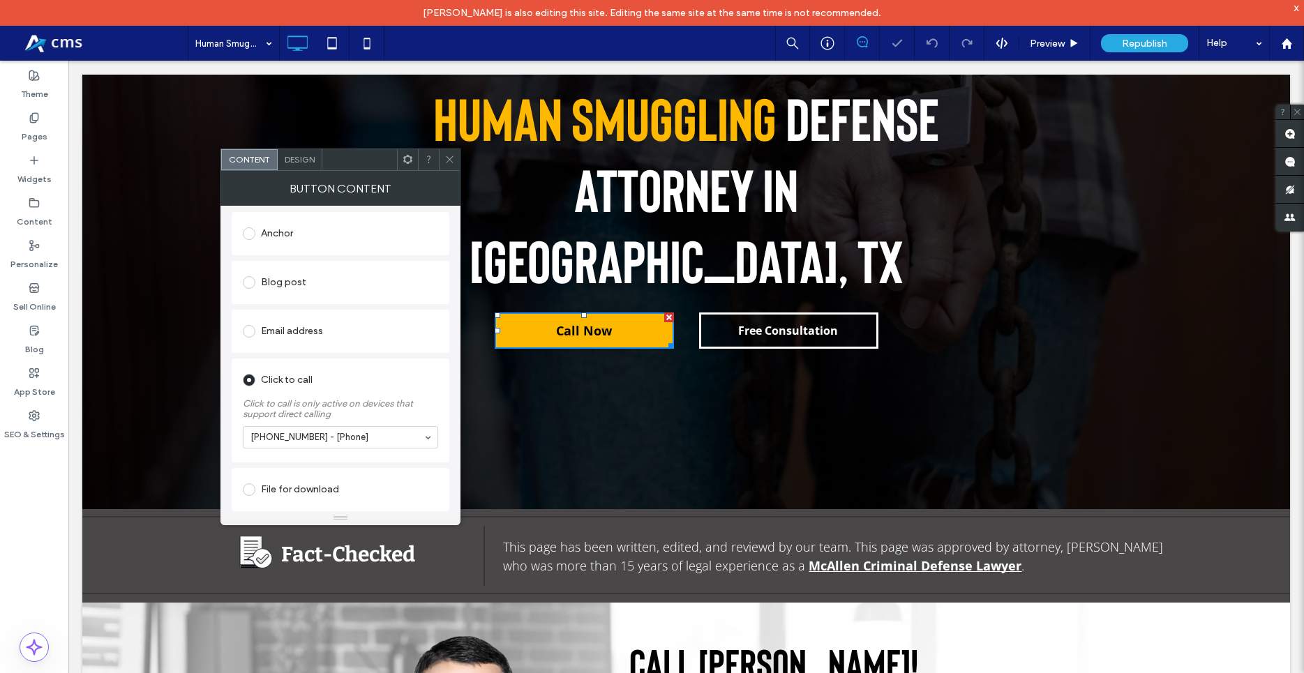
scroll to position [288, 0]
click at [455, 167] on div at bounding box center [449, 159] width 21 height 21
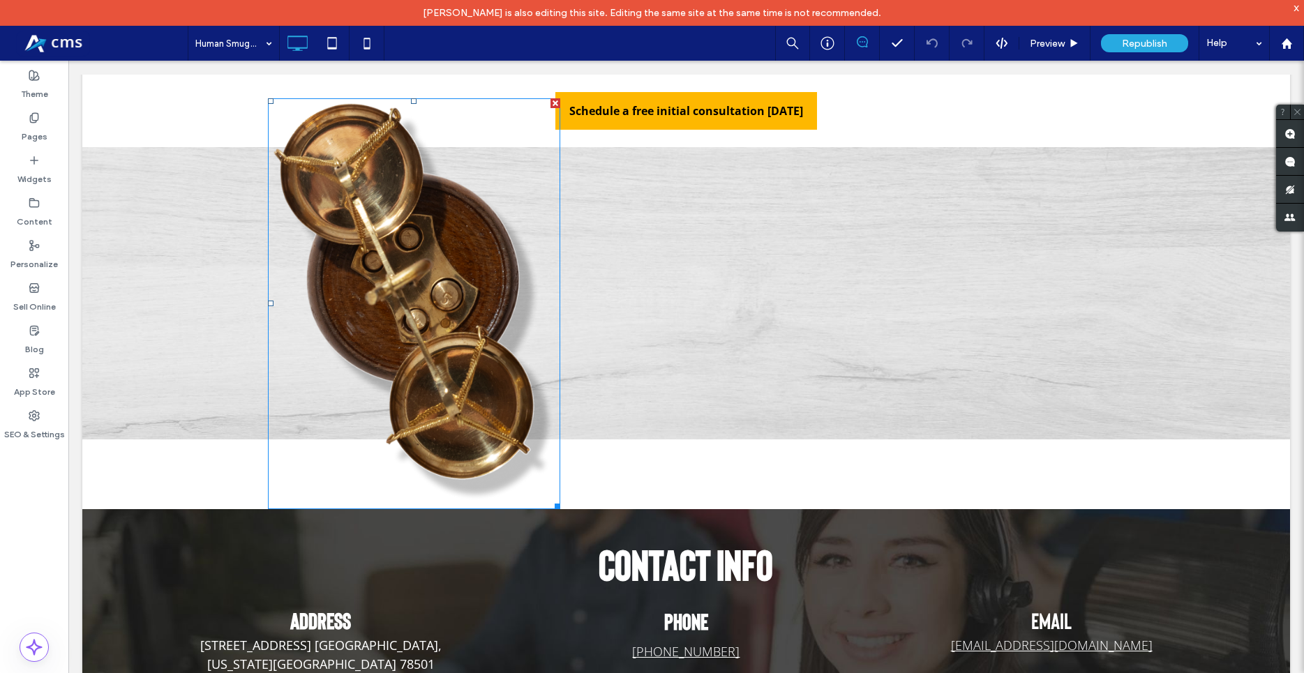
scroll to position [5691, 0]
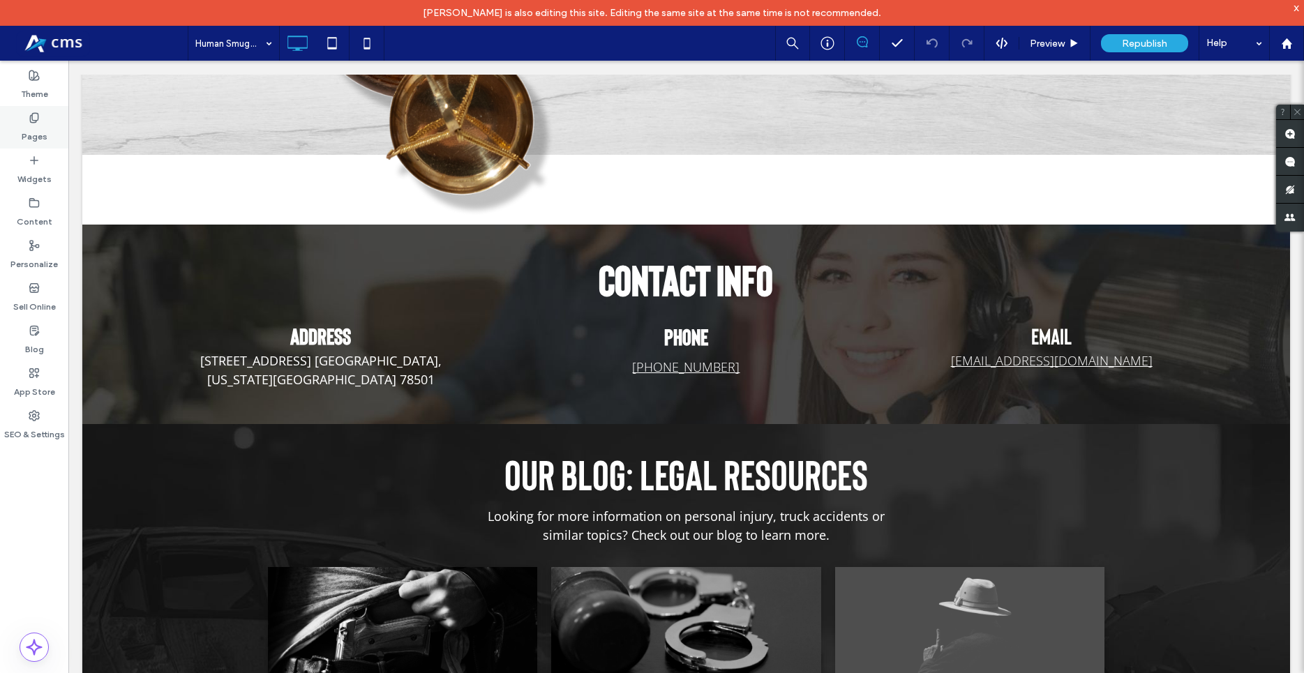
click at [38, 126] on label "Pages" at bounding box center [35, 133] width 26 height 20
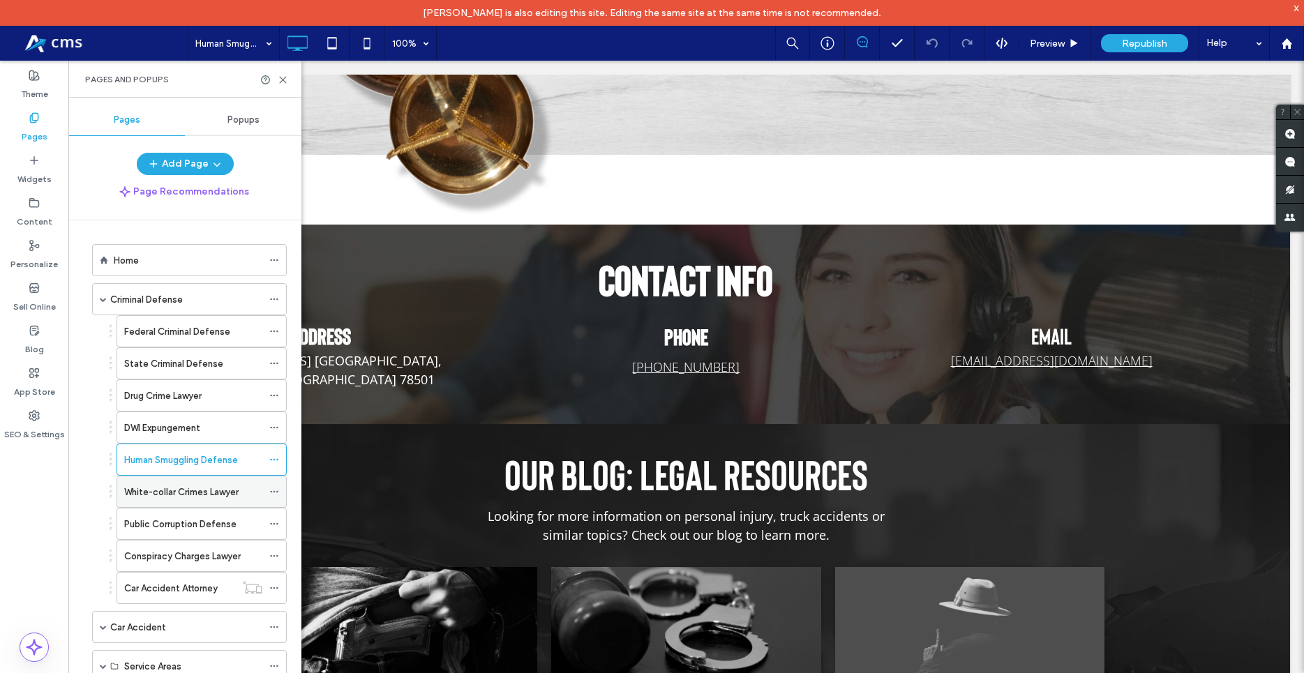
drag, startPoint x: 200, startPoint y: 490, endPoint x: 200, endPoint y: 480, distance: 9.8
click at [200, 489] on label "White-collar Crimes Lawyer" at bounding box center [181, 492] width 114 height 24
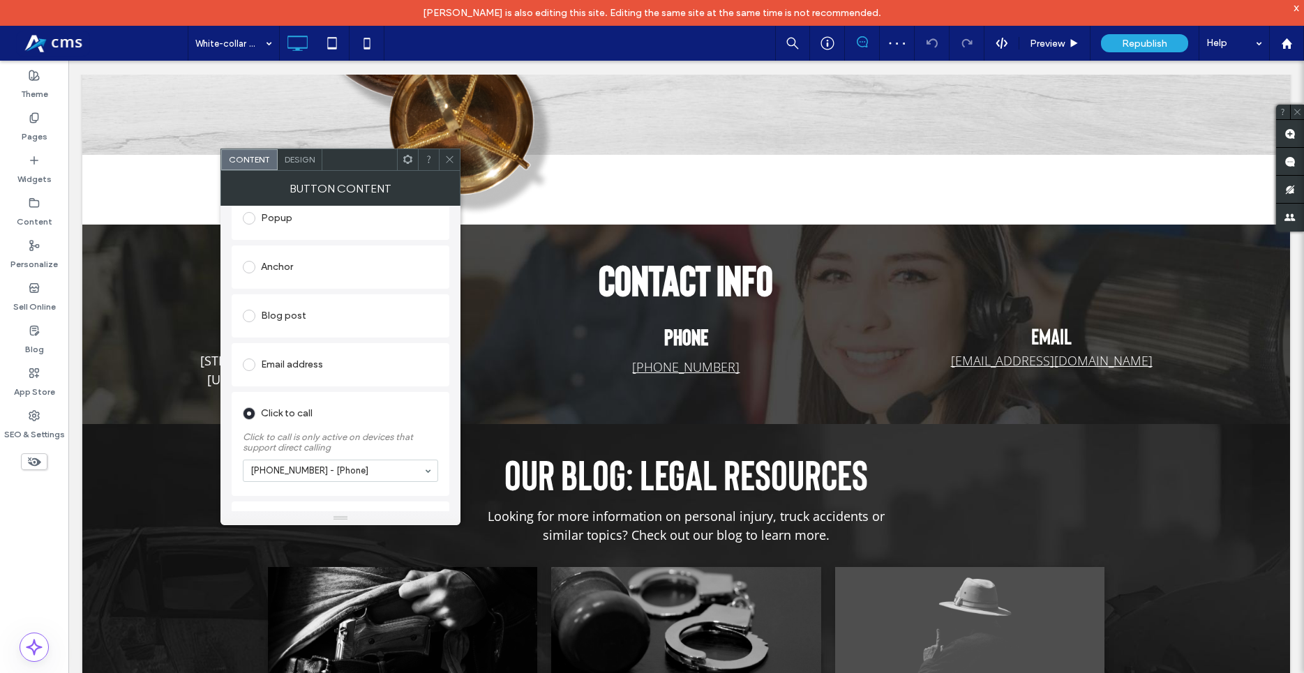
scroll to position [288, 0]
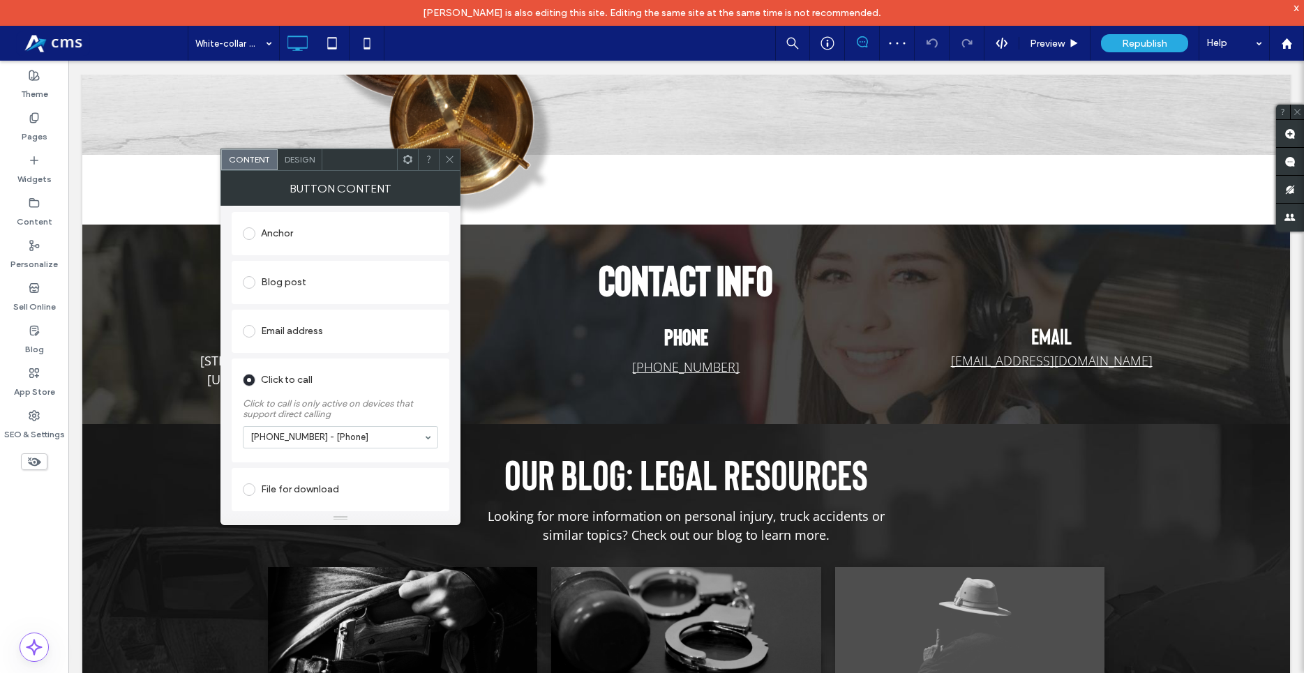
click at [453, 159] on icon at bounding box center [449, 159] width 10 height 10
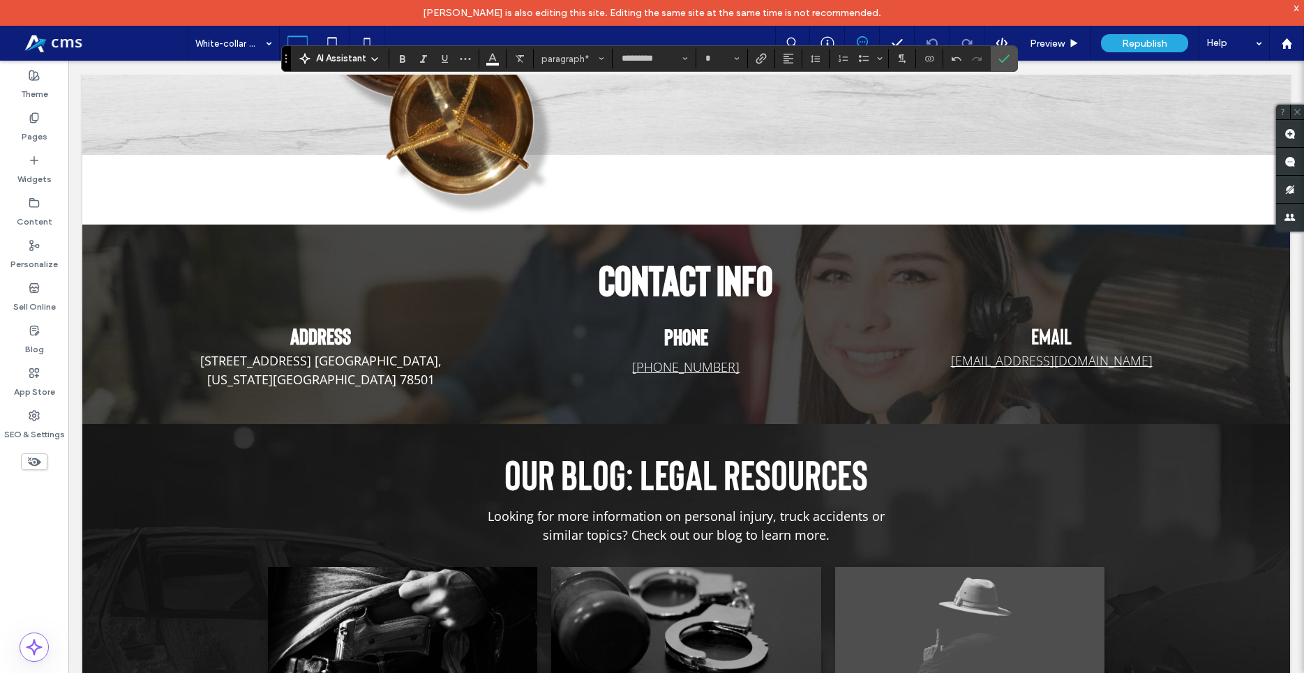
type input "**"
click at [761, 54] on use "Link" at bounding box center [760, 58] width 10 height 10
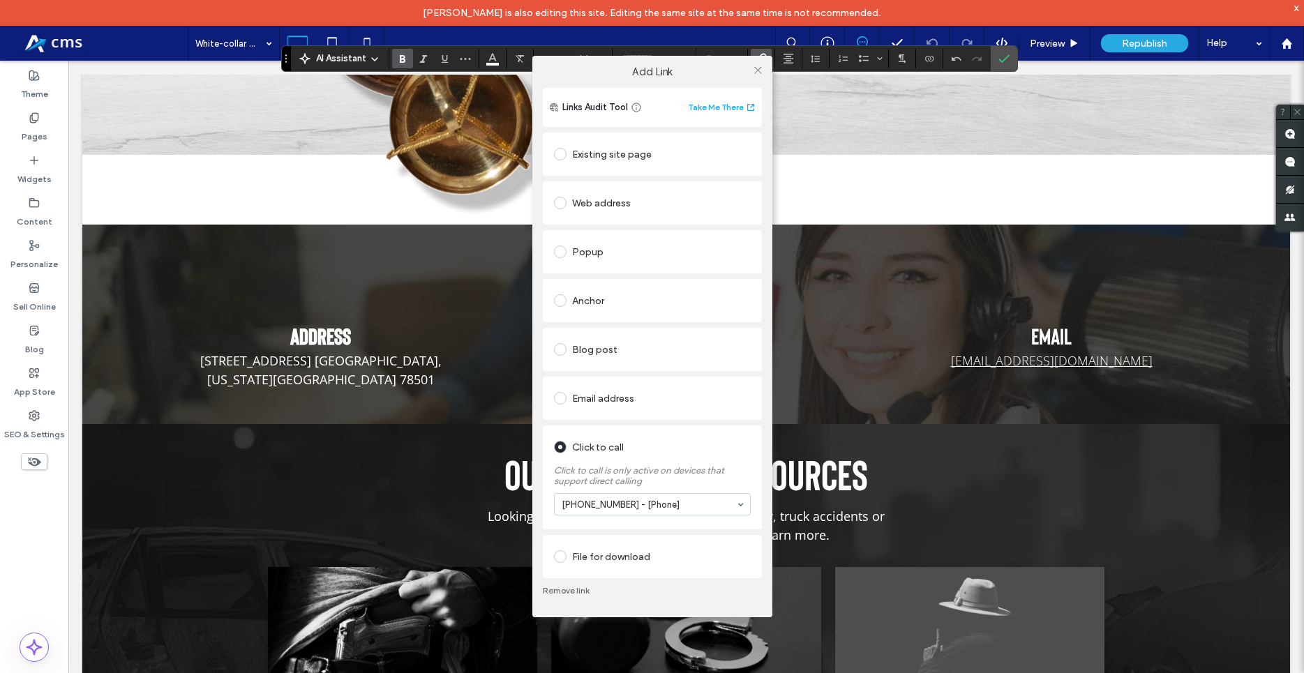
click at [763, 69] on div at bounding box center [758, 69] width 21 height 21
click at [762, 69] on icon at bounding box center [758, 70] width 10 height 10
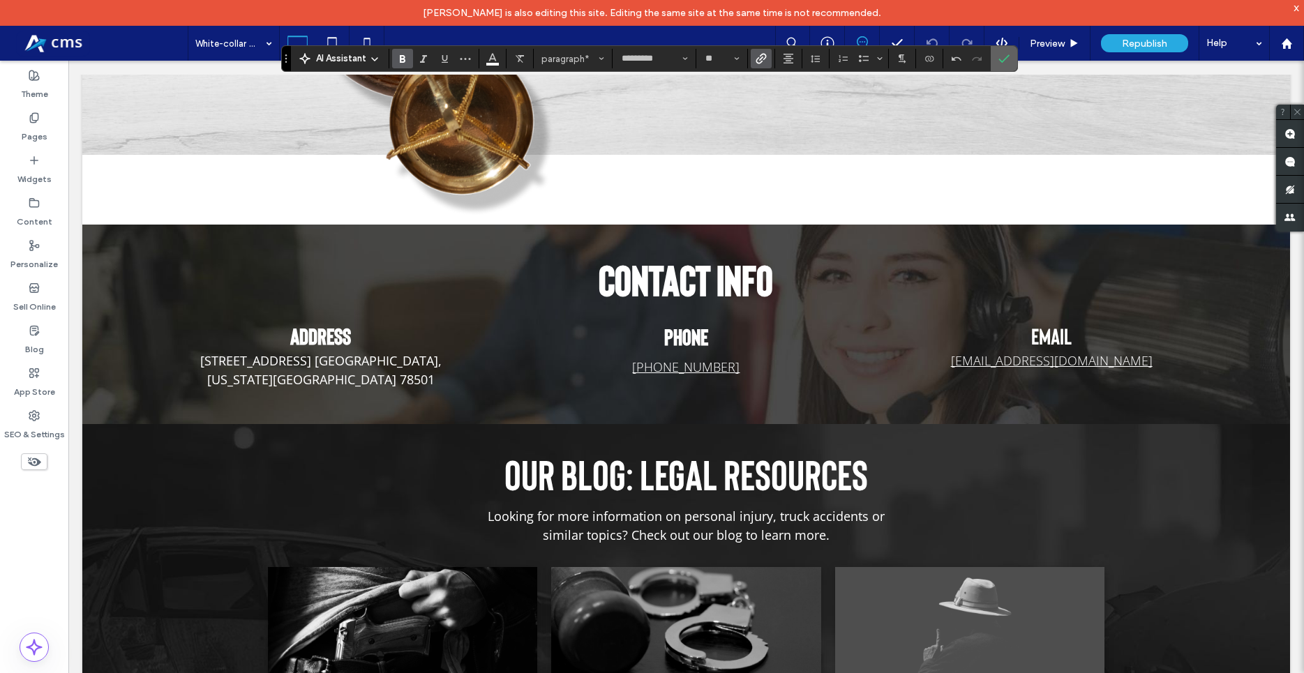
click at [1006, 64] on span "Confirm" at bounding box center [1003, 59] width 11 height 24
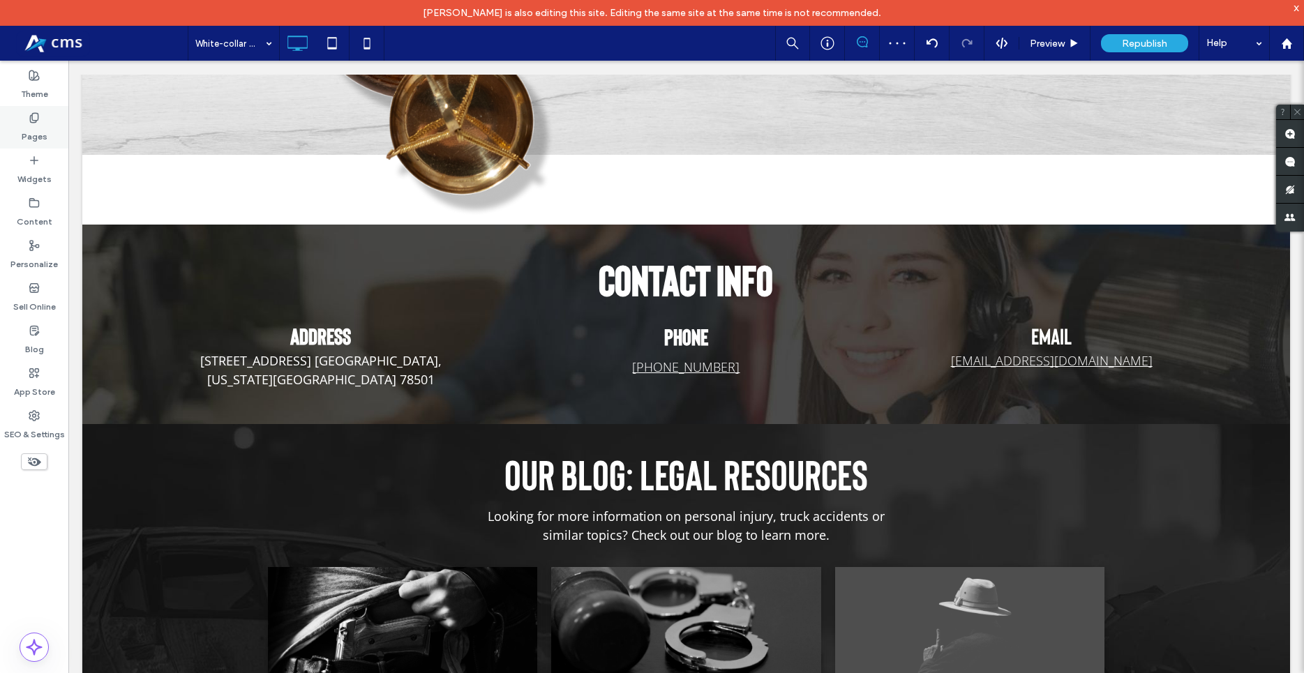
click at [33, 123] on label "Pages" at bounding box center [35, 133] width 26 height 20
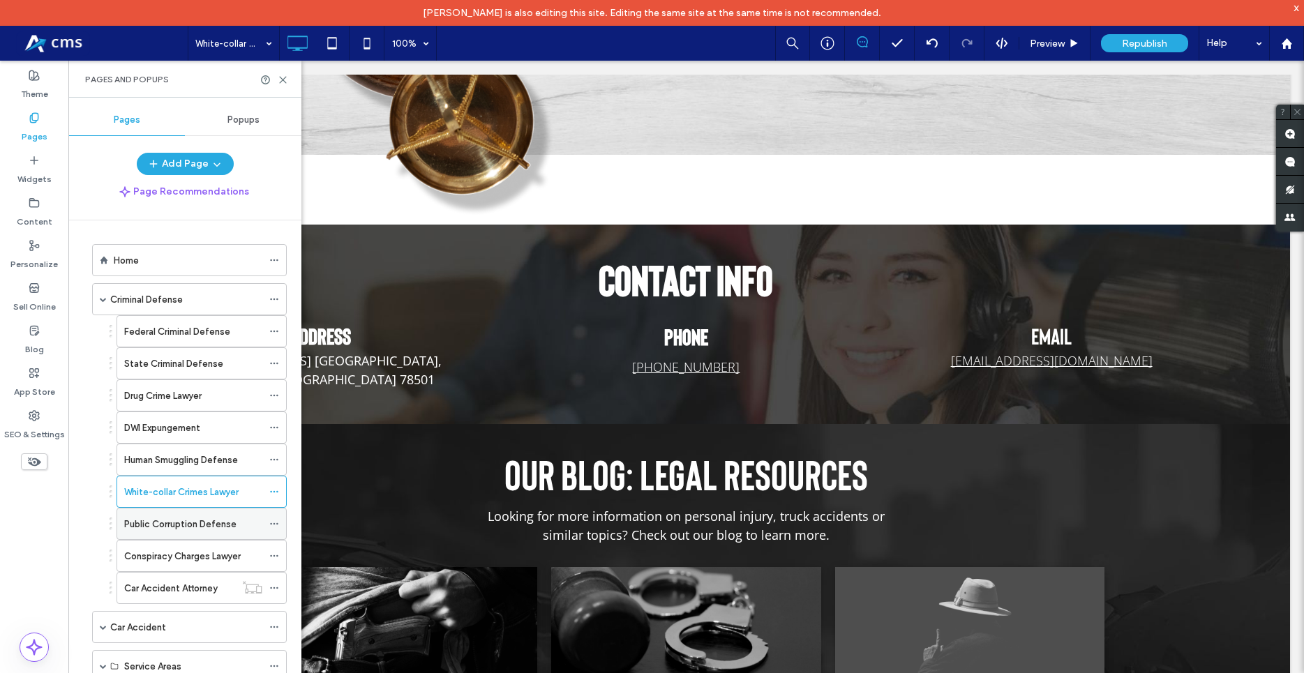
click at [209, 510] on div "Public Corruption Defense" at bounding box center [193, 523] width 138 height 31
click at [211, 559] on label "Conspiracy Charges Lawyer" at bounding box center [182, 556] width 116 height 24
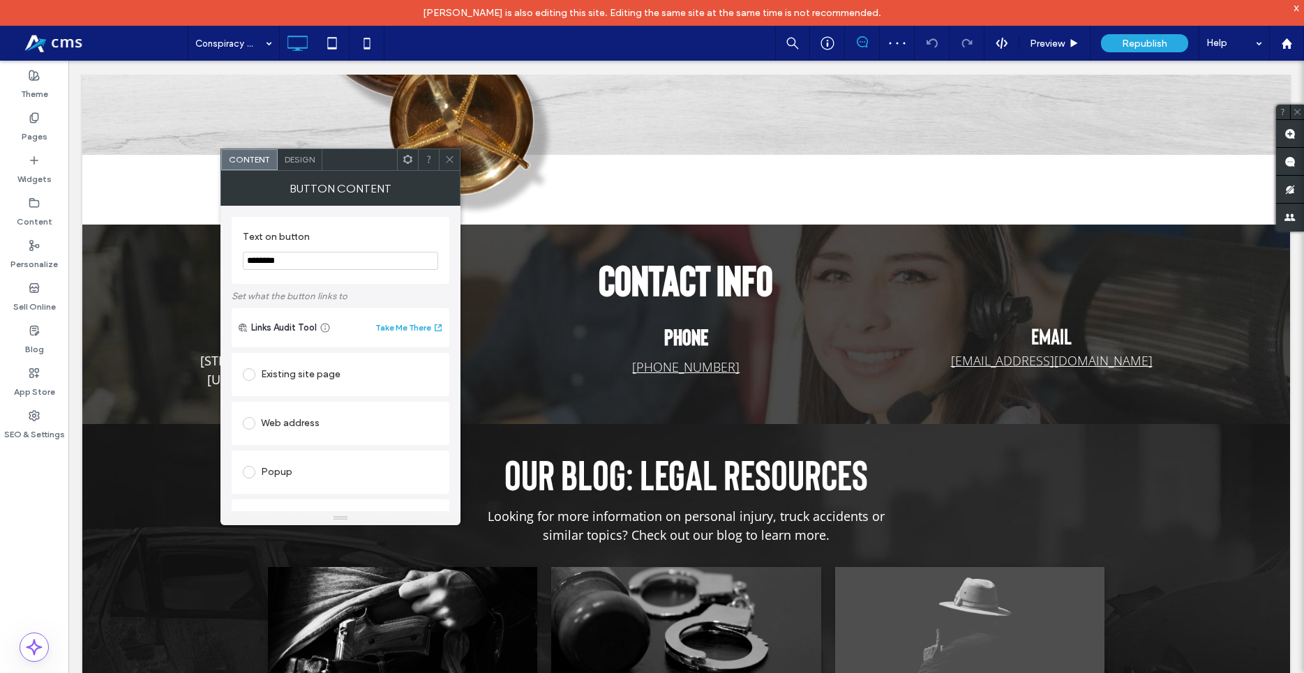
scroll to position [288, 0]
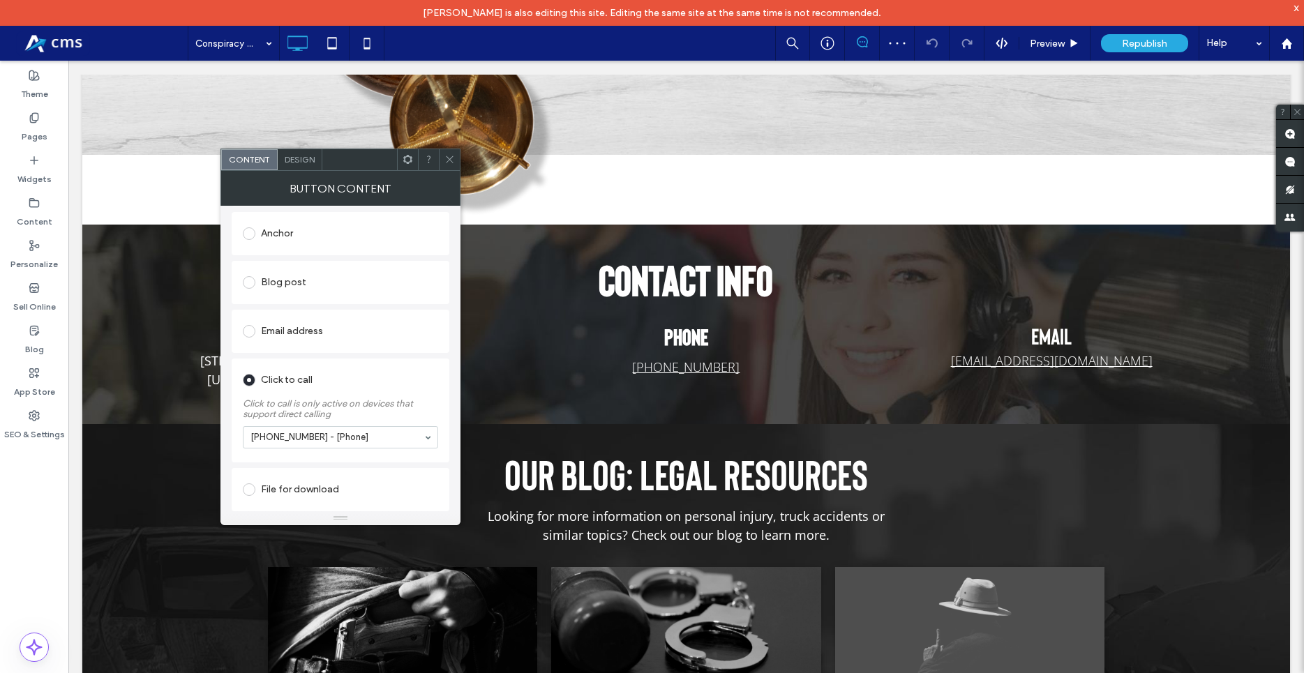
click at [443, 160] on div at bounding box center [449, 159] width 21 height 21
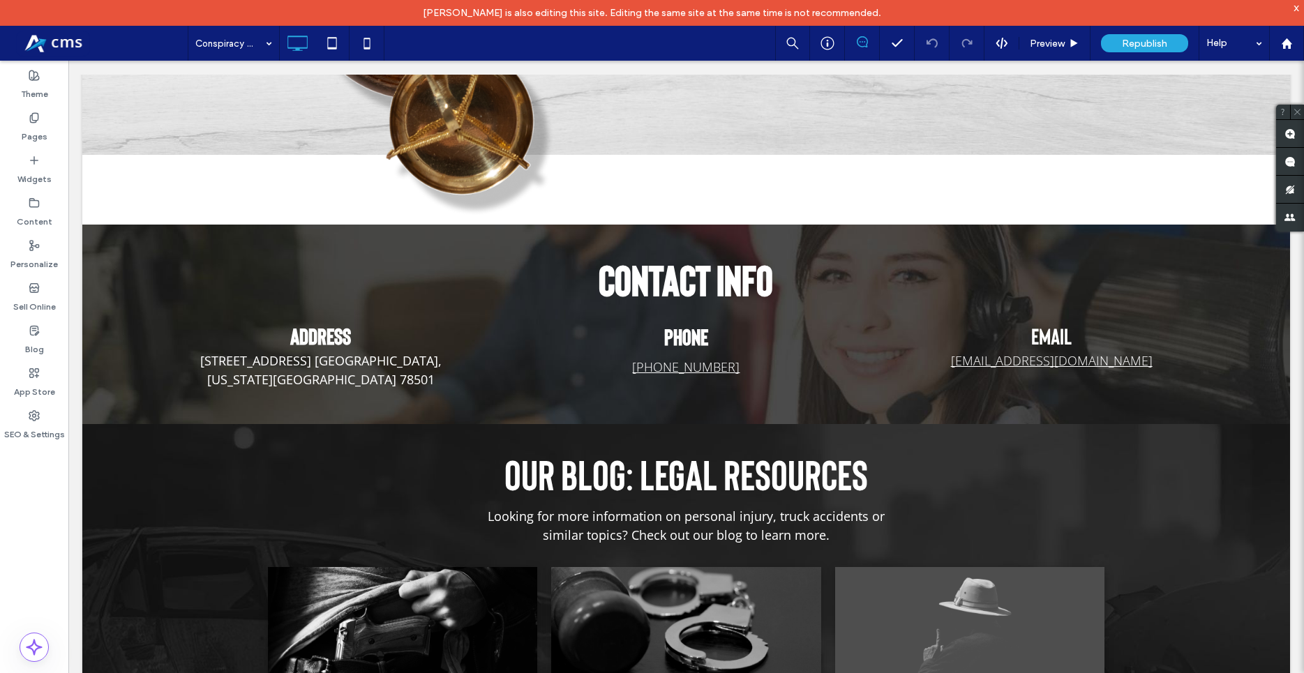
type input "*********"
type input "**"
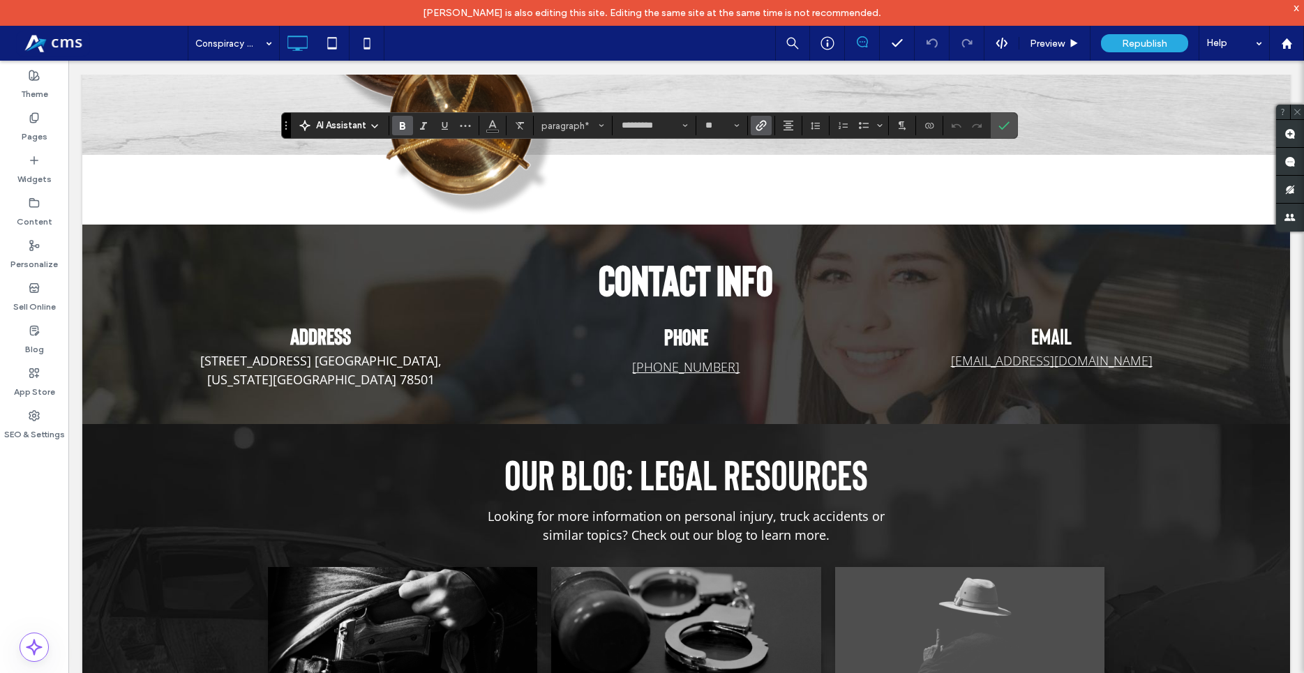
click at [761, 124] on use "Link" at bounding box center [760, 125] width 10 height 10
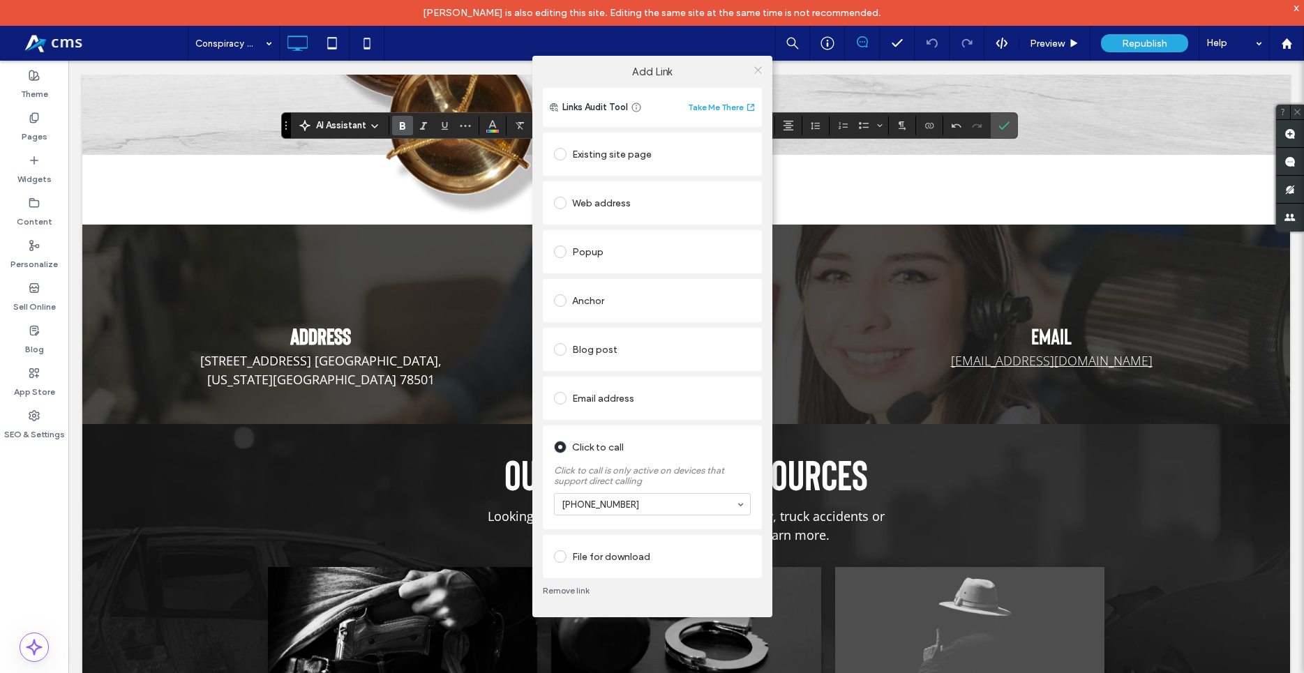
click at [762, 69] on icon at bounding box center [758, 70] width 10 height 10
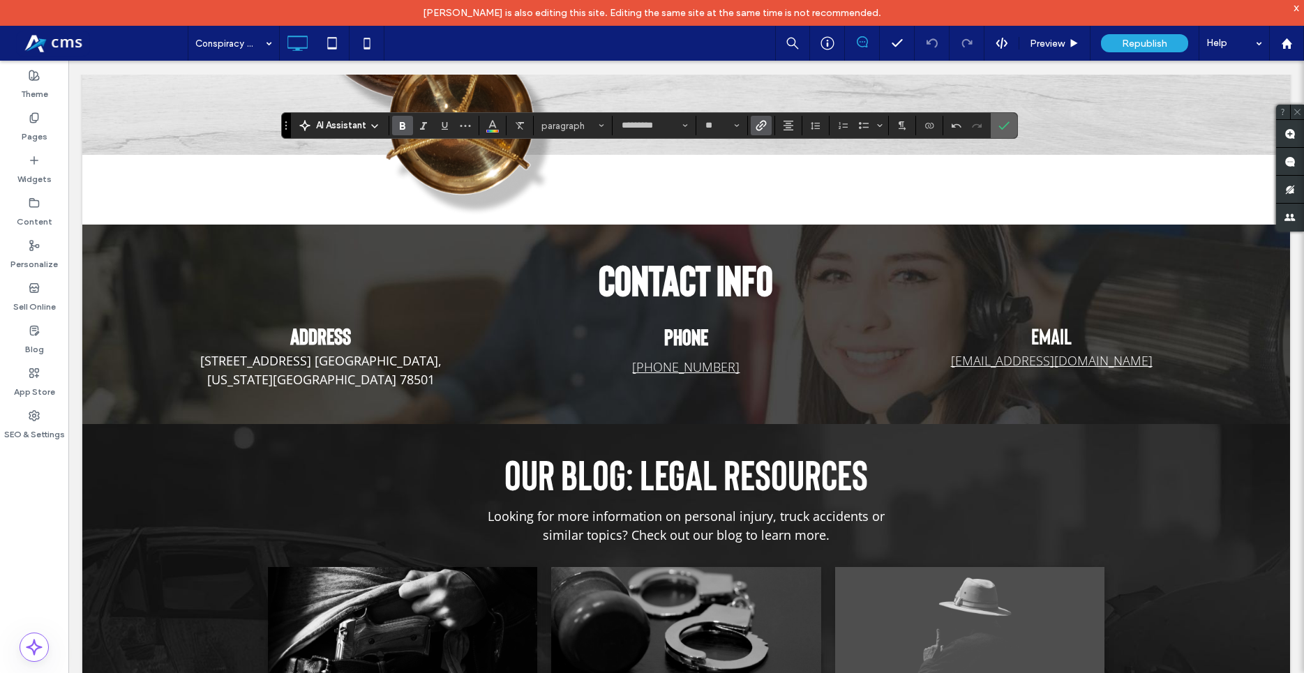
click at [1001, 125] on icon "Confirm" at bounding box center [1003, 125] width 11 height 11
click at [496, 128] on use "Color" at bounding box center [493, 125] width 8 height 8
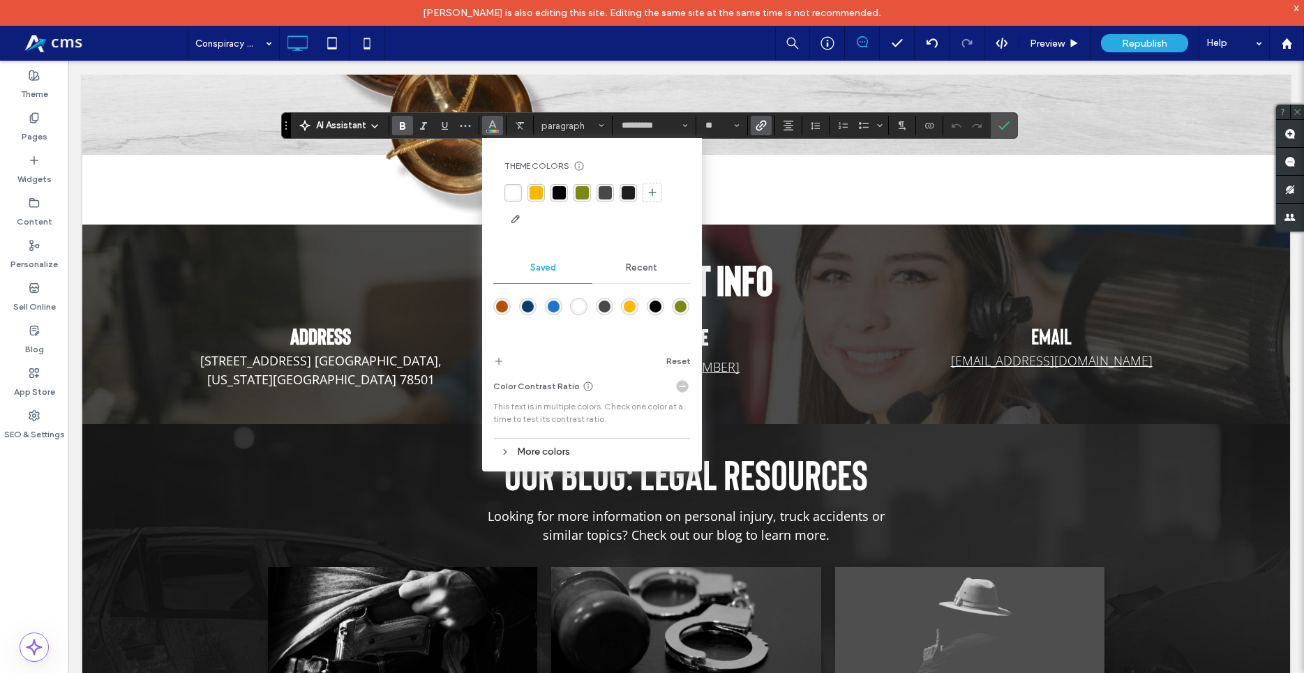
click at [554, 190] on div "rgba(0,0,0,1)" at bounding box center [558, 192] width 13 height 13
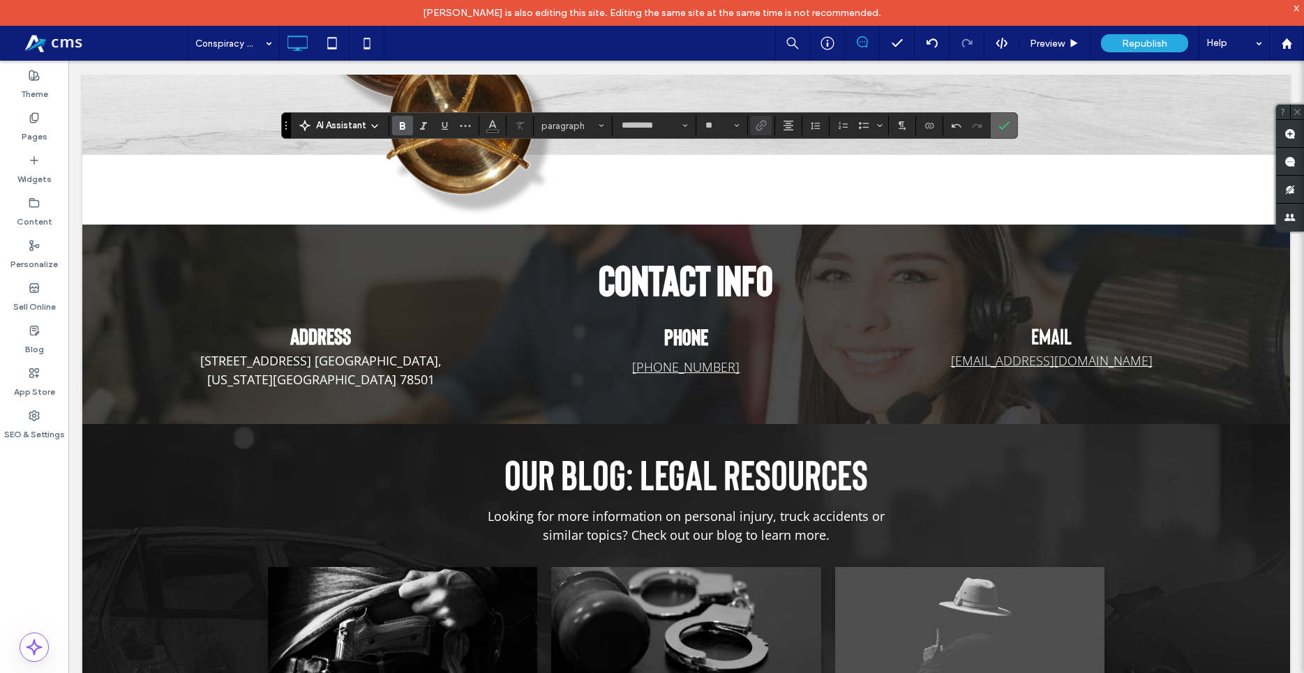
click at [1006, 123] on icon "Confirm" at bounding box center [1003, 125] width 11 height 11
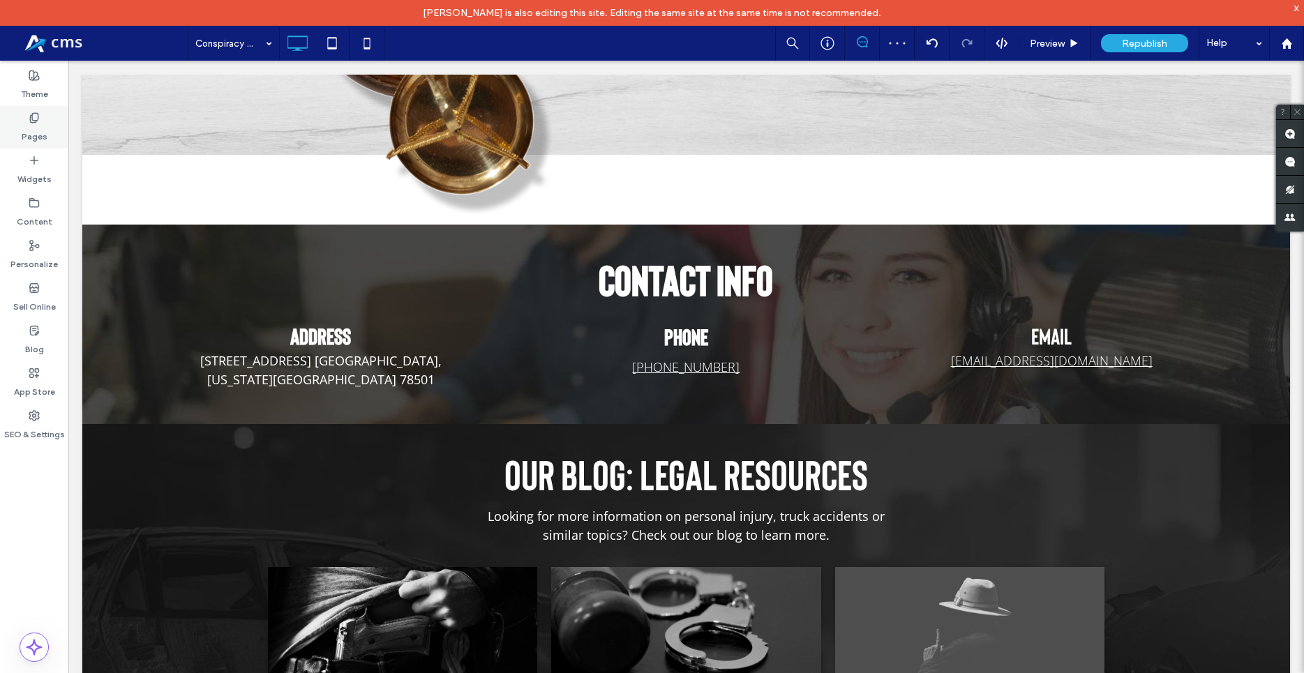
click at [40, 121] on div "Pages" at bounding box center [34, 127] width 68 height 43
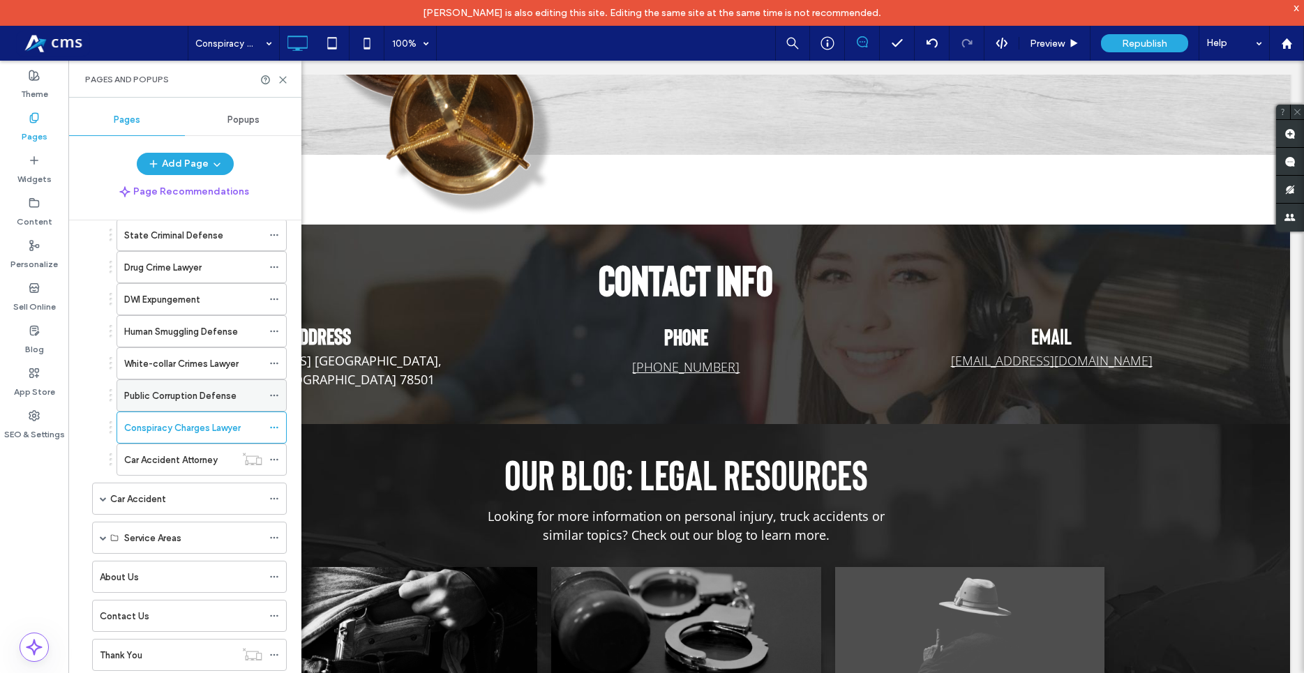
scroll to position [159, 0]
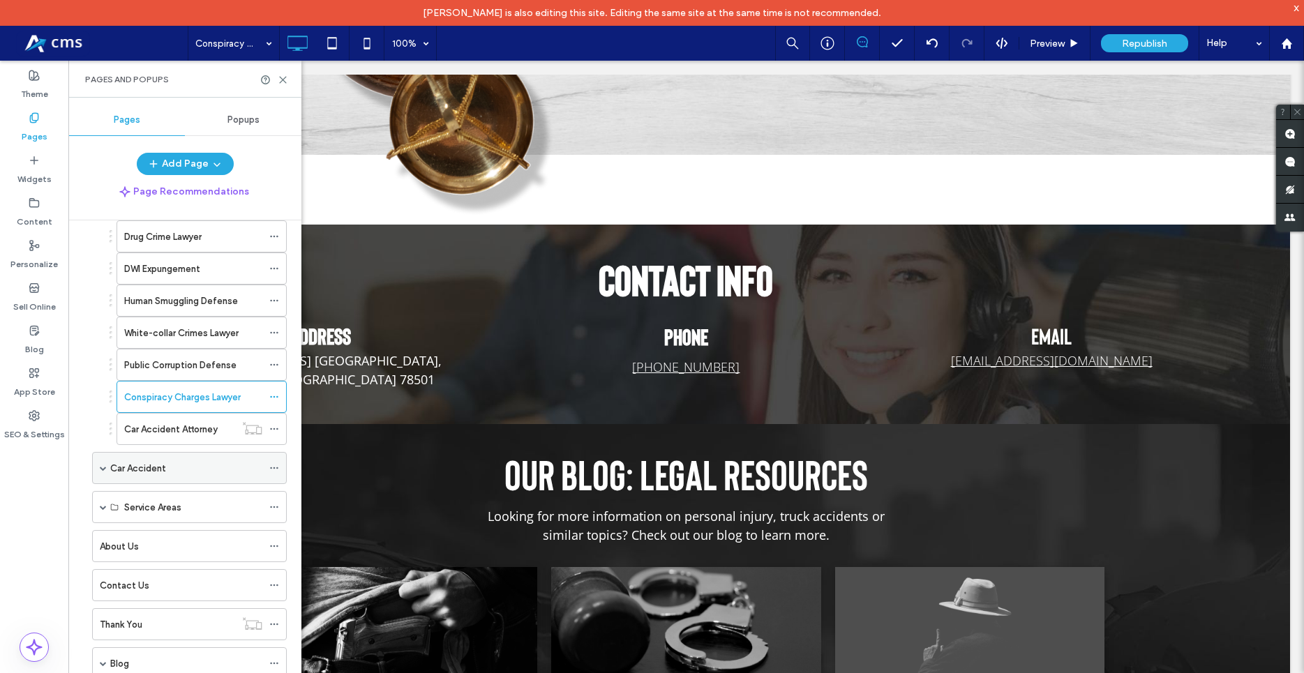
click at [149, 481] on div "Car Accident" at bounding box center [186, 468] width 152 height 31
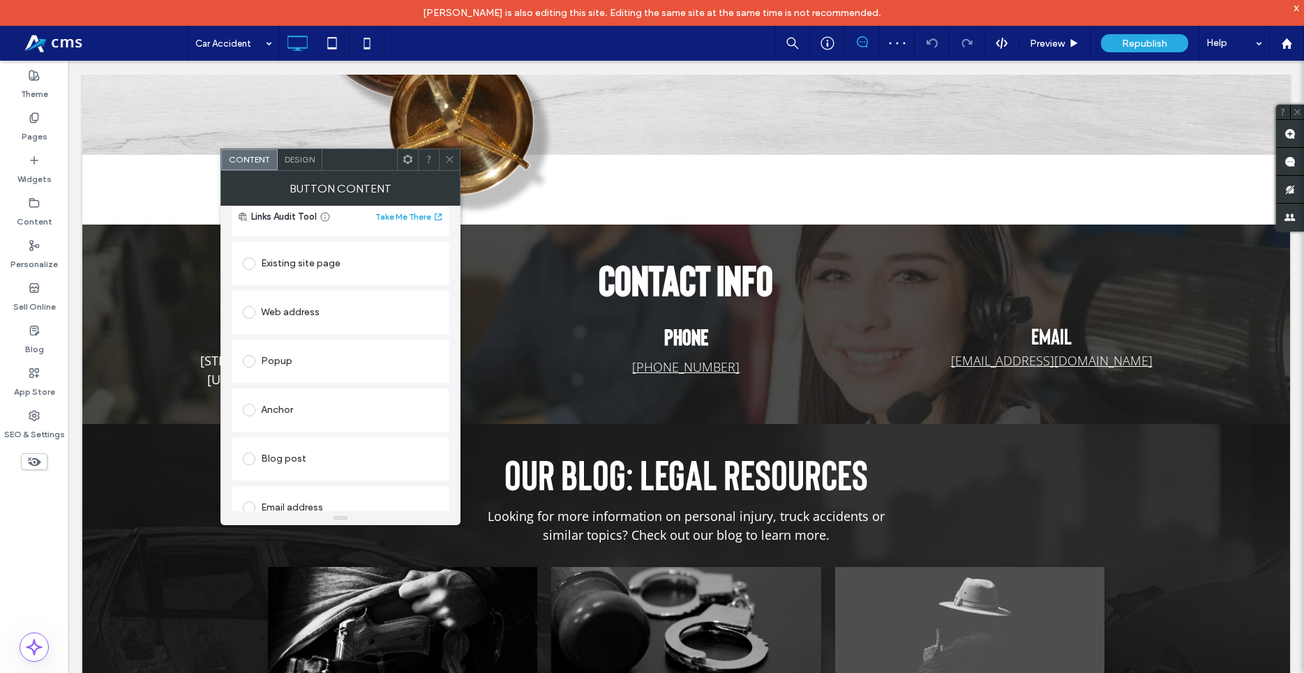
scroll to position [288, 0]
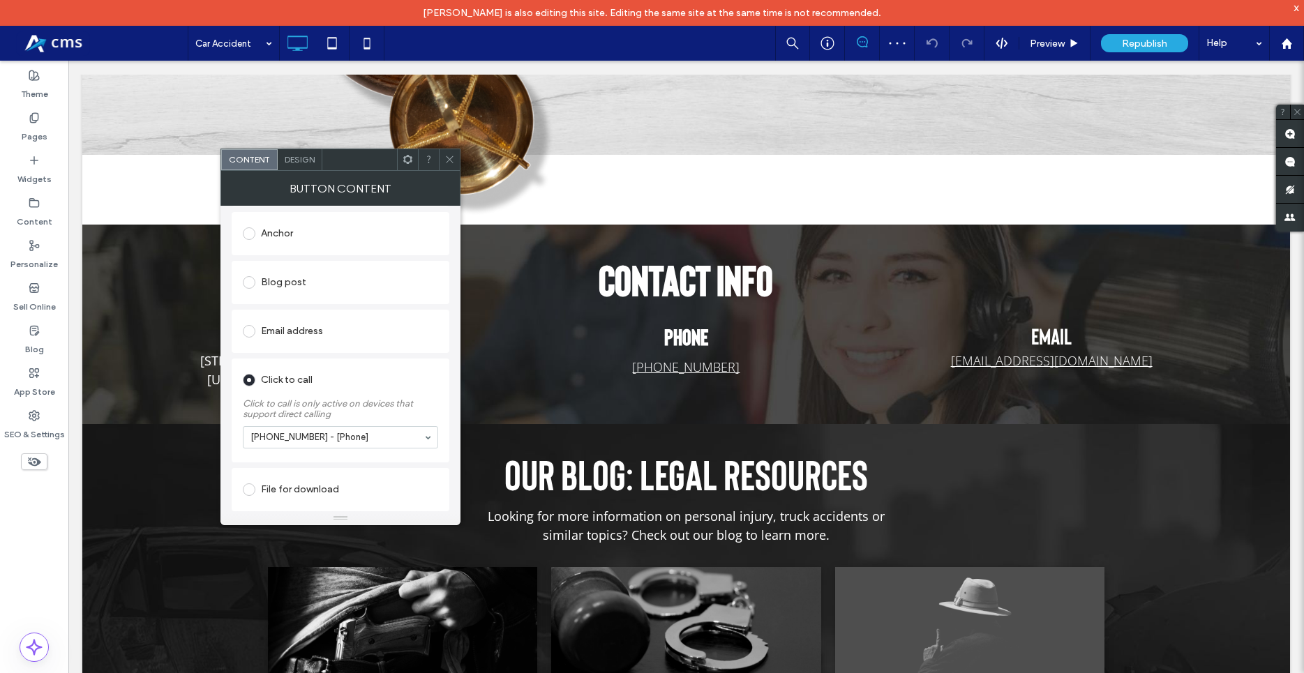
click at [450, 158] on icon at bounding box center [449, 159] width 10 height 10
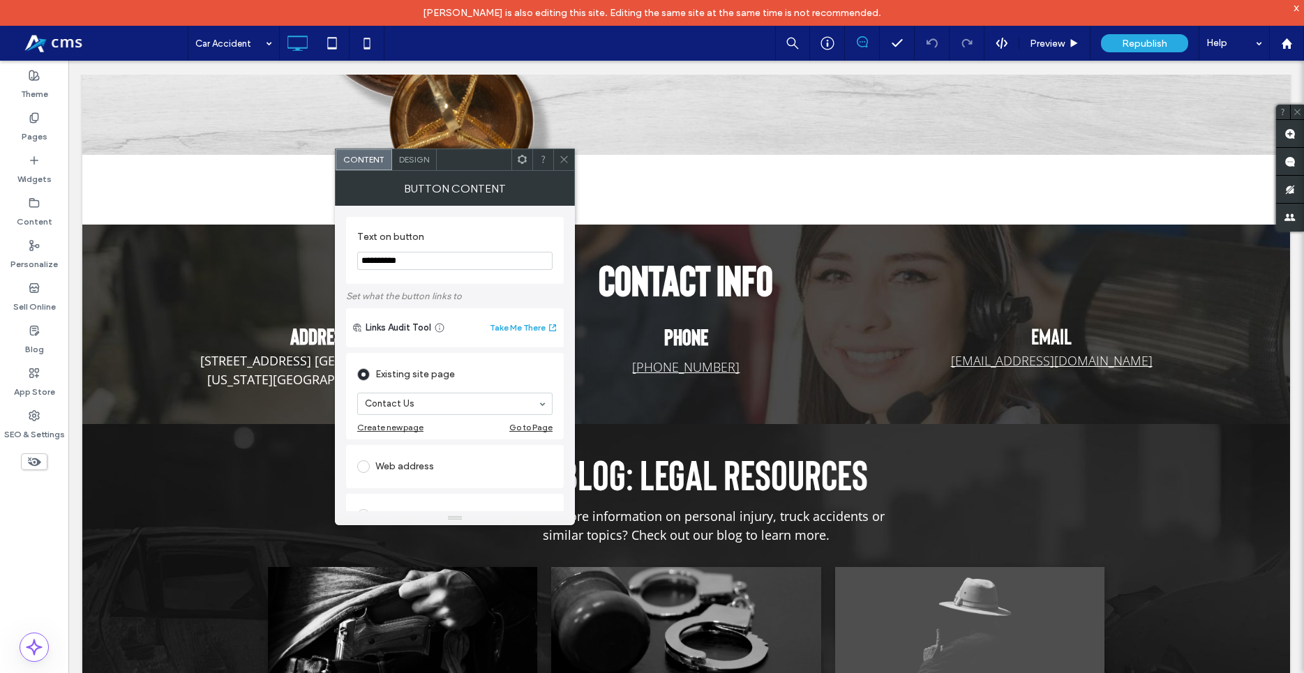
click at [565, 158] on use at bounding box center [563, 159] width 7 height 7
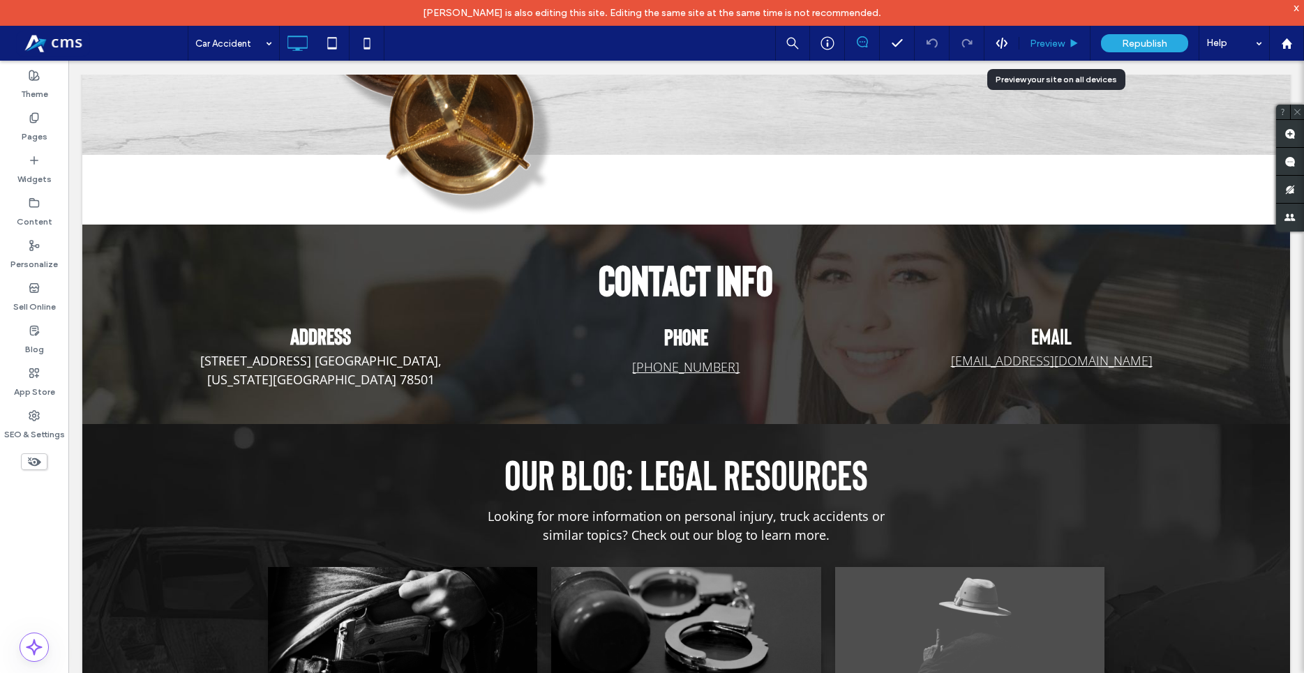
click at [1040, 54] on div "Preview" at bounding box center [1054, 43] width 71 height 35
click at [1052, 43] on span "Preview" at bounding box center [1046, 44] width 35 height 12
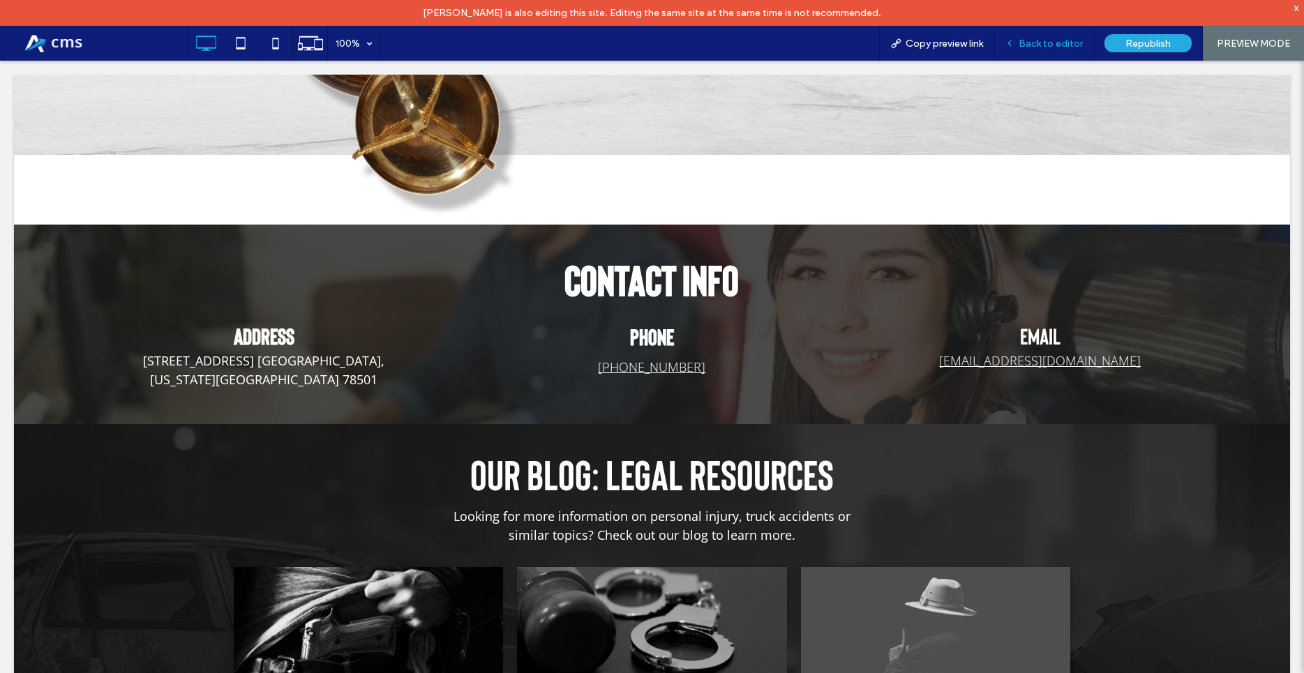
click at [1064, 33] on div "Back to editor" at bounding box center [1044, 43] width 100 height 35
click at [1041, 40] on span "Back to editor" at bounding box center [1050, 44] width 64 height 12
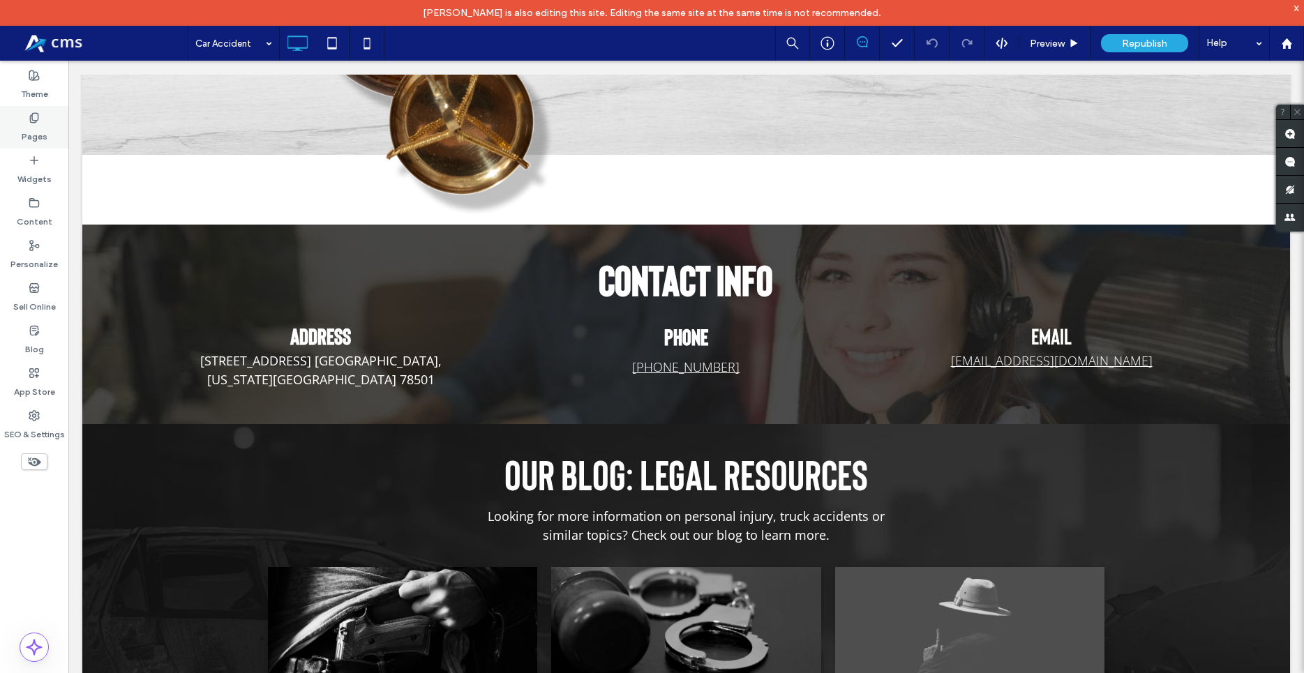
click at [13, 128] on div "Pages" at bounding box center [34, 127] width 68 height 43
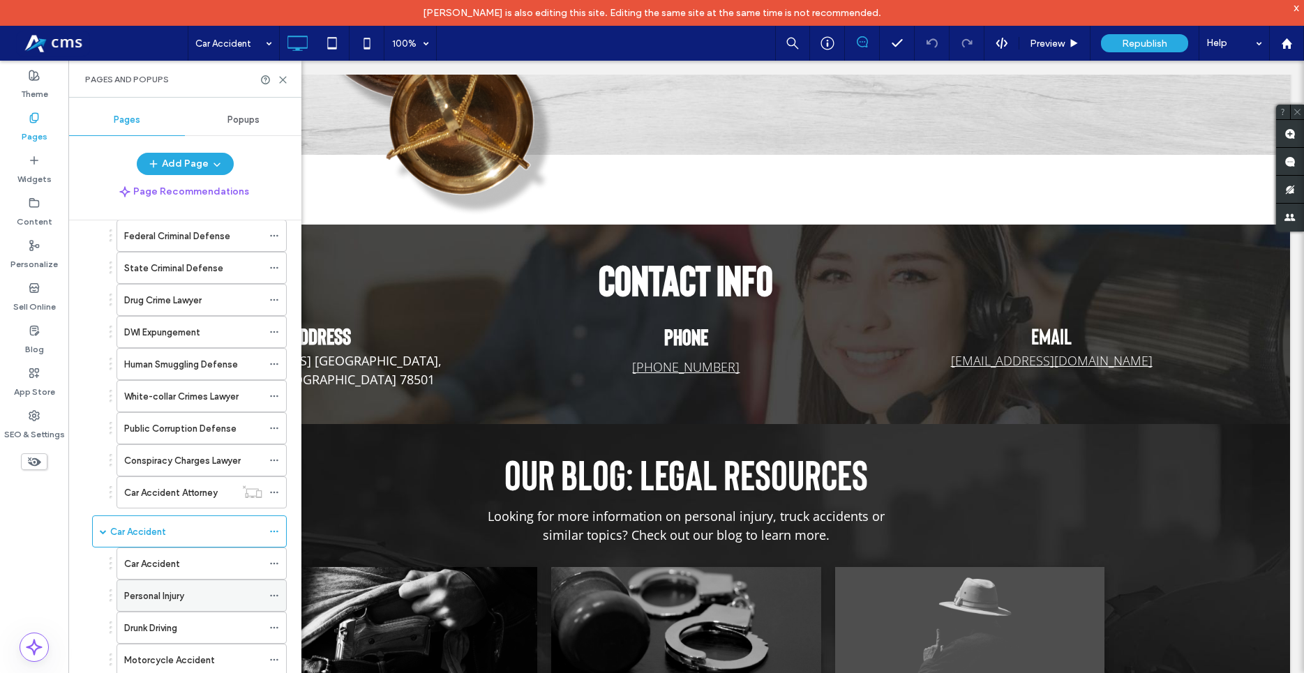
scroll to position [239, 0]
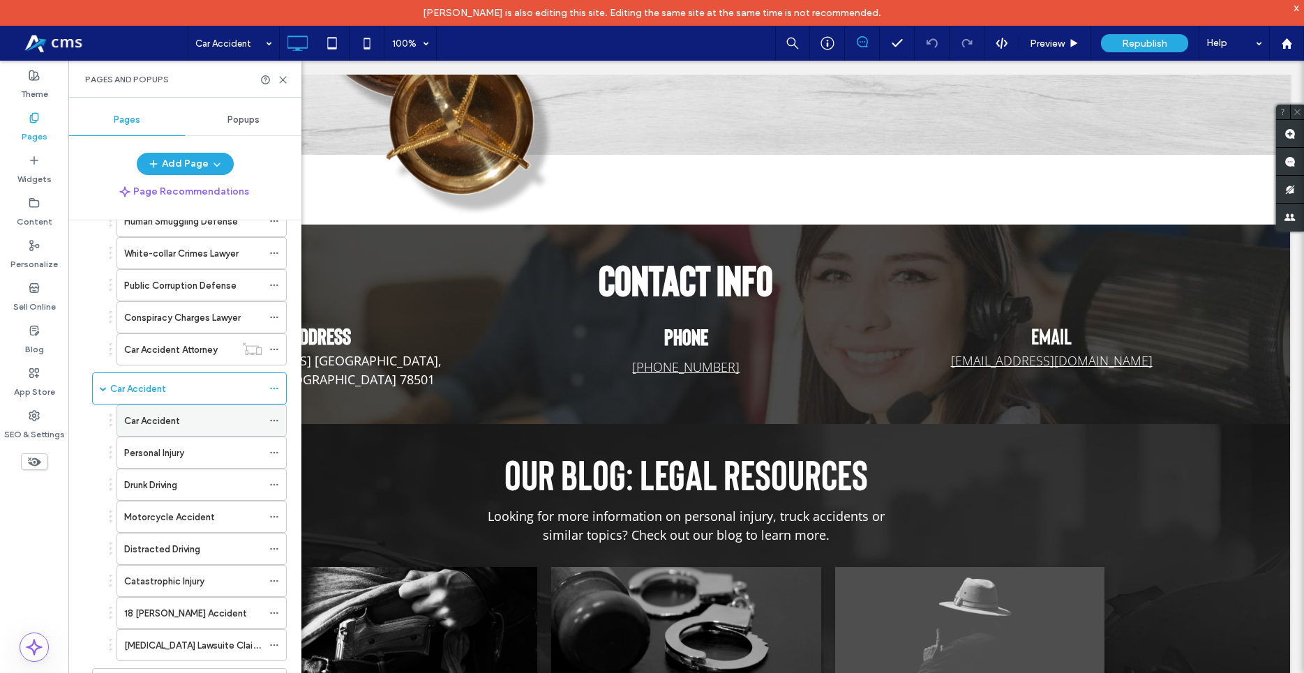
click at [172, 421] on label "Car Accident" at bounding box center [152, 421] width 56 height 24
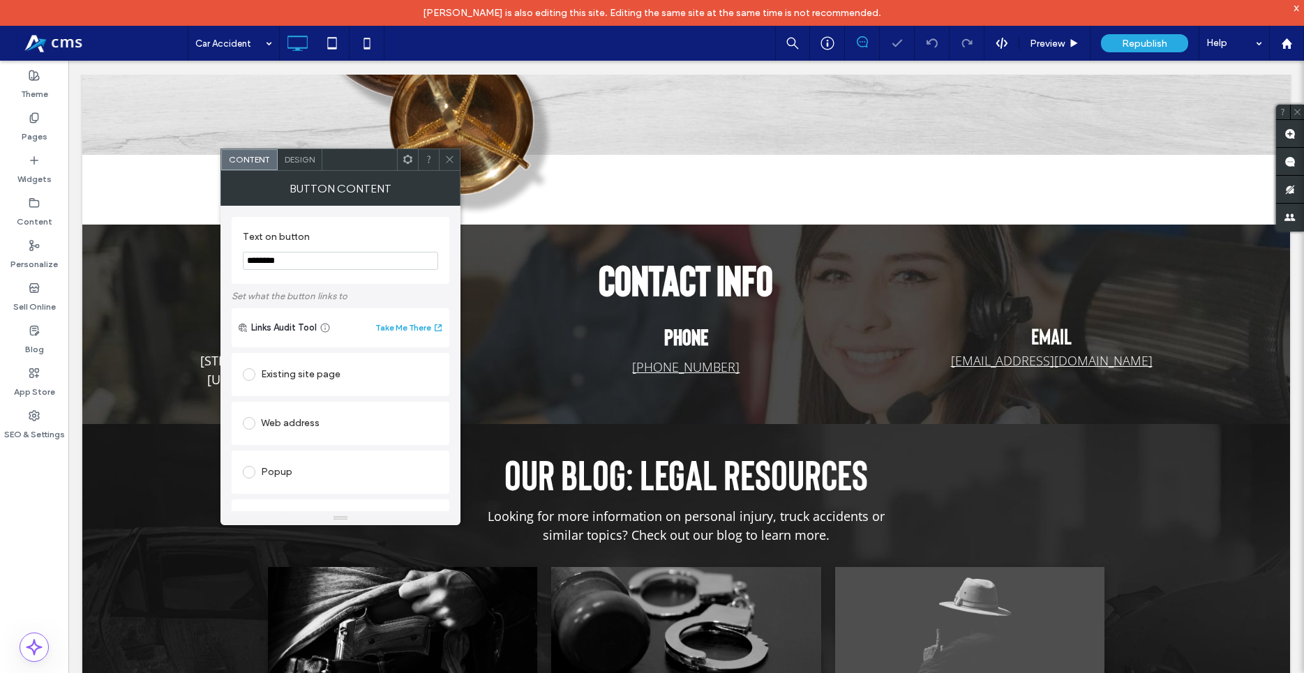
scroll to position [288, 0]
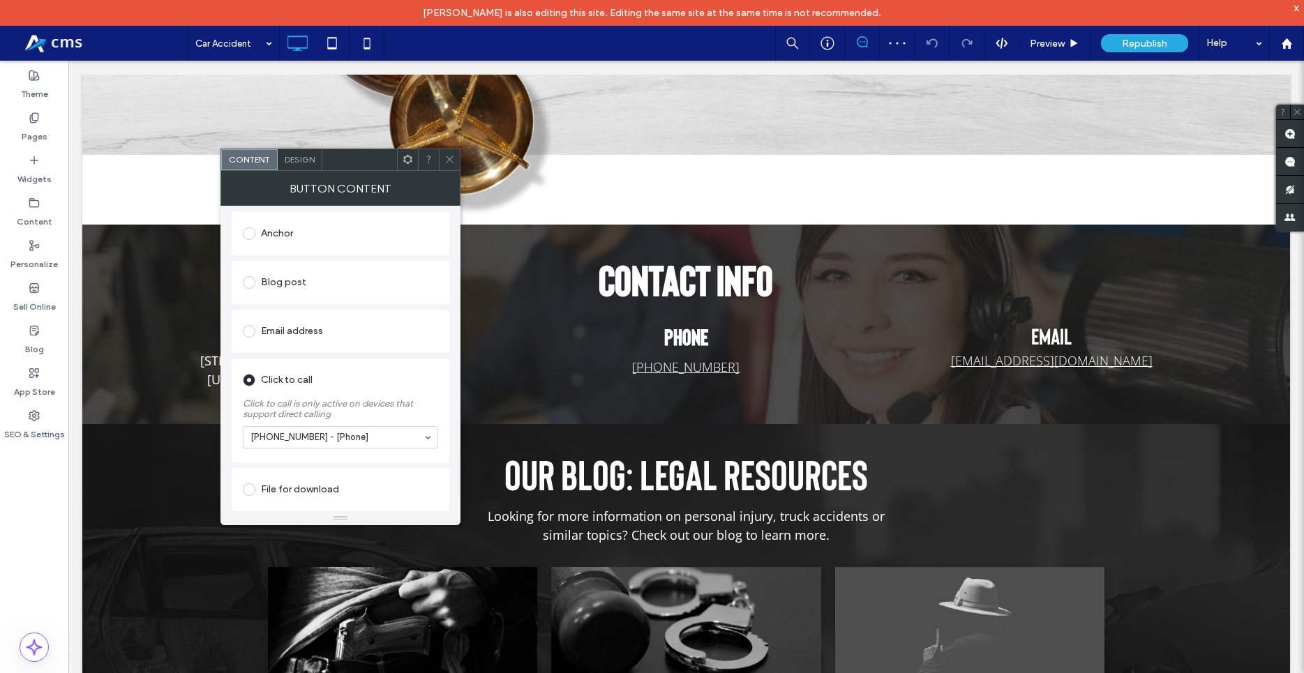
click at [457, 160] on div at bounding box center [449, 159] width 21 height 21
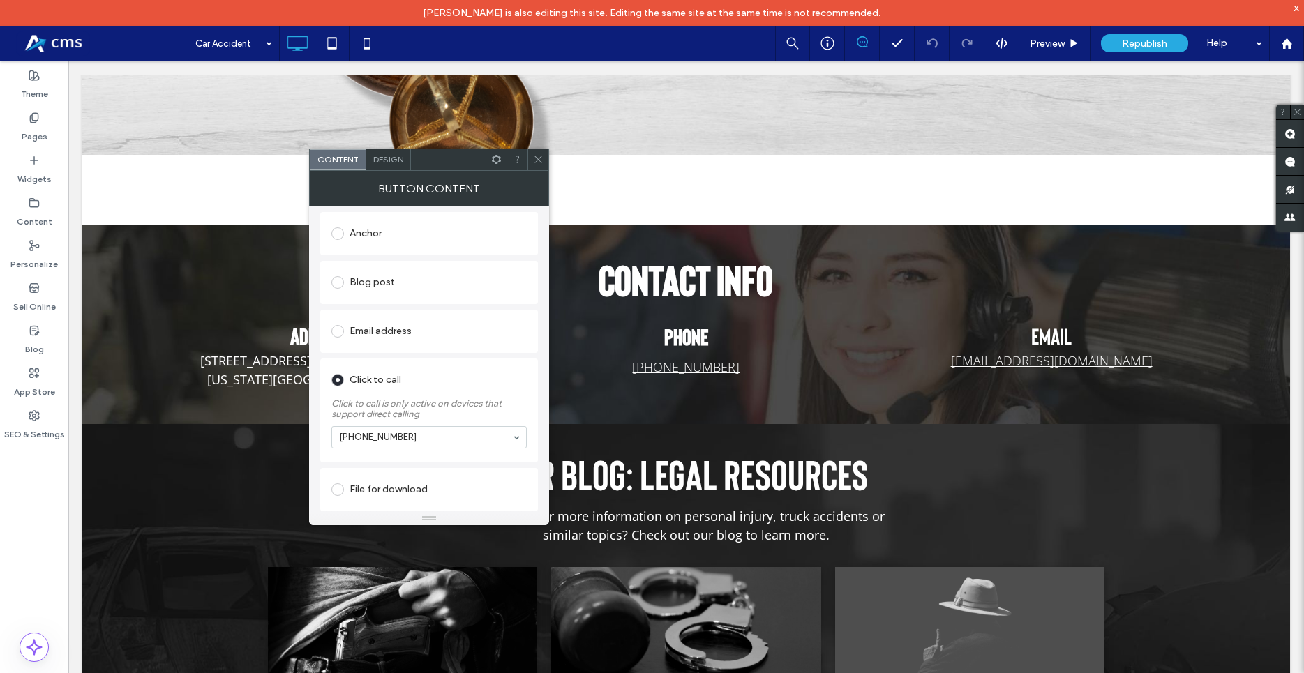
click at [541, 158] on icon at bounding box center [538, 159] width 10 height 10
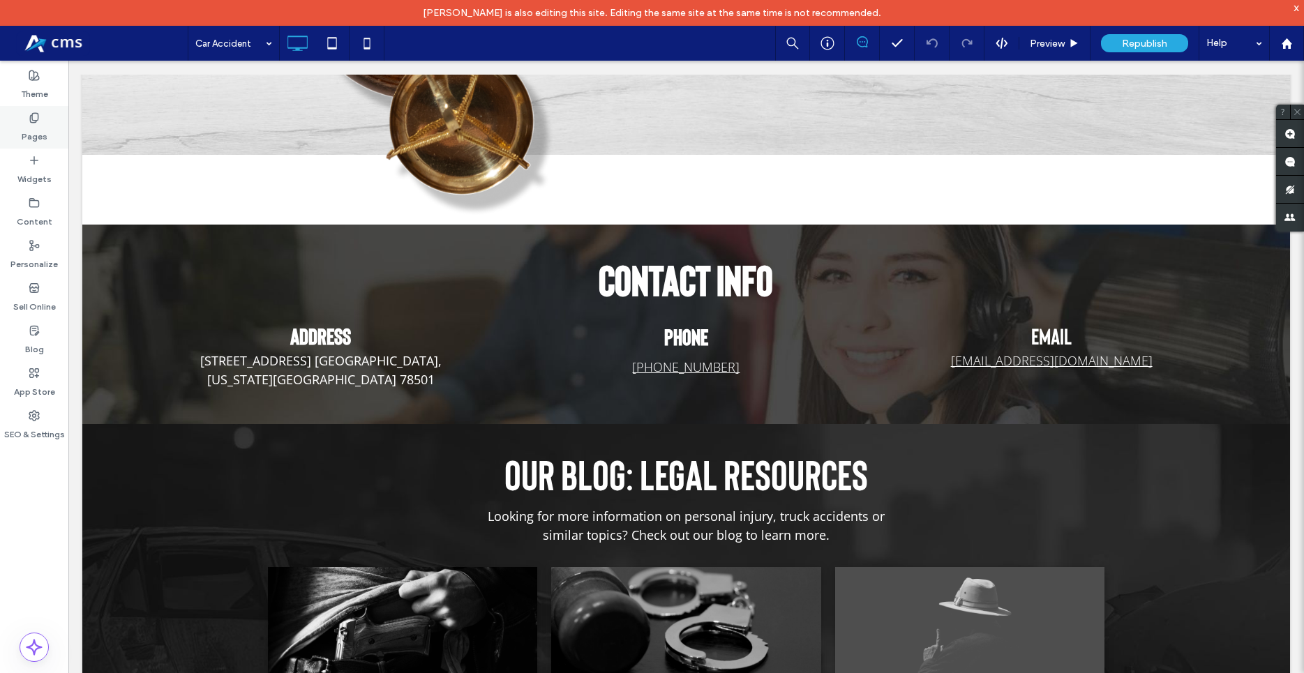
click at [43, 131] on label "Pages" at bounding box center [35, 133] width 26 height 20
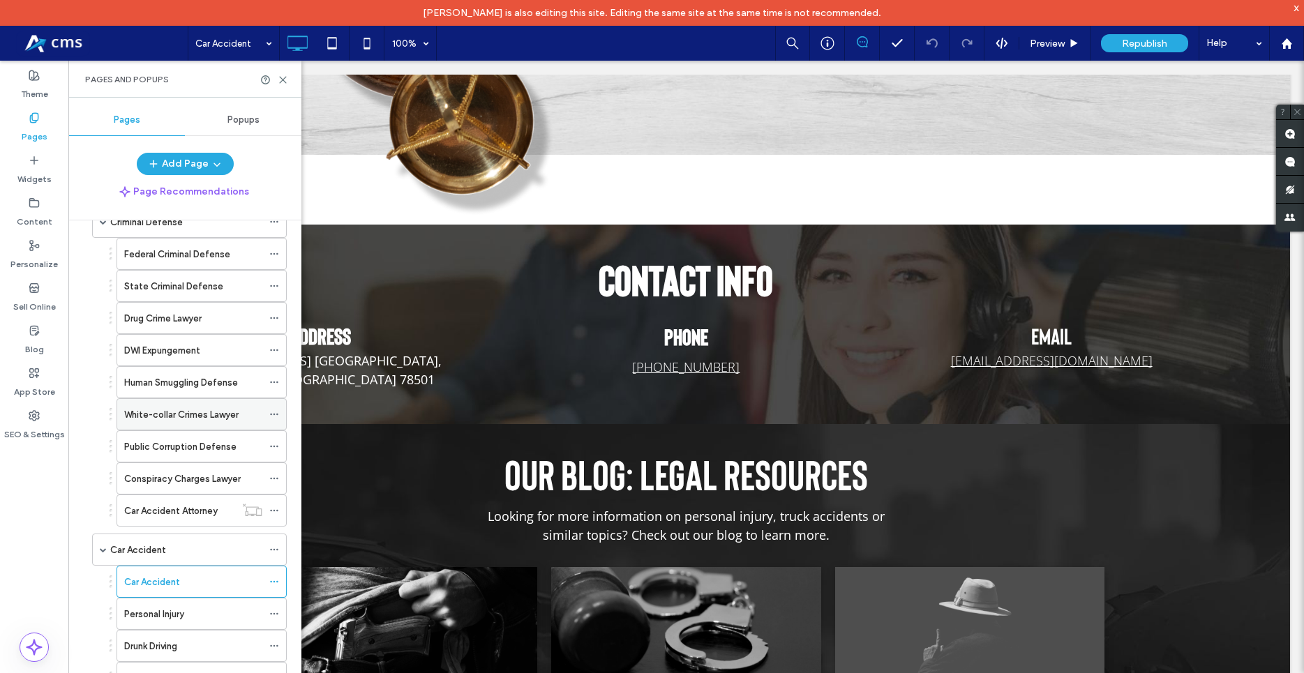
scroll to position [318, 0]
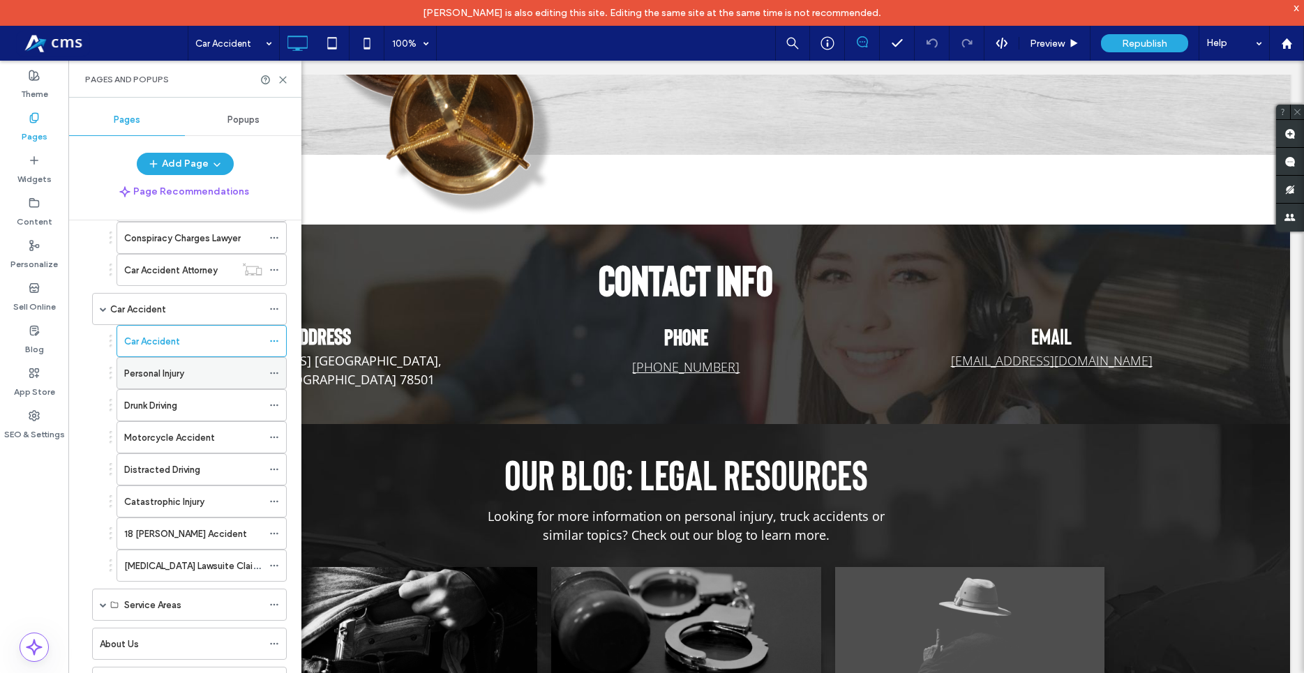
click at [160, 383] on div "Personal Injury" at bounding box center [193, 373] width 138 height 31
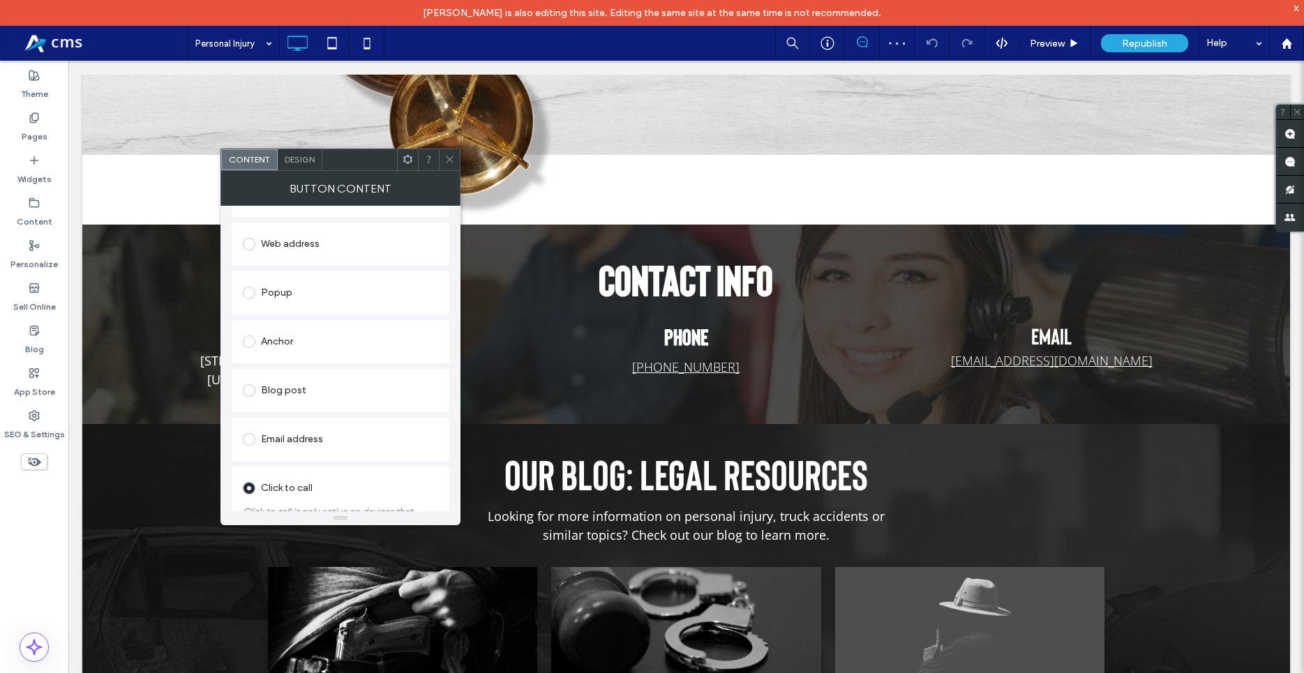
scroll to position [288, 0]
click at [455, 163] on div at bounding box center [449, 159] width 21 height 21
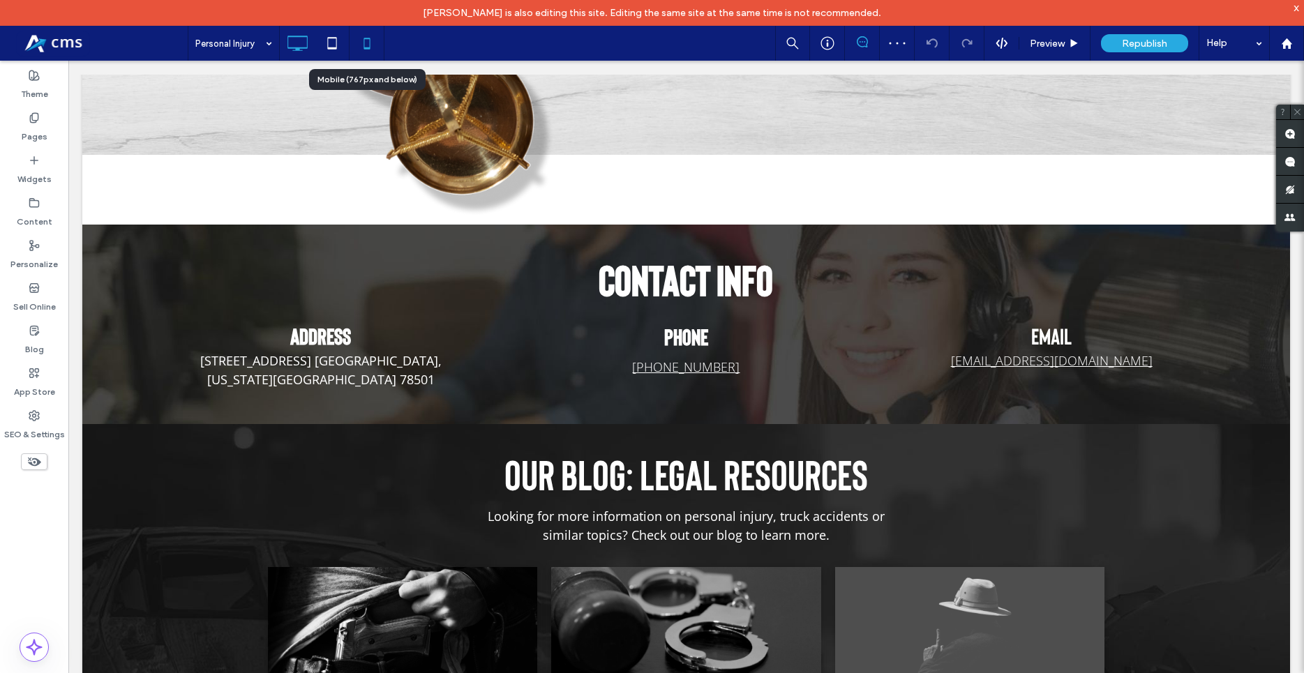
click at [374, 42] on icon at bounding box center [367, 43] width 28 height 28
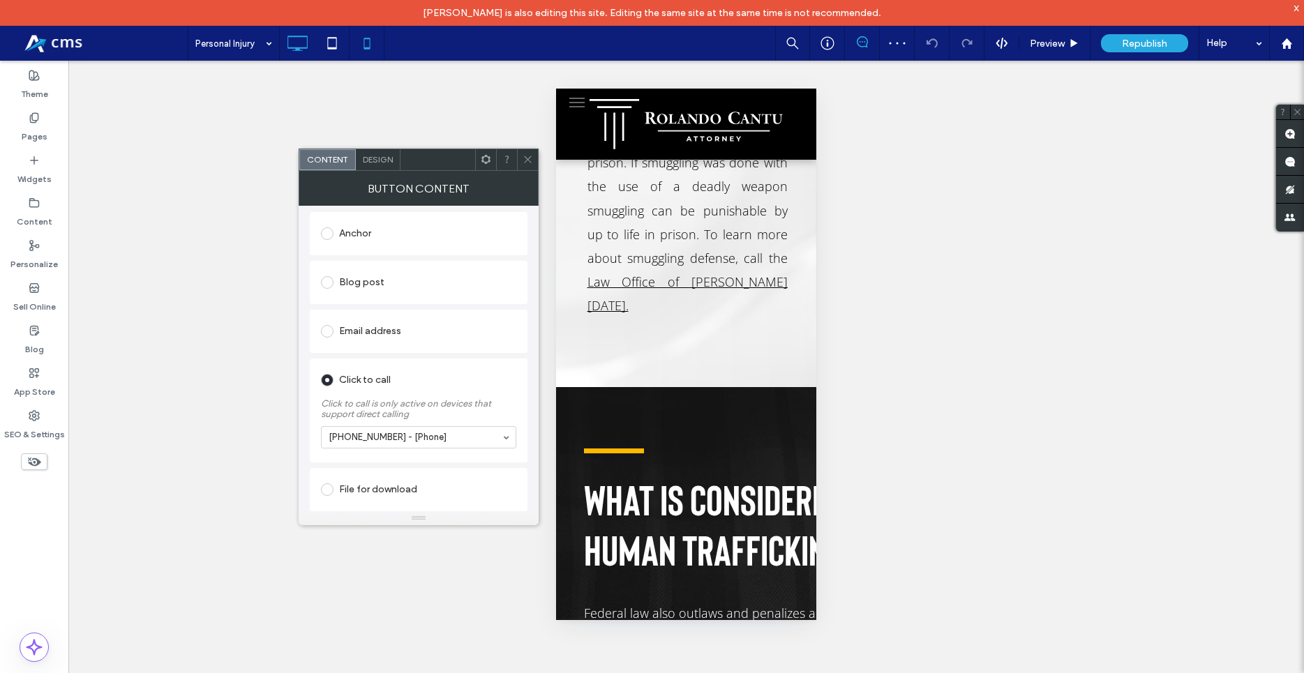
click at [294, 52] on icon at bounding box center [297, 43] width 28 height 28
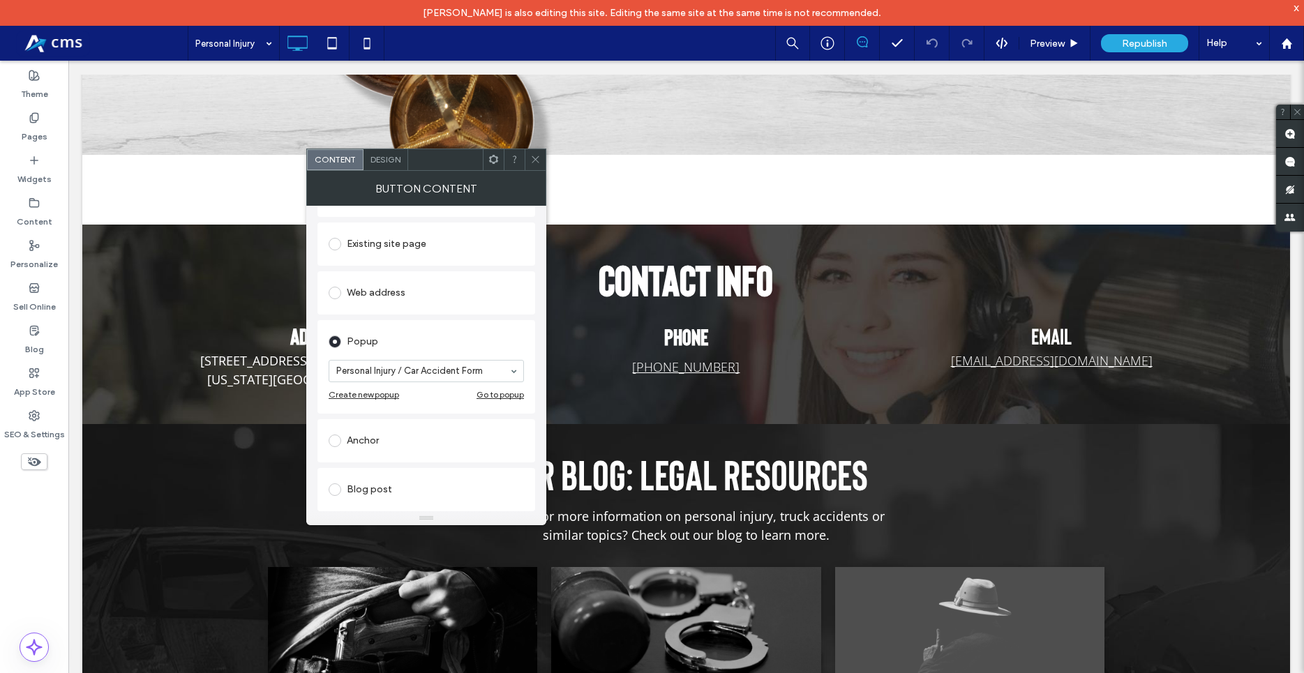
scroll to position [159, 0]
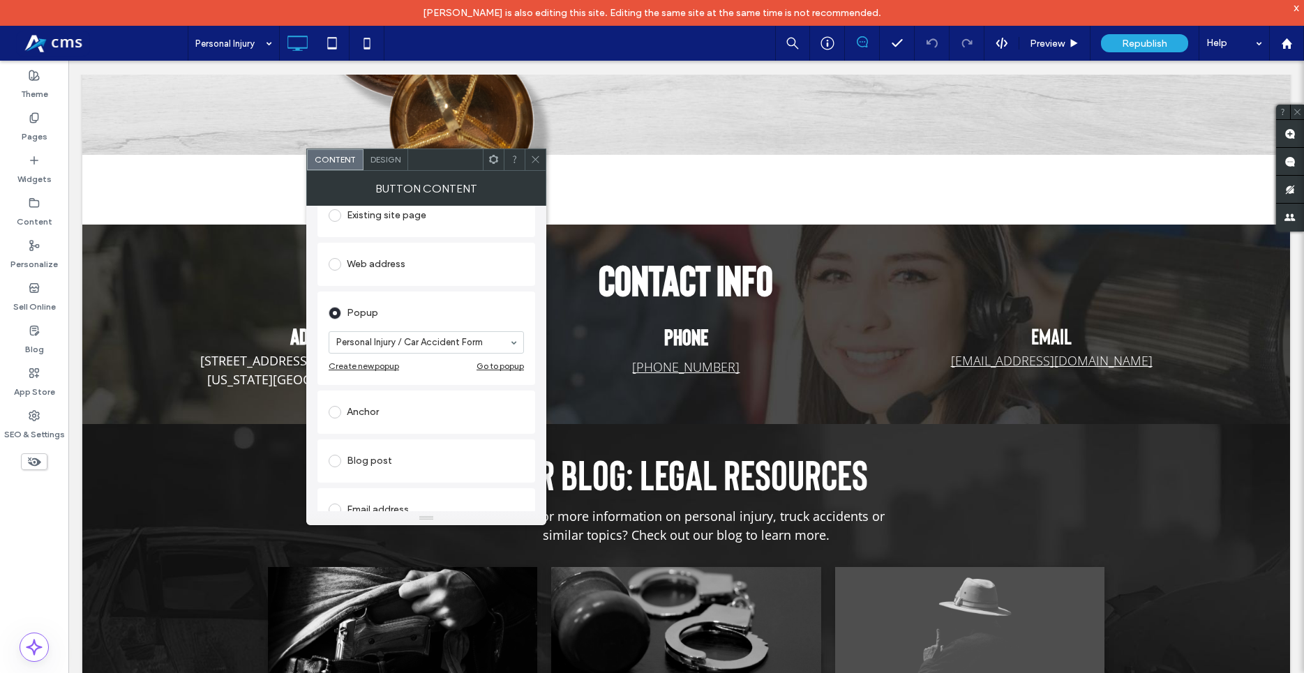
click at [536, 162] on icon at bounding box center [535, 159] width 10 height 10
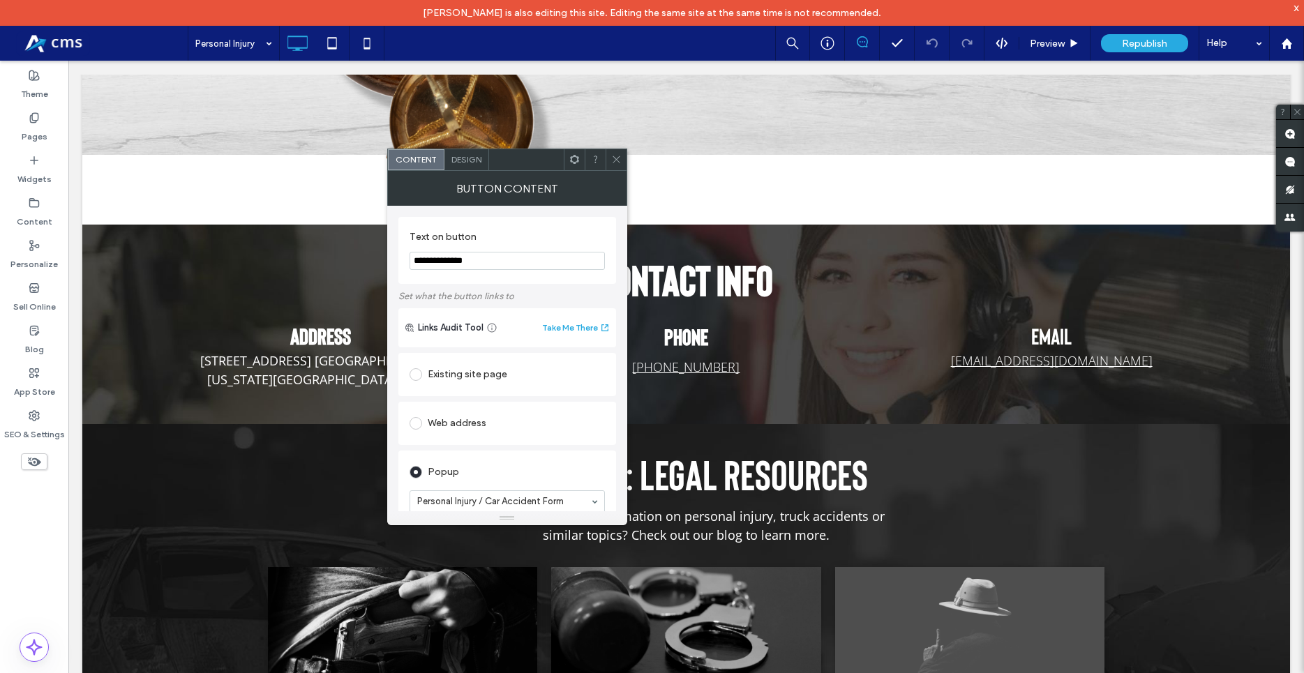
click at [621, 162] on icon at bounding box center [616, 159] width 10 height 10
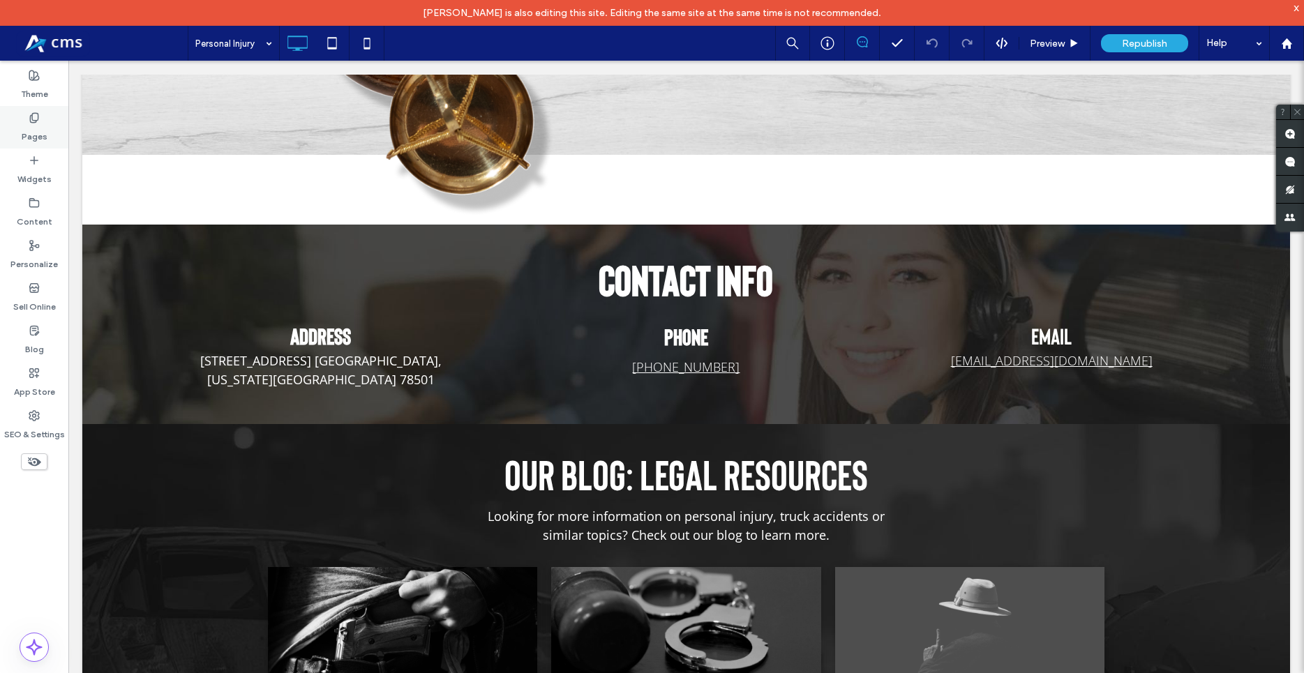
click at [46, 116] on div "Pages" at bounding box center [34, 127] width 68 height 43
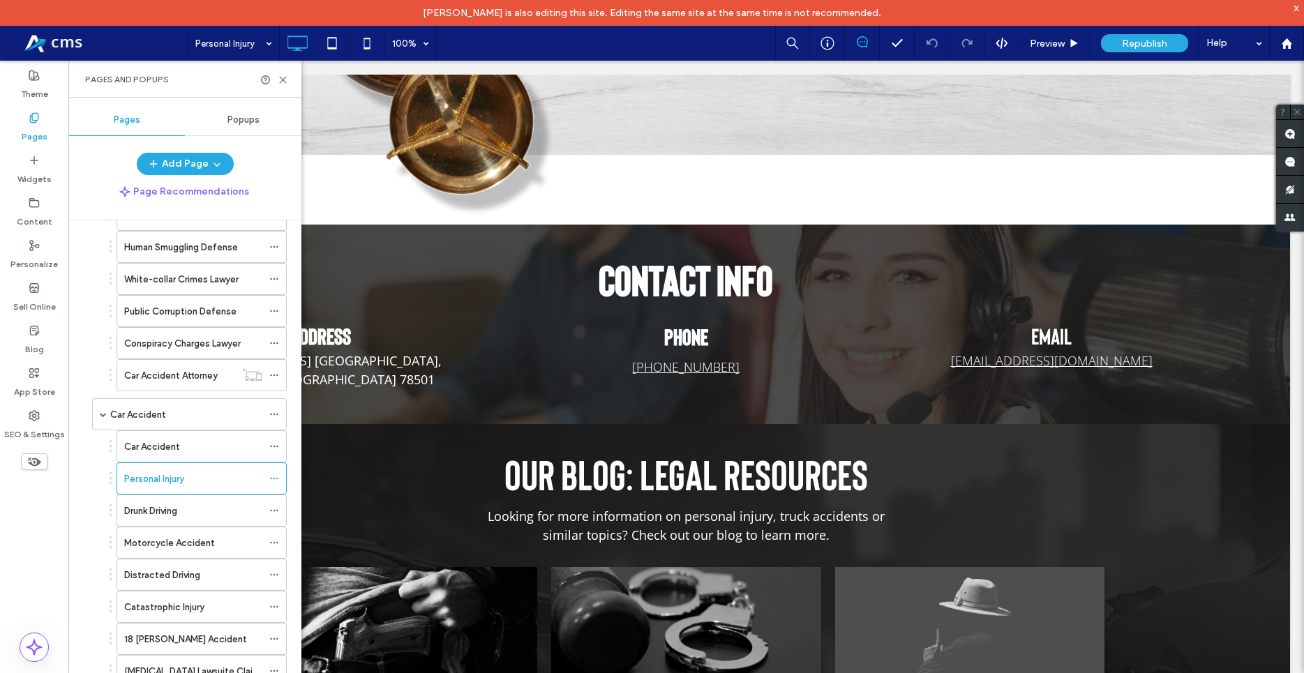
scroll to position [318, 0]
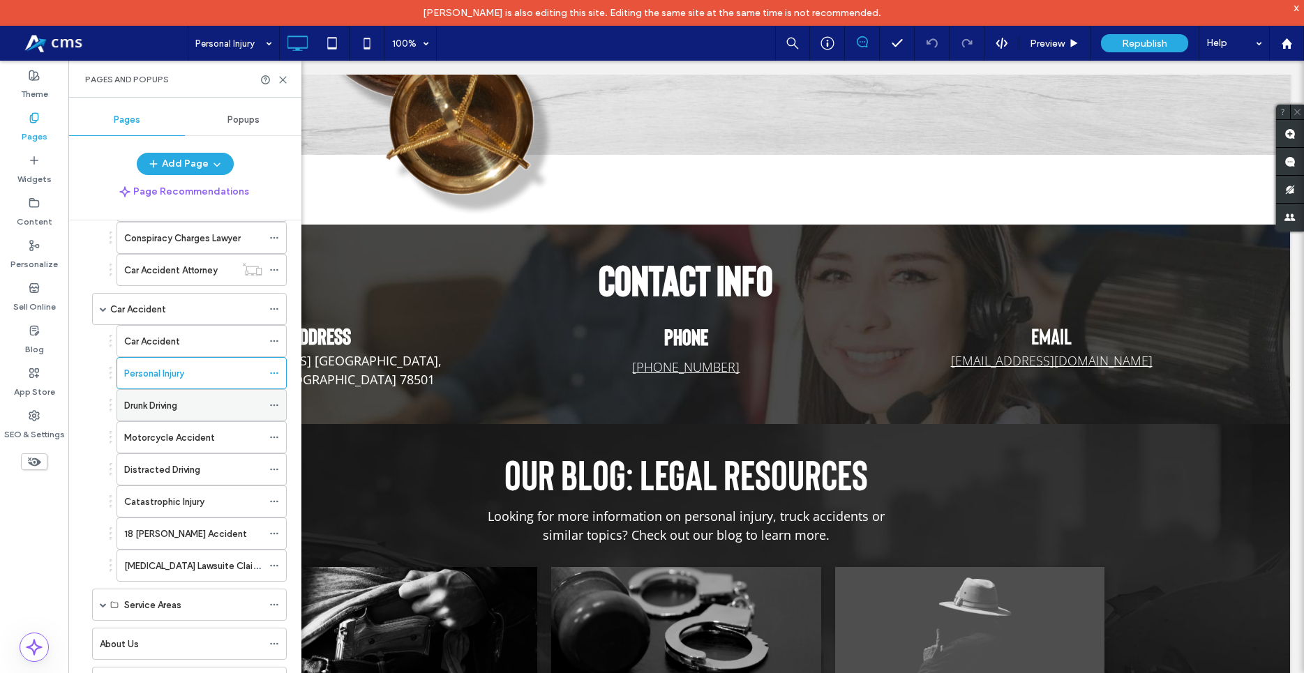
click at [190, 402] on div "Drunk Driving" at bounding box center [193, 405] width 138 height 15
